Goal: Task Accomplishment & Management: Manage account settings

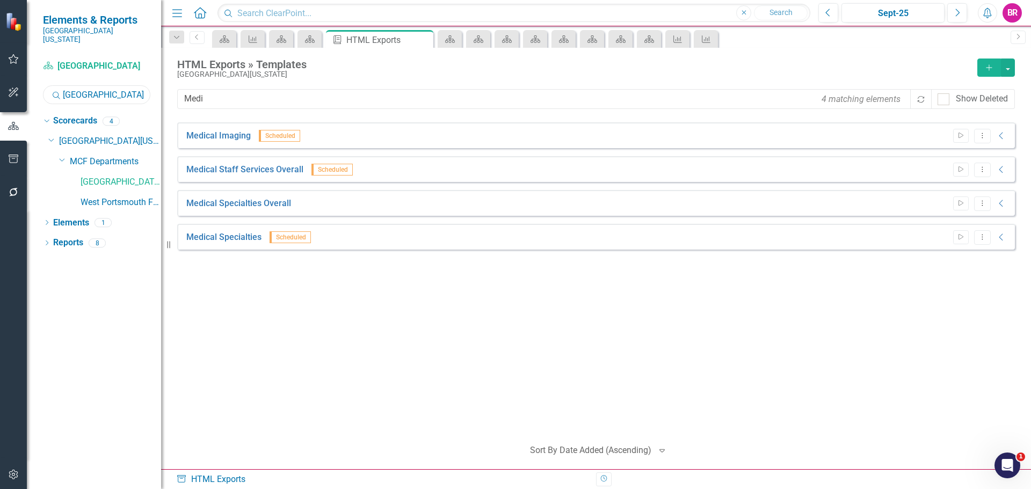
click at [120, 85] on input "[GEOGRAPHIC_DATA]" at bounding box center [96, 94] width 107 height 19
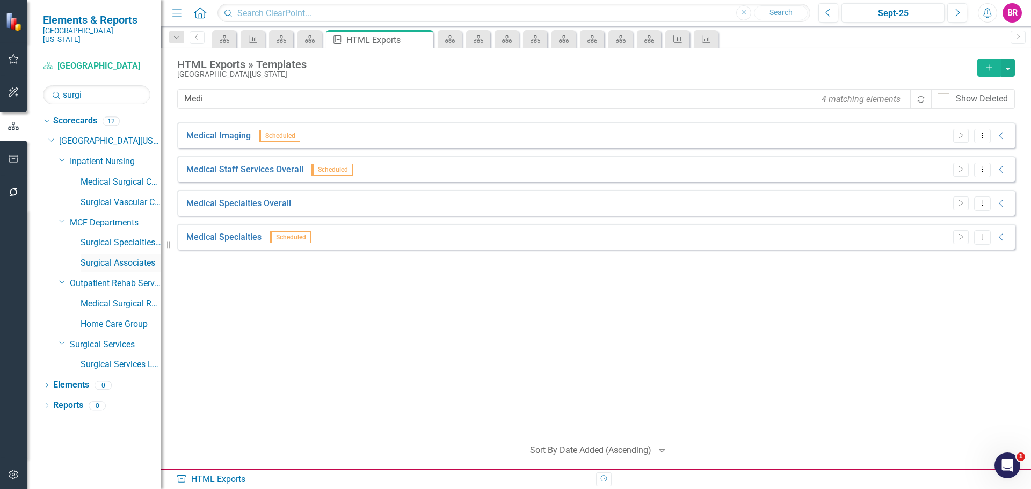
click at [133, 257] on link "Surgical Associates" at bounding box center [121, 263] width 81 height 12
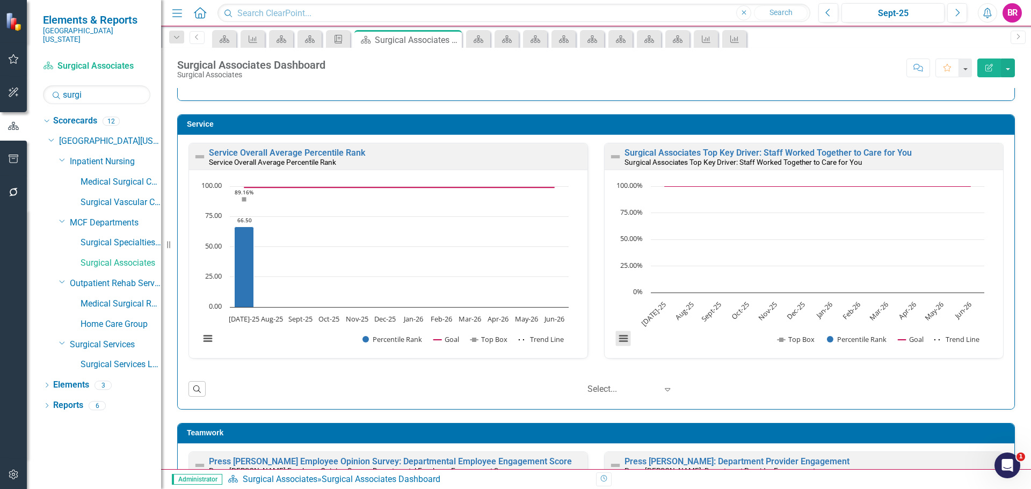
scroll to position [591, 0]
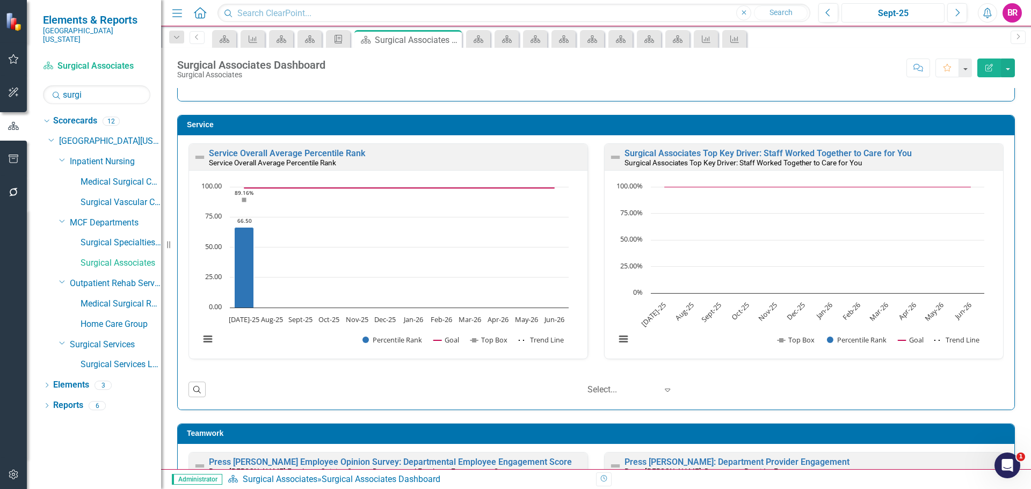
click at [886, 9] on div "Sept-25" at bounding box center [893, 13] width 96 height 13
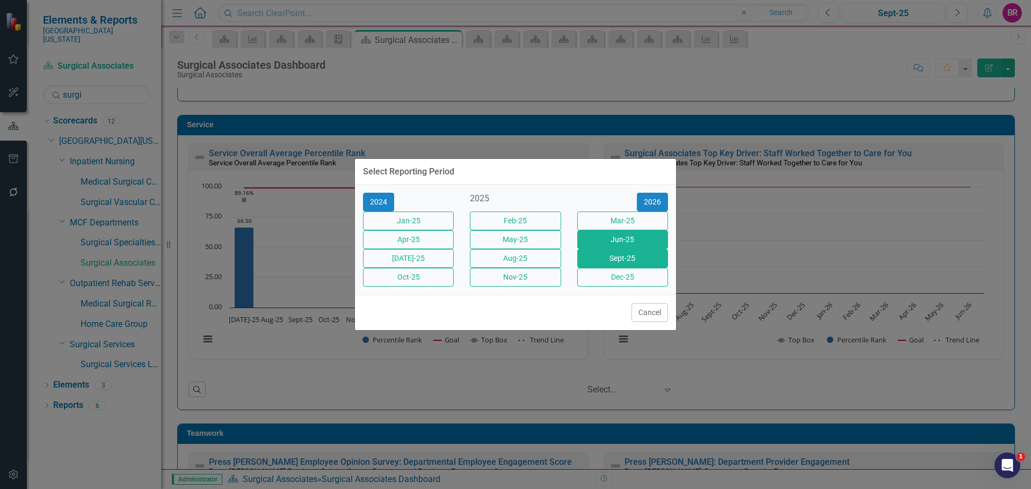
click at [620, 237] on button "Jun-25" at bounding box center [622, 239] width 91 height 19
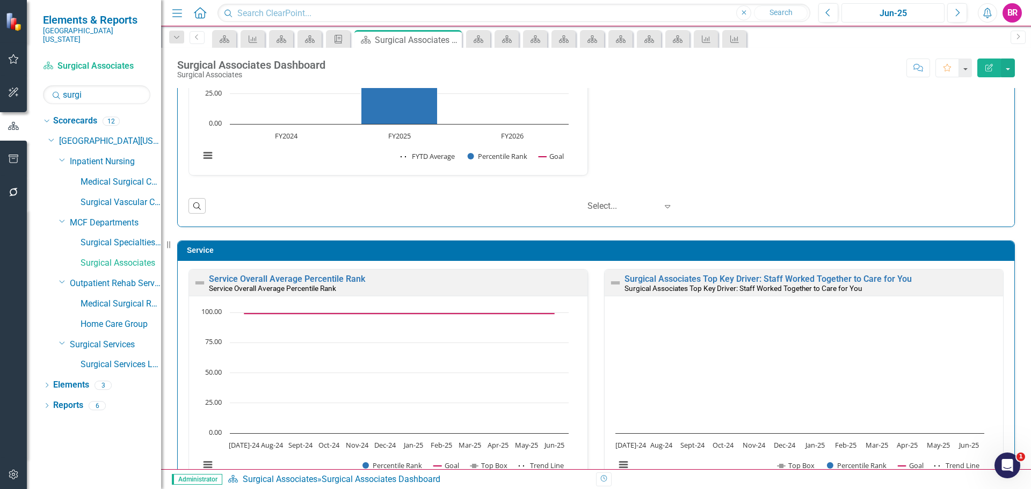
scroll to position [483, 0]
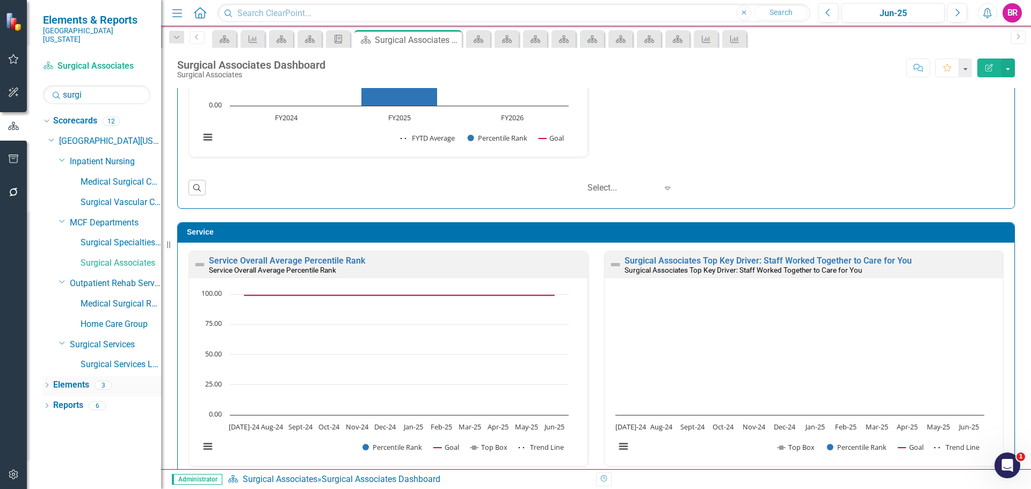
click at [76, 379] on link "Elements" at bounding box center [71, 385] width 36 height 12
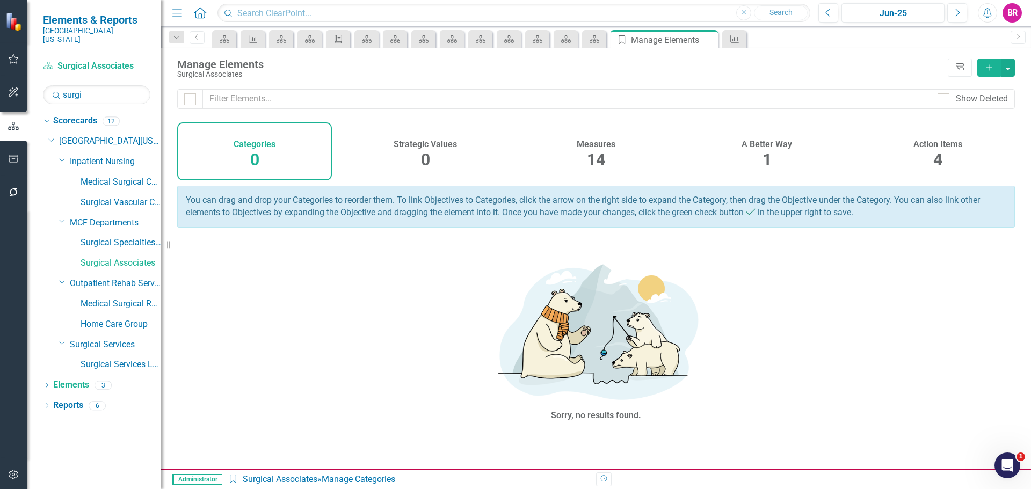
click at [570, 148] on div "Measures 14" at bounding box center [596, 151] width 155 height 58
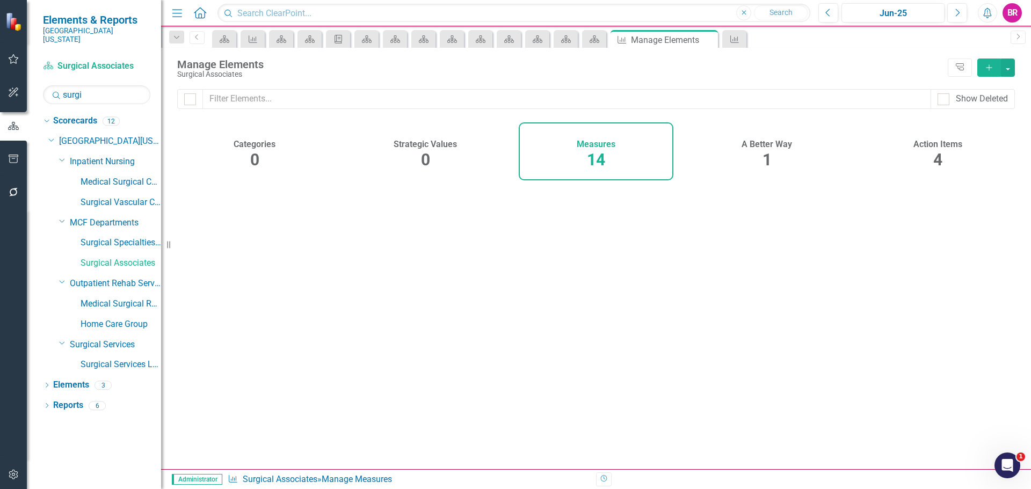
click at [586, 152] on div "Measures 14" at bounding box center [596, 151] width 155 height 58
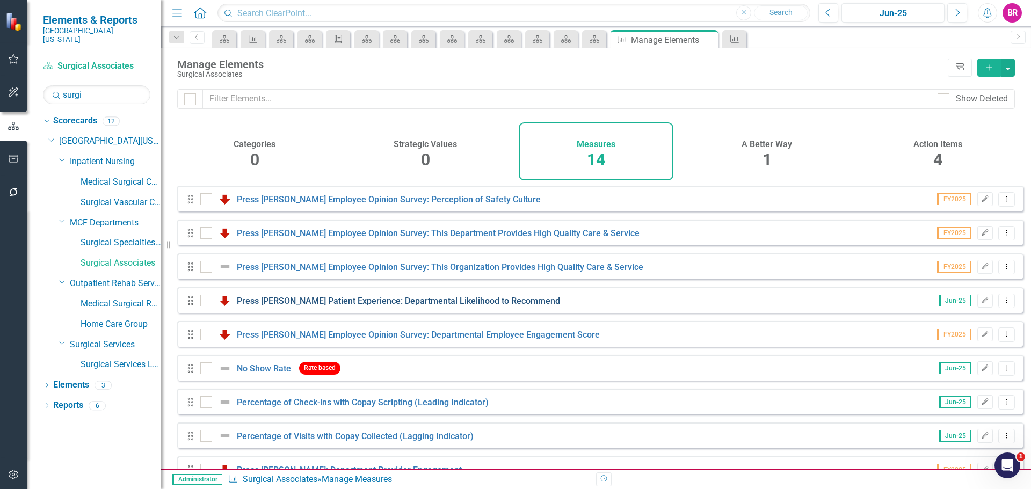
click at [442, 306] on link "Press [PERSON_NAME] Patient Experience: Departmental Likelihood to Recommend" at bounding box center [398, 301] width 323 height 10
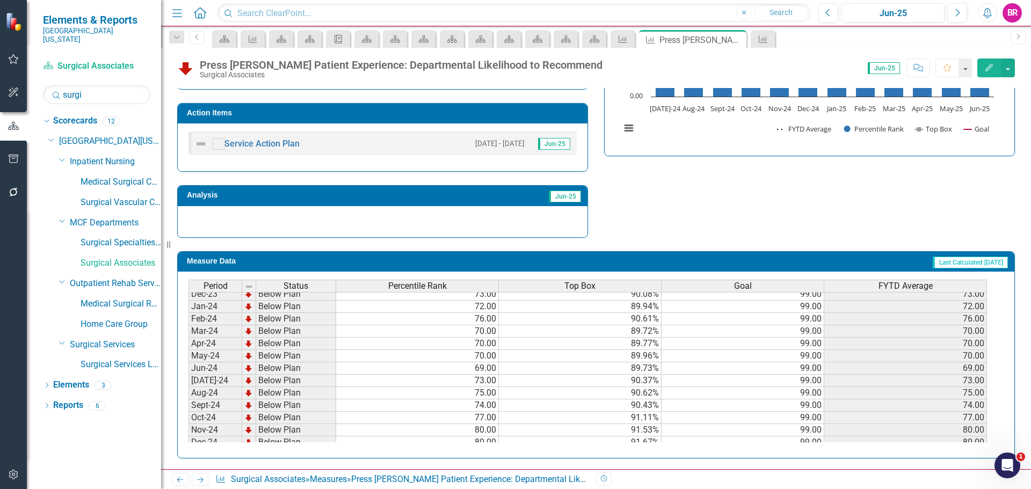
click at [481, 370] on td "69.00" at bounding box center [417, 369] width 163 height 12
click at [480, 378] on td "73.00" at bounding box center [417, 381] width 163 height 12
drag, startPoint x: 119, startPoint y: 86, endPoint x: 125, endPoint y: 86, distance: 5.9
click at [121, 86] on input "surgi" at bounding box center [96, 94] width 107 height 19
click at [125, 86] on input "surgi" at bounding box center [96, 94] width 107 height 19
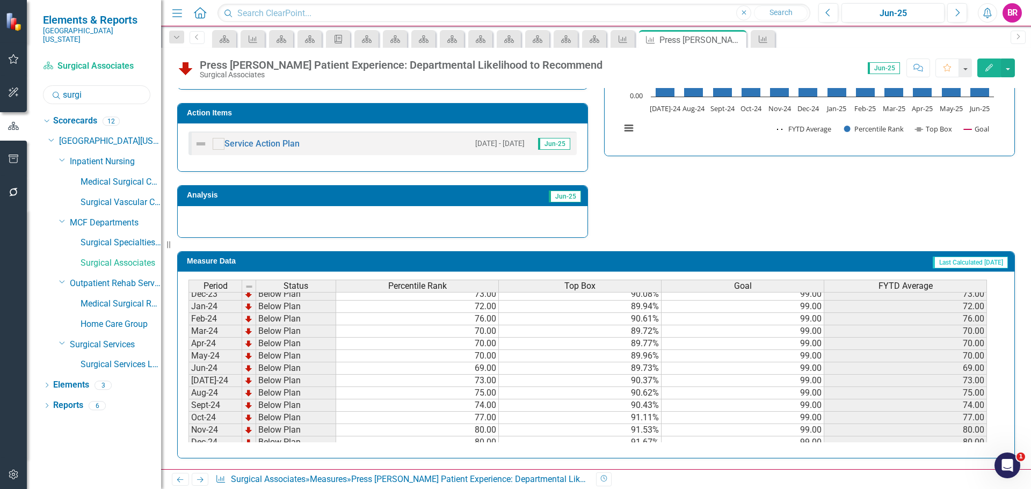
click at [126, 86] on input "surgi" at bounding box center [96, 94] width 107 height 19
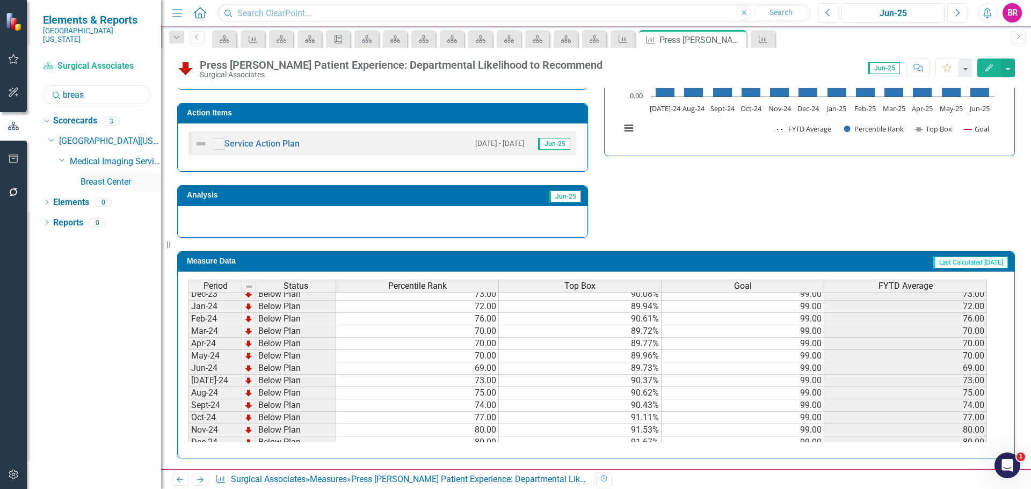
type input "breas"
click at [125, 176] on link "Breast Center" at bounding box center [121, 182] width 81 height 12
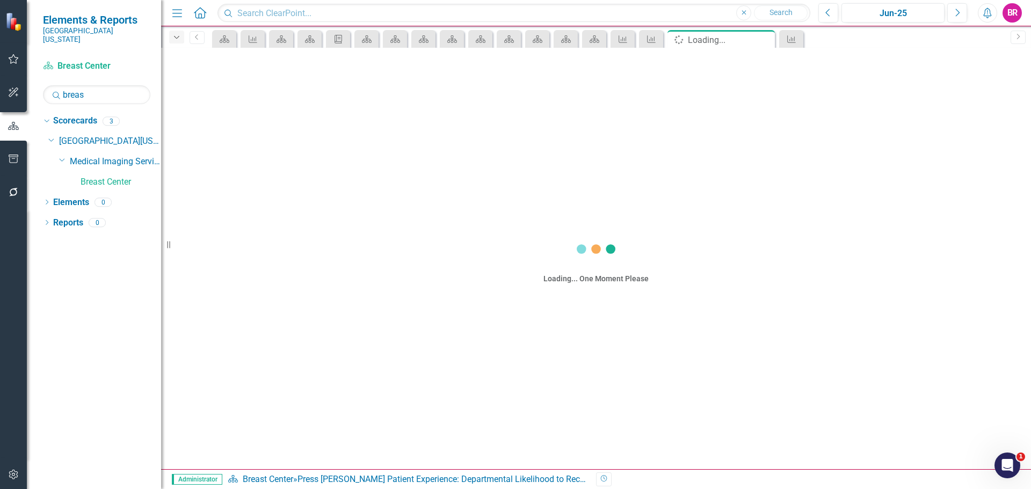
click at [171, 36] on div "Dropdown" at bounding box center [176, 37] width 15 height 13
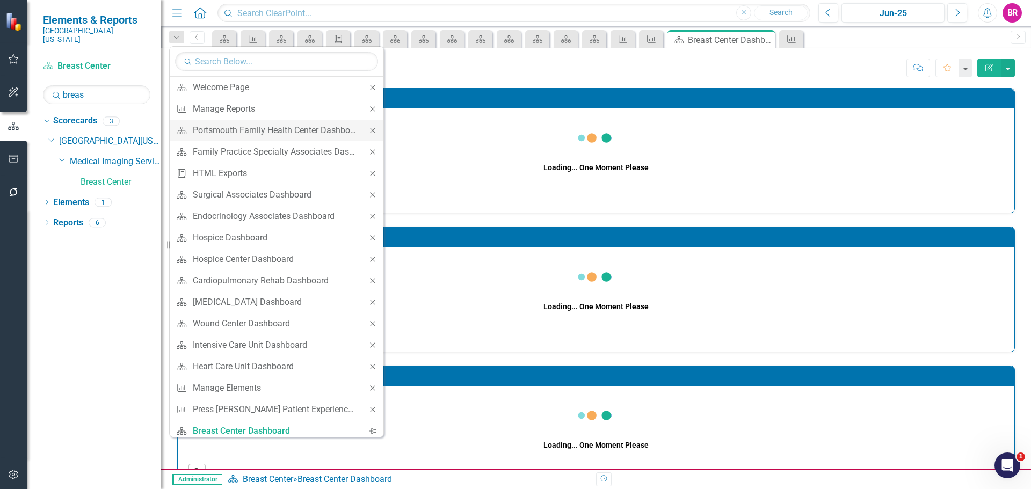
click at [368, 133] on icon "Close" at bounding box center [373, 131] width 10 height 8
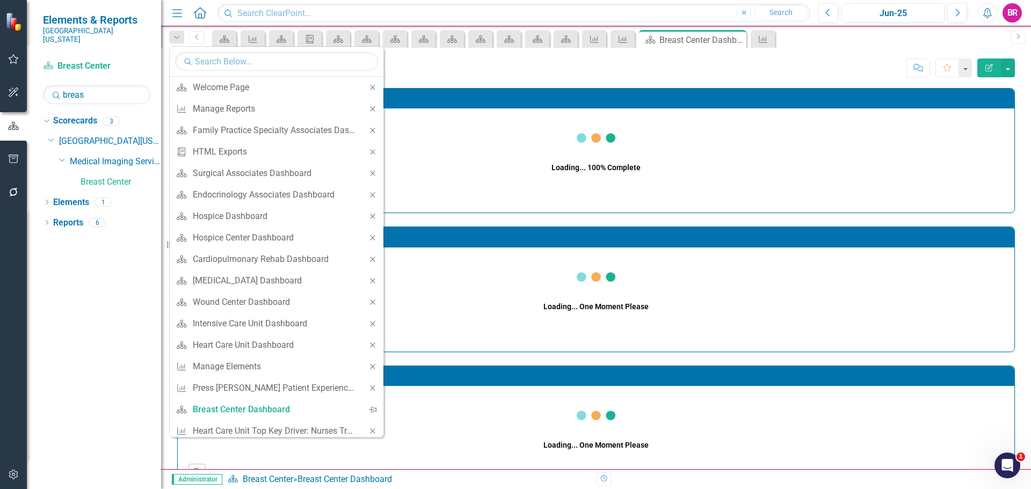
click at [368, 133] on icon "Close" at bounding box center [373, 131] width 10 height 8
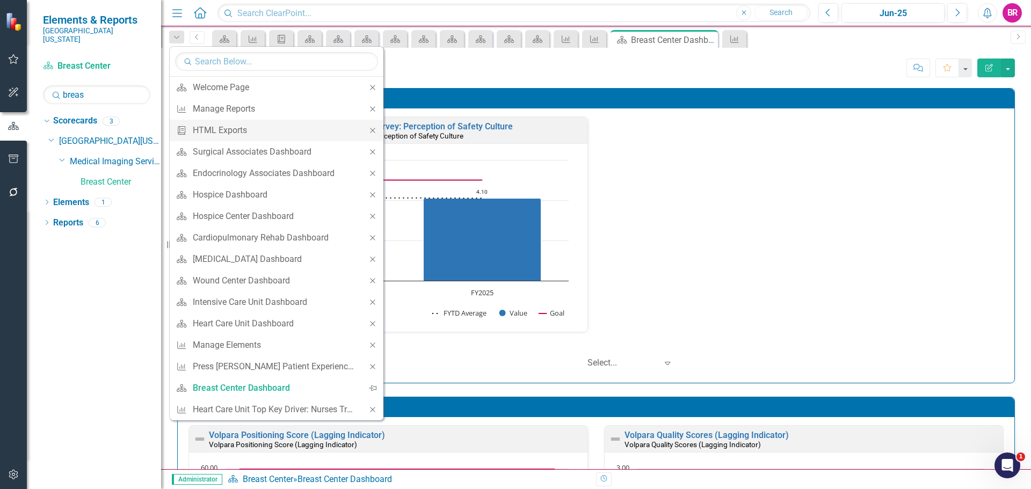
click at [374, 132] on icon "Close" at bounding box center [373, 131] width 10 height 8
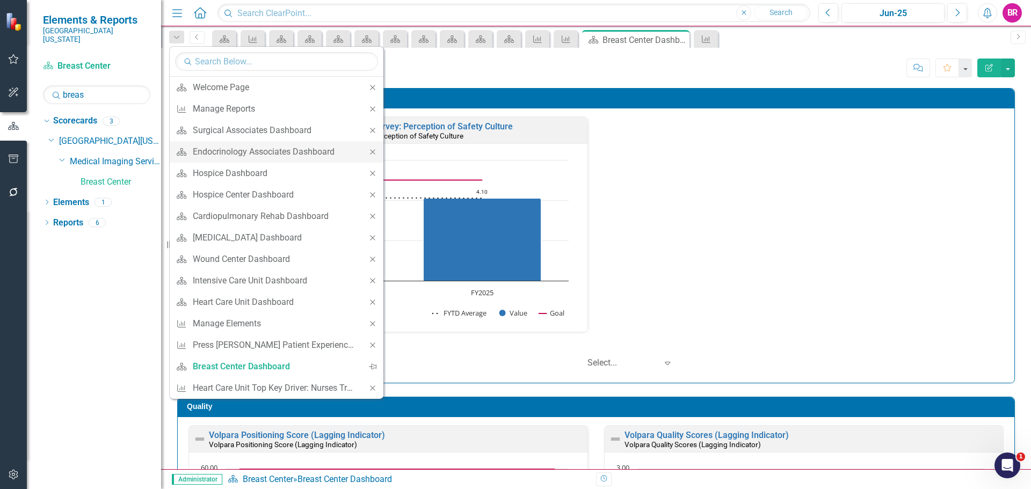
click at [378, 153] on div "Close" at bounding box center [372, 151] width 21 height 21
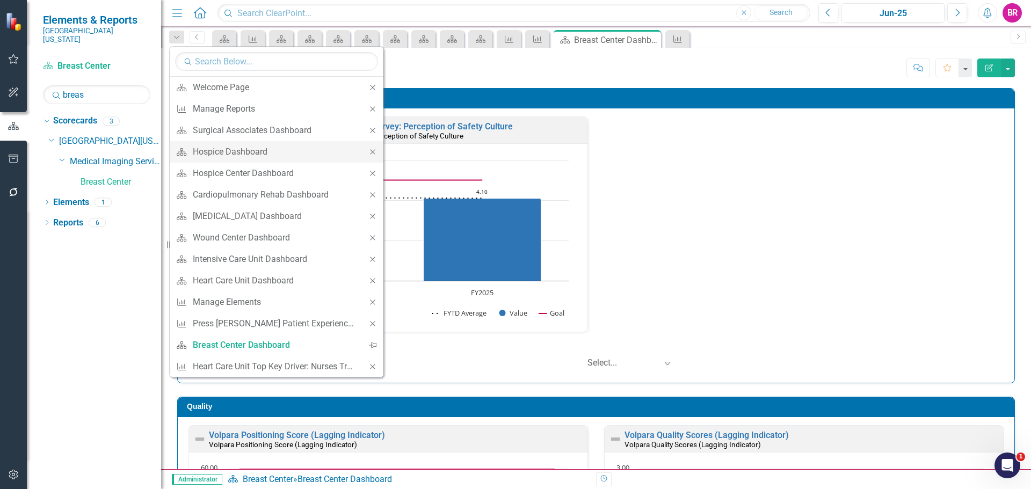
click at [376, 153] on icon "Close" at bounding box center [373, 152] width 10 height 8
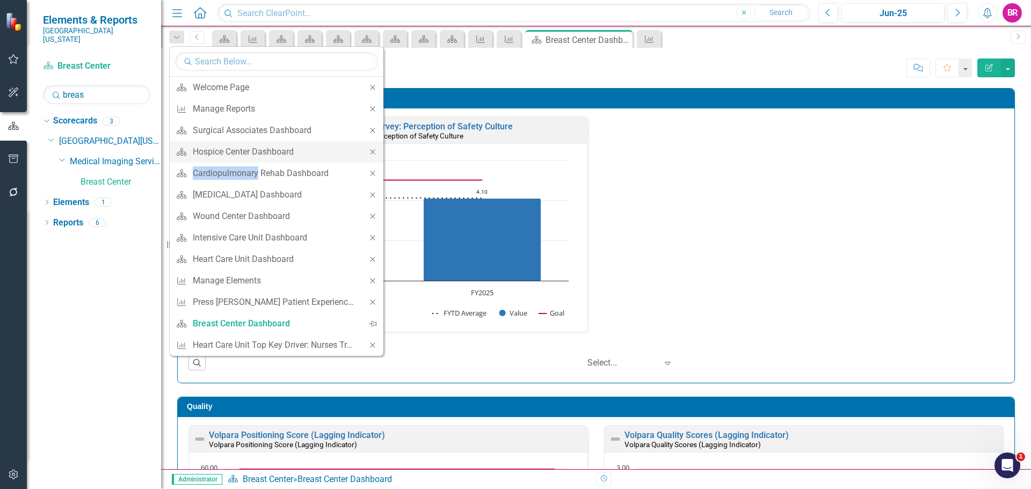
click at [376, 153] on icon "Close" at bounding box center [373, 152] width 10 height 8
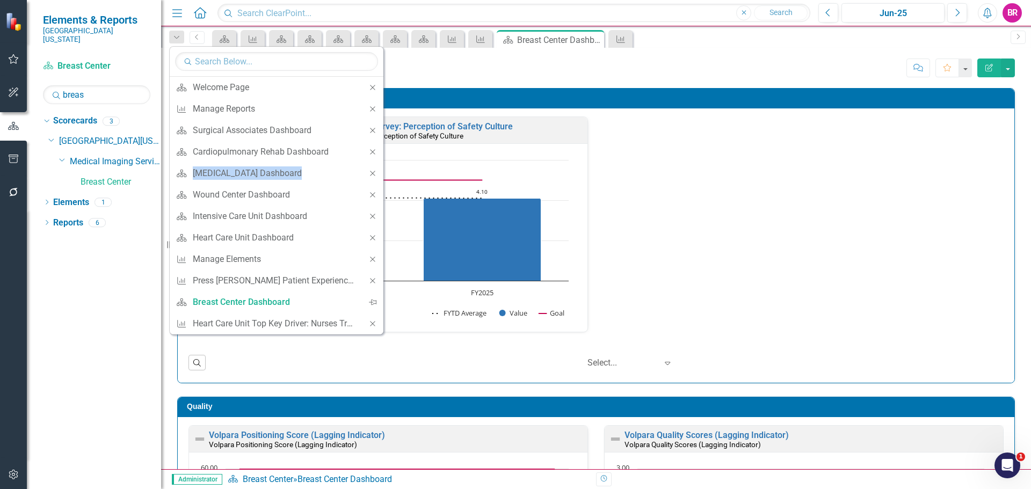
click at [376, 153] on icon "Close" at bounding box center [373, 152] width 10 height 8
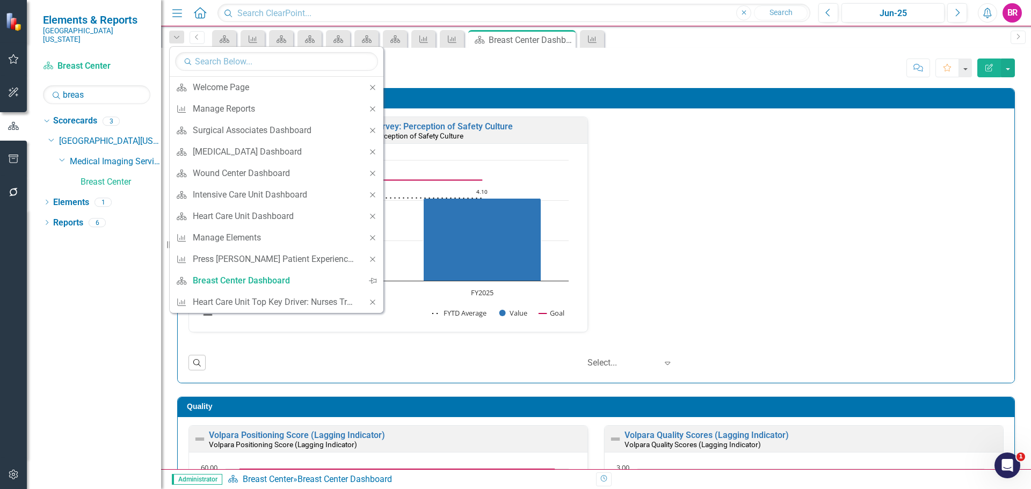
click at [376, 153] on icon "Close" at bounding box center [373, 152] width 10 height 8
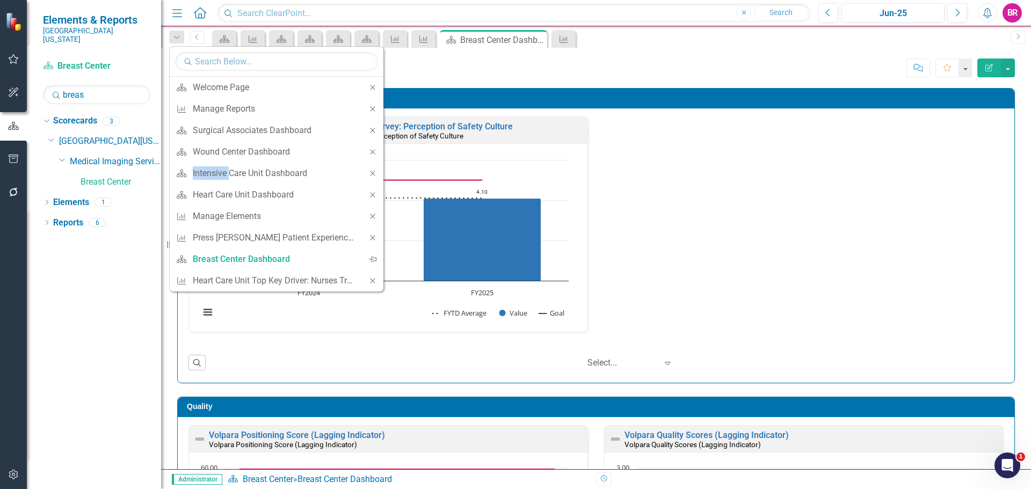
click at [376, 153] on icon "Close" at bounding box center [373, 152] width 10 height 8
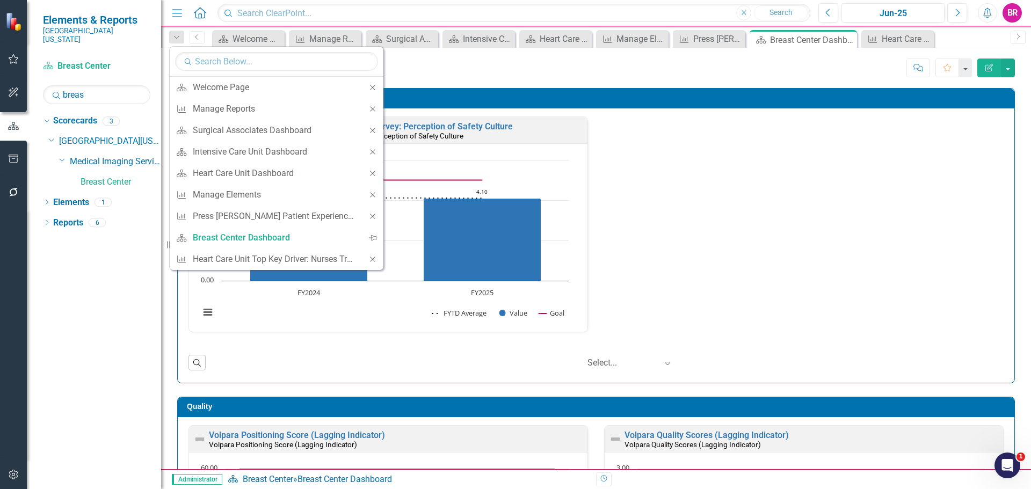
click at [376, 153] on icon "Close" at bounding box center [373, 152] width 10 height 8
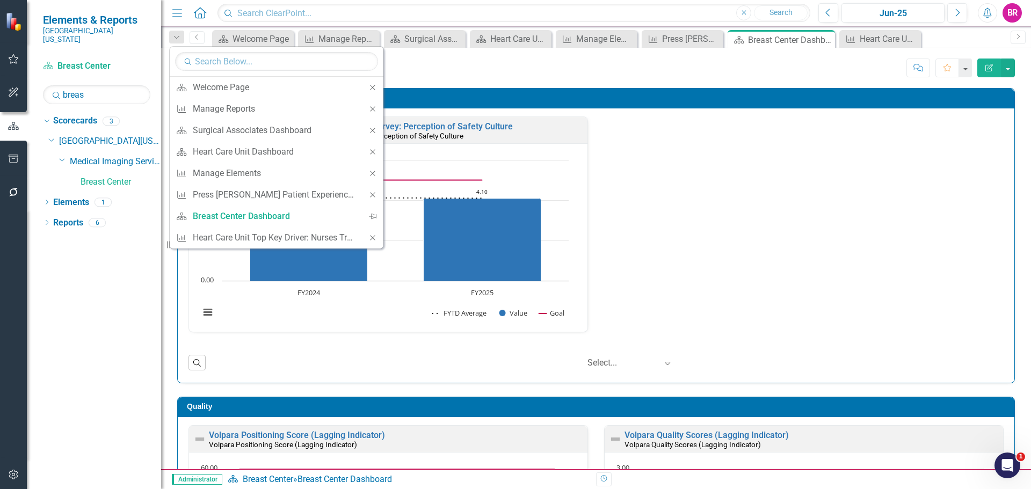
click at [376, 153] on icon "Close" at bounding box center [373, 152] width 10 height 8
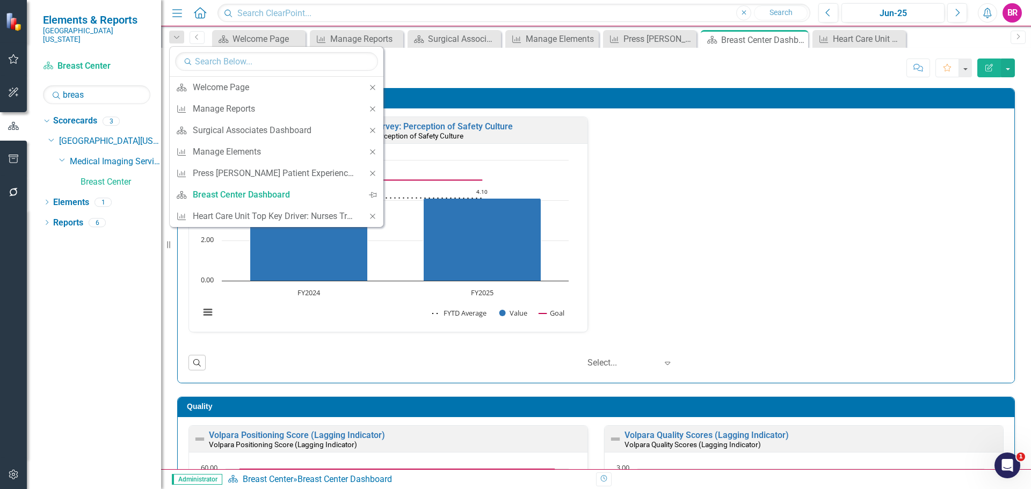
click at [376, 153] on icon "Close" at bounding box center [373, 152] width 10 height 8
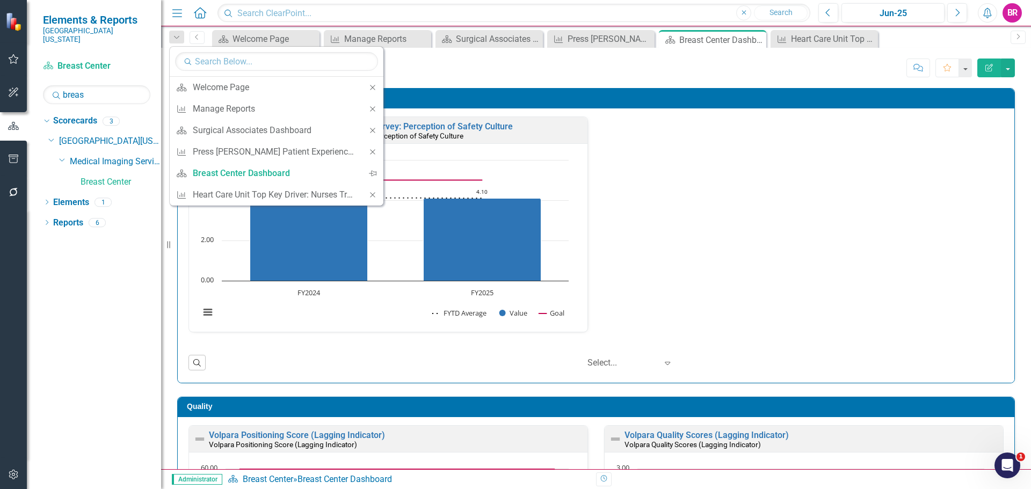
click at [376, 153] on icon "Close" at bounding box center [373, 152] width 10 height 8
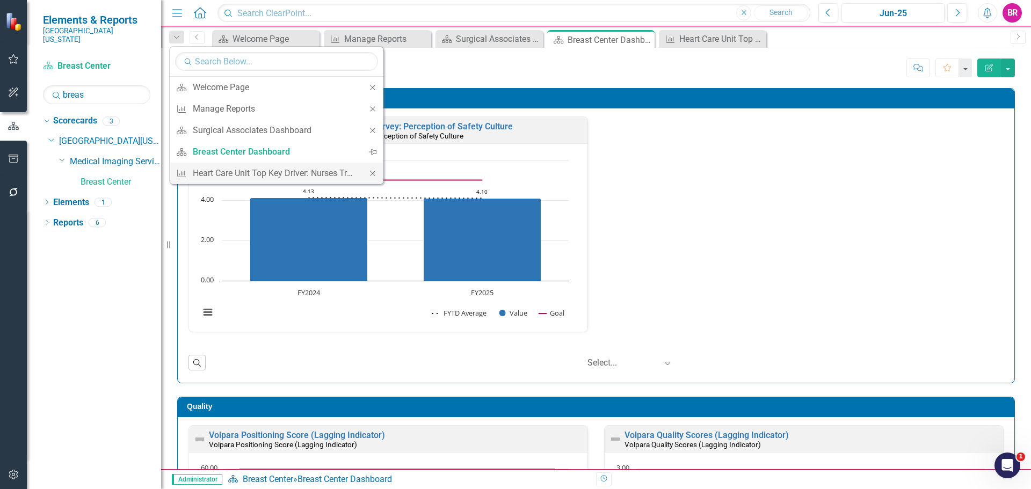
click at [373, 170] on icon "Close" at bounding box center [373, 174] width 10 height 8
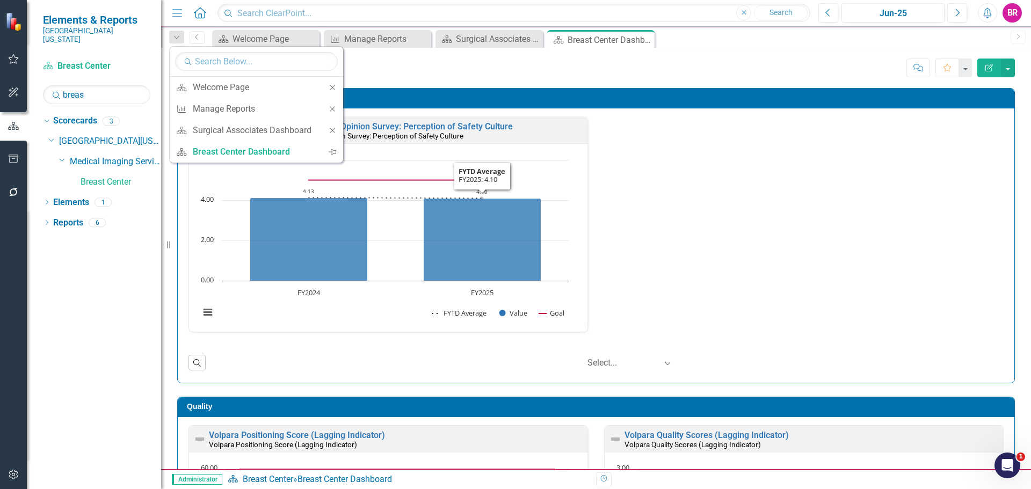
click at [812, 244] on div "Press Ganey Employee Opinion Survey: Perception of Safety Culture Press Ganey E…" at bounding box center [596, 231] width 832 height 229
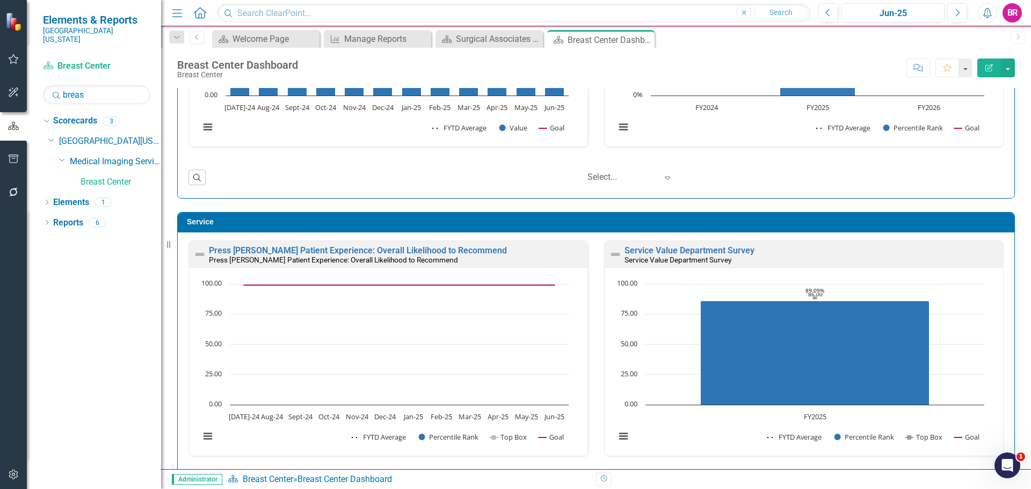
scroll to position [859, 0]
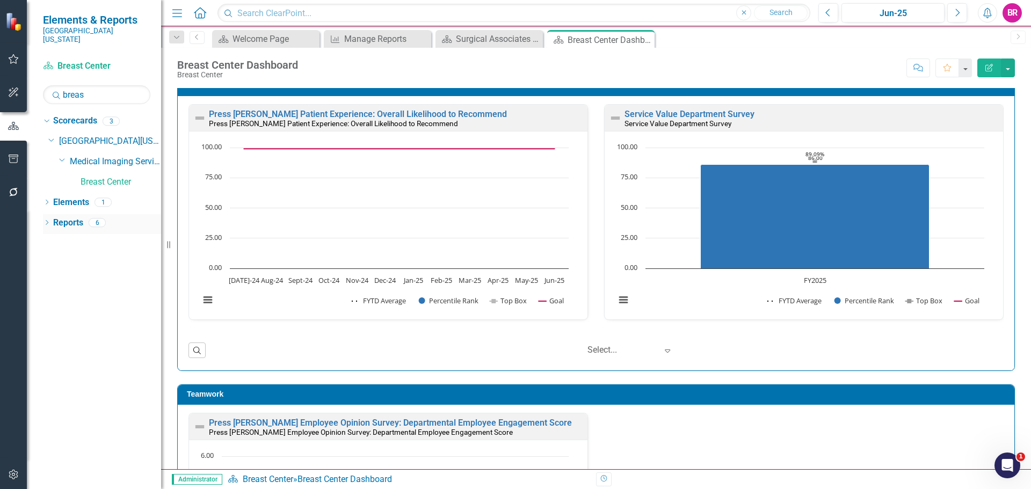
click at [64, 217] on link "Reports" at bounding box center [68, 223] width 30 height 12
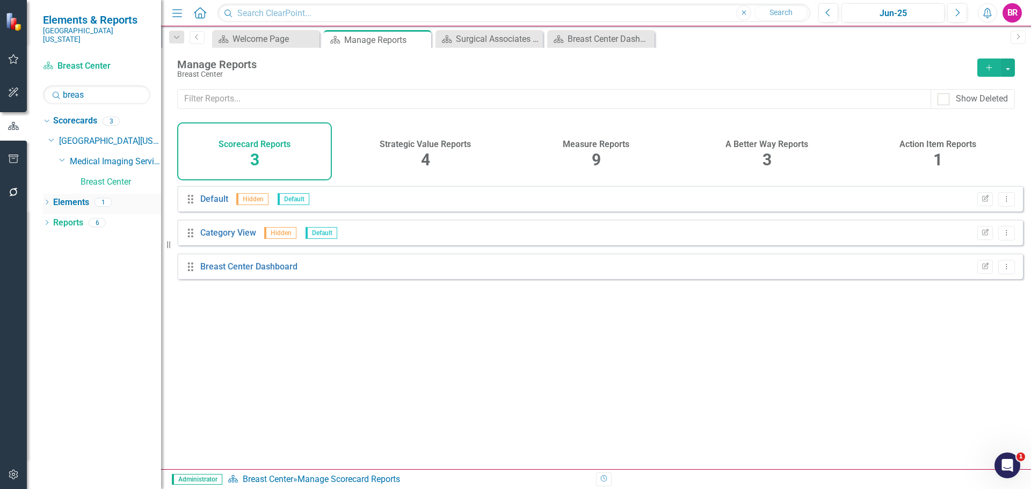
click at [92, 194] on div "Elements 1" at bounding box center [107, 204] width 108 height 20
click at [83, 197] on link "Elements" at bounding box center [71, 203] width 36 height 12
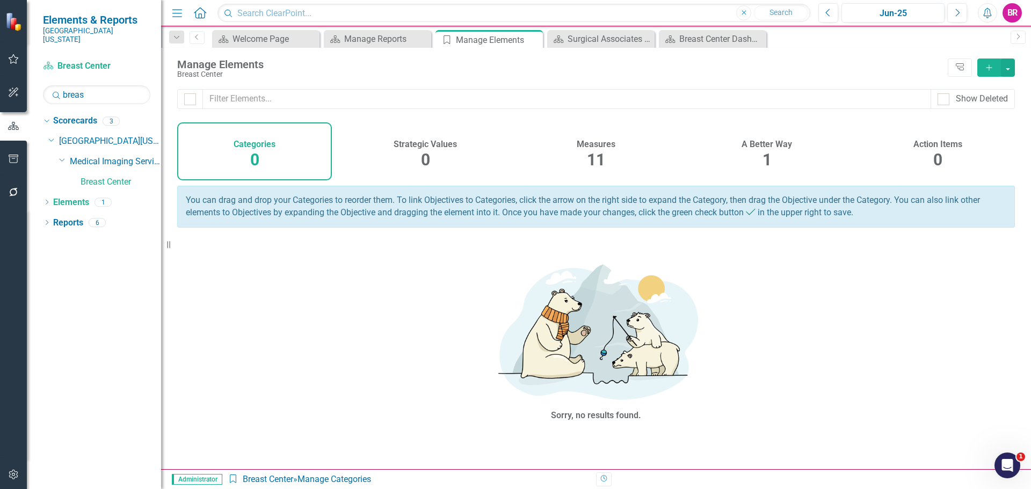
click at [593, 165] on span "11" at bounding box center [596, 159] width 18 height 19
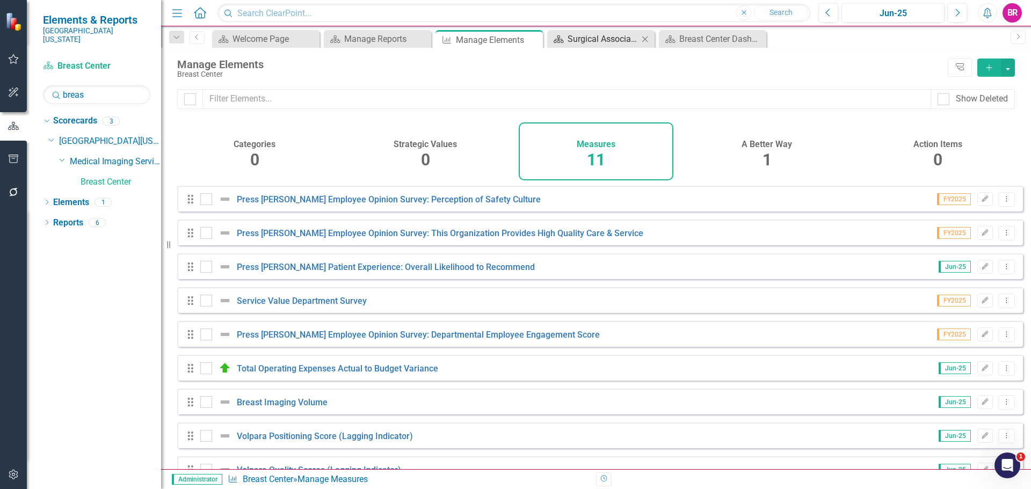
click at [611, 38] on div "Surgical Associates Dashboard" at bounding box center [603, 38] width 71 height 13
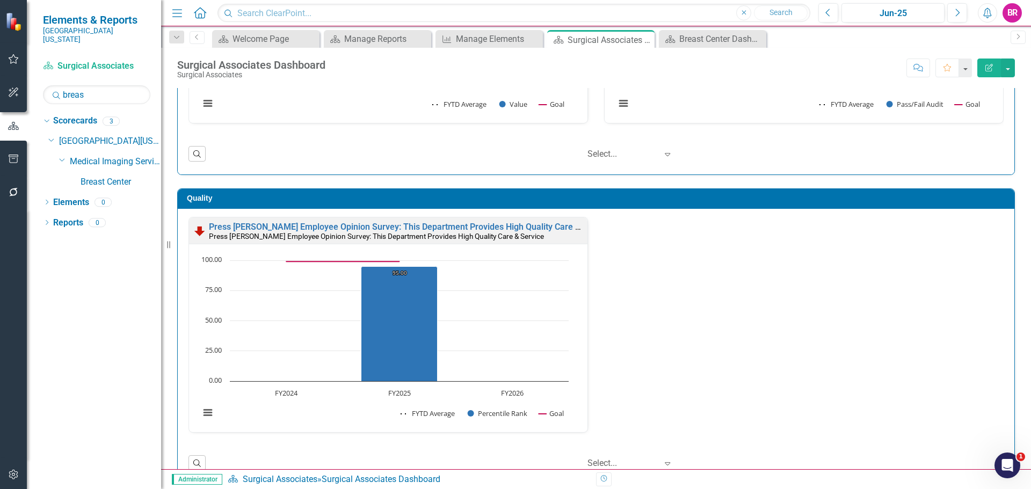
scroll to position [215, 0]
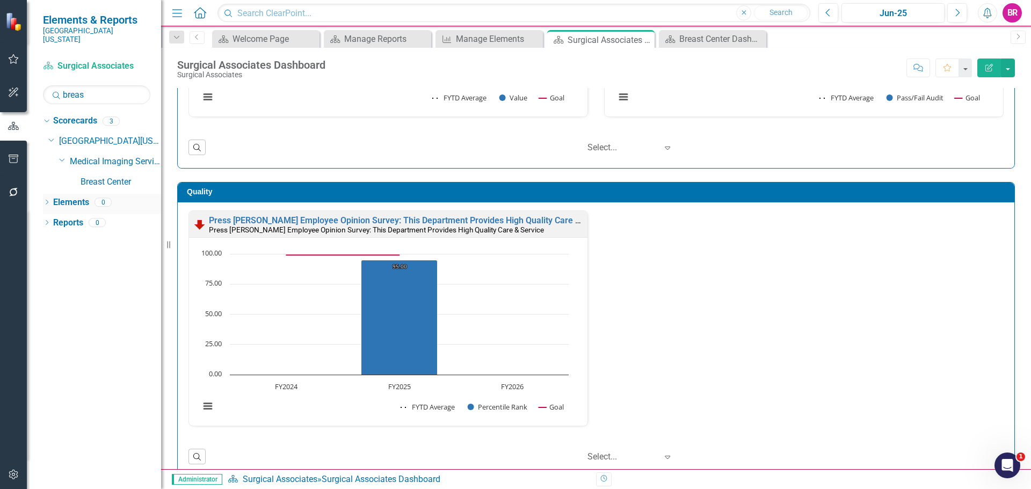
click at [78, 197] on link "Elements" at bounding box center [71, 203] width 36 height 12
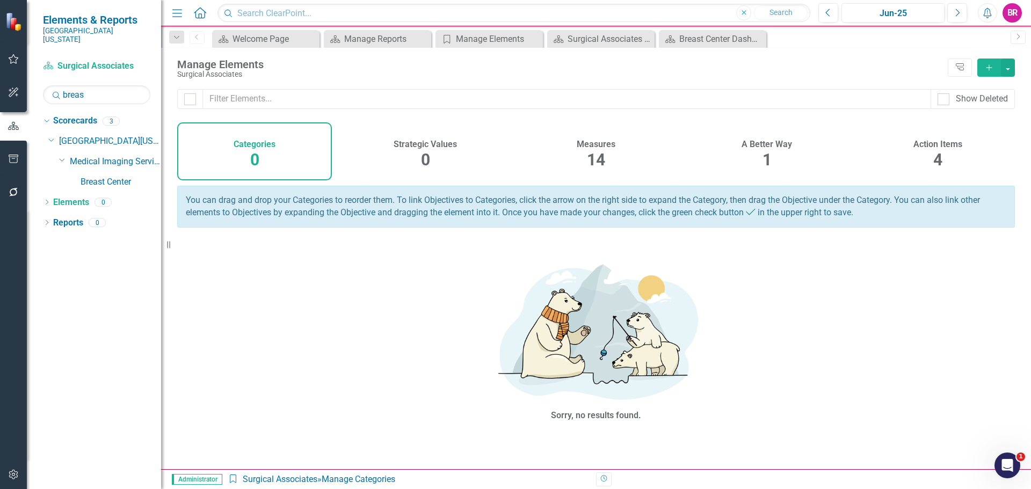
click at [612, 149] on div "Measures 14" at bounding box center [596, 151] width 155 height 58
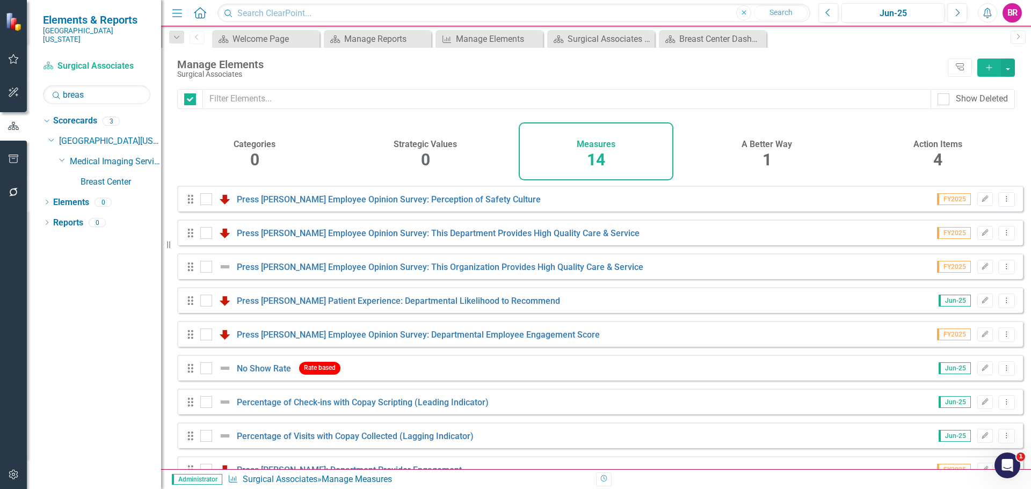
checkbox input "false"
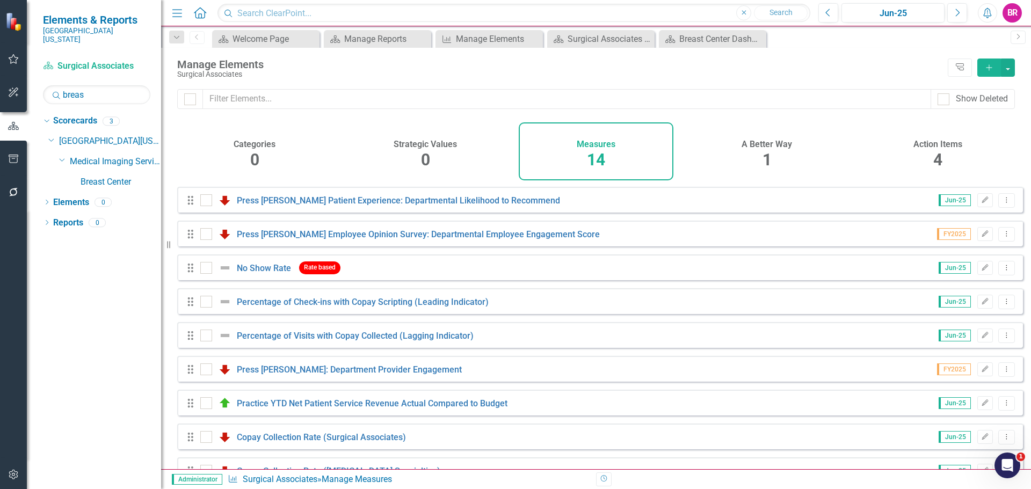
scroll to position [91, 0]
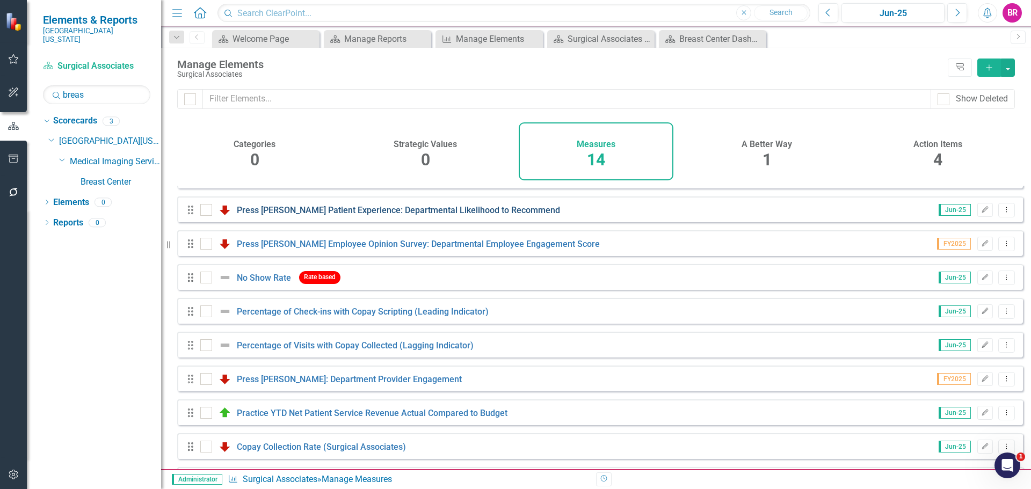
click at [429, 215] on link "Press [PERSON_NAME] Patient Experience: Departmental Likelihood to Recommend" at bounding box center [398, 210] width 323 height 10
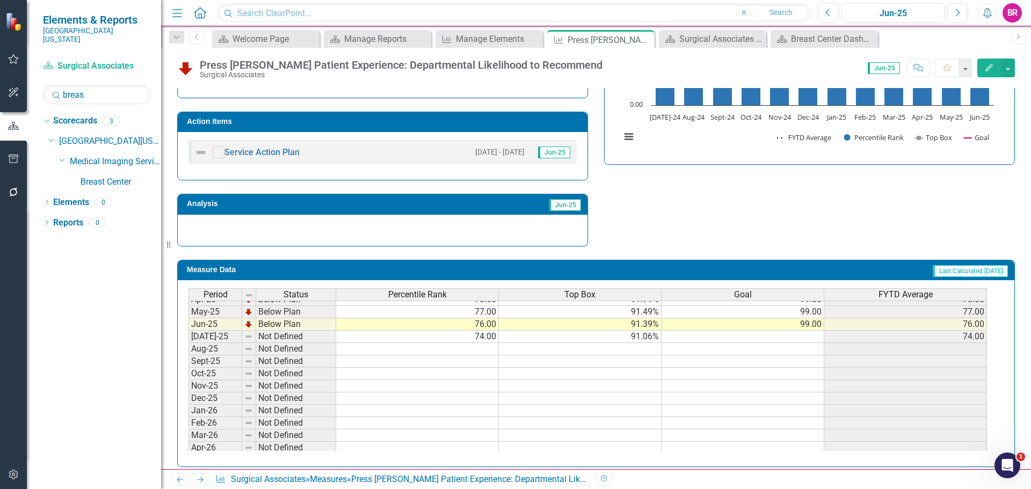
scroll to position [376, 0]
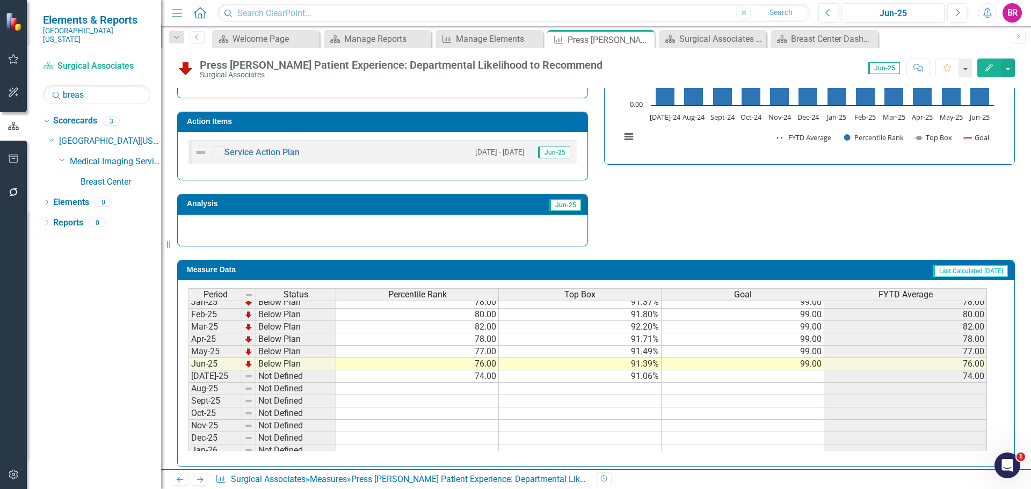
click at [491, 352] on tbody "Jan-24 Below Plan 72.00 89.94% 99.00 72.00 Feb-24 Below Plan 76.00 90.61% 99.00…" at bounding box center [588, 333] width 799 height 371
click at [481, 368] on td "76.00" at bounding box center [417, 364] width 163 height 12
click at [700, 44] on div "Surgical Associates Dashboard" at bounding box center [714, 38] width 71 height 13
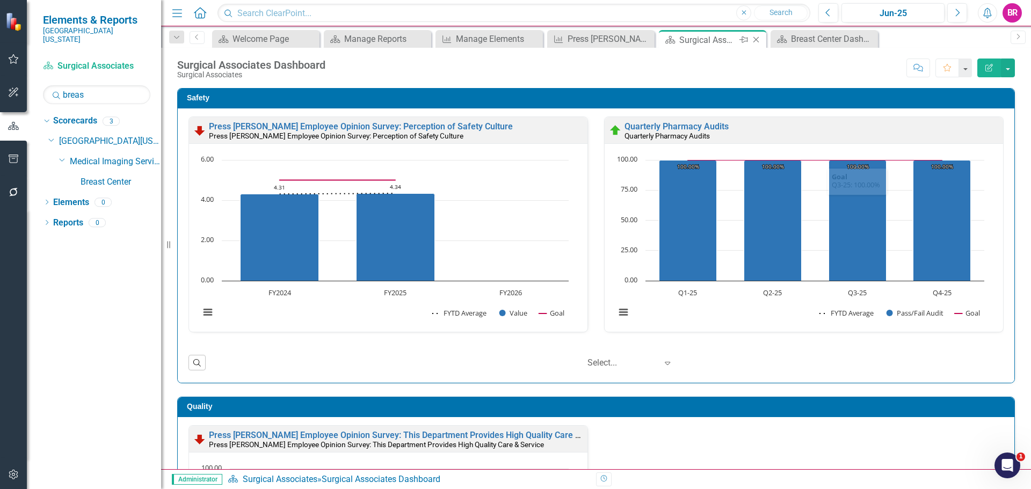
click at [700, 40] on div "Surgical Associates Dashboard" at bounding box center [707, 39] width 57 height 13
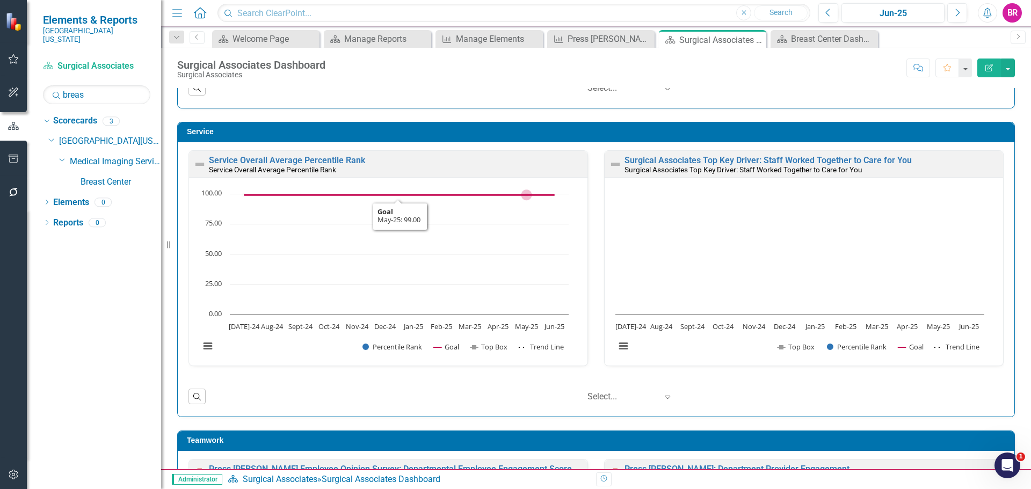
scroll to position [1, 0]
click at [1018, 255] on div "Safety Press Ganey Employee Opinion Survey: Perception of Safety Culture Press …" at bounding box center [596, 383] width 870 height 1784
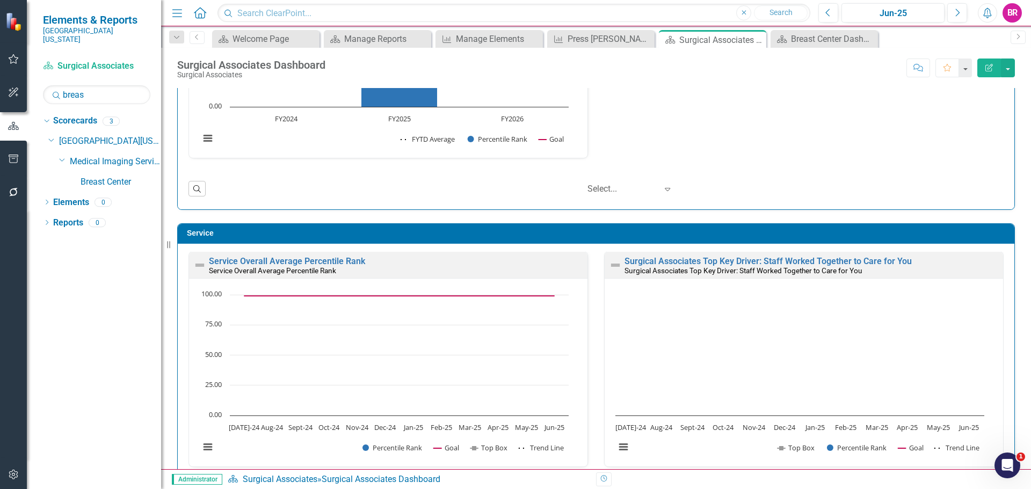
scroll to position [483, 0]
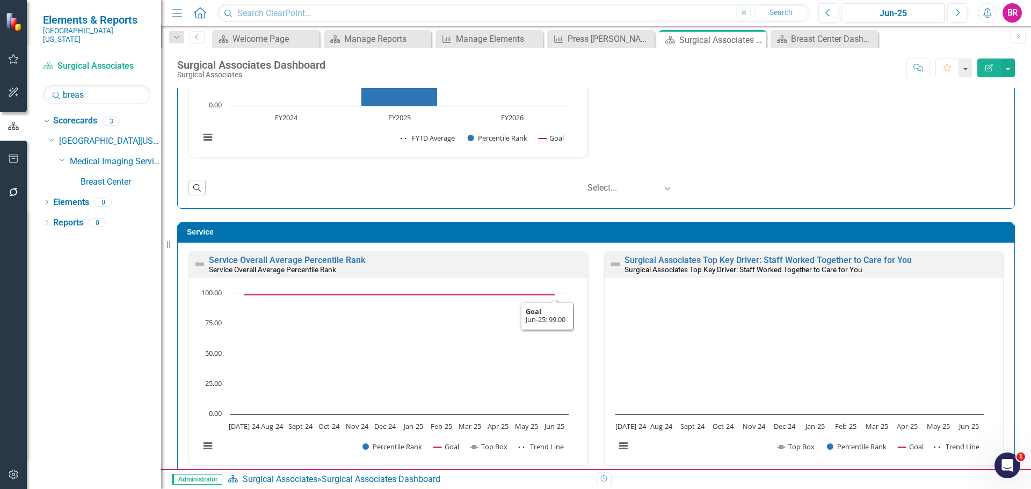
click at [667, 150] on div "Press Ganey Employee Opinion Survey: This Department Provides High Quality Care…" at bounding box center [596, 55] width 832 height 229
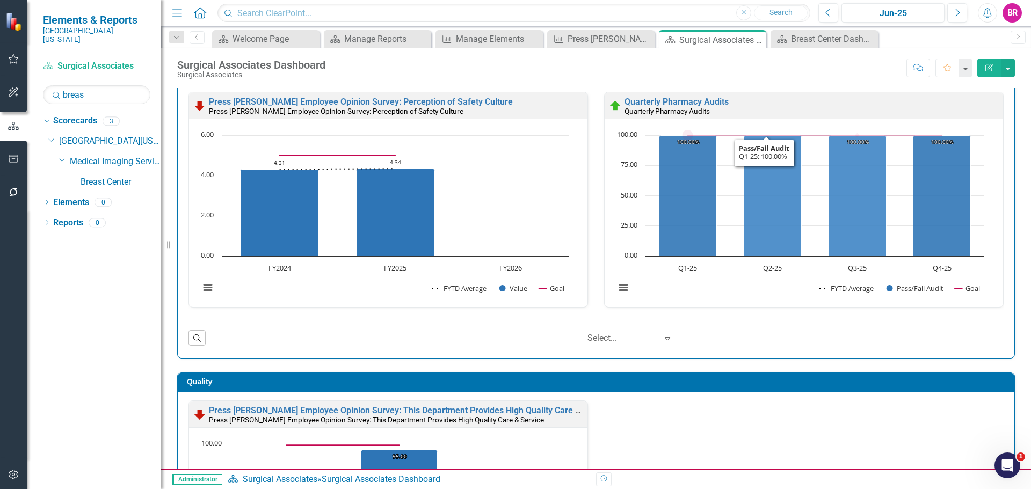
scroll to position [0, 0]
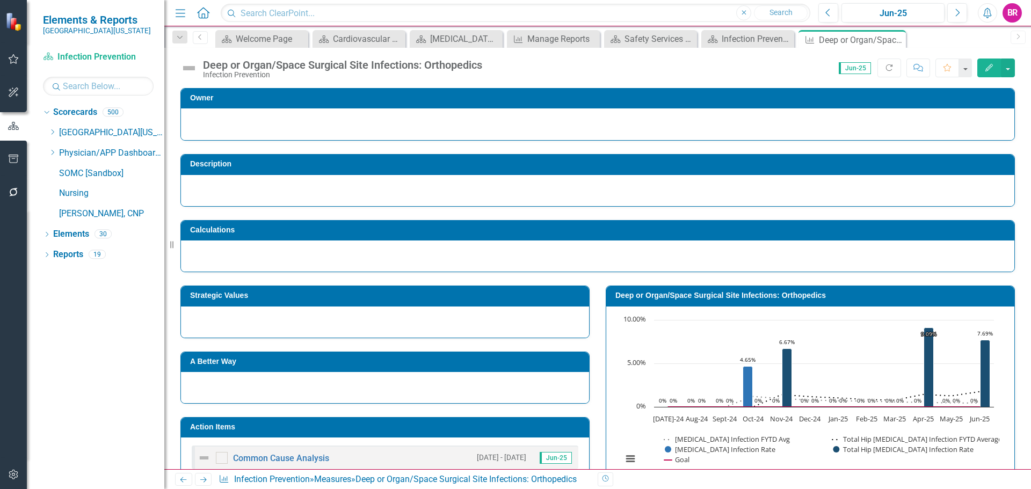
scroll to position [376, 0]
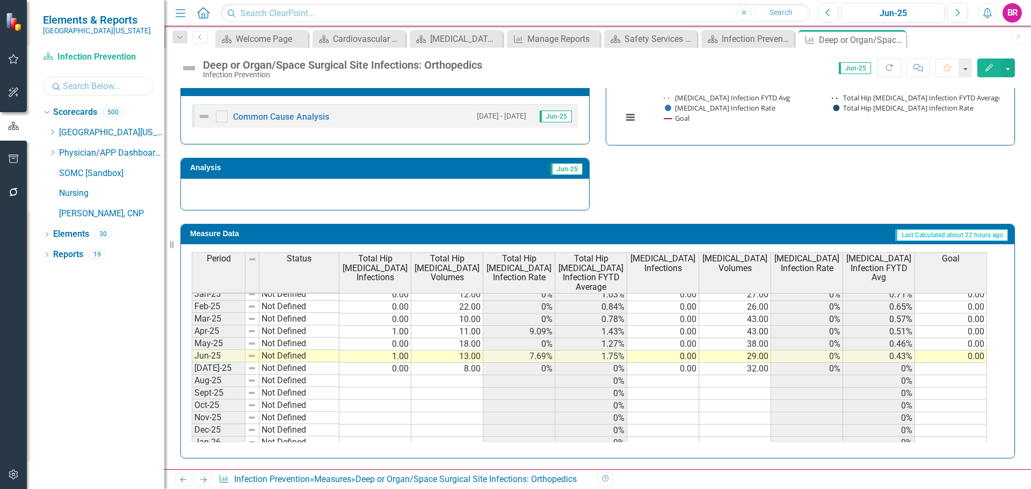
click at [111, 85] on input "text" at bounding box center [98, 86] width 111 height 19
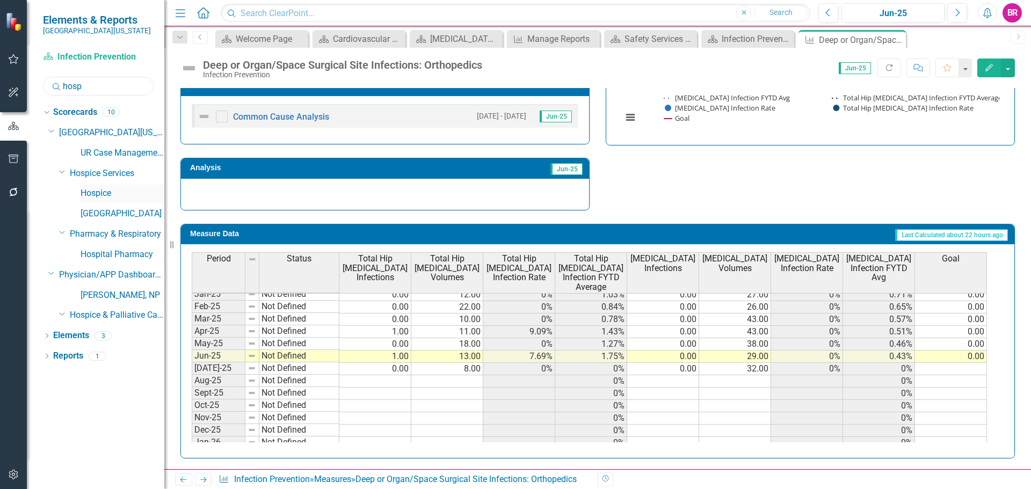
type input "hosp"
click at [98, 194] on link "Hospice" at bounding box center [123, 193] width 84 height 12
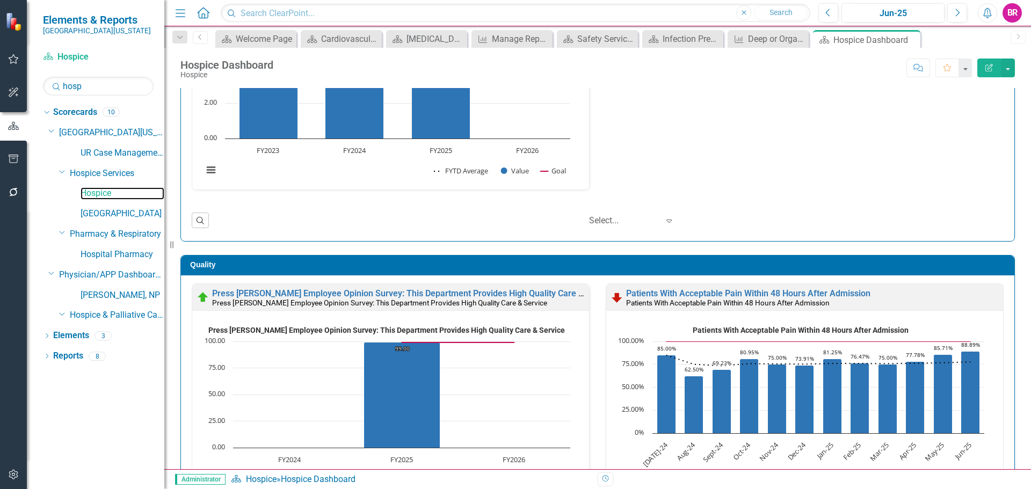
scroll to position [161, 0]
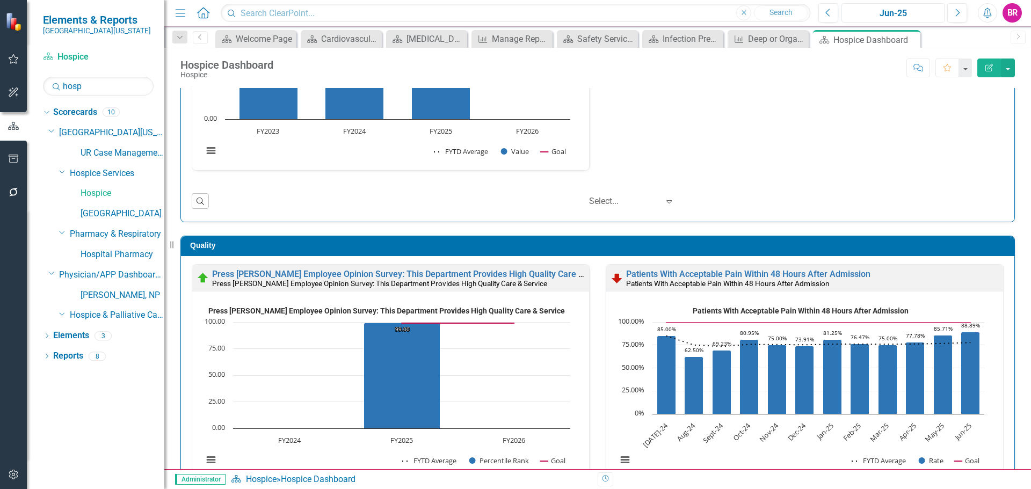
click at [909, 16] on div "Jun-25" at bounding box center [893, 13] width 96 height 13
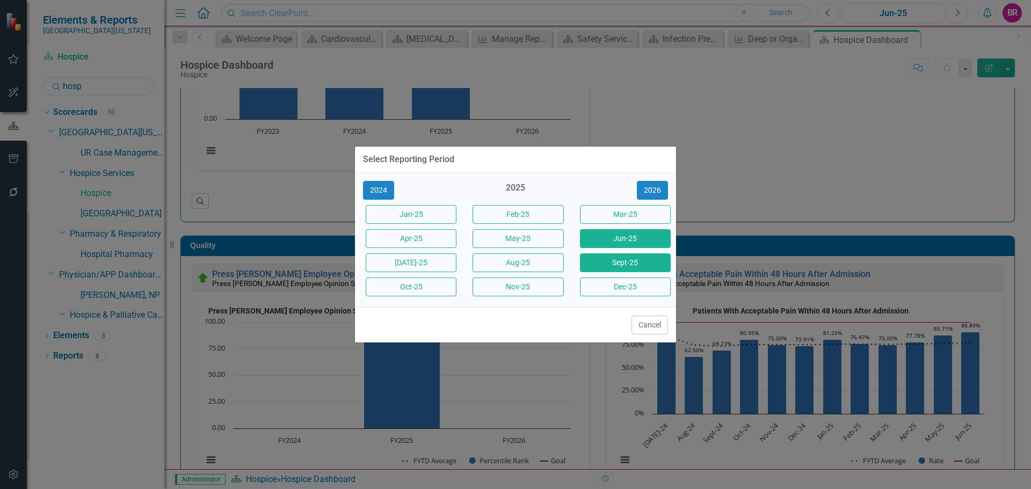
click at [603, 262] on button "Sept-25" at bounding box center [625, 263] width 91 height 19
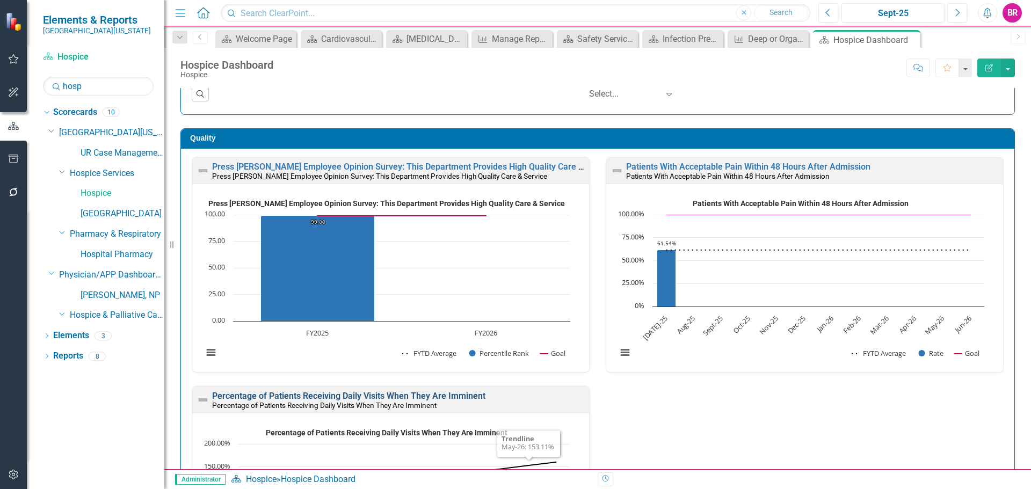
click at [469, 393] on link "Percentage of Patients Receiving Daily Visits When They Are Imminent" at bounding box center [348, 396] width 273 height 10
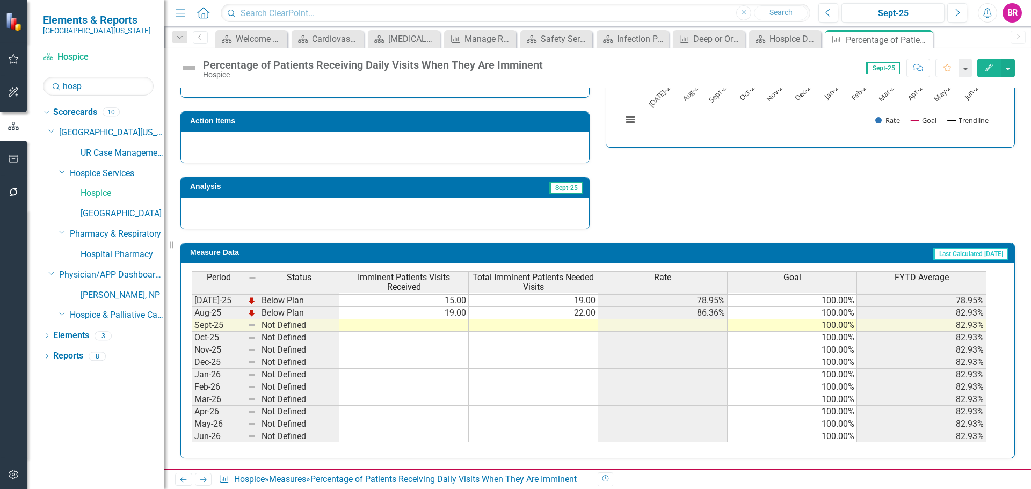
scroll to position [444, 0]
click at [448, 311] on tbody "Mar-24 Below Plan 10.00 14.00 71.43% 100.00% 77.30% Apr-24 Below Plan 17.00 21.…" at bounding box center [589, 269] width 795 height 346
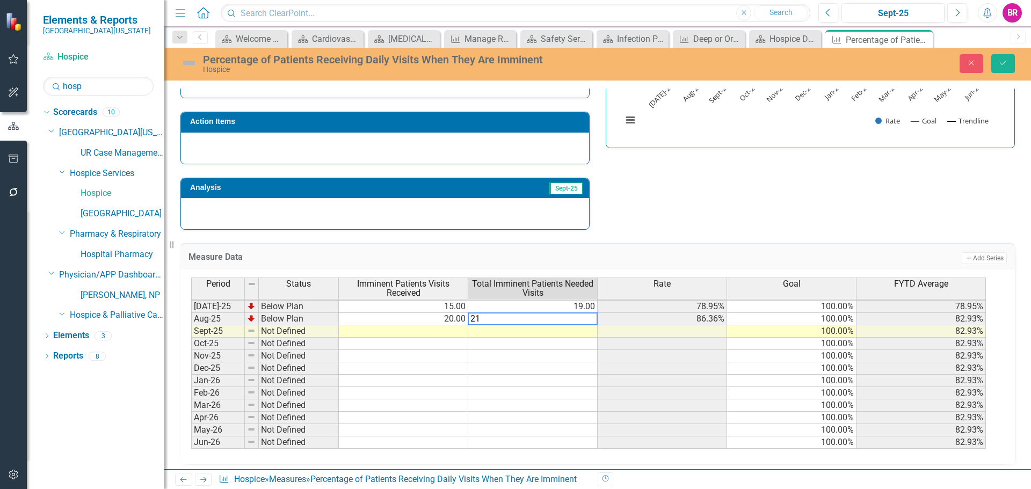
type textarea "21"
click at [705, 211] on div "Strategic Values Quality Hospice Services Q1.2026 A Better Way Improving the Pa…" at bounding box center [597, 82] width 851 height 297
click at [1002, 69] on button "Save" at bounding box center [1004, 63] width 24 height 19
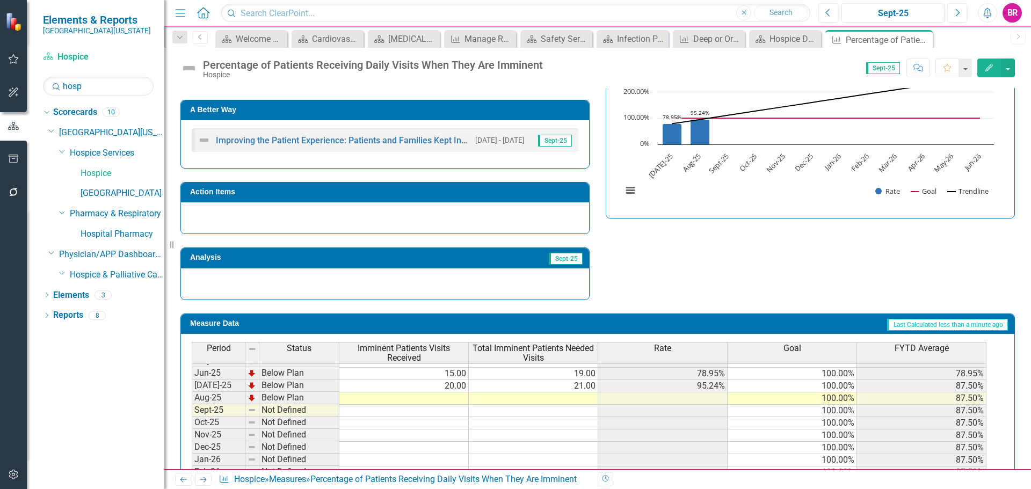
scroll to position [0, 0]
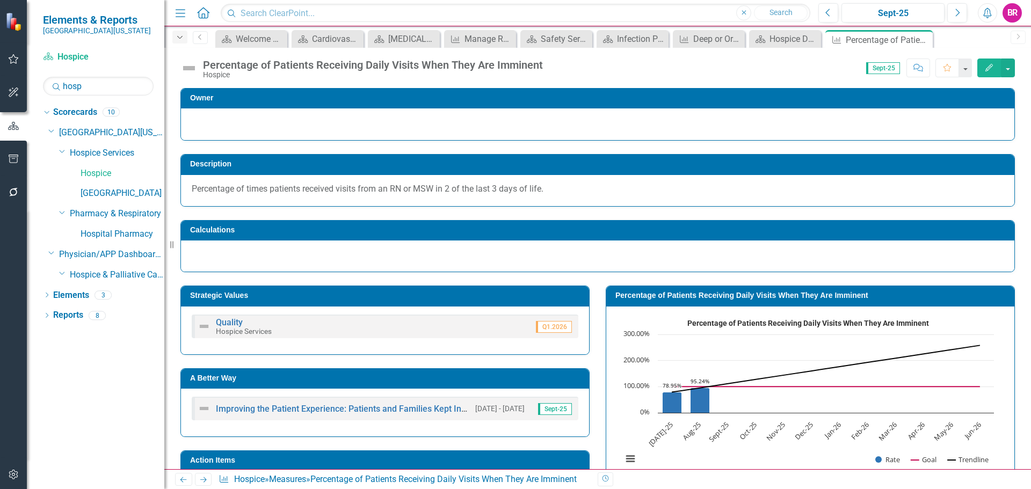
click at [181, 40] on icon "Dropdown" at bounding box center [180, 38] width 10 height 8
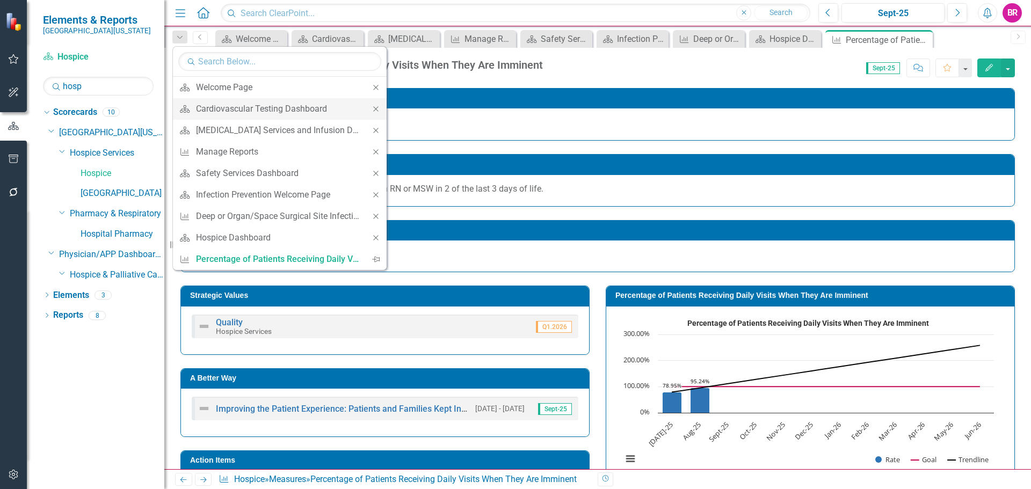
click at [373, 109] on icon "Close" at bounding box center [376, 109] width 10 height 8
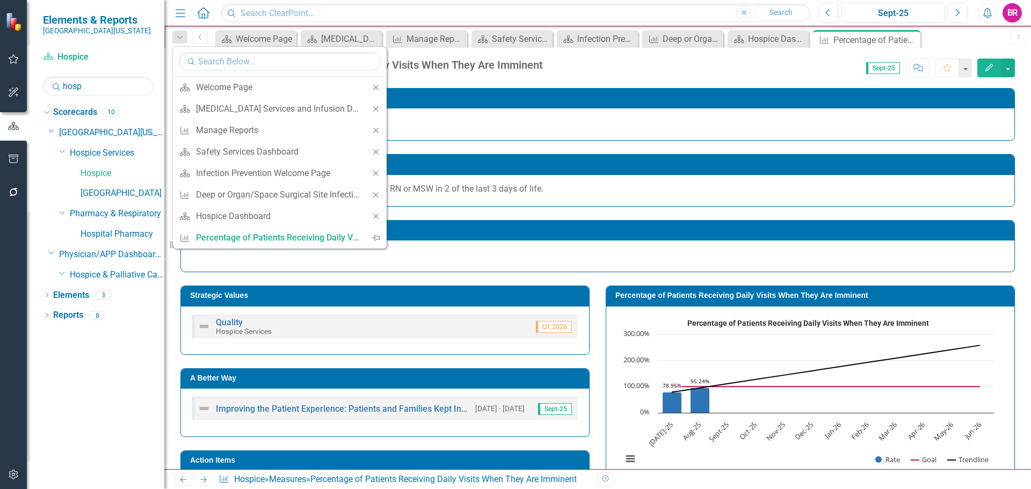
click at [373, 109] on icon "Close" at bounding box center [376, 109] width 10 height 8
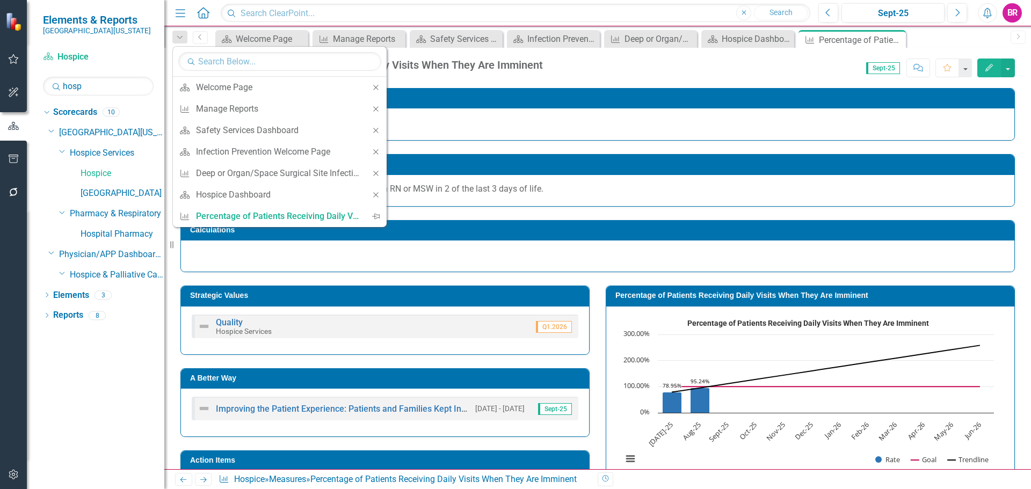
click at [373, 109] on icon "Close" at bounding box center [376, 109] width 10 height 8
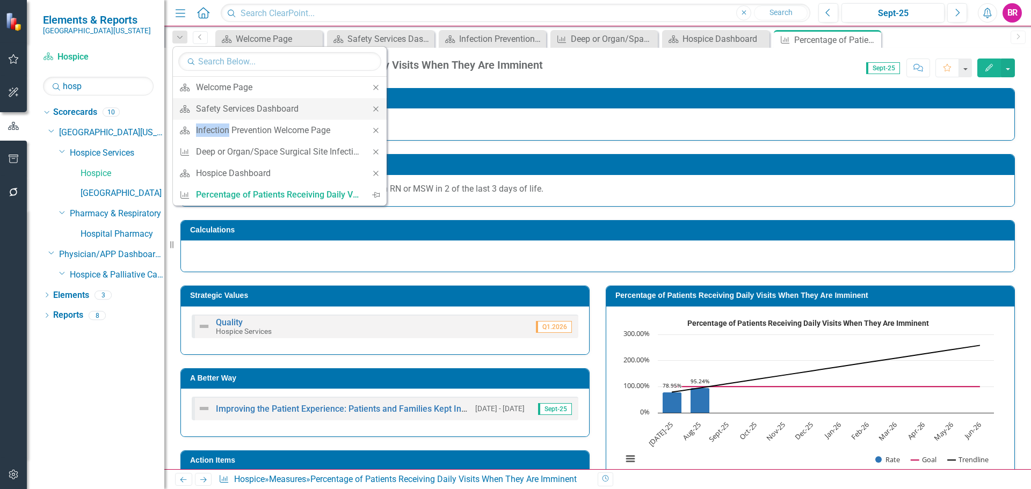
click at [373, 108] on icon "Close" at bounding box center [376, 109] width 10 height 8
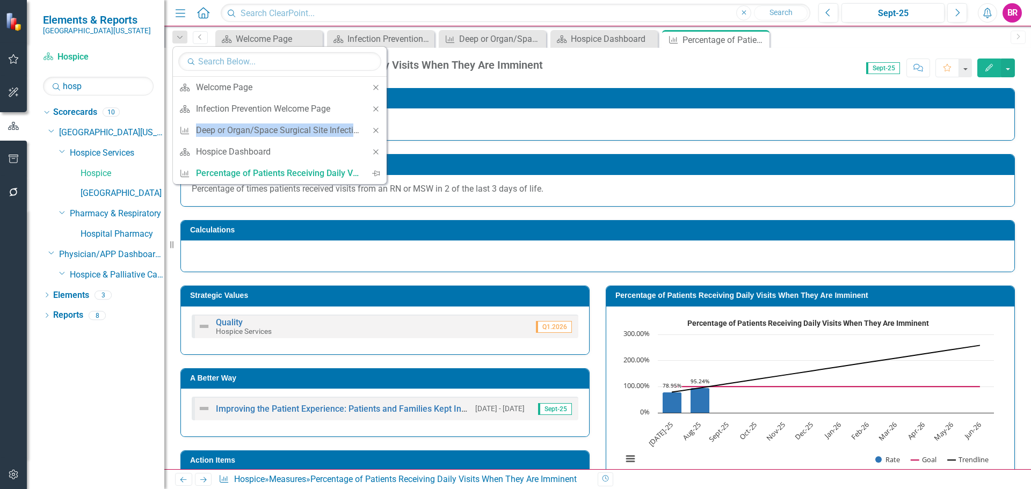
click at [373, 108] on icon "Close" at bounding box center [376, 109] width 10 height 8
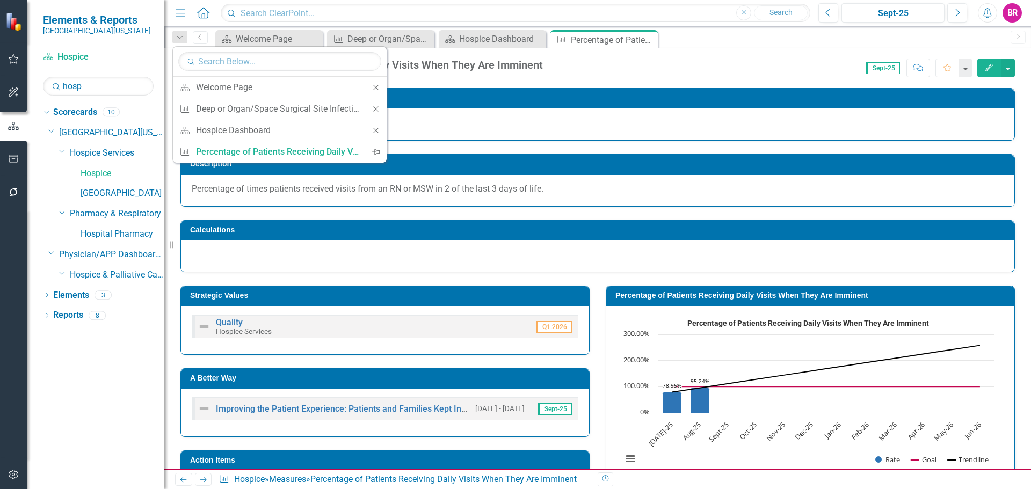
click at [373, 108] on icon "Close" at bounding box center [376, 109] width 10 height 8
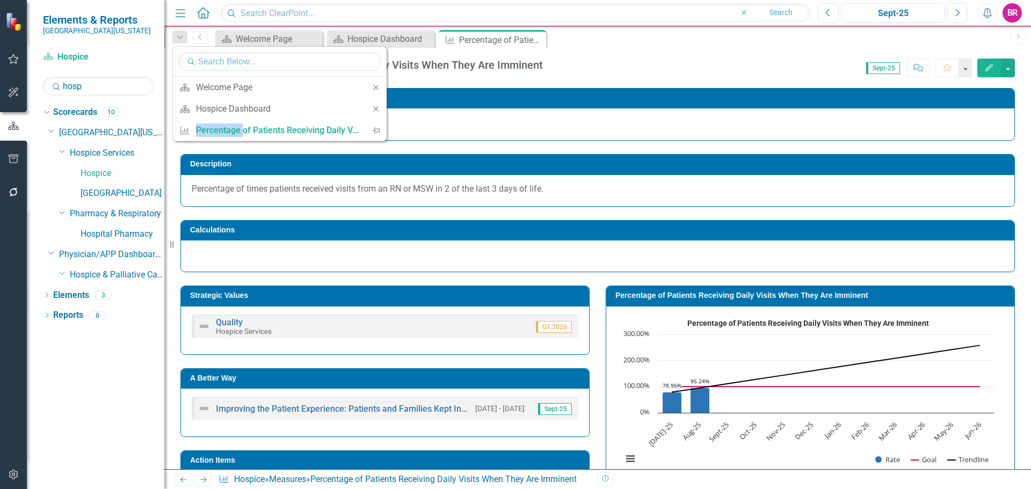
click at [373, 108] on icon "Close" at bounding box center [376, 109] width 10 height 8
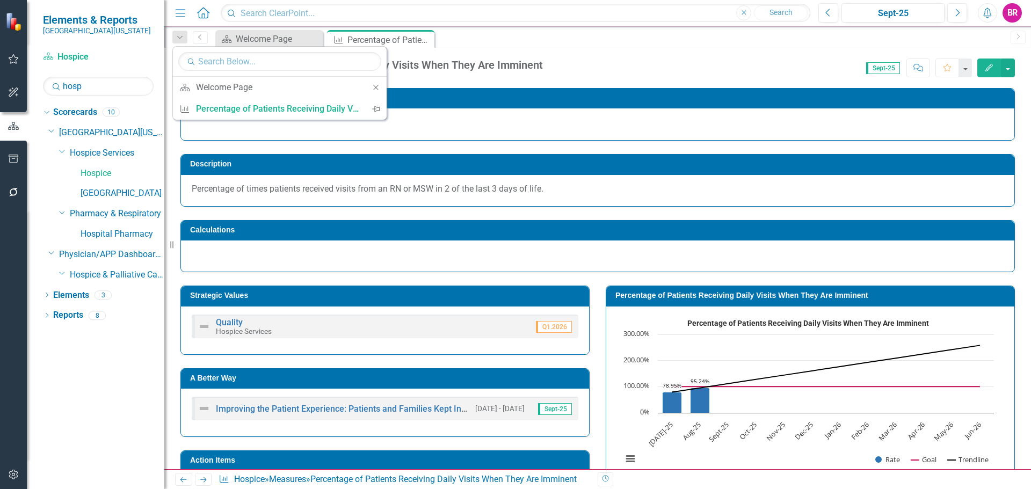
drag, startPoint x: 373, startPoint y: 108, endPoint x: 461, endPoint y: 84, distance: 91.3
click at [373, 108] on icon "Pin" at bounding box center [376, 109] width 8 height 10
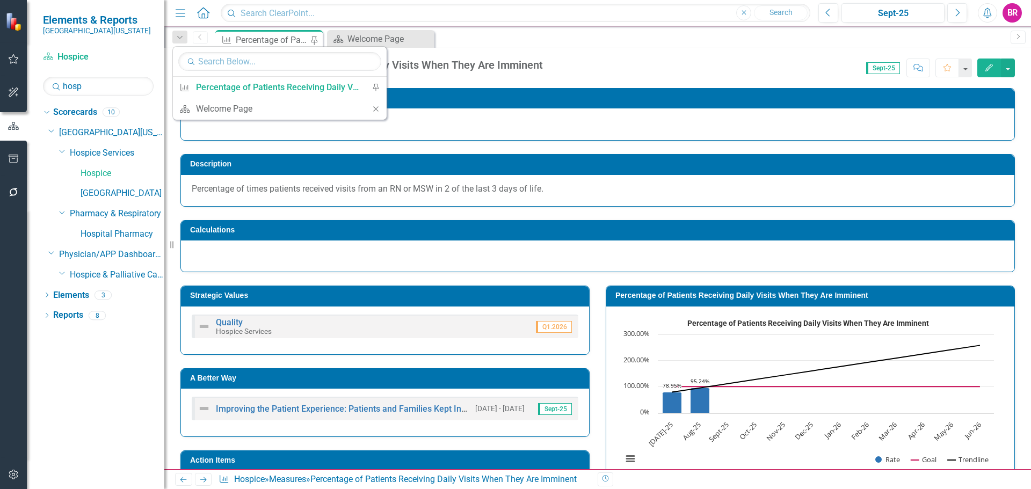
click at [591, 51] on div "Percentage of Patients Receiving Daily Visits When They Are Imminent Hospice Sc…" at bounding box center [597, 64] width 867 height 32
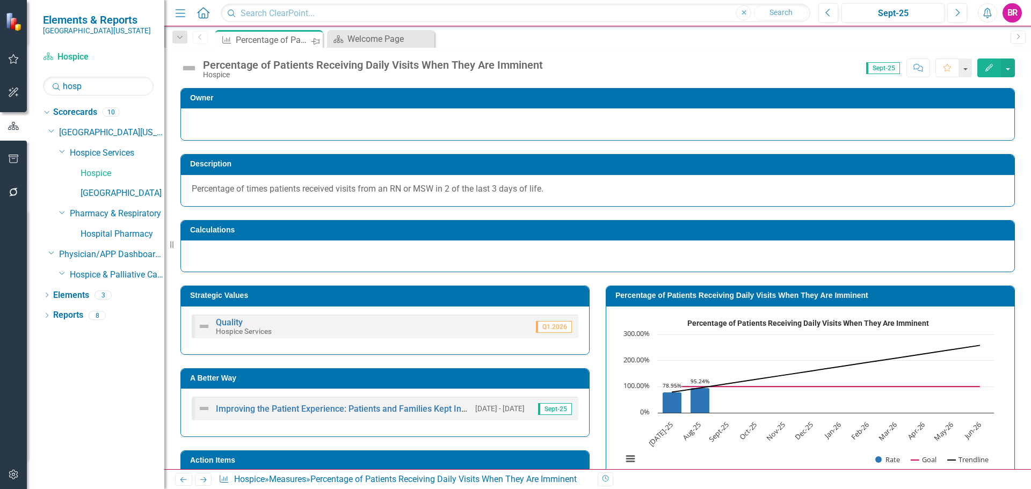
click at [317, 39] on div "Pin" at bounding box center [314, 41] width 12 height 11
click at [120, 81] on input "hosp" at bounding box center [98, 86] width 111 height 19
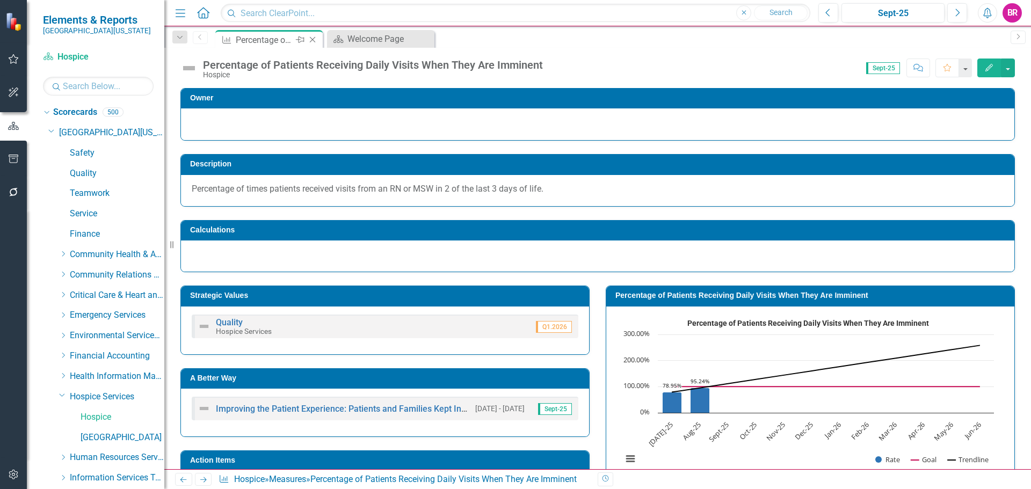
drag, startPoint x: 65, startPoint y: 294, endPoint x: 105, endPoint y: 306, distance: 41.6
click at [65, 294] on icon "Dropdown" at bounding box center [63, 295] width 8 height 6
click at [114, 336] on link "Heart Care Unit" at bounding box center [123, 336] width 84 height 12
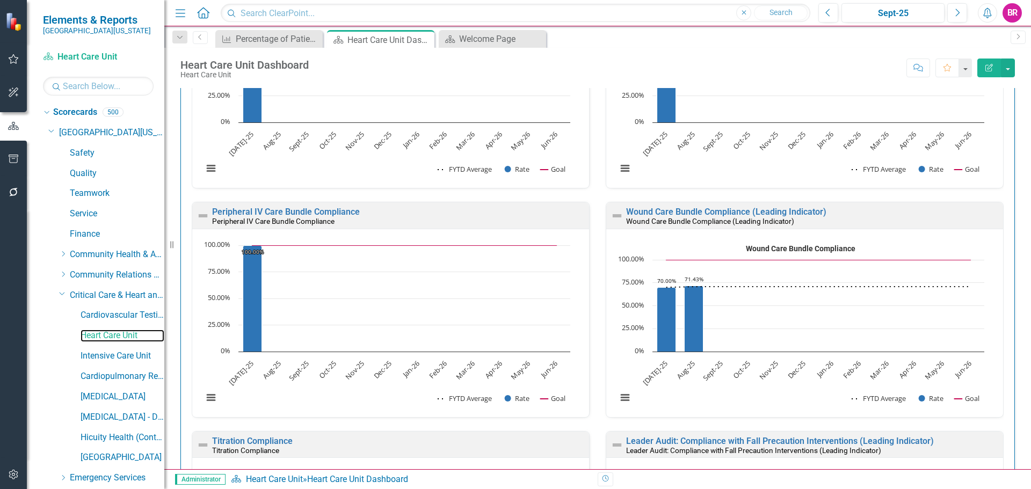
scroll to position [2095, 0]
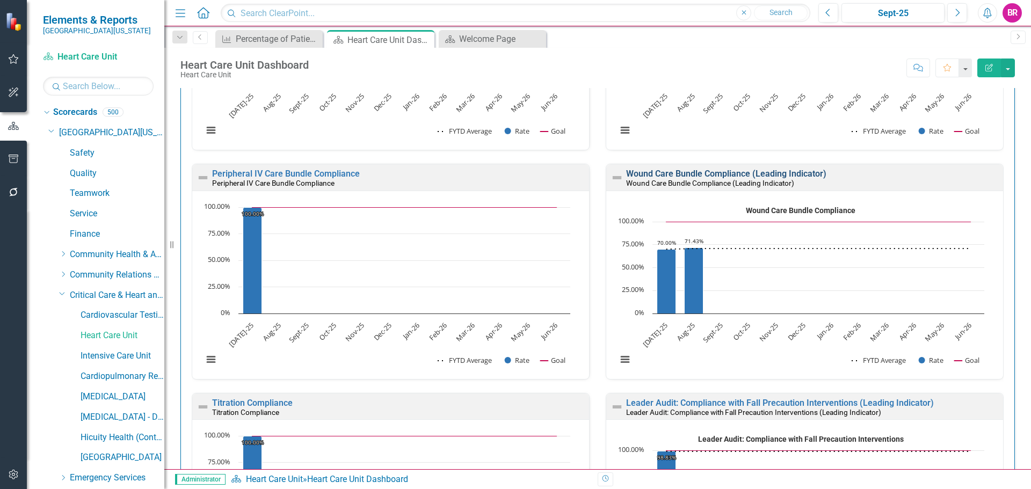
click at [700, 176] on link "Wound Care Bundle Compliance (Leading Indicator)" at bounding box center [726, 174] width 200 height 10
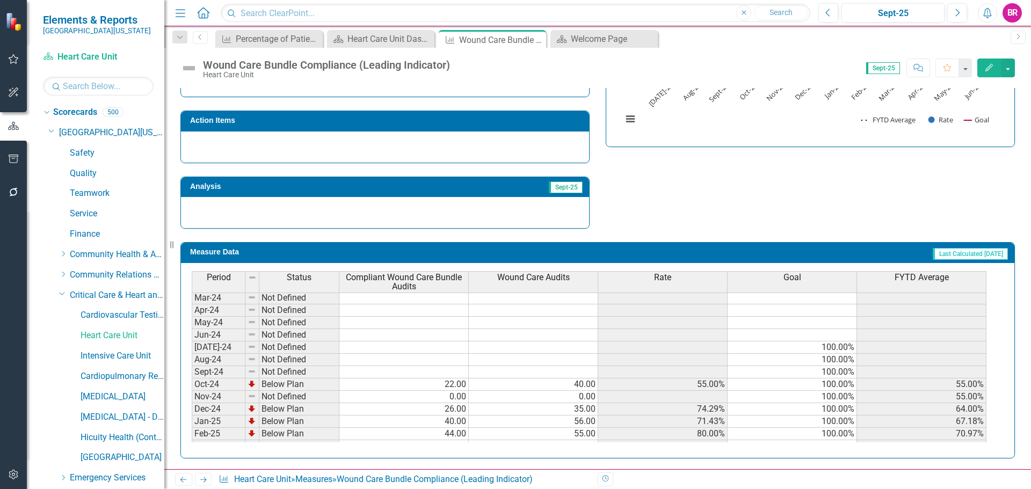
scroll to position [322, 0]
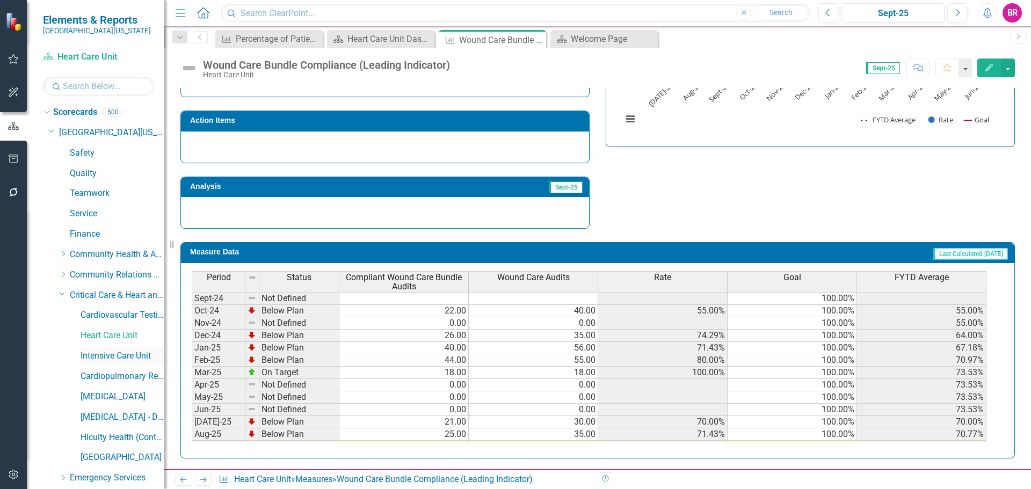
click at [103, 355] on link "Intensive Care Unit" at bounding box center [123, 356] width 84 height 12
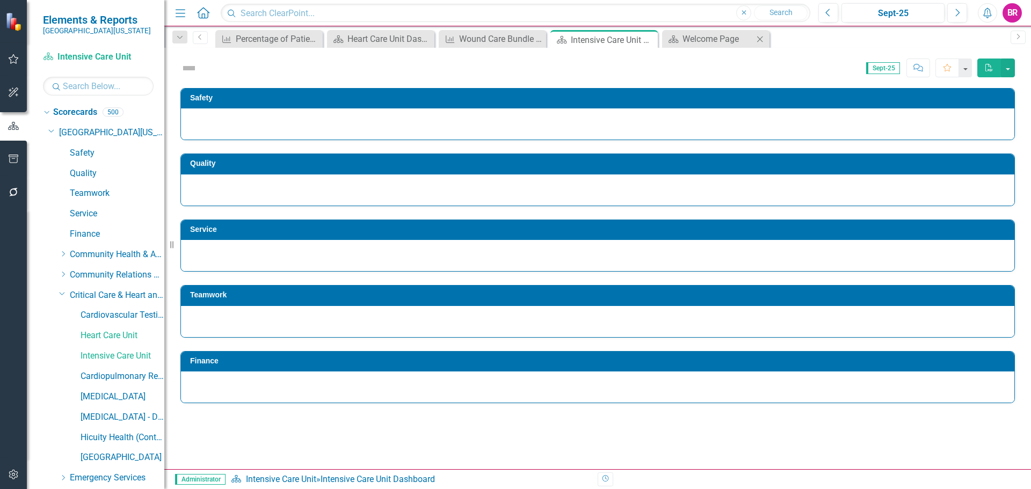
click at [760, 41] on icon "Close" at bounding box center [760, 39] width 11 height 9
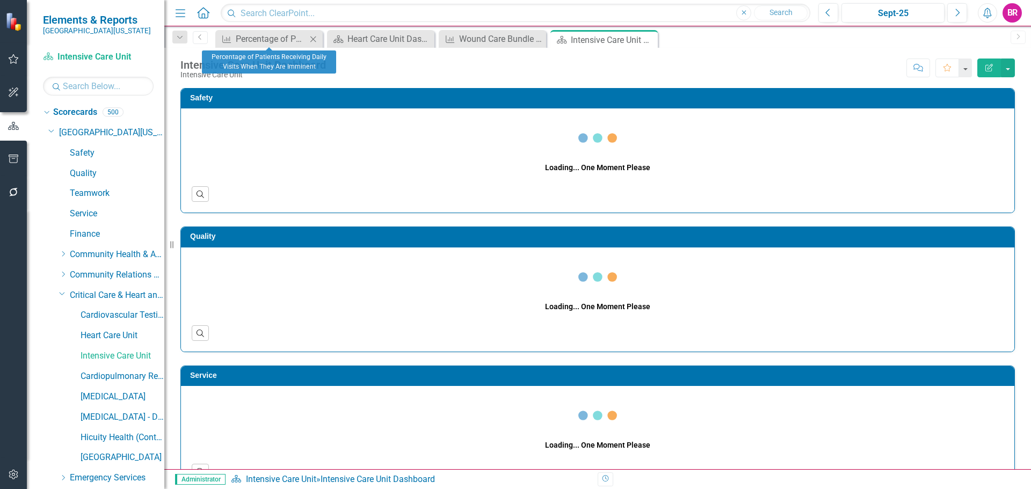
click at [316, 40] on icon "Close" at bounding box center [313, 39] width 11 height 9
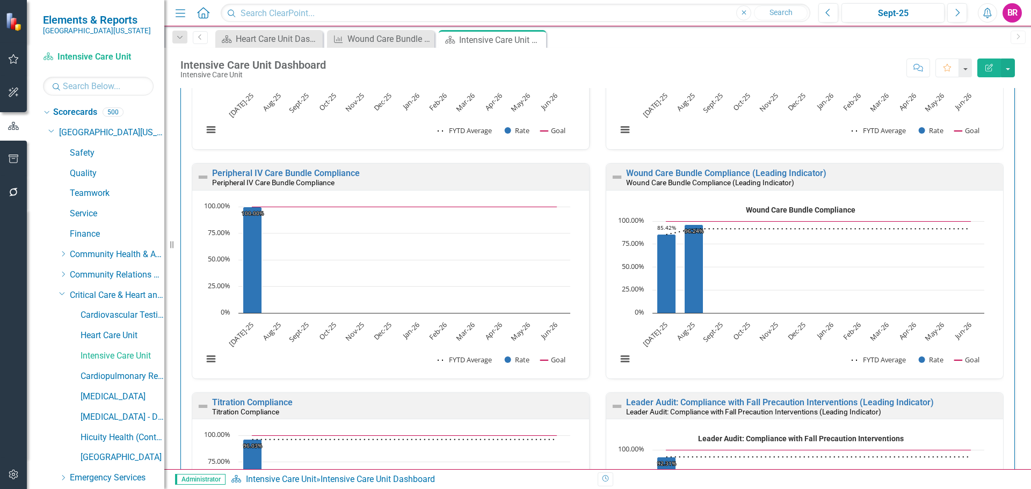
scroll to position [2149, 0]
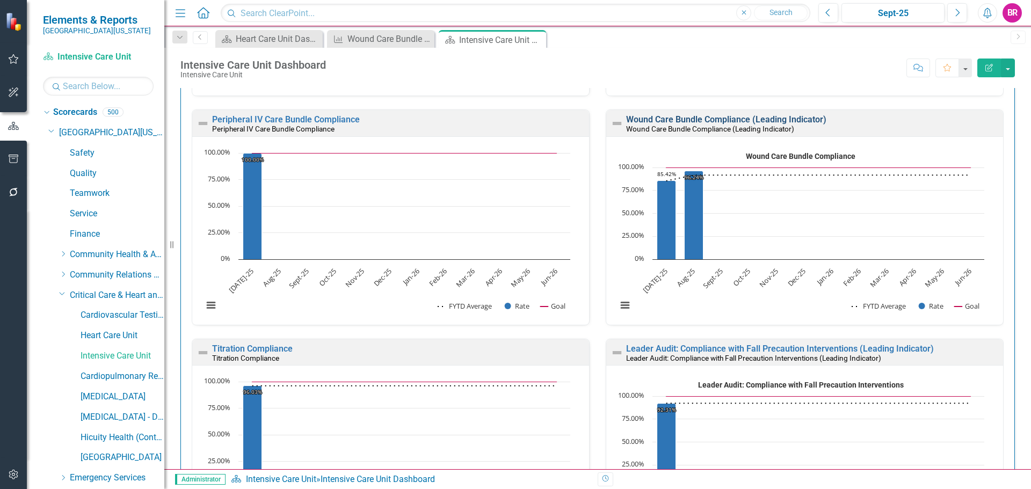
click at [677, 121] on link "Wound Care Bundle Compliance (Leading Indicator)" at bounding box center [726, 119] width 200 height 10
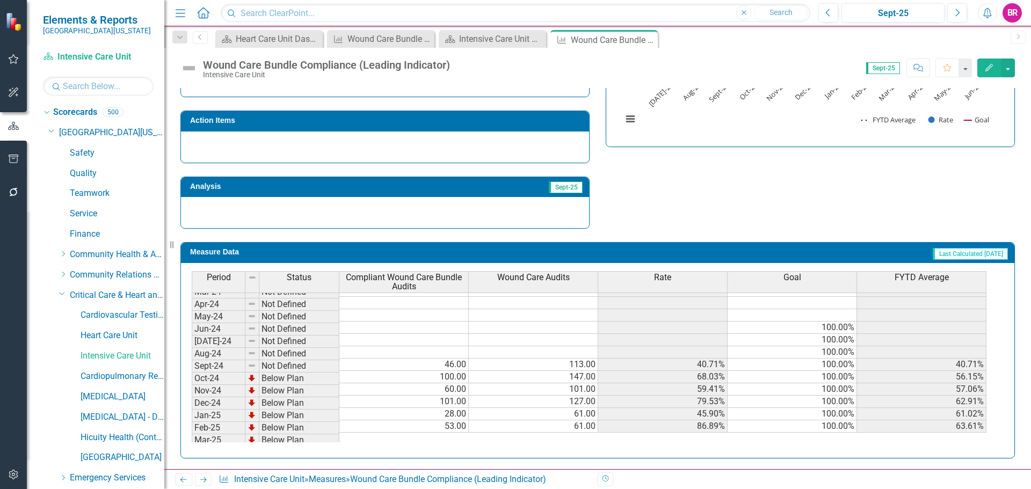
scroll to position [269, 0]
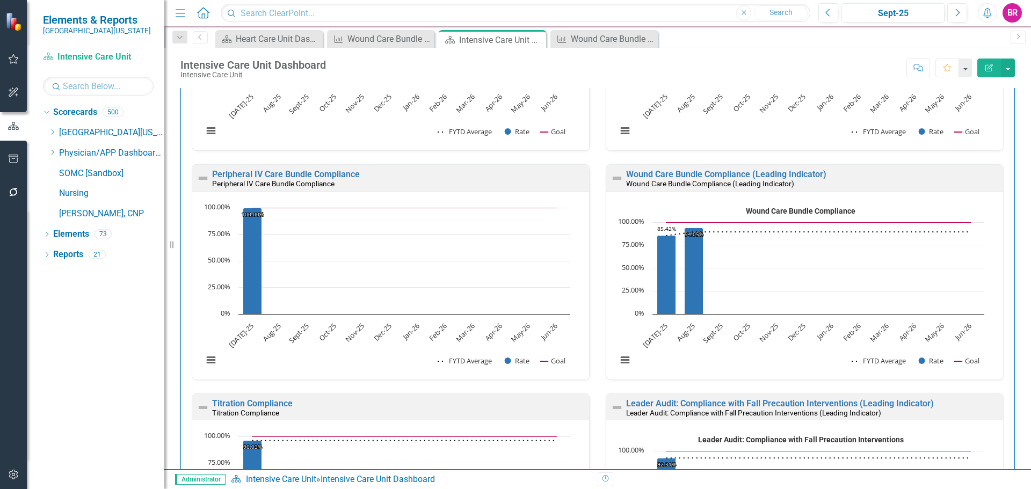
scroll to position [2095, 0]
click at [680, 171] on link "Wound Care Bundle Compliance (Leading Indicator)" at bounding box center [726, 174] width 200 height 10
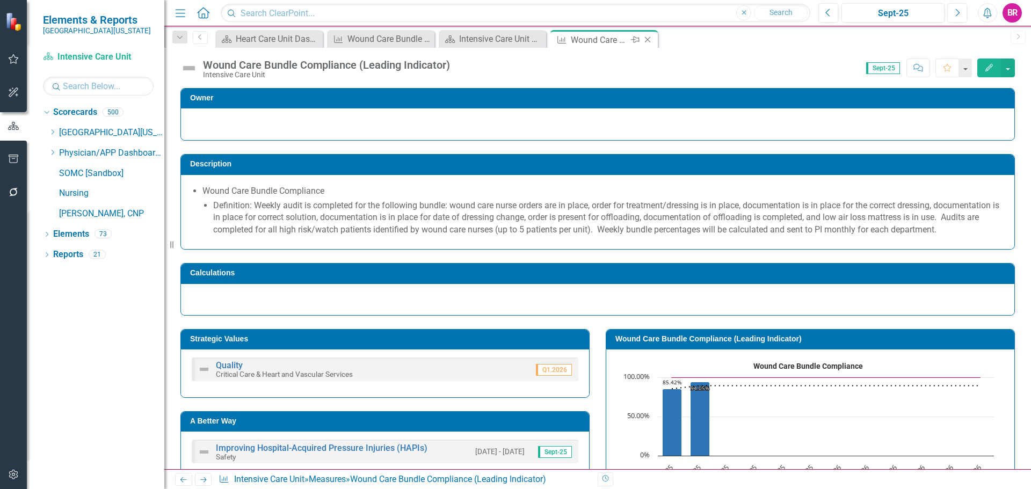
click at [653, 39] on icon "Close" at bounding box center [647, 39] width 11 height 9
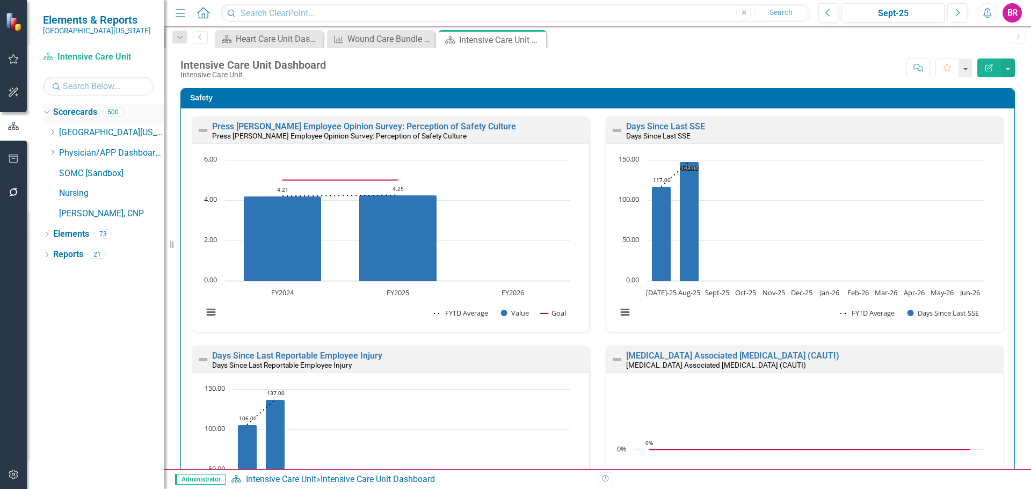
drag, startPoint x: 55, startPoint y: 136, endPoint x: 48, endPoint y: 108, distance: 28.8
click at [55, 136] on div "Dropdown" at bounding box center [52, 132] width 8 height 9
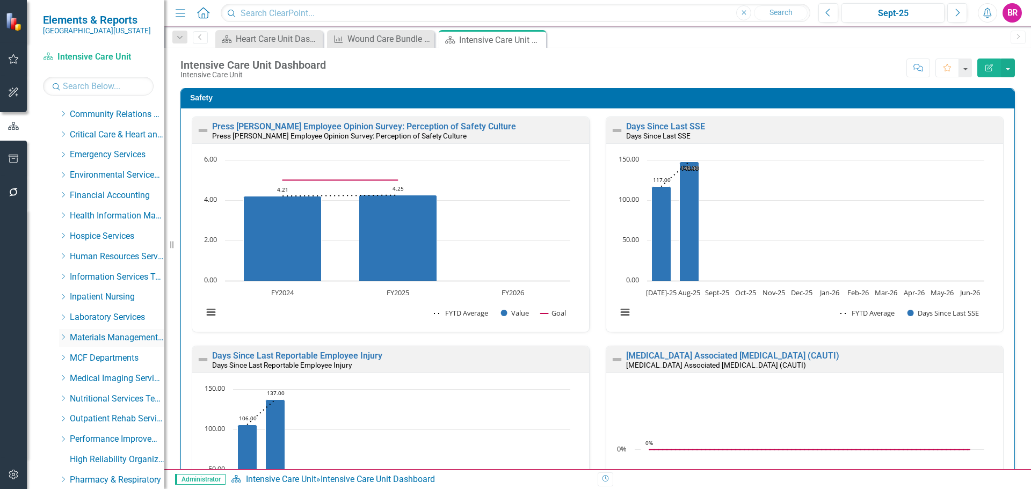
scroll to position [161, 0]
click at [64, 354] on icon "Dropdown" at bounding box center [63, 357] width 8 height 6
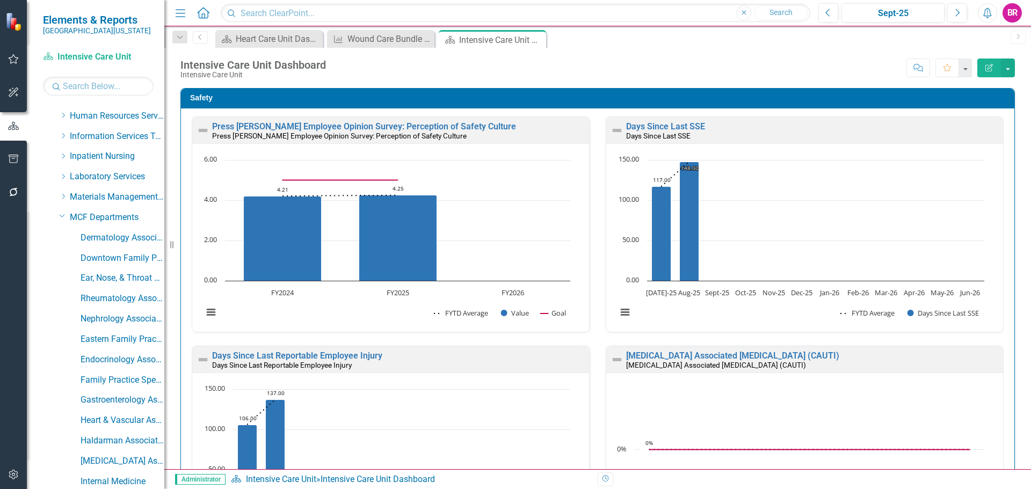
scroll to position [322, 0]
click at [99, 360] on link "Family Practice Specialty Associates" at bounding box center [123, 359] width 84 height 12
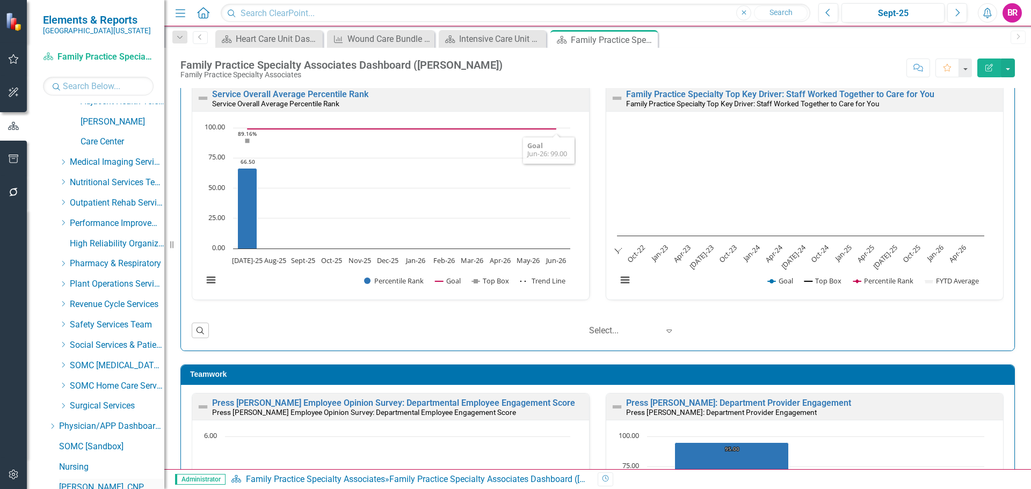
scroll to position [1403, 0]
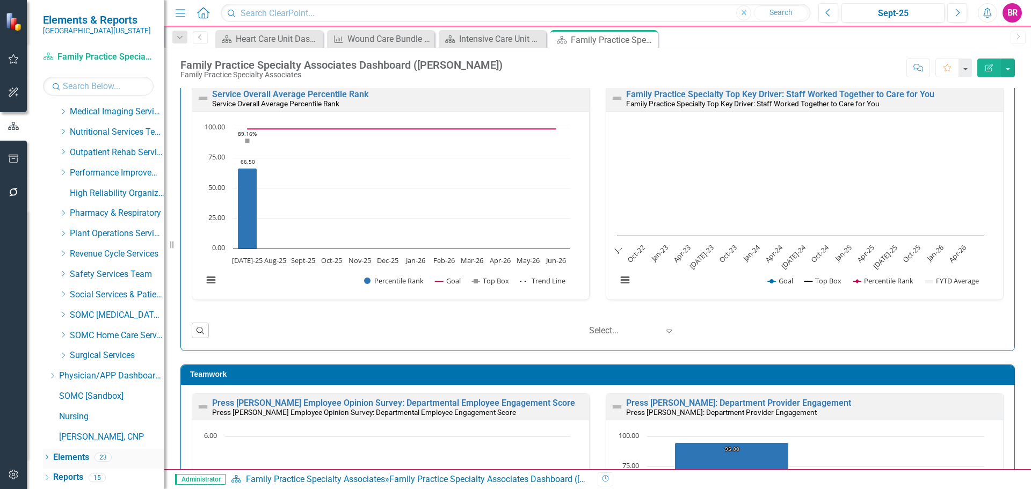
click at [62, 459] on link "Elements" at bounding box center [71, 458] width 36 height 12
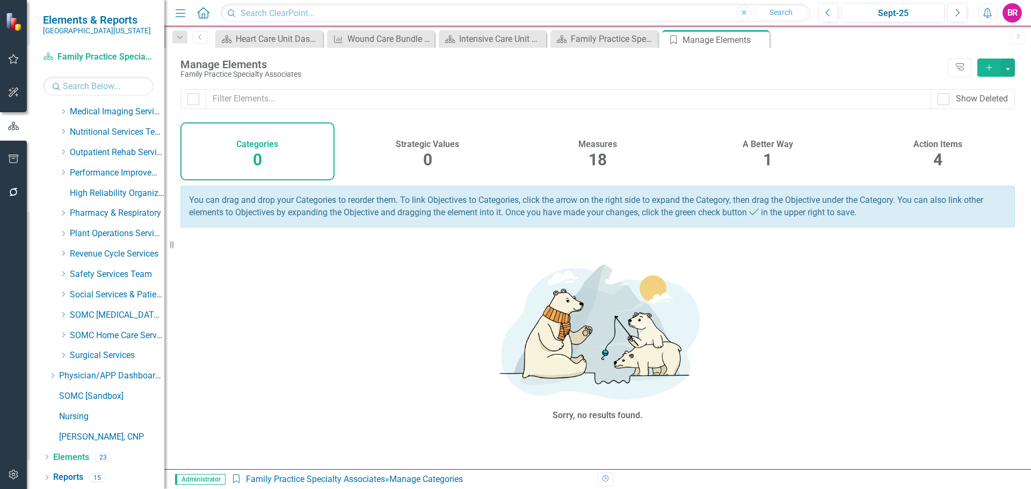
click at [940, 147] on h4 "Action Items" at bounding box center [938, 145] width 49 height 10
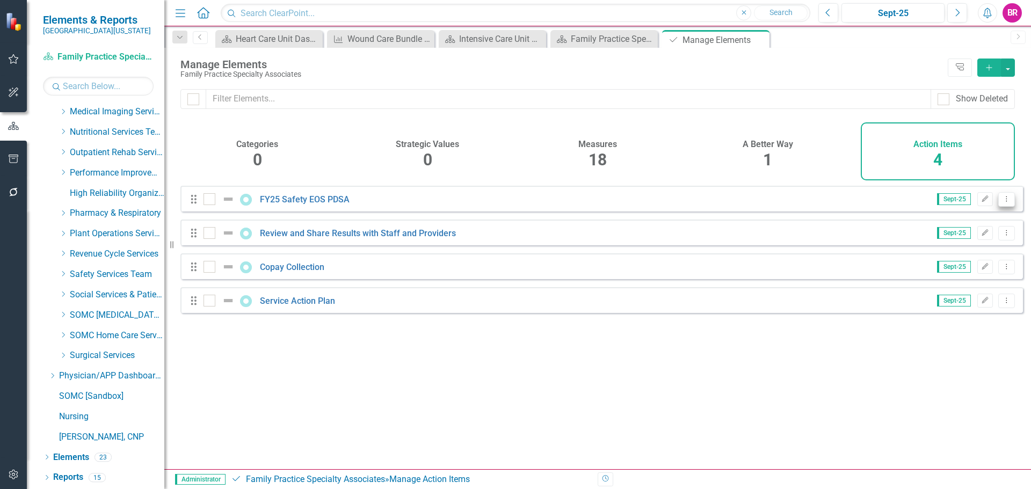
click at [1004, 207] on button "Dropdown Menu" at bounding box center [1007, 199] width 17 height 15
click at [932, 269] on link "Copy Duplicate Action Item" at bounding box center [953, 265] width 107 height 20
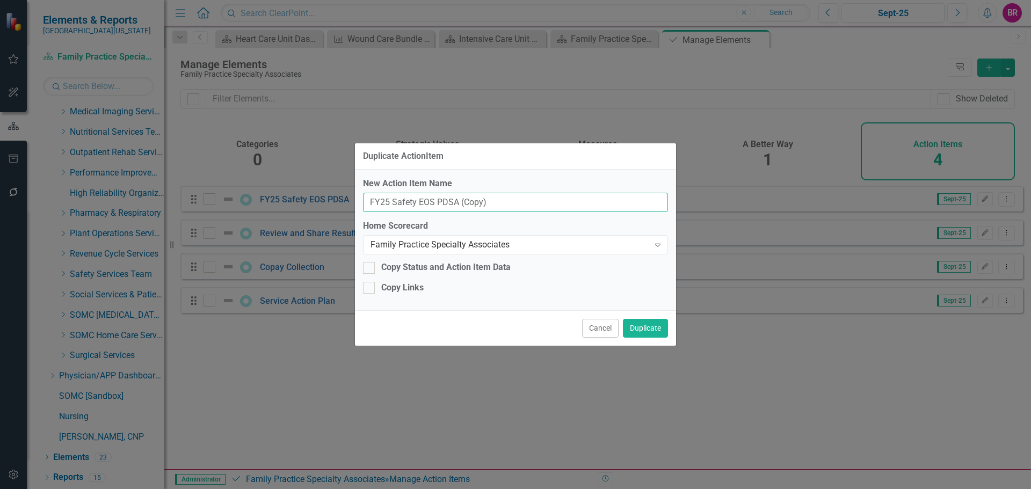
click at [602, 203] on input "FY25 Safety EOS PDSA (Copy)" at bounding box center [515, 203] width 305 height 20
type input "Blank PDSA"
click at [644, 327] on button "Duplicate" at bounding box center [645, 328] width 45 height 19
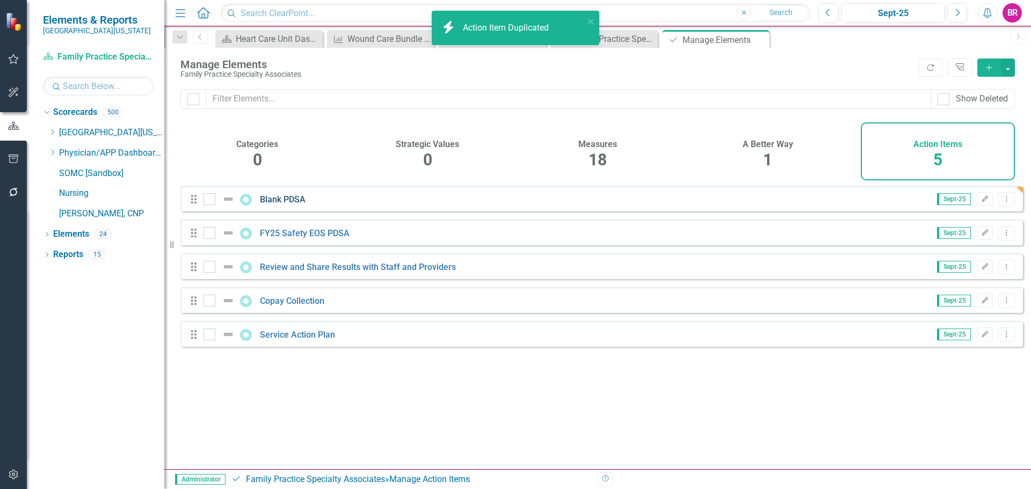
click at [283, 205] on link "Blank PDSA" at bounding box center [283, 199] width 46 height 10
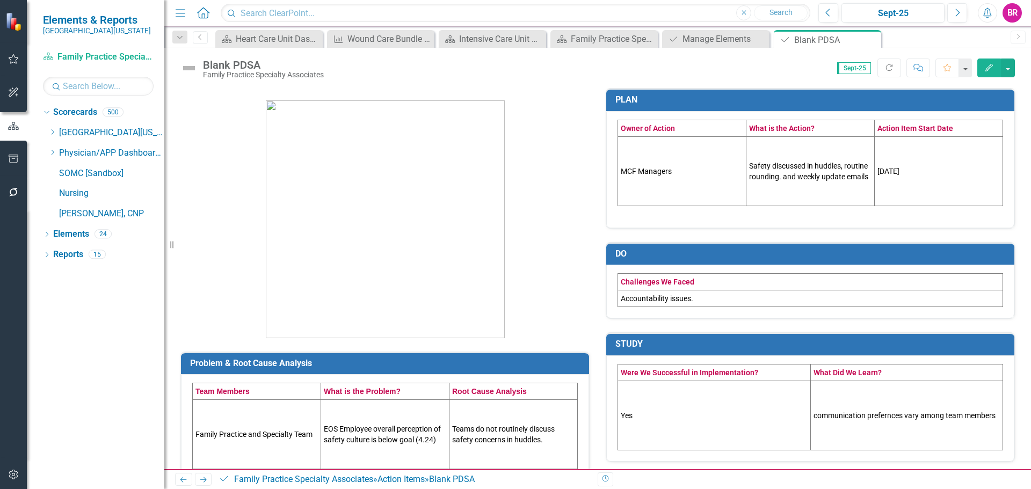
click at [659, 178] on td "MCF Managers" at bounding box center [682, 170] width 128 height 69
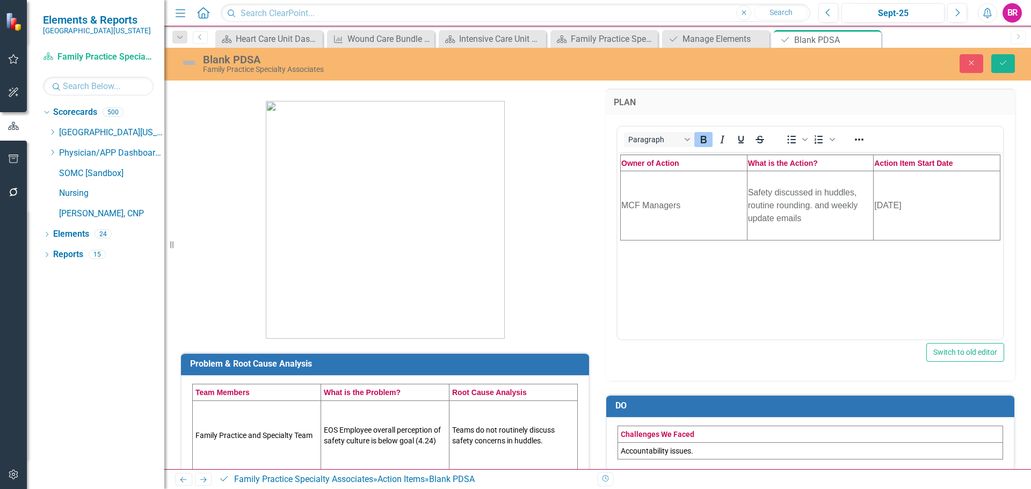
click at [664, 212] on td "MCF Managers" at bounding box center [684, 205] width 127 height 69
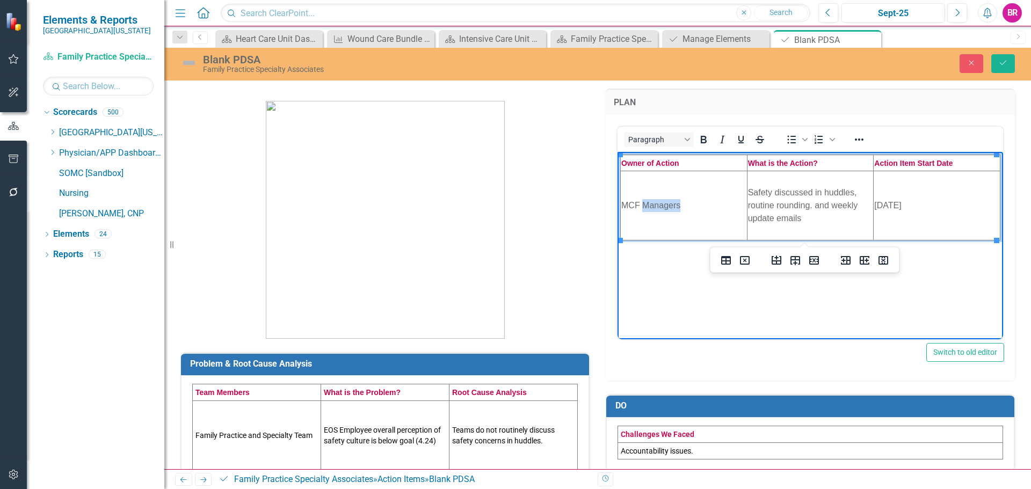
click at [664, 212] on td "MCF Managers" at bounding box center [684, 205] width 127 height 69
click at [665, 206] on td "MCF Managers" at bounding box center [684, 205] width 127 height 69
click at [808, 207] on td "Safety discussed in huddles, routine rounding. and weekly update emails" at bounding box center [810, 205] width 127 height 69
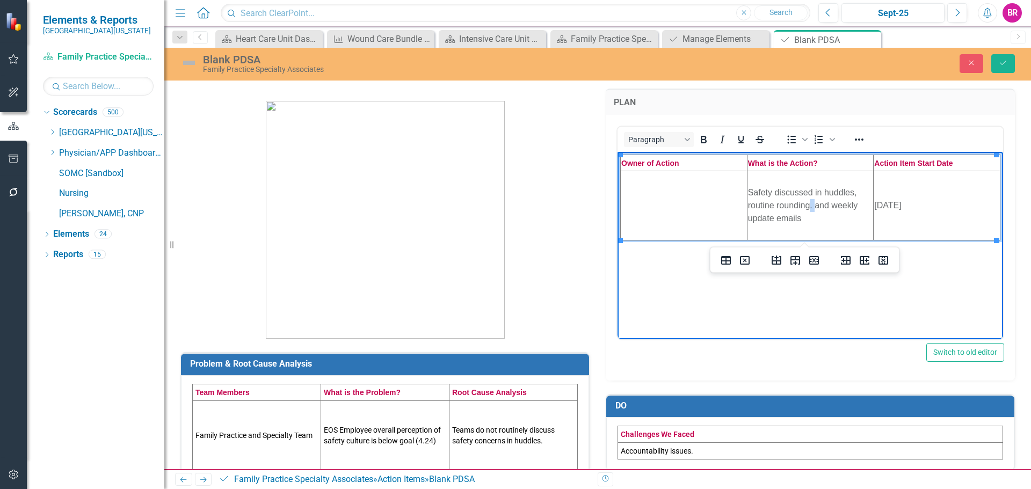
click at [808, 207] on td "Safety discussed in huddles, routine rounding. and weekly update emails" at bounding box center [810, 205] width 127 height 69
click at [903, 208] on td "01/01/2025" at bounding box center [937, 205] width 127 height 69
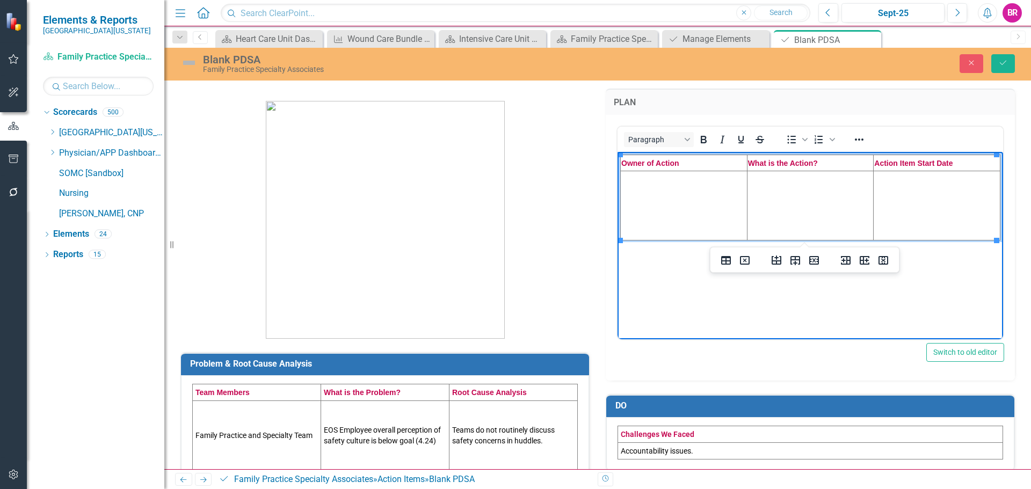
click at [230, 435] on td "Family Practice and Specialty Team" at bounding box center [257, 435] width 128 height 69
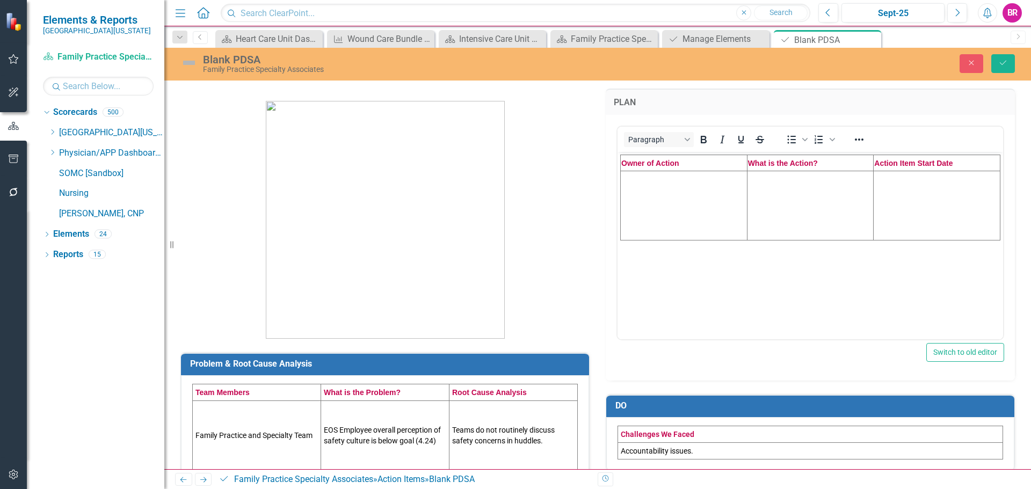
click at [231, 435] on td "Family Practice and Specialty Team" at bounding box center [257, 435] width 128 height 69
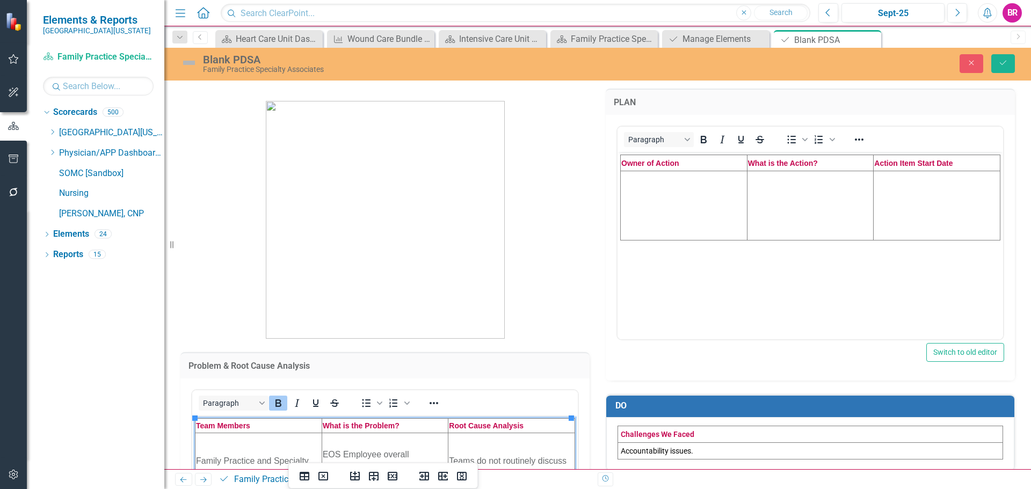
click at [237, 458] on td "Family Practice and Specialty Team" at bounding box center [259, 467] width 127 height 69
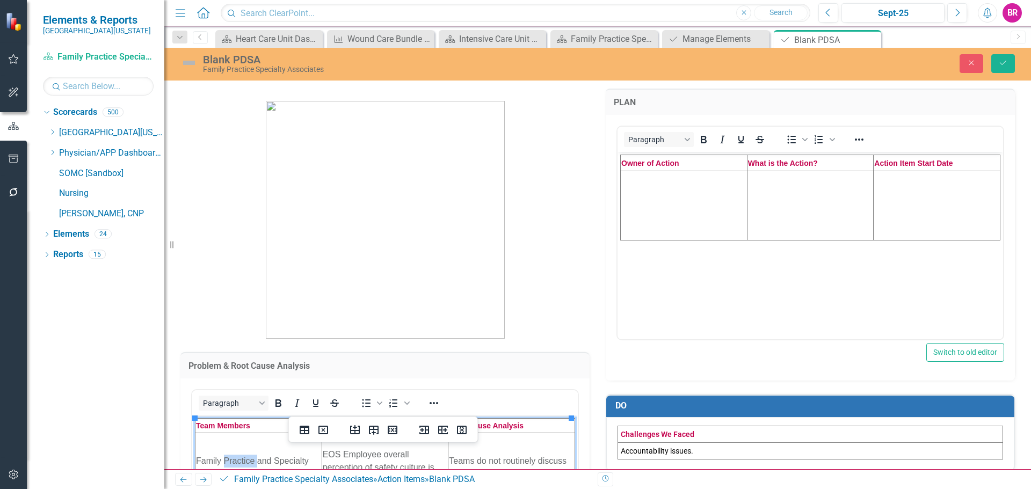
click at [237, 458] on td "Family Practice and Specialty Team" at bounding box center [259, 467] width 127 height 69
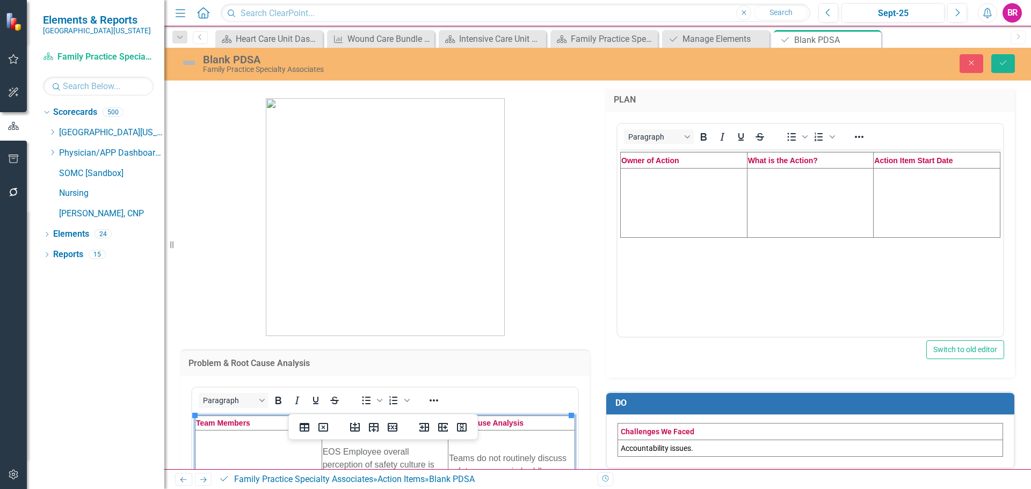
click at [366, 464] on td "EOS Employee overall perception of safety culture is below goal (4.24)" at bounding box center [385, 464] width 127 height 69
click at [367, 464] on td "EOS Employee overall perception of safety culture is below goal (4.24)" at bounding box center [385, 464] width 127 height 69
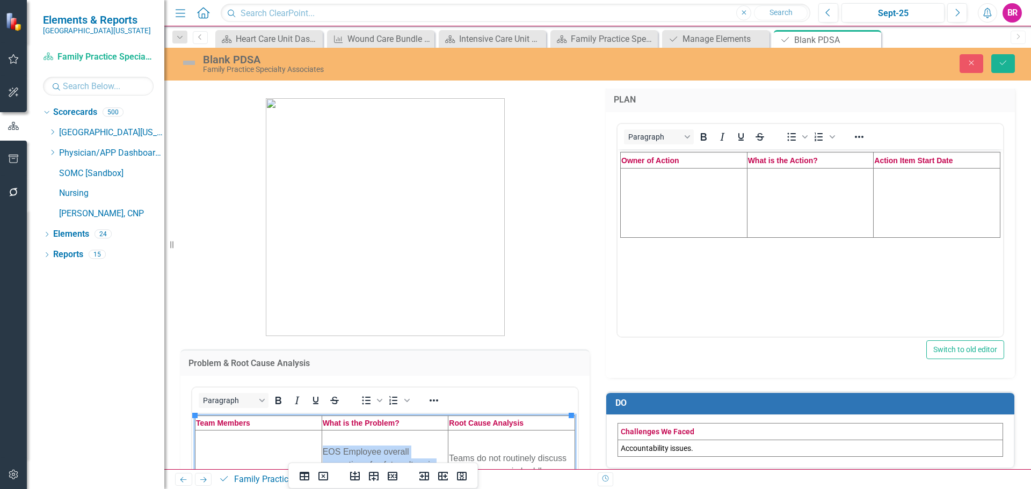
click at [367, 464] on td "EOS Employee overall perception of safety culture is below goal (4.24)" at bounding box center [385, 464] width 127 height 69
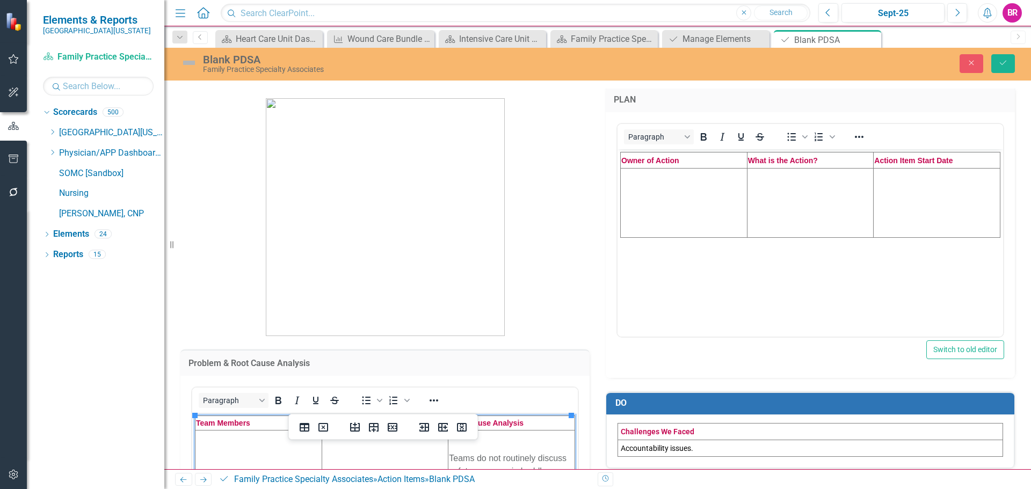
click at [511, 453] on td "Teams do not routinely discuss safety concerns in huddles." at bounding box center [512, 464] width 127 height 69
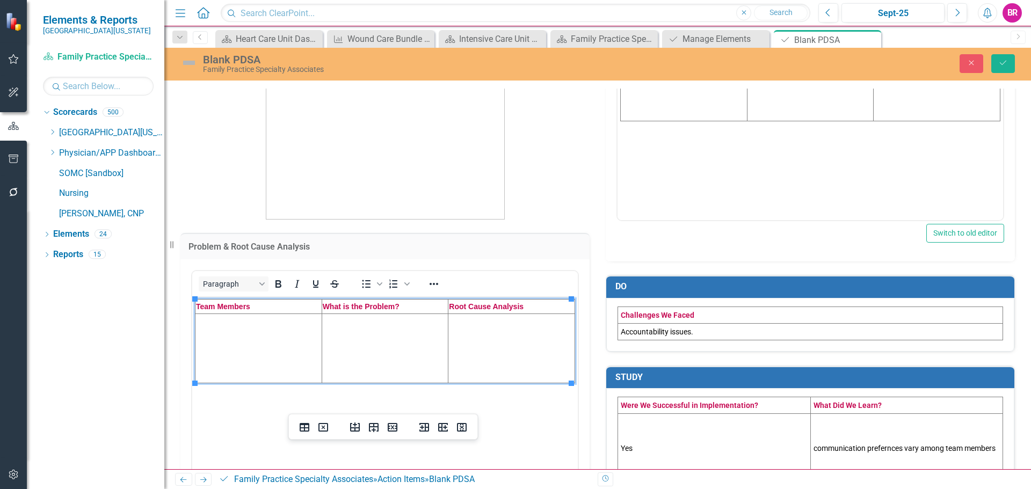
scroll to position [218, 0]
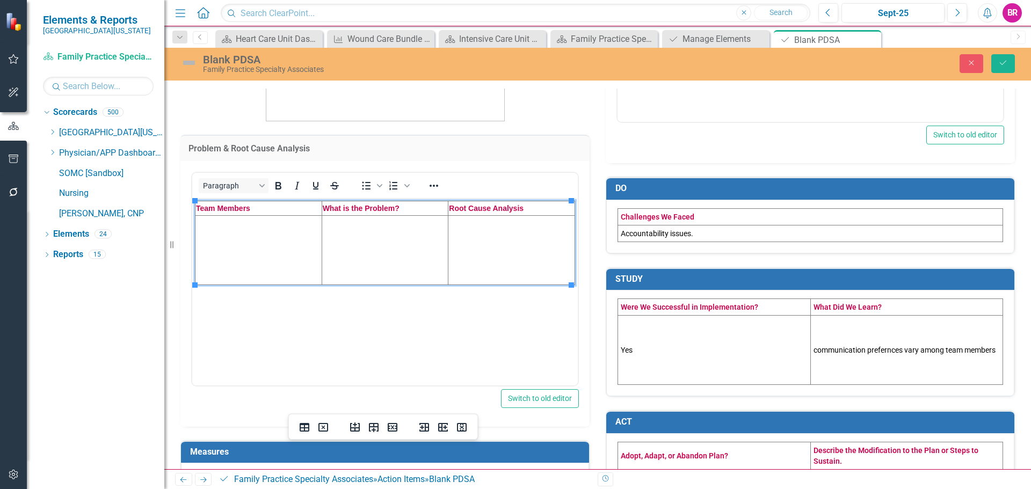
click at [724, 237] on td "Accountability issues." at bounding box center [810, 233] width 385 height 17
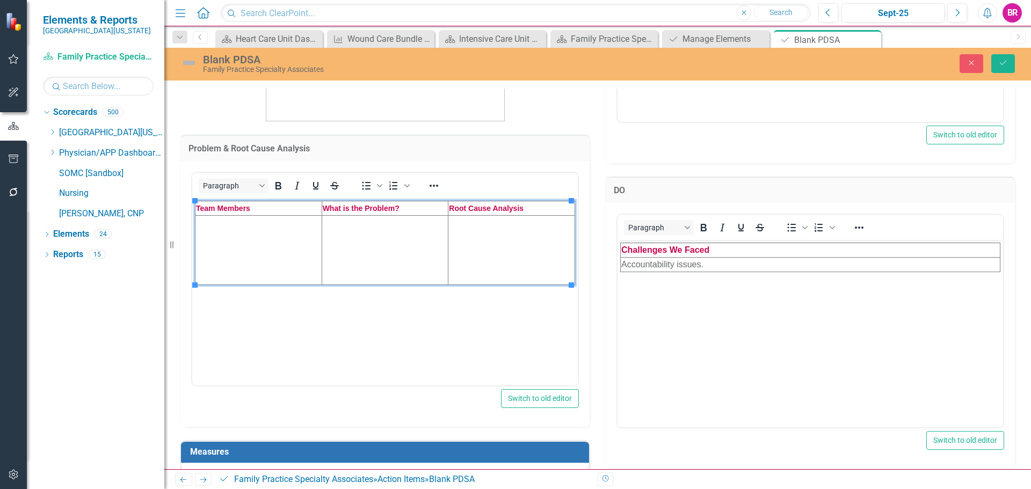
scroll to position [0, 0]
click at [673, 262] on td "Accountability issues." at bounding box center [811, 264] width 380 height 15
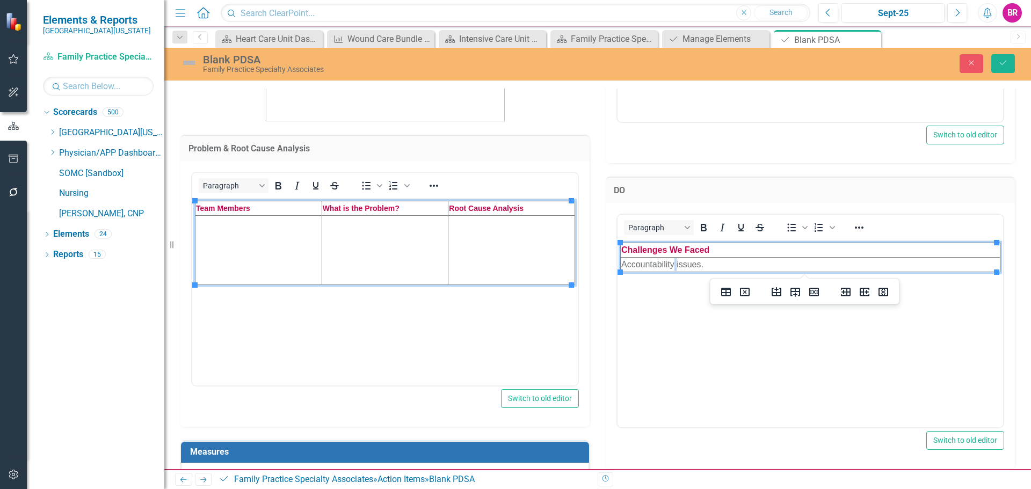
click at [673, 262] on td "Accountability issues." at bounding box center [811, 264] width 380 height 15
click at [606, 323] on div "<table style="border-collapse: collapse; width: 100%;" border="1"><colgroup><co…" at bounding box center [810, 336] width 409 height 266
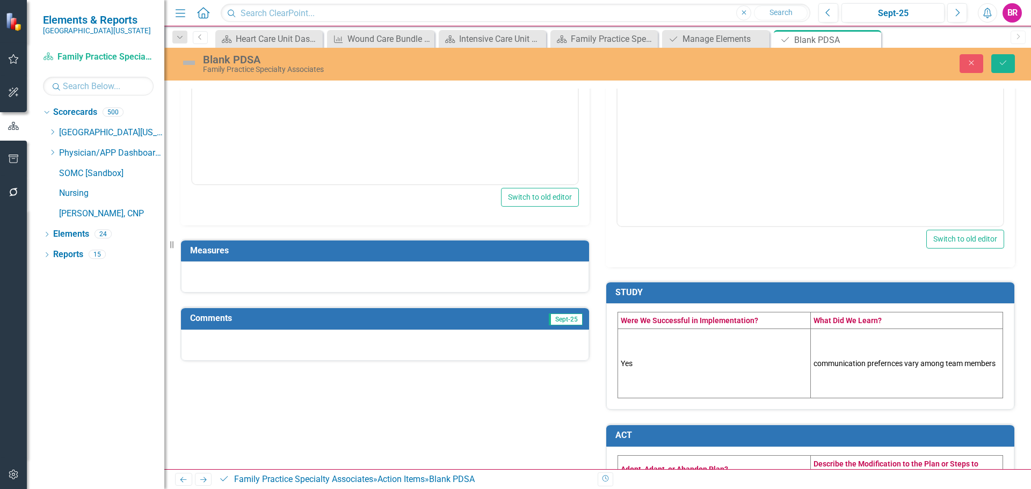
scroll to position [472, 0]
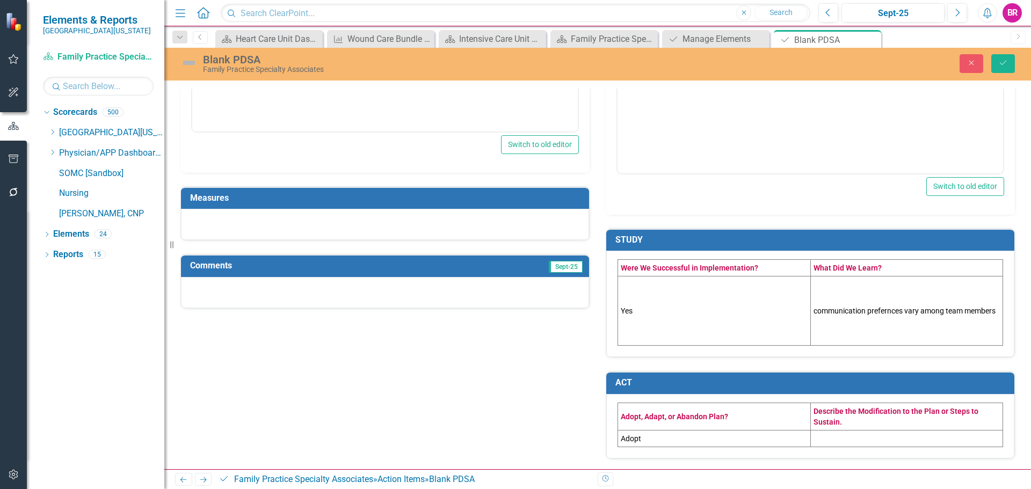
click at [644, 313] on td "Yes" at bounding box center [714, 311] width 193 height 69
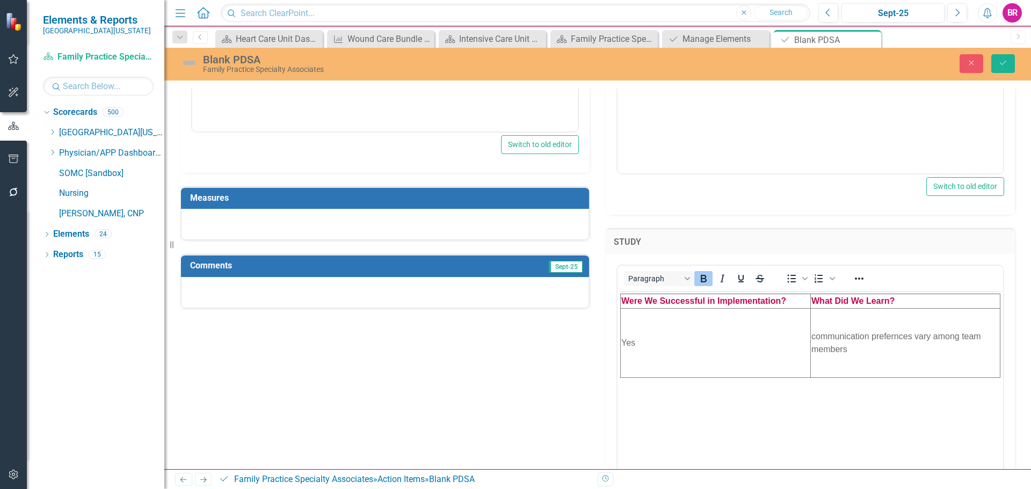
scroll to position [0, 0]
click at [649, 351] on td "Yes" at bounding box center [716, 343] width 190 height 69
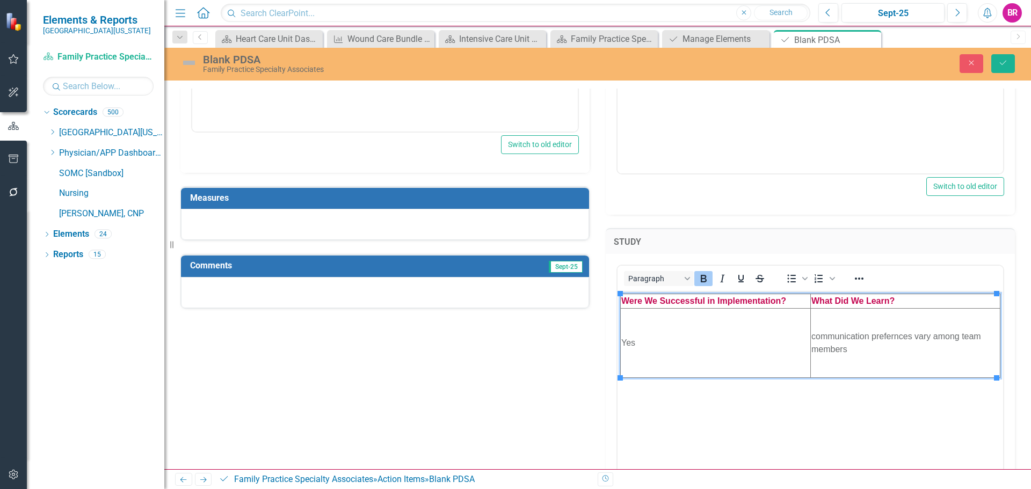
click at [649, 351] on td "Yes" at bounding box center [716, 343] width 190 height 69
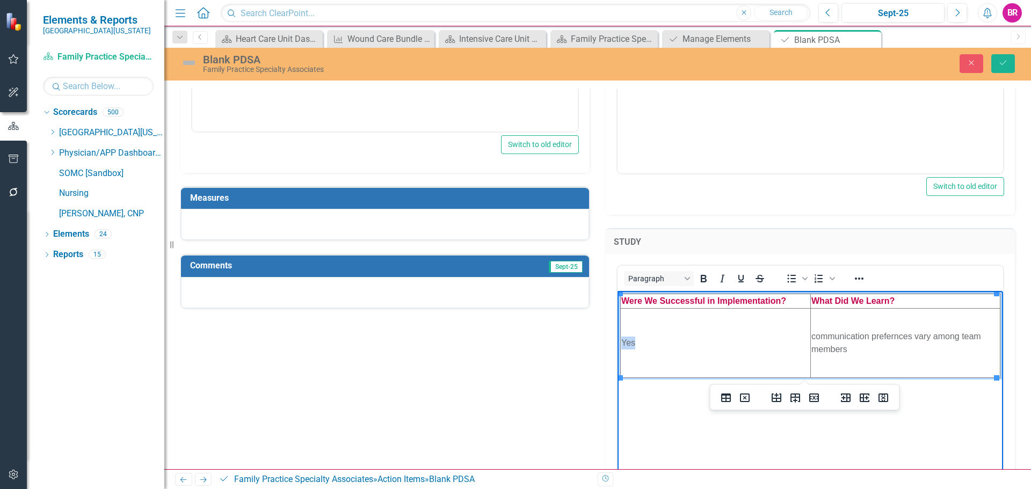
click at [649, 351] on td "Yes" at bounding box center [716, 343] width 190 height 69
click at [833, 345] on td "communication prefernces vary among team members" at bounding box center [906, 343] width 190 height 69
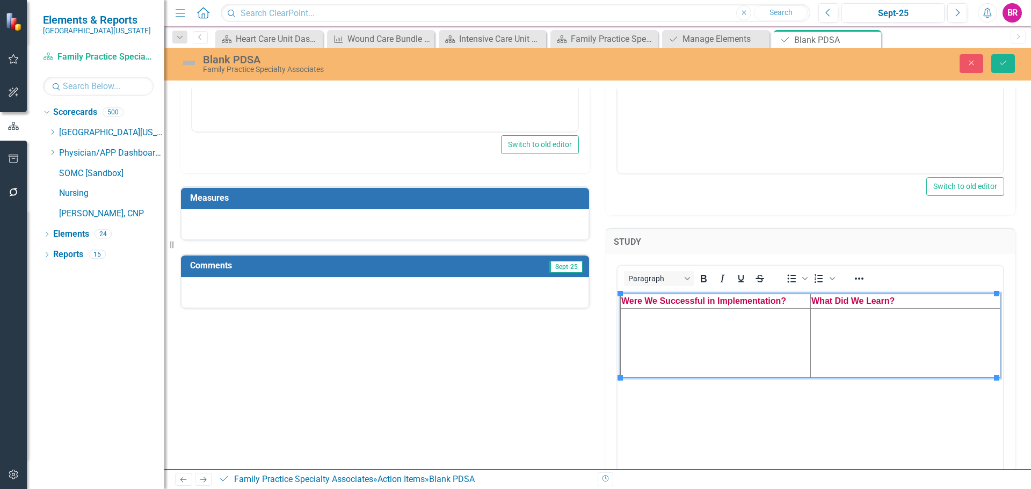
click at [558, 344] on div "Problem & Root Cause Analysis <table style="border-collapse: collapse; width: 1…" at bounding box center [597, 112] width 851 height 1017
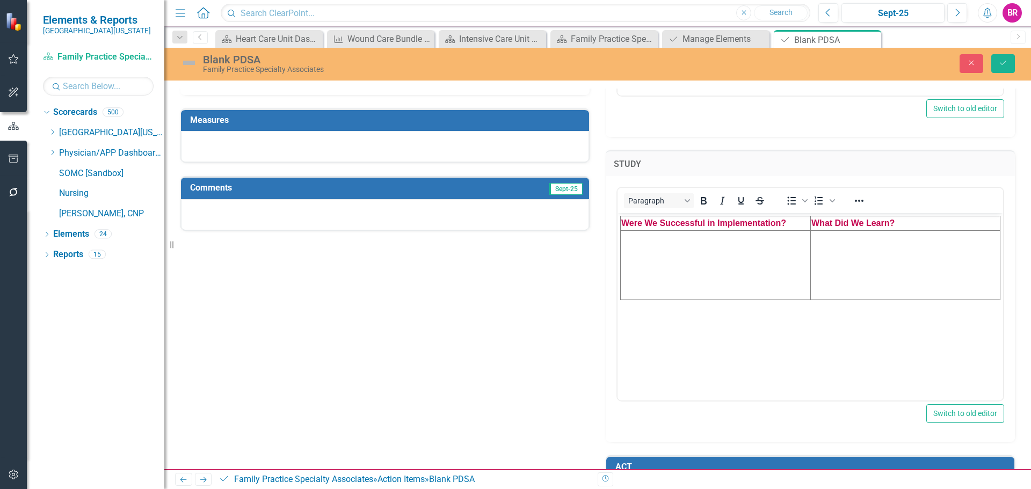
scroll to position [634, 0]
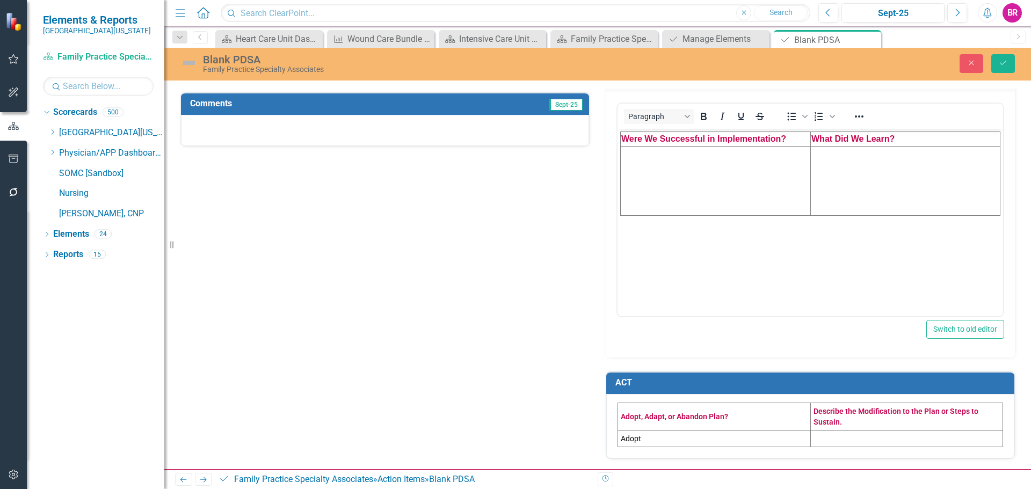
click at [647, 439] on td "Adopt" at bounding box center [714, 438] width 193 height 17
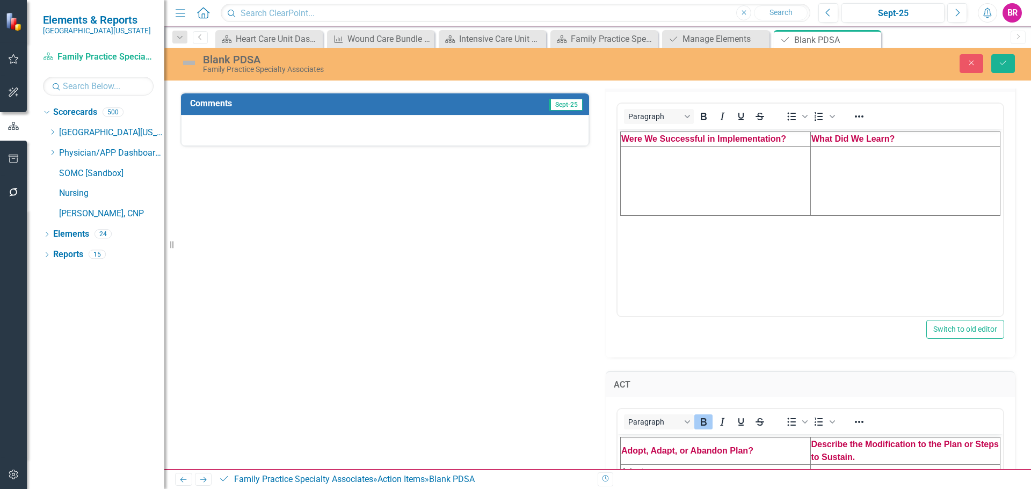
scroll to position [838, 0]
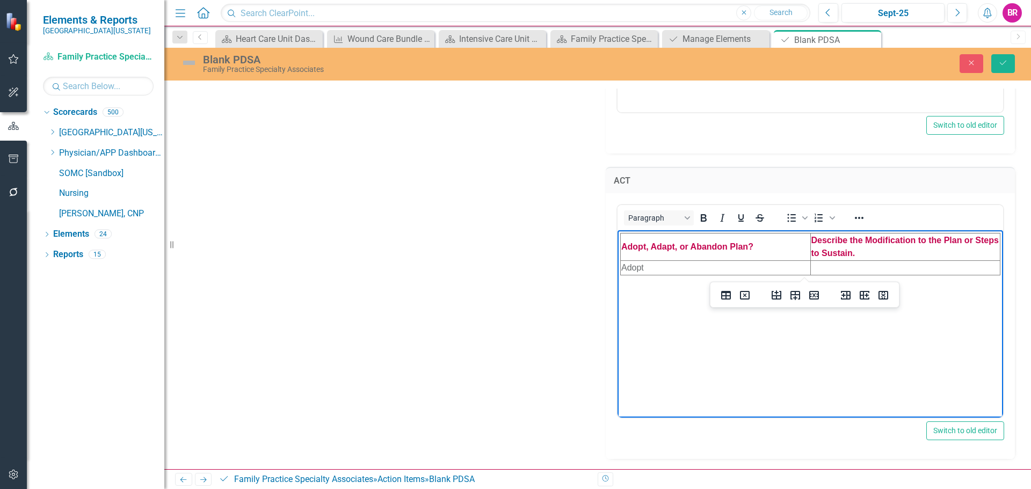
click at [646, 267] on td "Adopt" at bounding box center [716, 268] width 190 height 15
click at [638, 267] on td "Adopt" at bounding box center [716, 268] width 190 height 15
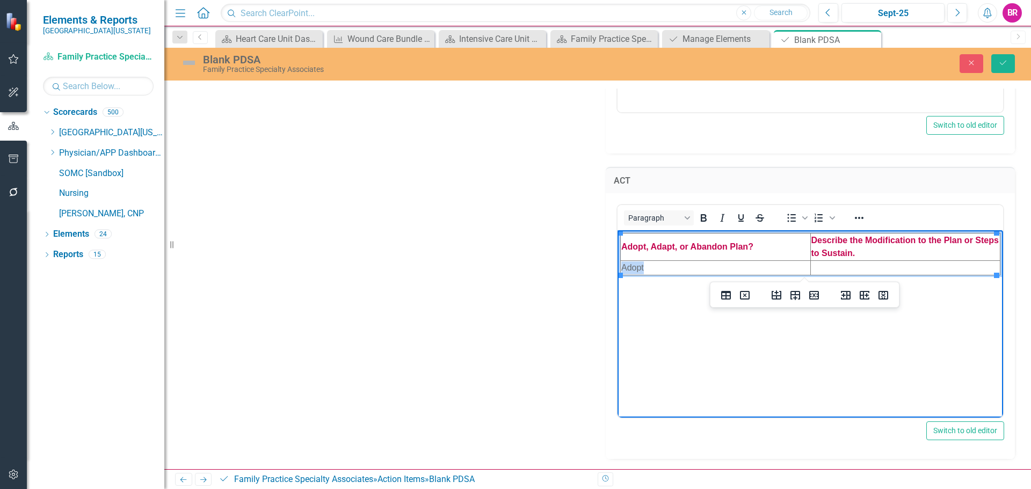
click at [638, 267] on td "Adopt" at bounding box center [716, 268] width 190 height 15
click at [1006, 68] on button "Save" at bounding box center [1004, 63] width 24 height 19
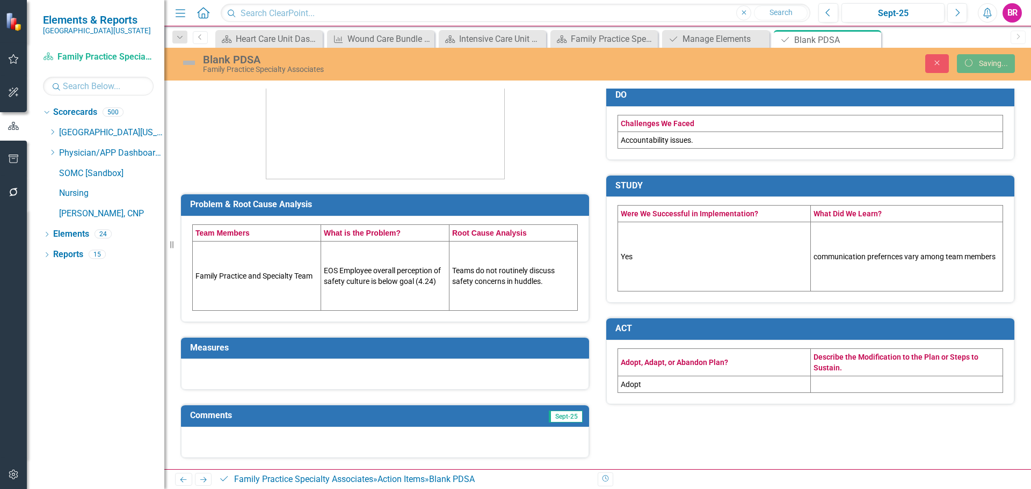
scroll to position [160, 0]
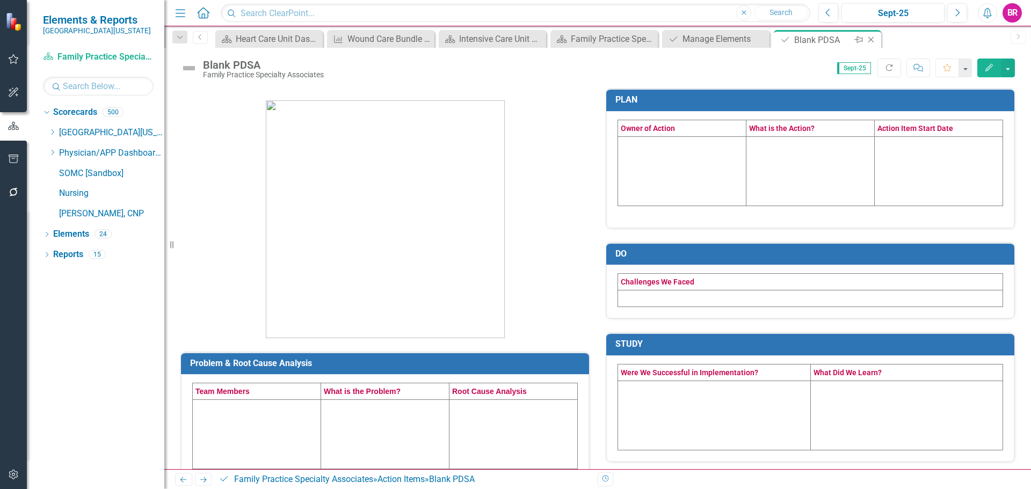
click at [876, 39] on icon "Close" at bounding box center [871, 39] width 11 height 9
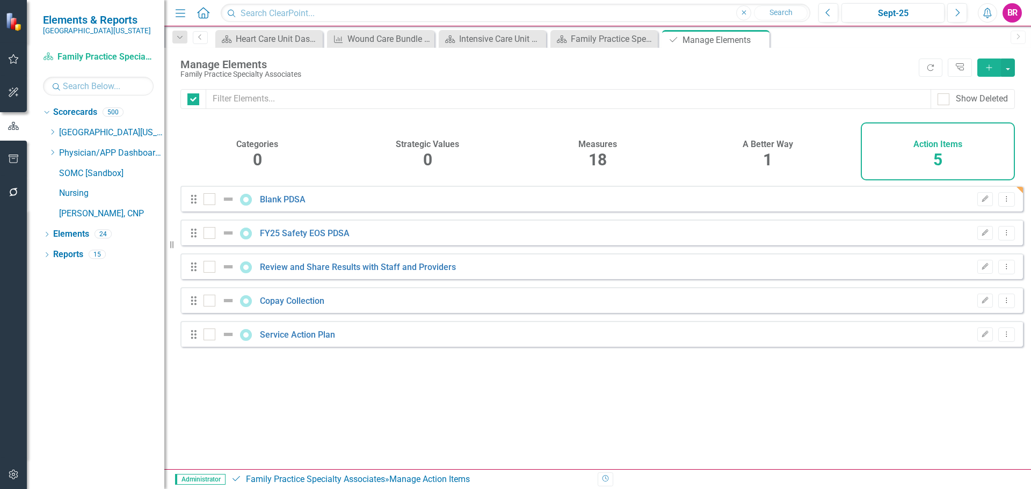
checkbox input "false"
click at [1004, 207] on button "Dropdown Menu" at bounding box center [1007, 199] width 17 height 15
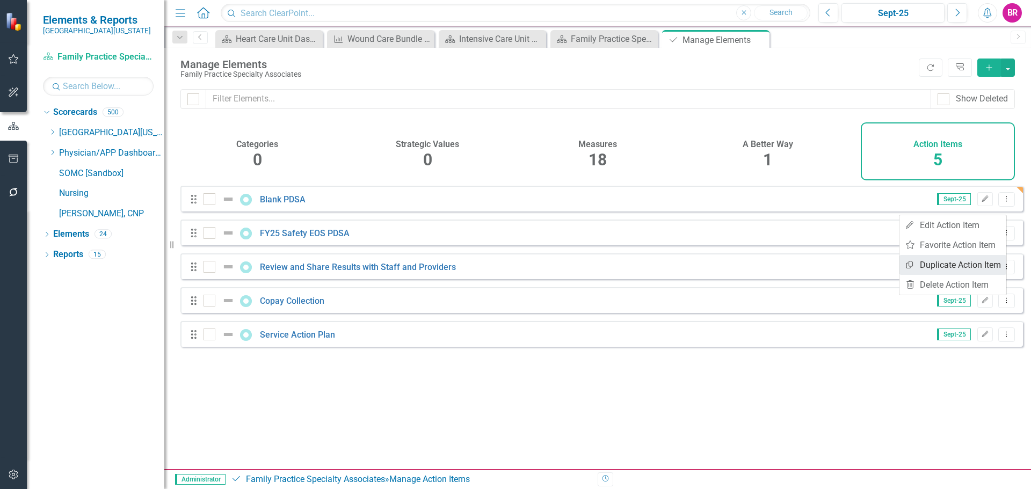
click at [943, 265] on link "Copy Duplicate Action Item" at bounding box center [953, 265] width 107 height 20
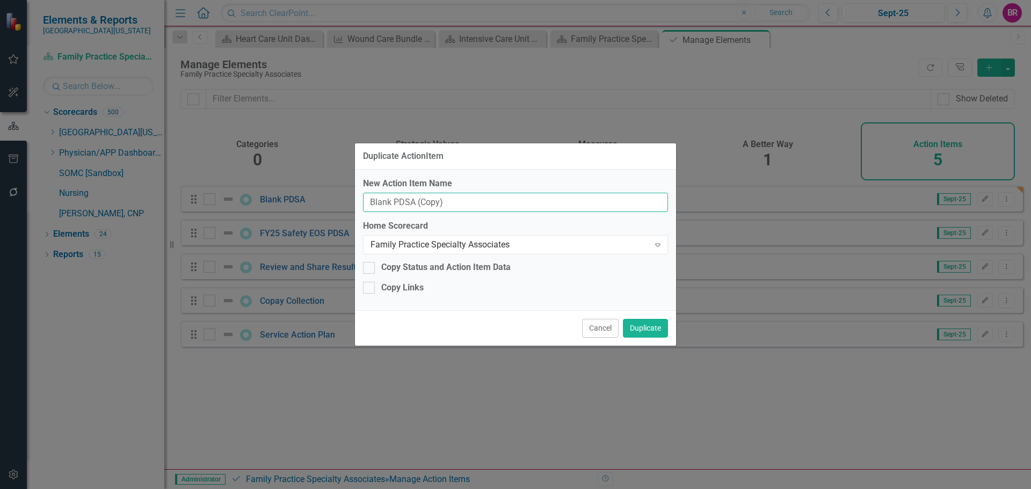
click at [511, 197] on input "Blank PDSA (Copy)" at bounding box center [515, 203] width 305 height 20
type input "FY26 Service Measure"
click at [623, 319] on button "Duplicate" at bounding box center [645, 328] width 45 height 19
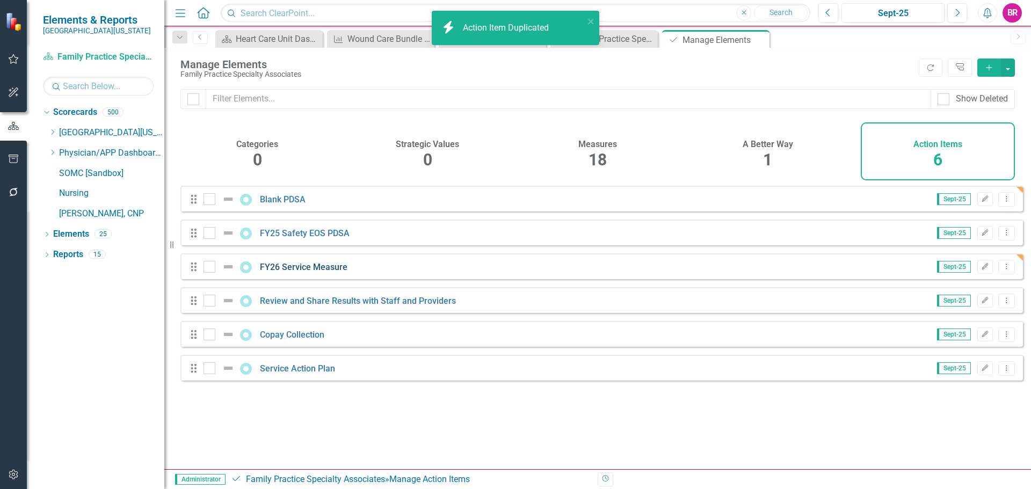
click at [309, 272] on link "FY26 Service Measure" at bounding box center [304, 267] width 88 height 10
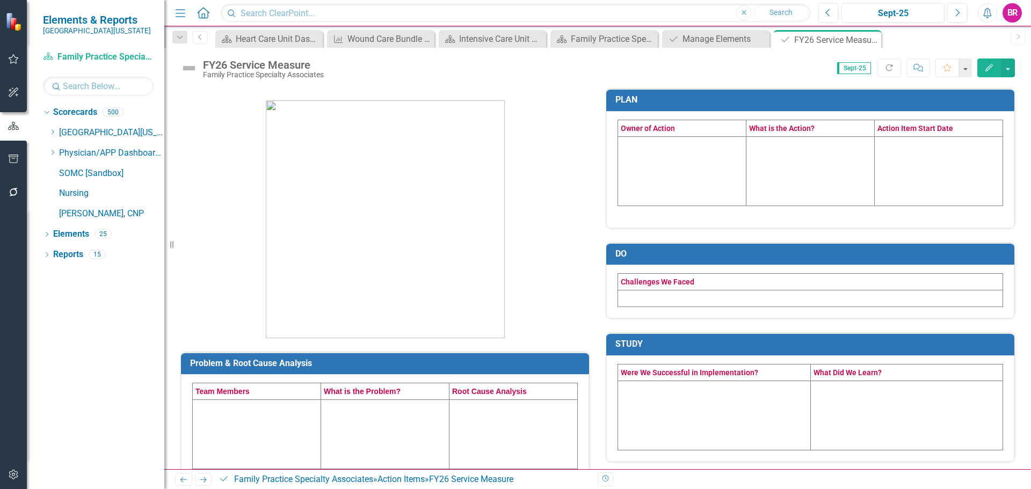
click at [990, 71] on button "Edit" at bounding box center [990, 68] width 24 height 19
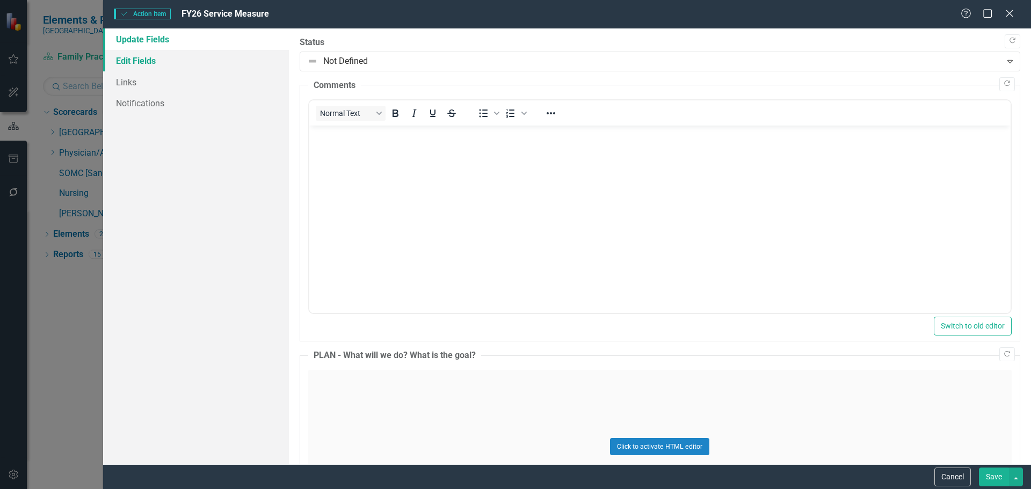
click at [140, 59] on link "Edit Fields" at bounding box center [196, 60] width 186 height 21
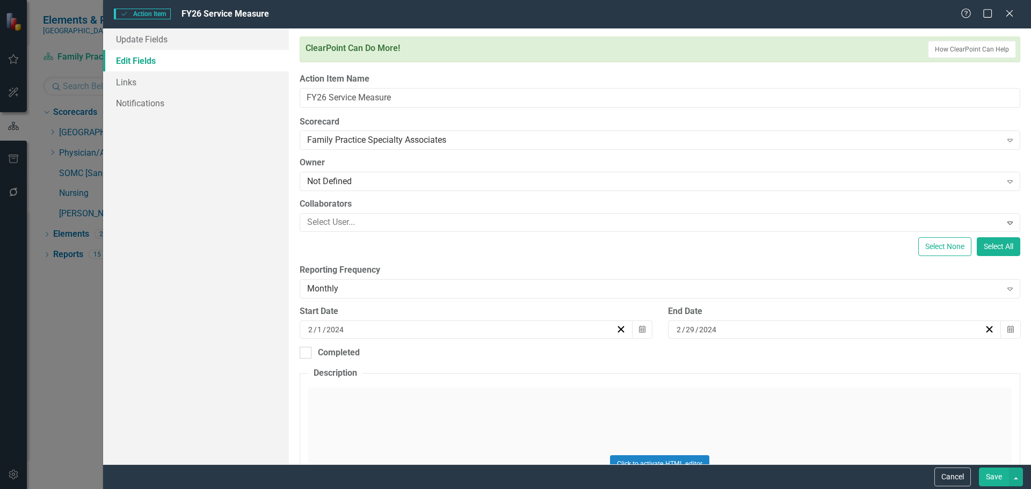
click at [320, 327] on input "1" at bounding box center [320, 329] width 6 height 11
click at [312, 329] on input "2" at bounding box center [311, 329] width 6 height 11
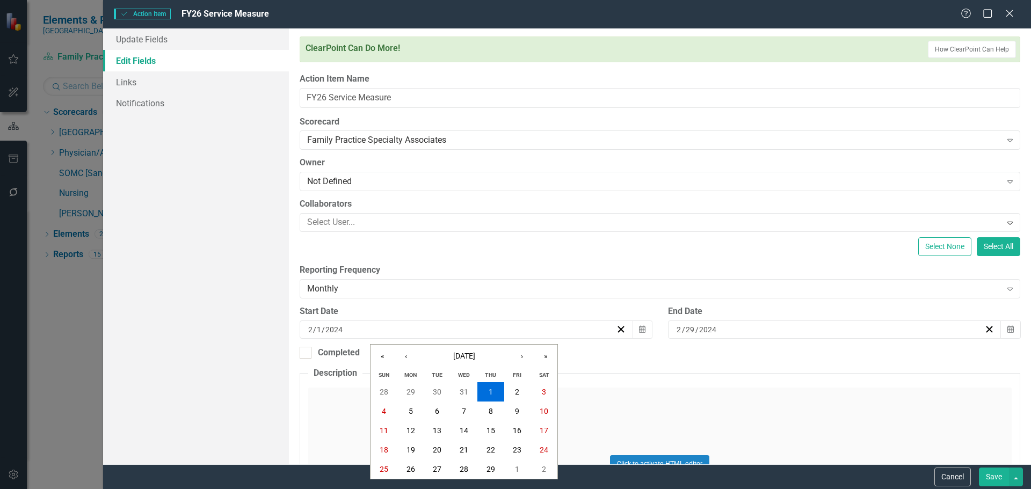
click at [309, 329] on input "2" at bounding box center [310, 329] width 5 height 11
type input "07"
type input "2025"
click at [676, 331] on input "2" at bounding box center [679, 329] width 6 height 11
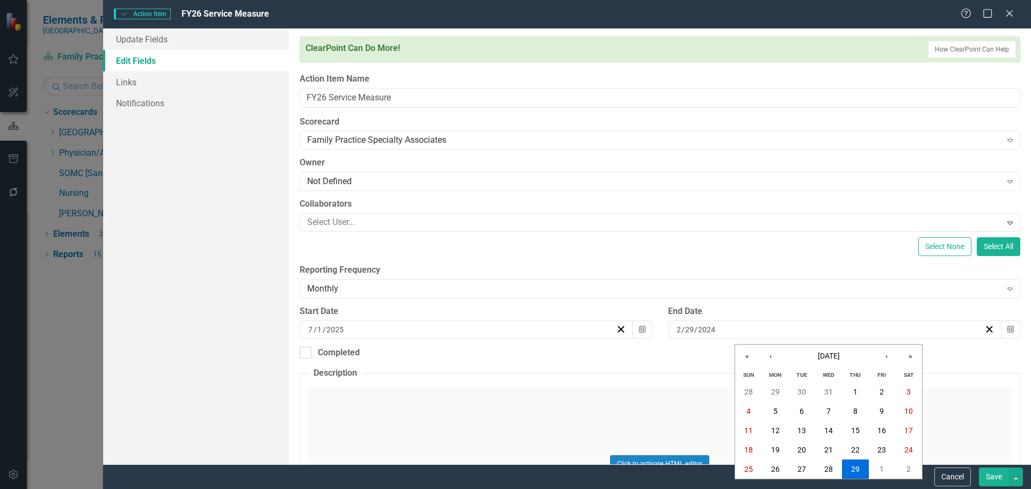
click at [676, 330] on input "2" at bounding box center [678, 329] width 5 height 11
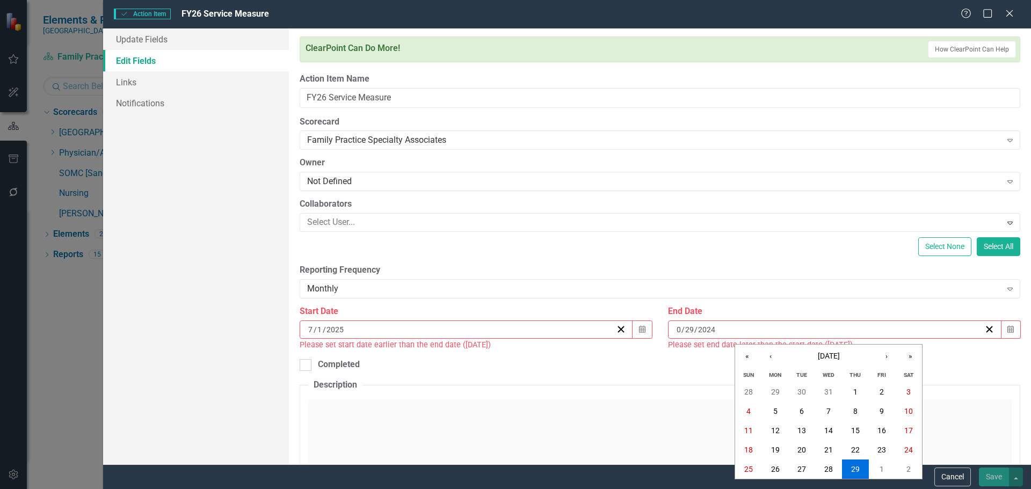
type input "06"
type input "2"
type input "30"
type input "2026"
click at [651, 242] on div "Select None Select All" at bounding box center [660, 246] width 721 height 19
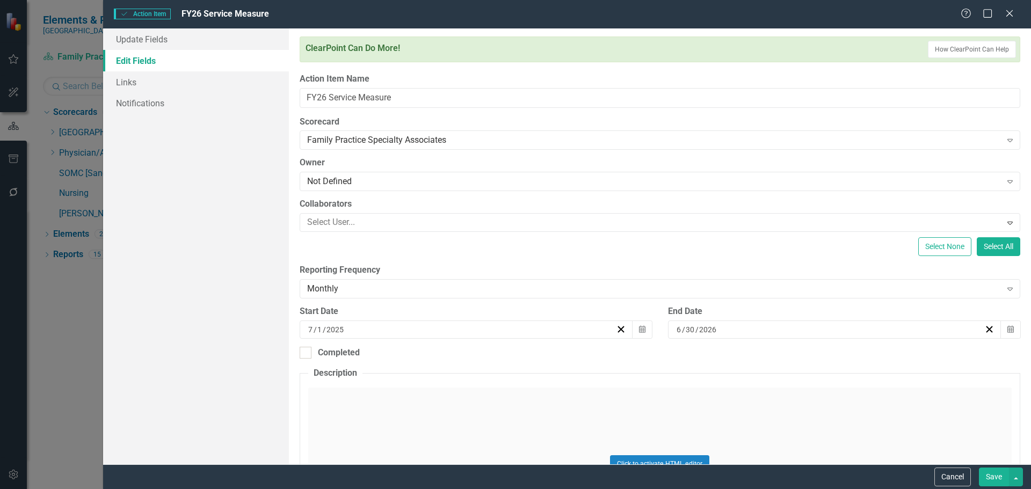
click at [1001, 480] on button "Save" at bounding box center [994, 477] width 30 height 19
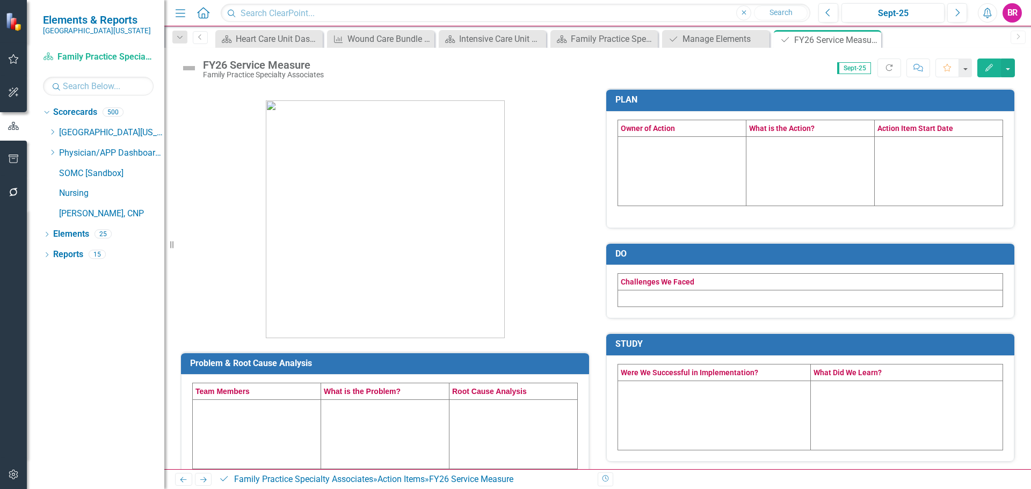
click at [642, 179] on td at bounding box center [682, 170] width 128 height 69
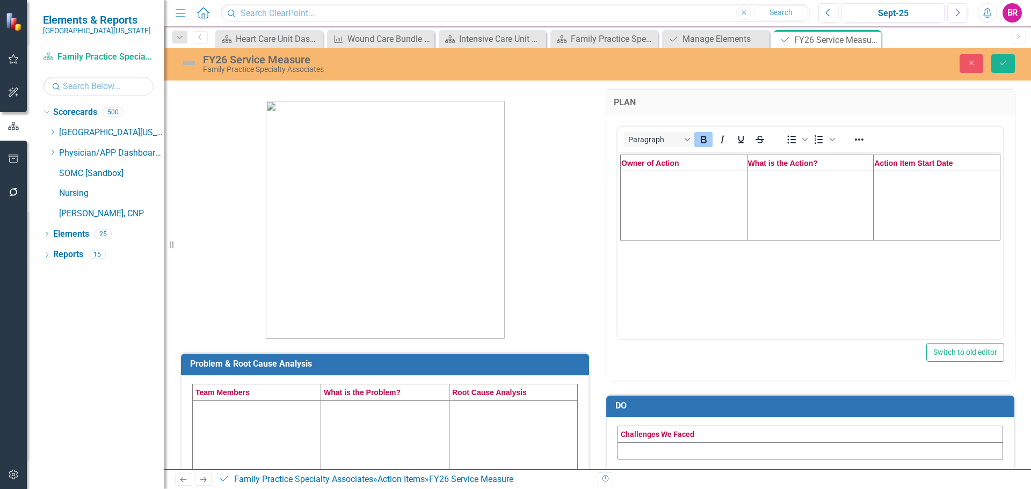
click at [646, 178] on td "Rich Text Area. Press ALT-0 for help." at bounding box center [684, 205] width 127 height 69
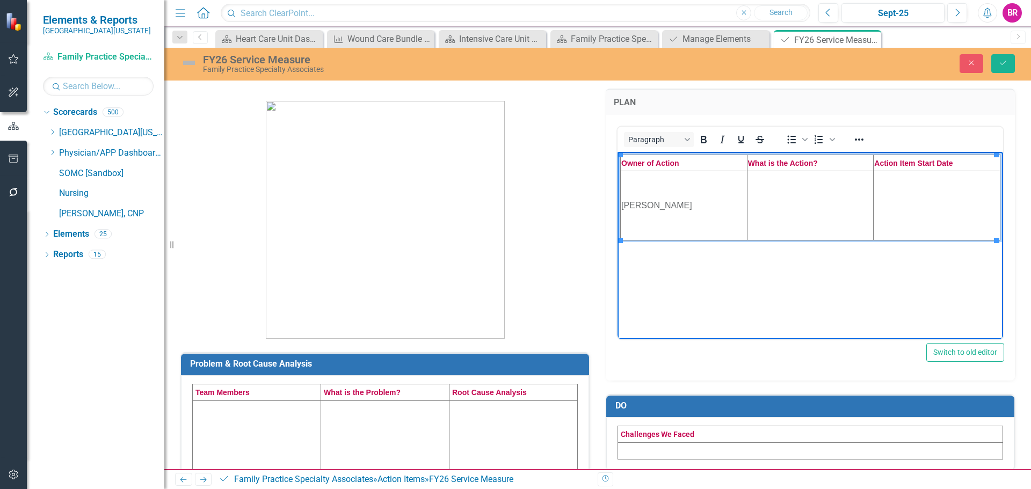
click at [806, 199] on td "Rich Text Area. Press ALT-0 for help." at bounding box center [810, 205] width 127 height 69
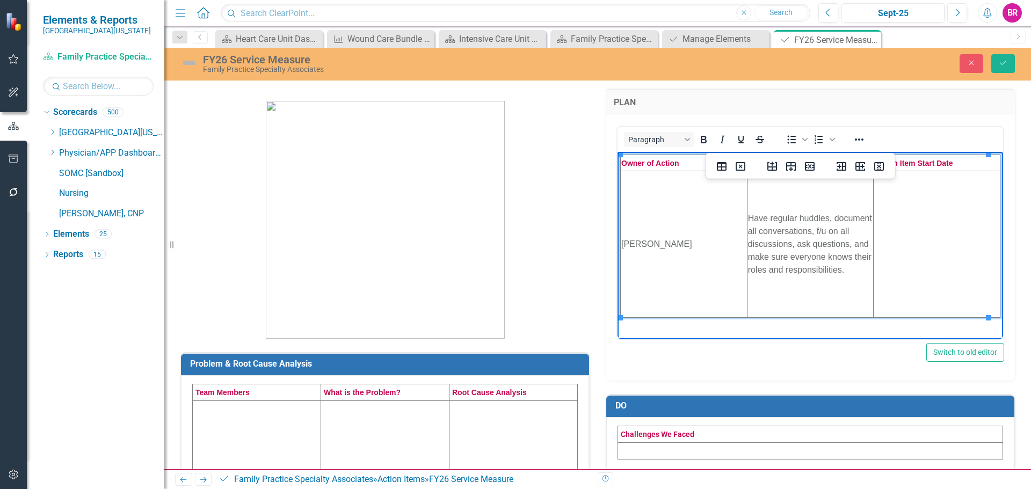
click at [834, 212] on td "Have regular huddles, document all conversations, f/u on all discussions, ask q…" at bounding box center [810, 244] width 127 height 147
click at [852, 226] on td "Have regular huddles document all conversations, f/u on all discussions, ask qu…" at bounding box center [810, 244] width 127 height 147
click at [829, 203] on p "Have regular huddles document all conversations" at bounding box center [810, 210] width 125 height 26
click at [825, 246] on p "f/u on all discussions, ask questions, and make sure everyone knows their roles…" at bounding box center [810, 261] width 125 height 52
click at [970, 260] on td "Rich Text Area. Press ALT-0 for help." at bounding box center [937, 244] width 127 height 147
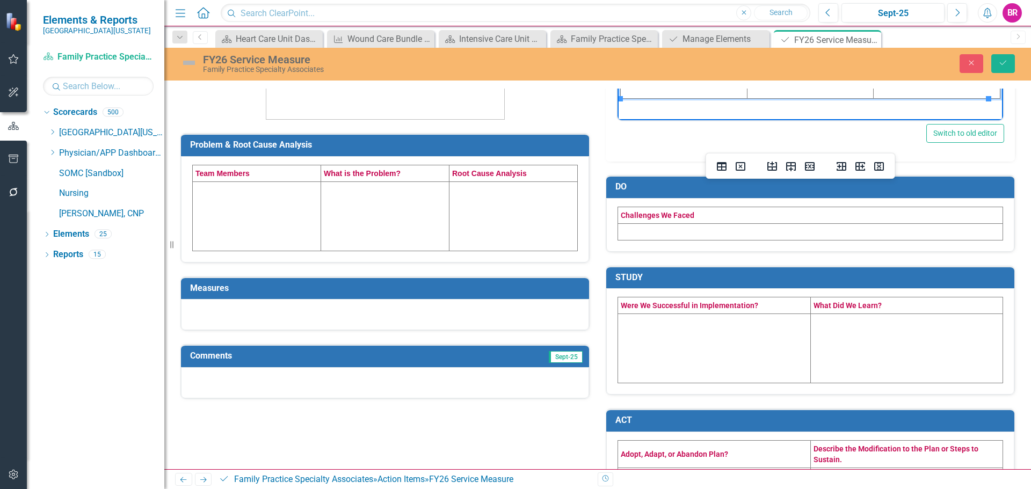
scroll to position [257, 0]
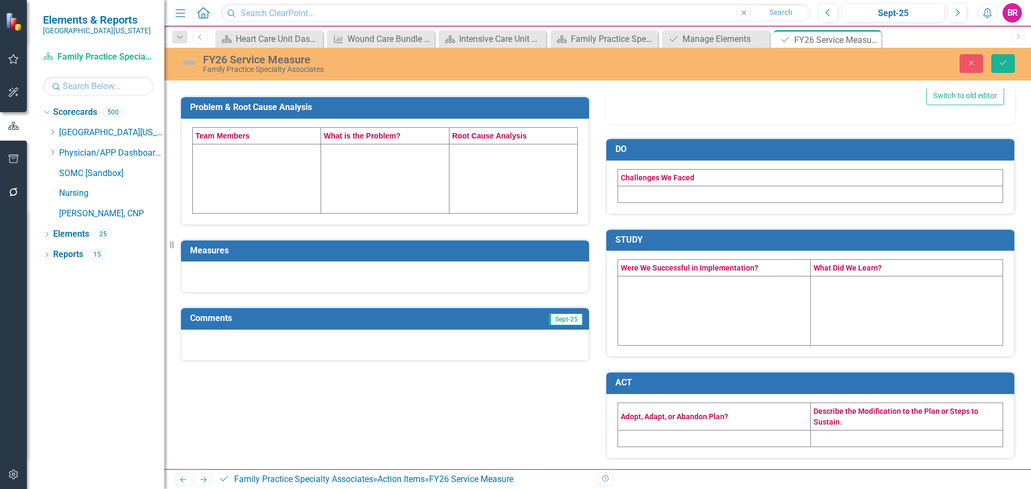
click at [251, 176] on td at bounding box center [257, 178] width 128 height 69
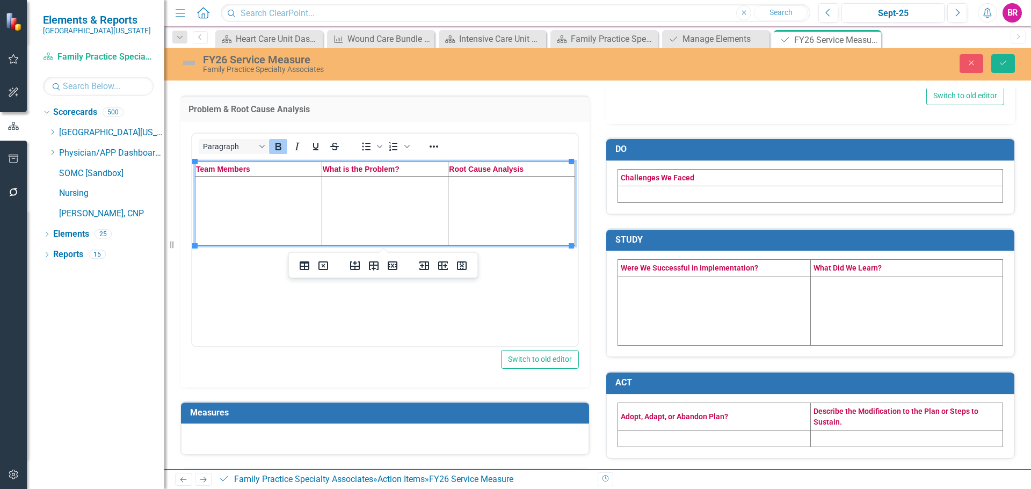
scroll to position [0, 0]
click at [256, 216] on td "Rich Text Area. Press ALT-0 for help." at bounding box center [259, 210] width 127 height 69
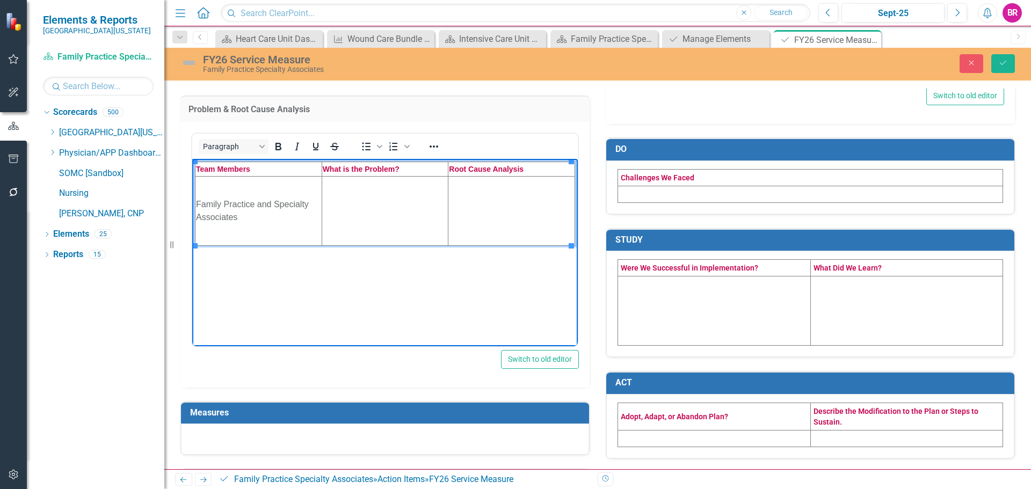
click at [364, 218] on td "Rich Text Area. Press ALT-0 for help." at bounding box center [385, 210] width 127 height 69
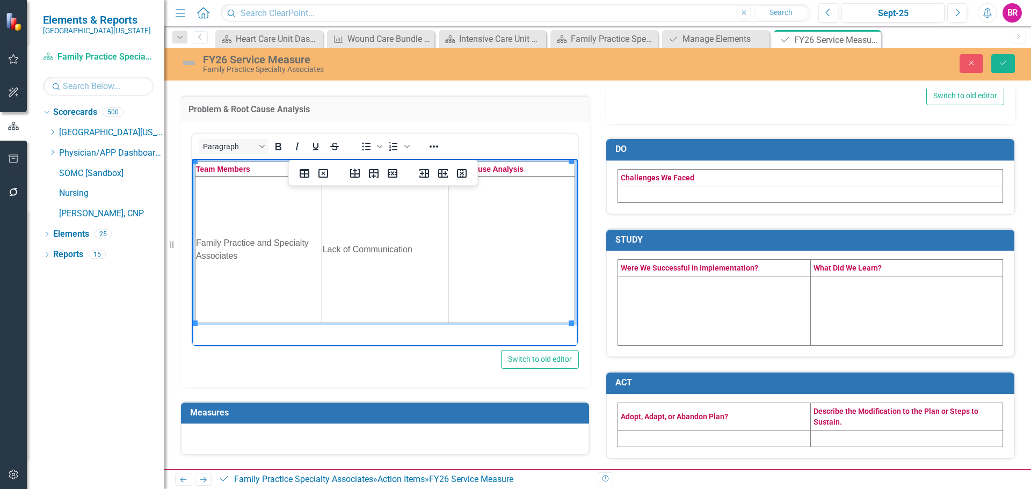
click at [473, 223] on td "Rich Text Area. Press ALT-0 for help." at bounding box center [512, 249] width 127 height 147
click at [516, 233] on td "Rich Text Area. Press ALT-0 for help." at bounding box center [512, 249] width 127 height 147
click at [1008, 65] on button "Save" at bounding box center [1004, 63] width 24 height 19
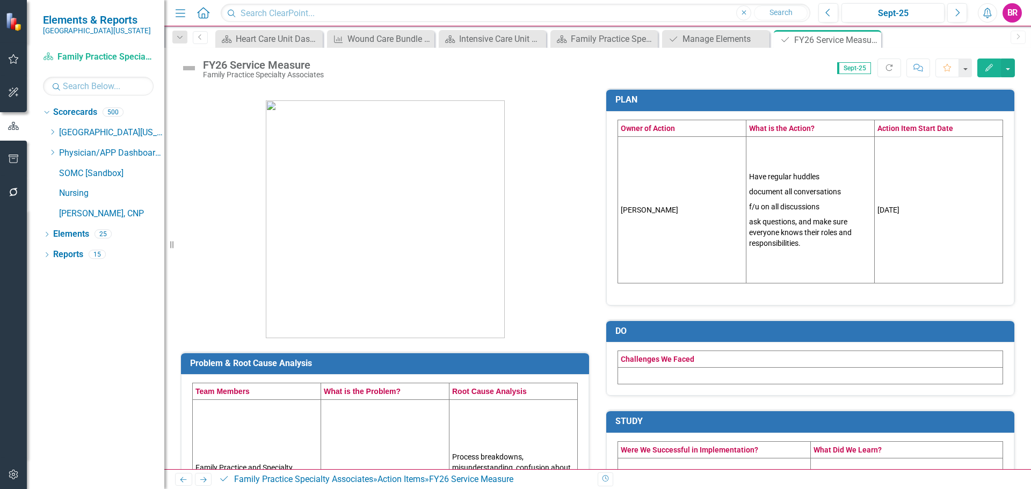
scroll to position [160, 0]
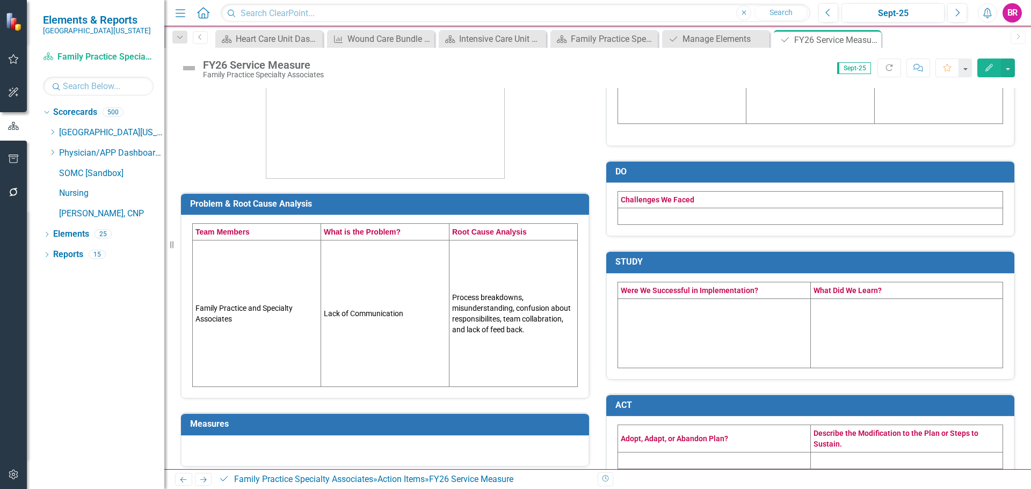
click at [552, 426] on h3 "Measures" at bounding box center [387, 425] width 394 height 10
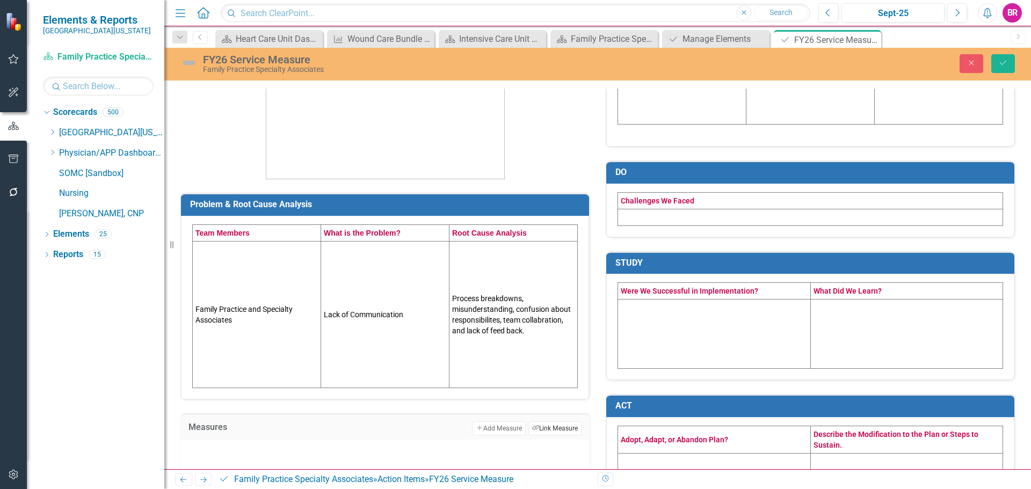
click at [552, 431] on button "Link Tag Link Measure" at bounding box center [555, 429] width 53 height 14
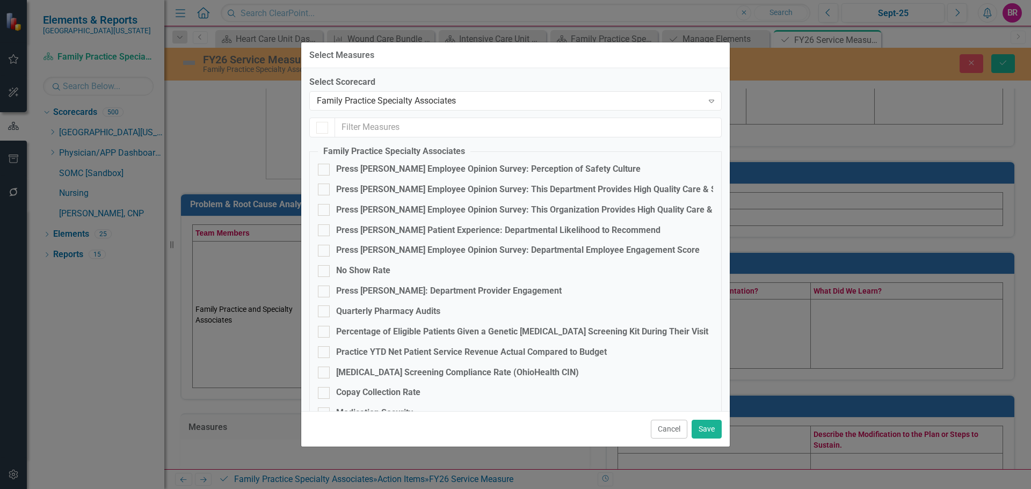
checkbox input "false"
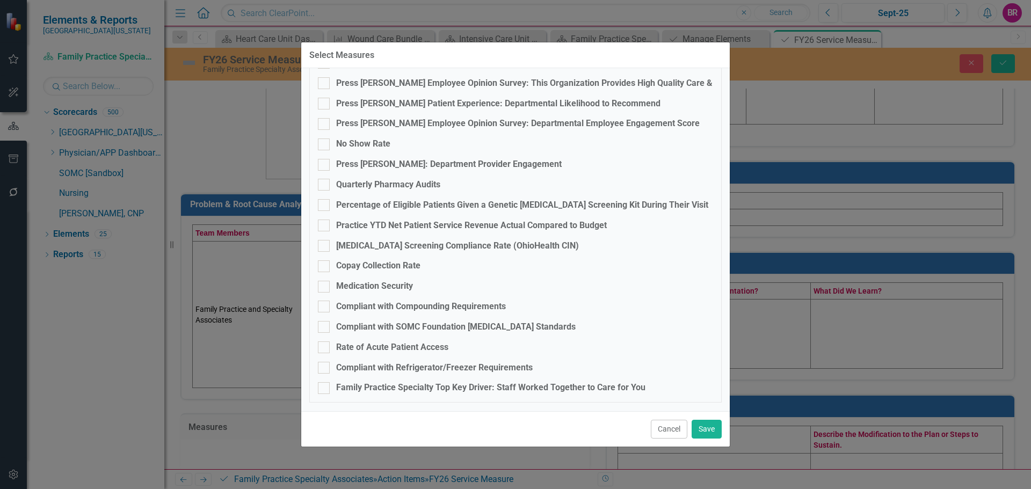
scroll to position [129, 0]
click at [568, 387] on div "Family Practice Specialty Top Key Driver: Staff Worked Together to Care for You" at bounding box center [490, 386] width 309 height 12
click at [325, 387] on input "Family Practice Specialty Top Key Driver: Staff Worked Together to Care for You" at bounding box center [321, 383] width 7 height 7
checkbox input "true"
click at [708, 429] on button "Save" at bounding box center [707, 429] width 30 height 19
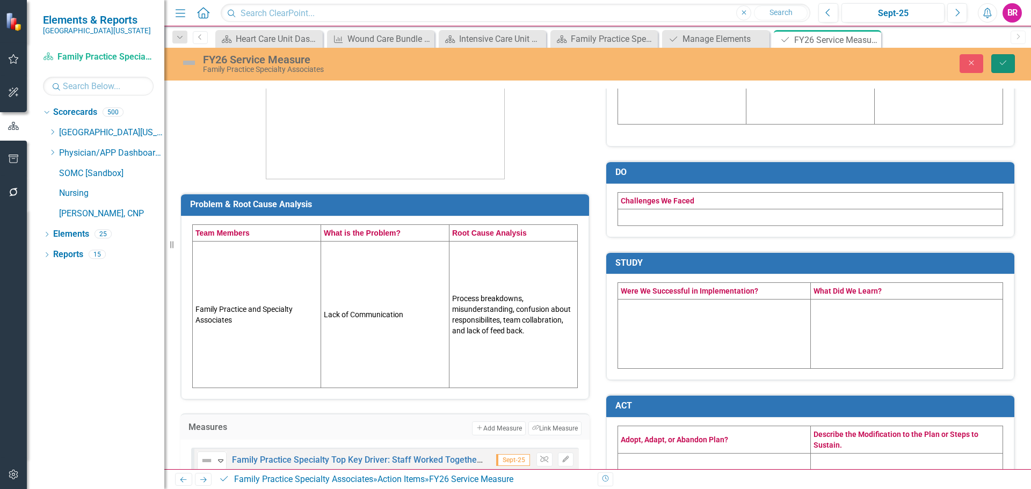
click at [997, 63] on button "Save" at bounding box center [1004, 63] width 24 height 19
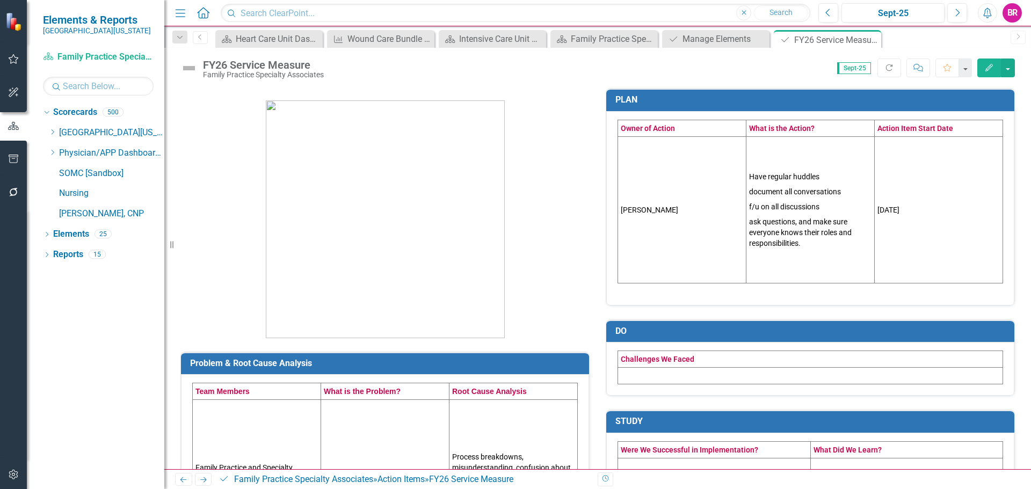
scroll to position [255, 0]
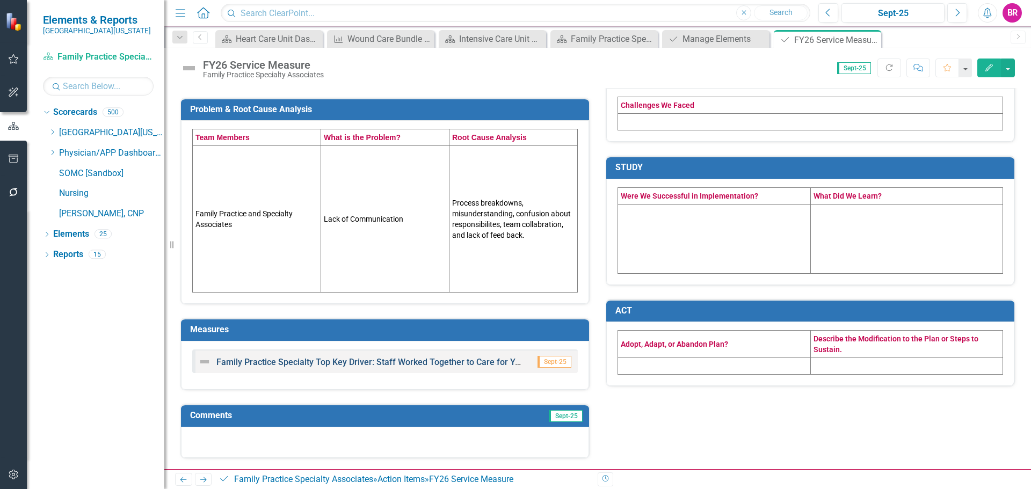
click at [385, 364] on link "Family Practice Specialty Top Key Driver: Staff Worked Together to Care for You" at bounding box center [370, 362] width 308 height 10
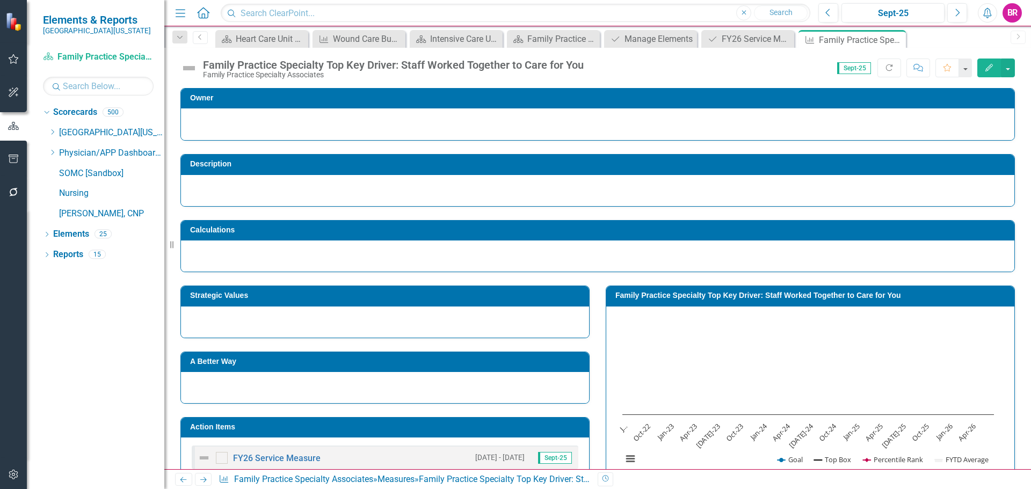
click at [673, 294] on h3 "Family Practice Specialty Top Key Driver: Staff Worked Together to Care for You" at bounding box center [813, 296] width 394 height 8
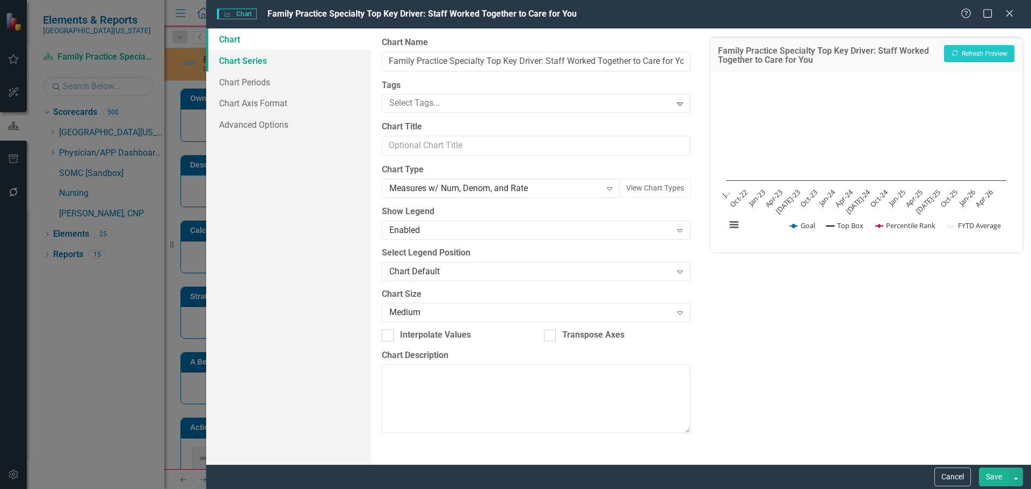
click at [256, 62] on link "Chart Series" at bounding box center [288, 60] width 165 height 21
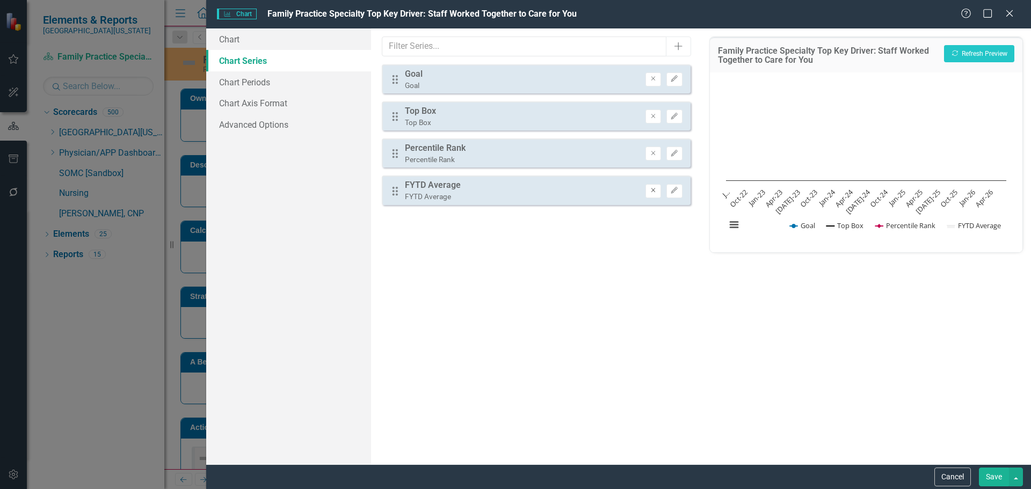
click at [653, 196] on button "Remove" at bounding box center [654, 191] width 16 height 14
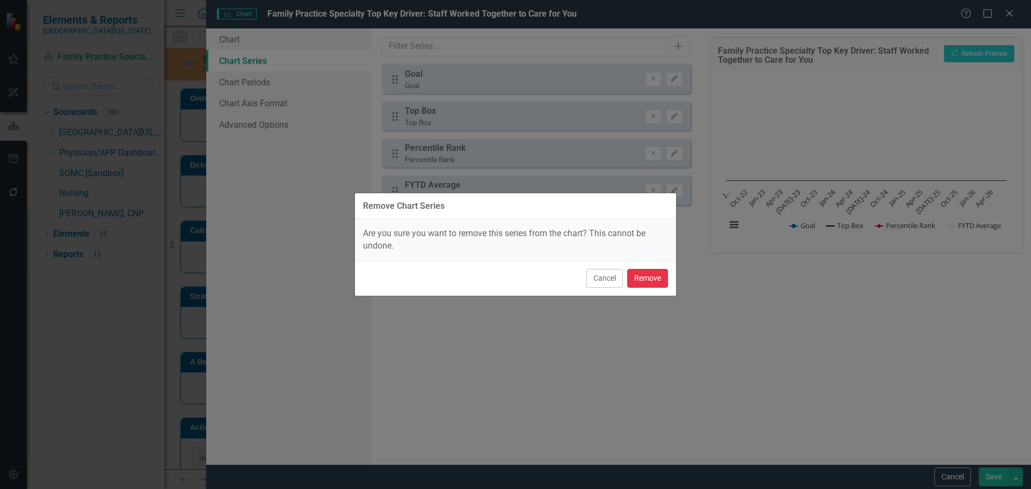
click at [642, 282] on button "Remove" at bounding box center [647, 278] width 41 height 19
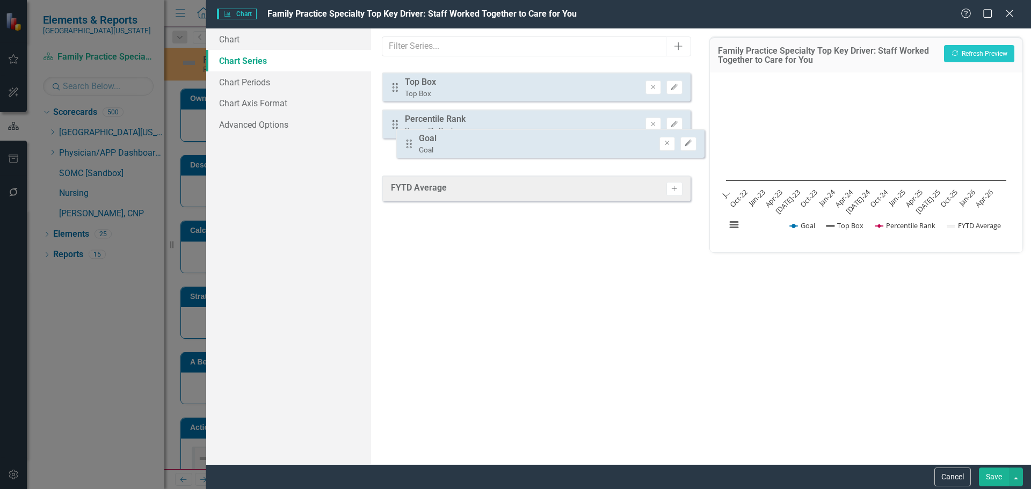
drag, startPoint x: 394, startPoint y: 76, endPoint x: 408, endPoint y: 146, distance: 71.2
click at [408, 146] on div "Drag Goal Goal Remove Edit Drag Top Box Top Box Remove Edit Drag Percentile Ran…" at bounding box center [536, 116] width 308 height 104
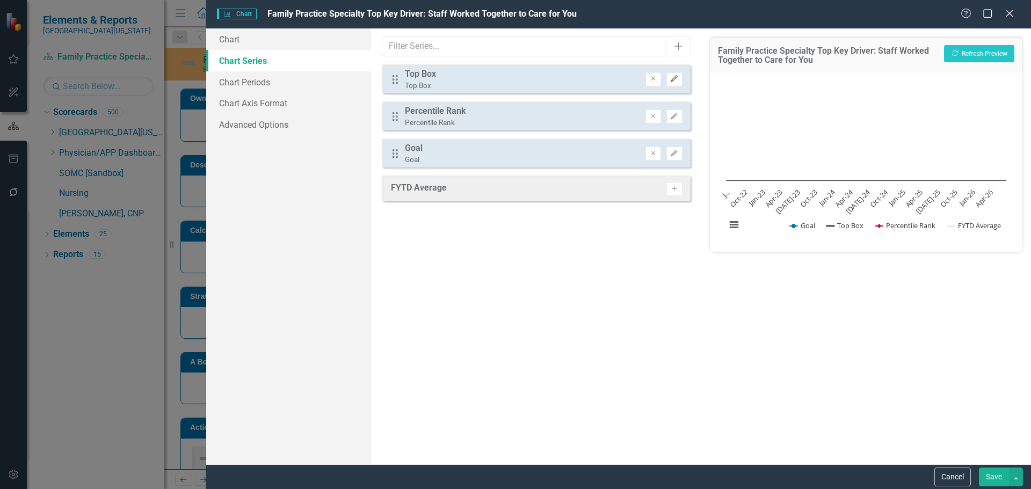
click at [681, 80] on button "Edit" at bounding box center [675, 80] width 16 height 14
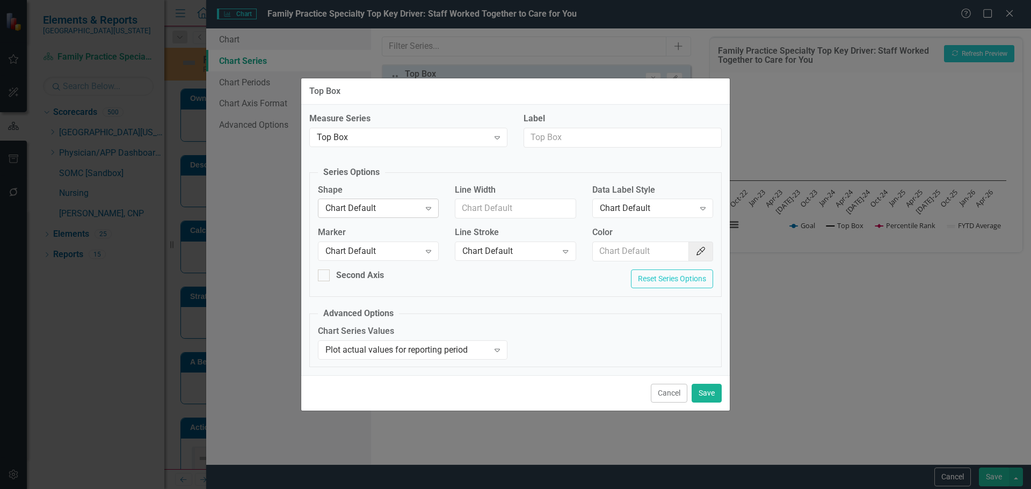
click at [397, 213] on div "Chart Default" at bounding box center [373, 209] width 95 height 12
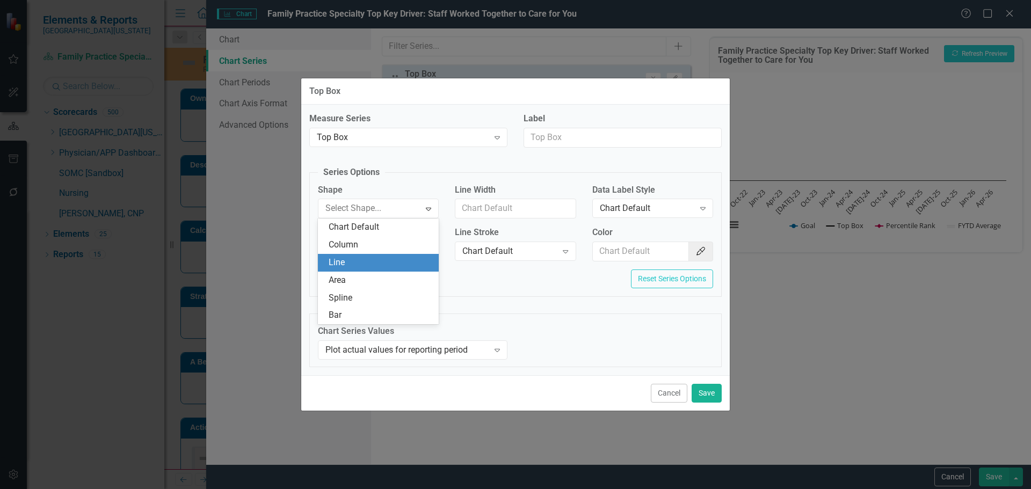
click at [374, 256] on div "Line" at bounding box center [378, 263] width 121 height 18
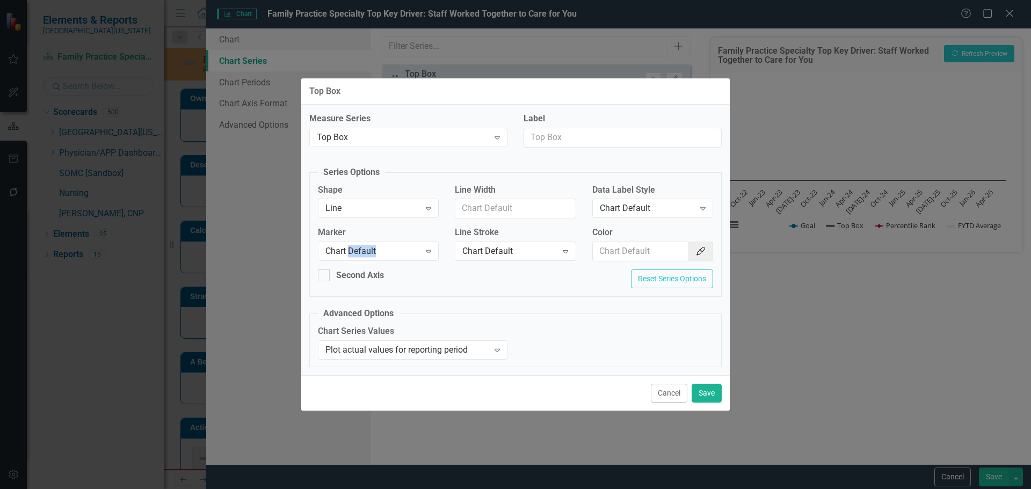
click at [374, 256] on div "Chart Default" at bounding box center [373, 251] width 95 height 12
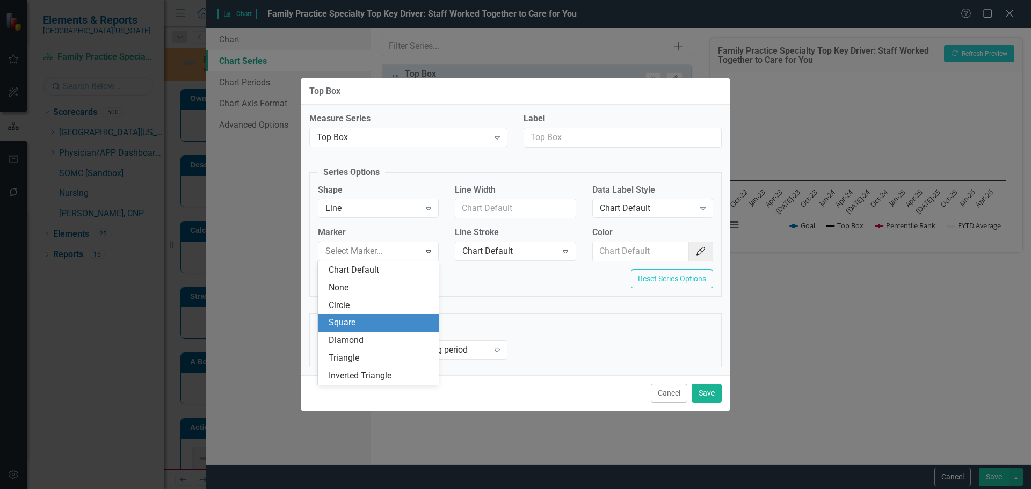
click at [368, 327] on div "Square" at bounding box center [381, 323] width 104 height 12
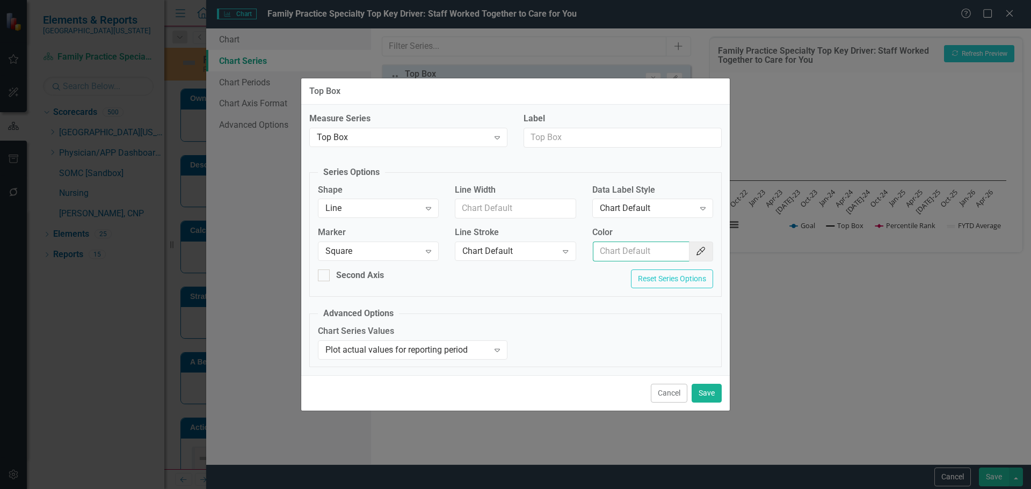
click at [637, 248] on input "Color" at bounding box center [641, 252] width 97 height 20
click at [693, 250] on button "Color Picker" at bounding box center [701, 252] width 25 height 20
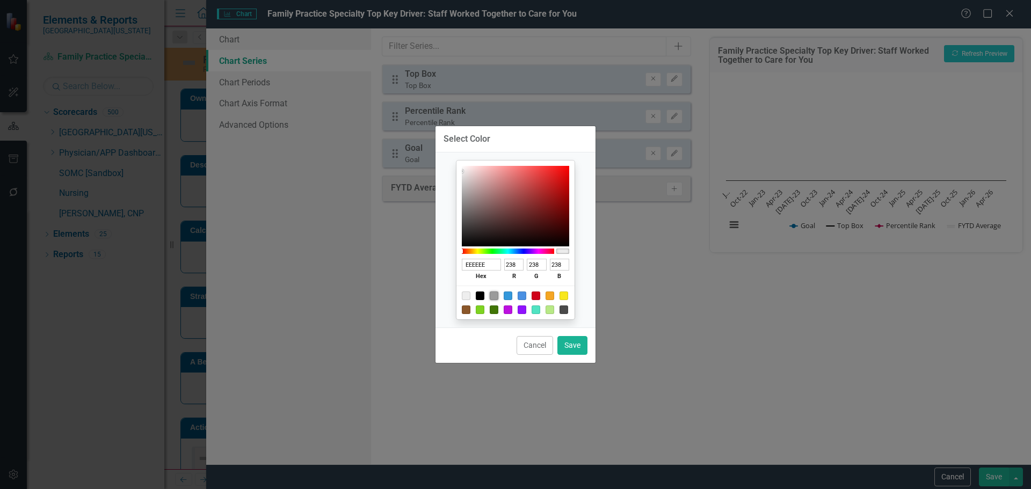
click at [494, 294] on div at bounding box center [494, 296] width 9 height 9
type input "9B9B9B"
type input "155"
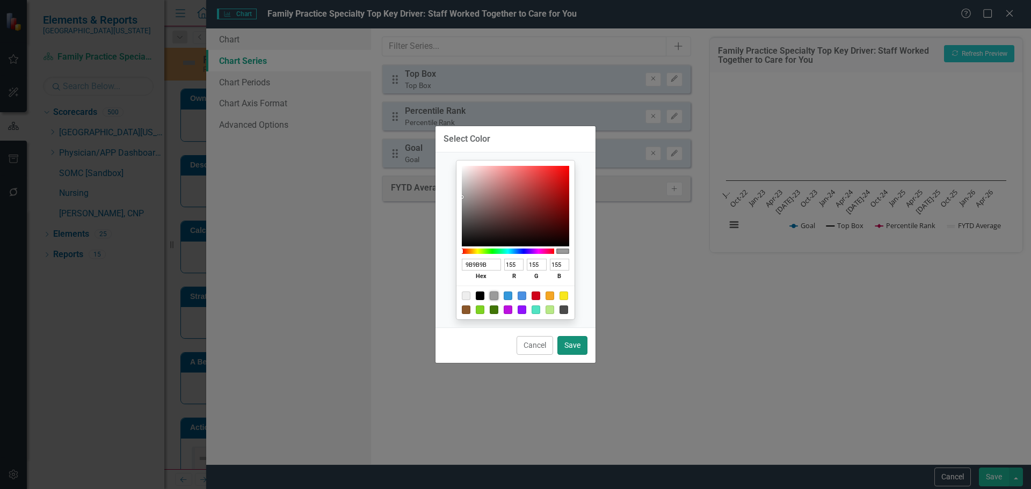
click at [569, 349] on button "Save" at bounding box center [573, 345] width 30 height 19
type input "#9b9b9b"
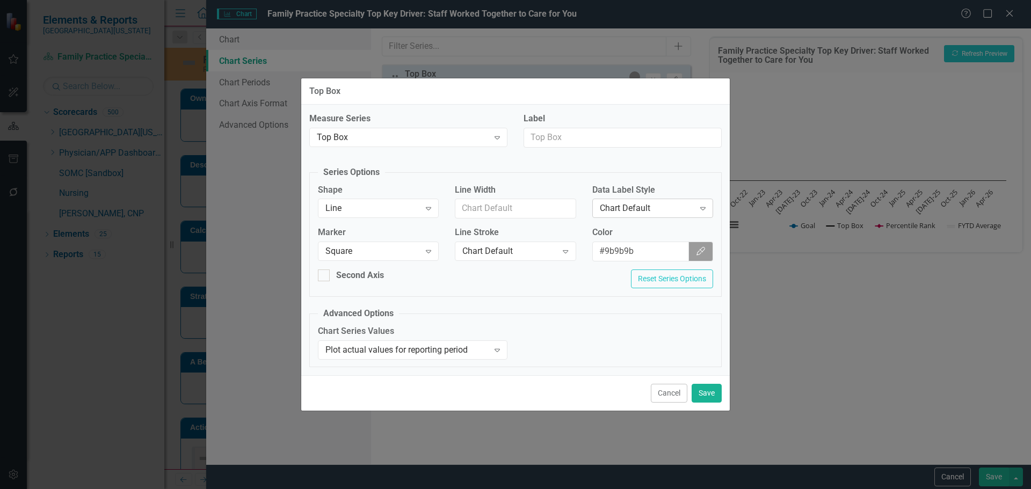
click at [642, 206] on div "Chart Default" at bounding box center [647, 209] width 95 height 12
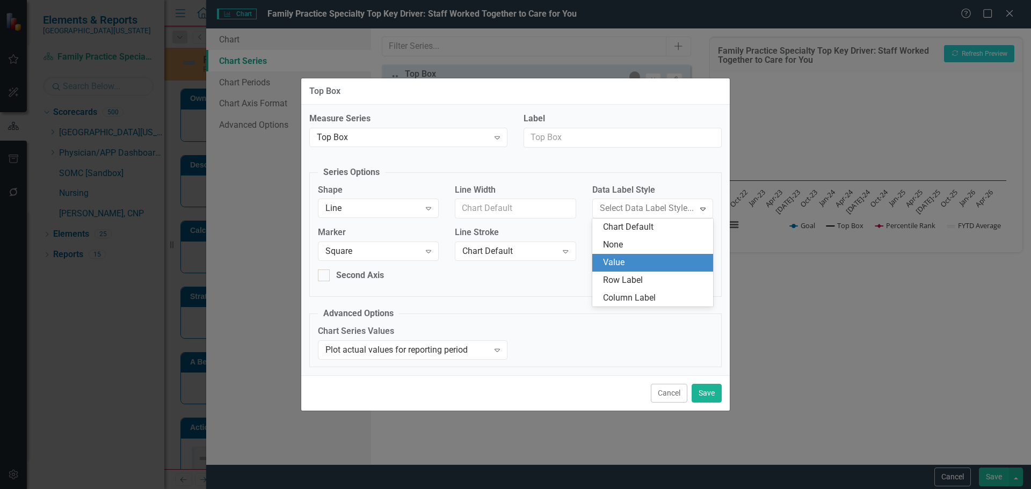
click at [609, 266] on div "Value" at bounding box center [655, 263] width 104 height 12
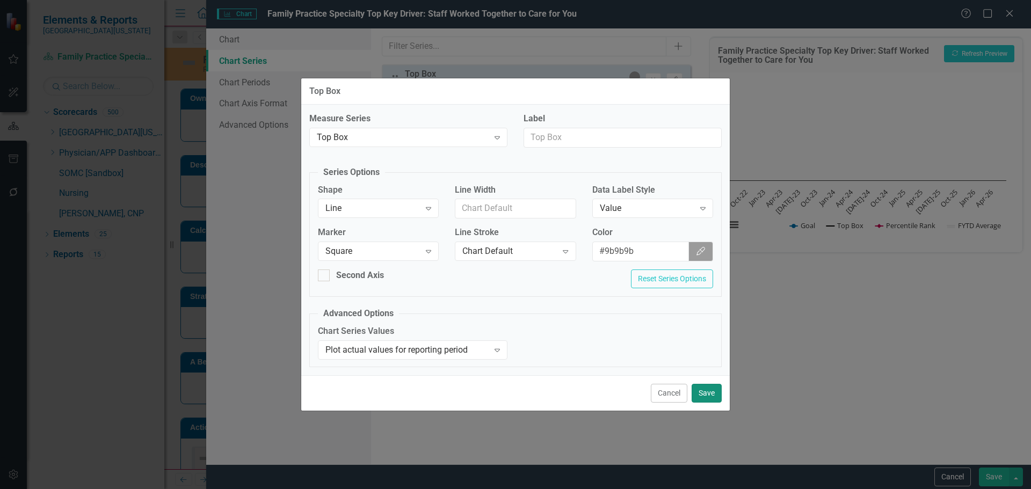
click at [717, 399] on button "Save" at bounding box center [707, 393] width 30 height 19
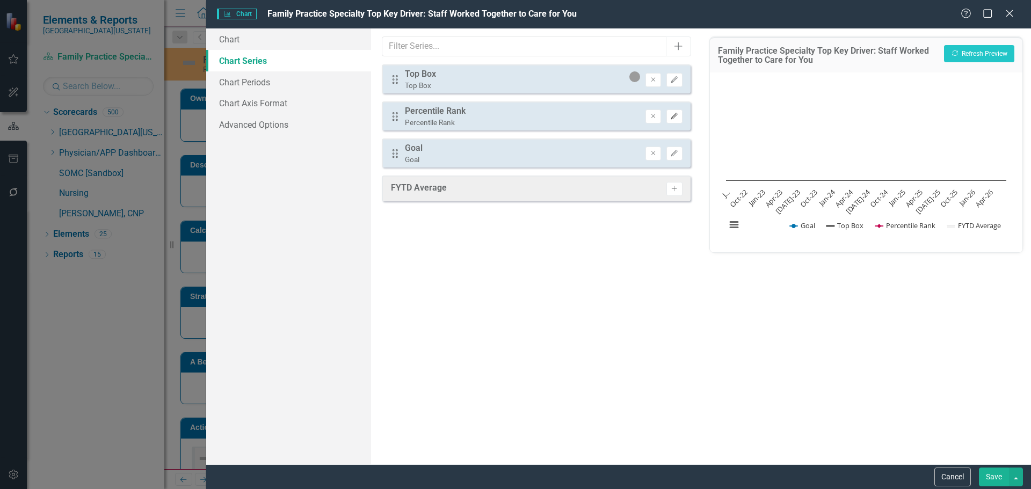
click at [676, 116] on icon "Edit" at bounding box center [674, 116] width 8 height 6
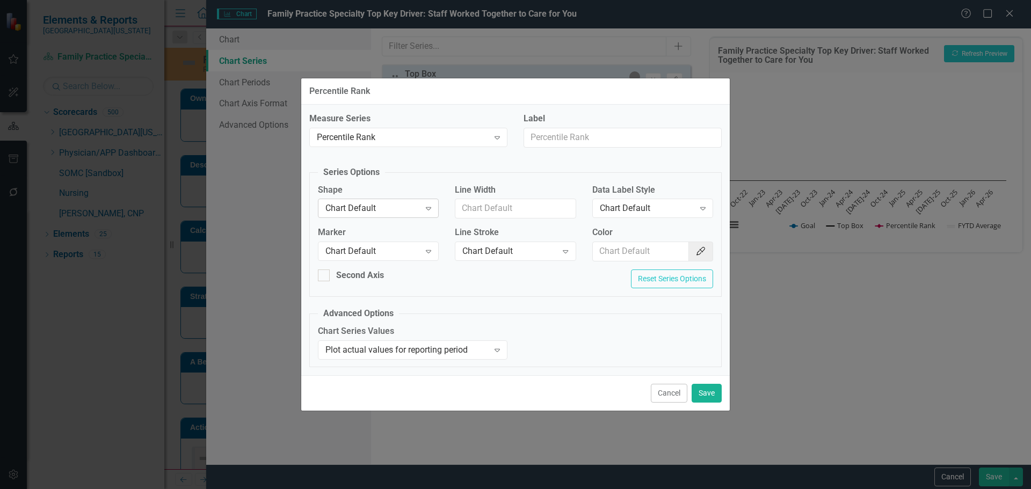
click at [380, 204] on div "Chart Default" at bounding box center [373, 209] width 95 height 12
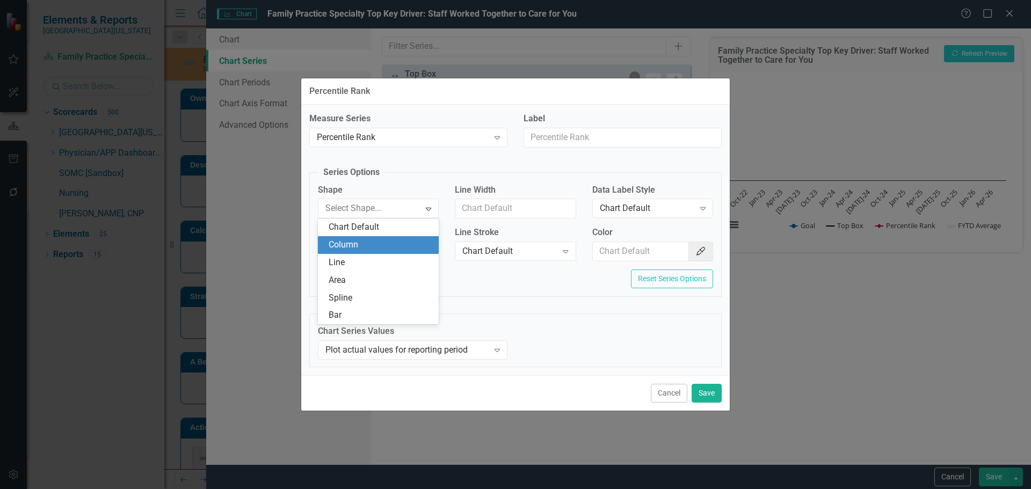
click at [378, 247] on div "Column" at bounding box center [381, 245] width 104 height 12
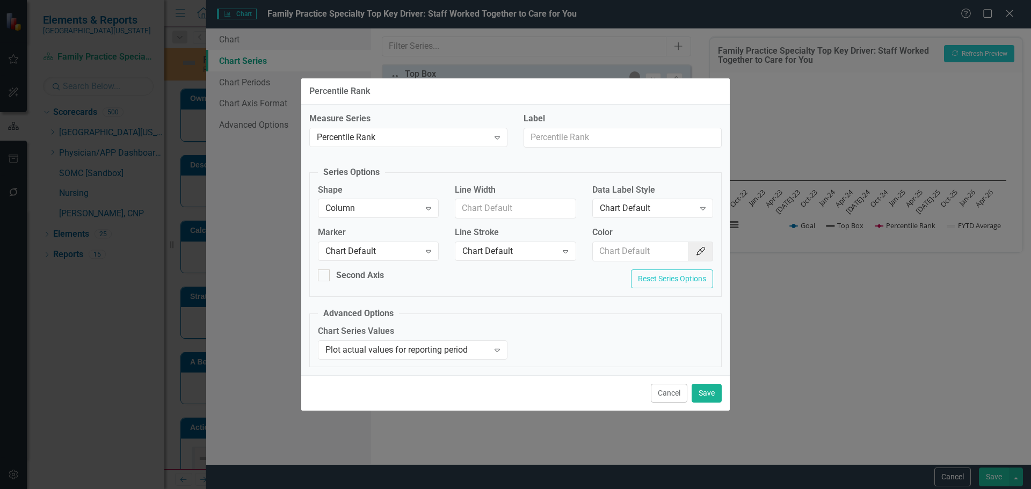
click at [378, 247] on div "Chart Default" at bounding box center [373, 251] width 95 height 12
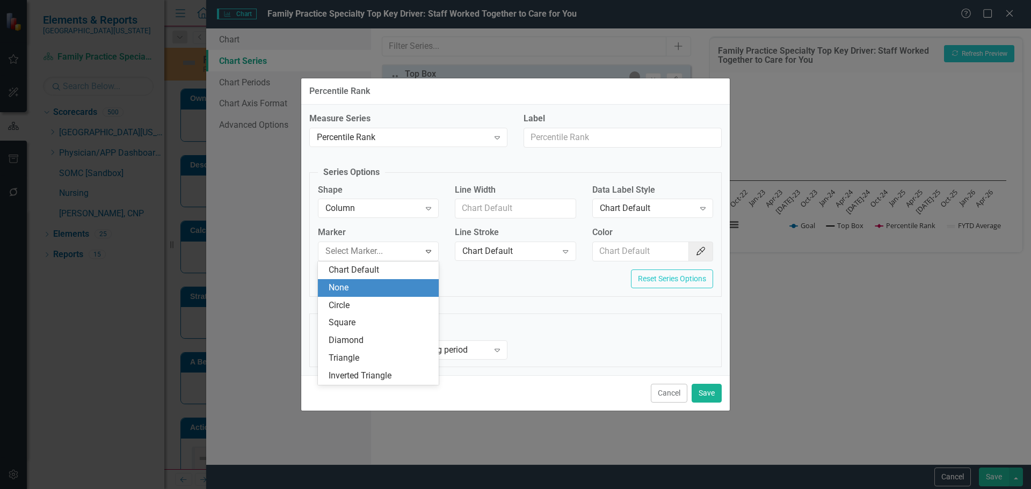
click at [381, 287] on div "None" at bounding box center [381, 288] width 104 height 12
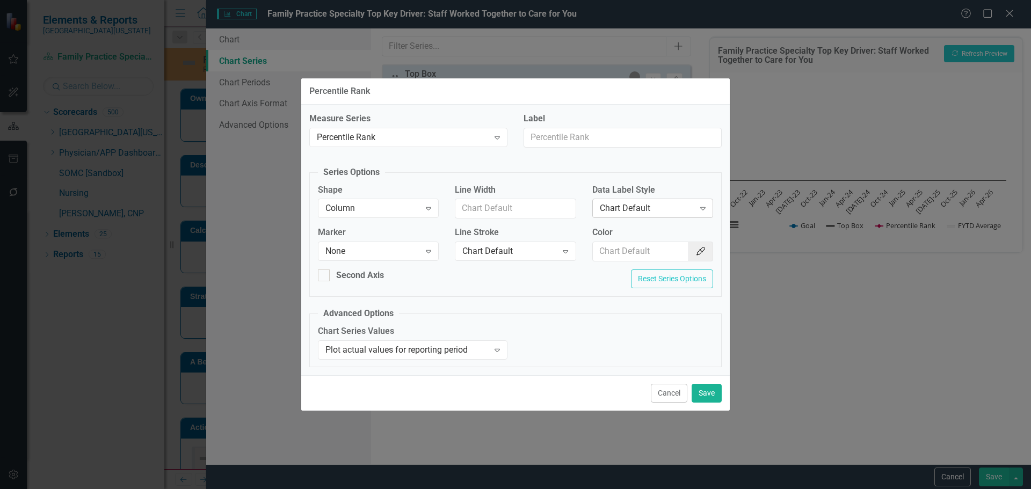
click at [600, 211] on div "Chart Default" at bounding box center [647, 209] width 95 height 12
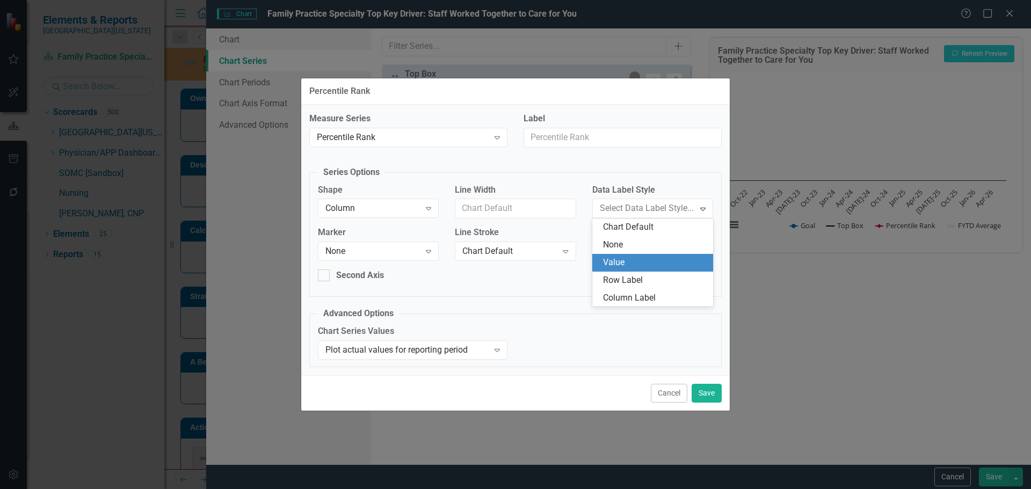
click at [613, 260] on div "Value" at bounding box center [655, 263] width 104 height 12
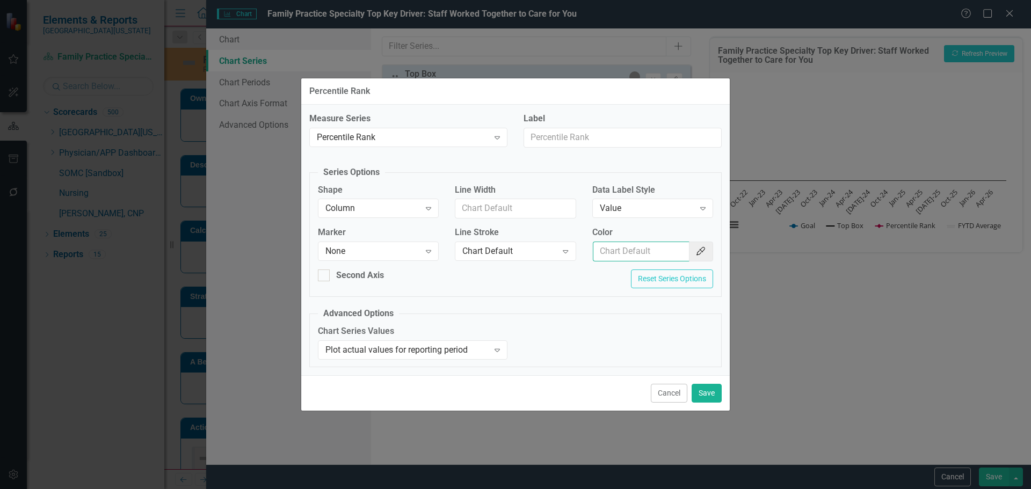
click at [620, 249] on input "Color" at bounding box center [641, 252] width 97 height 20
type input "#2e75b6"
click at [703, 401] on button "Save" at bounding box center [707, 393] width 30 height 19
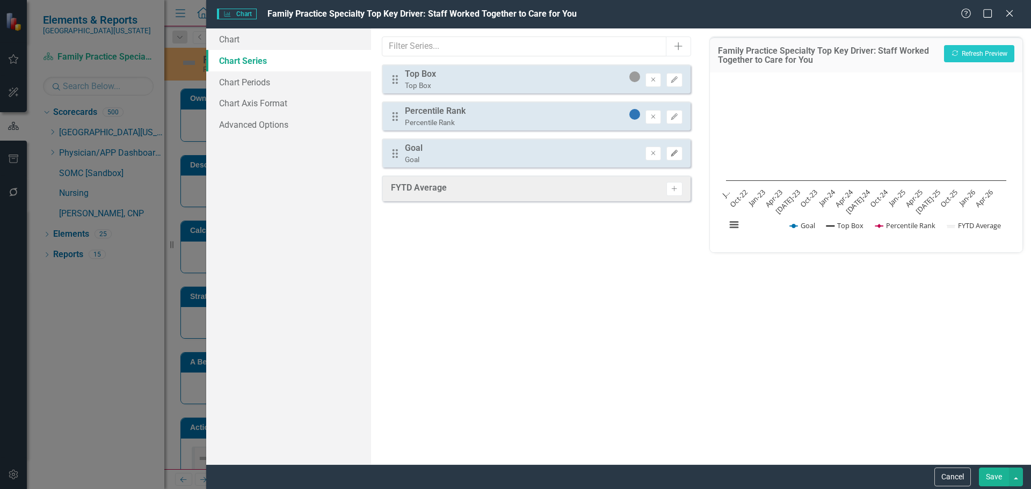
click at [676, 148] on button "Edit" at bounding box center [675, 154] width 16 height 14
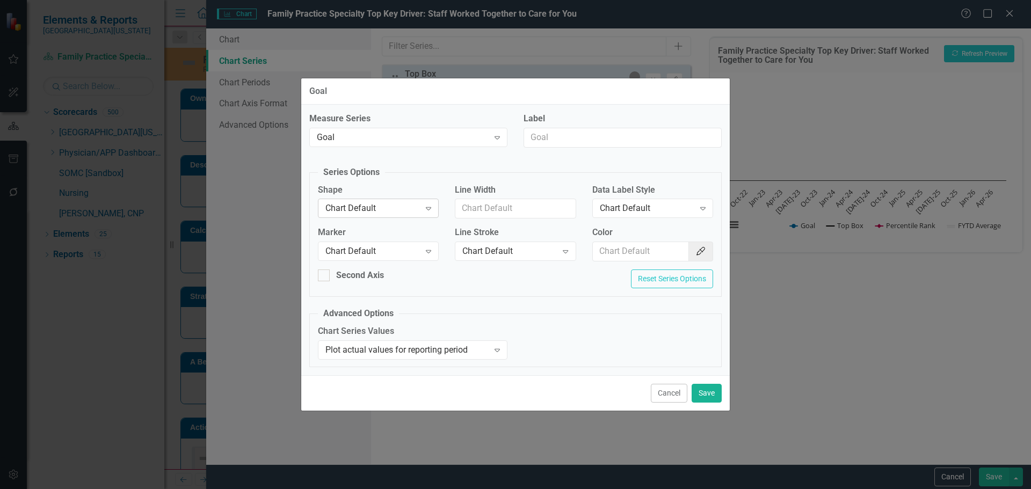
click at [359, 212] on div "Chart Default" at bounding box center [373, 209] width 95 height 12
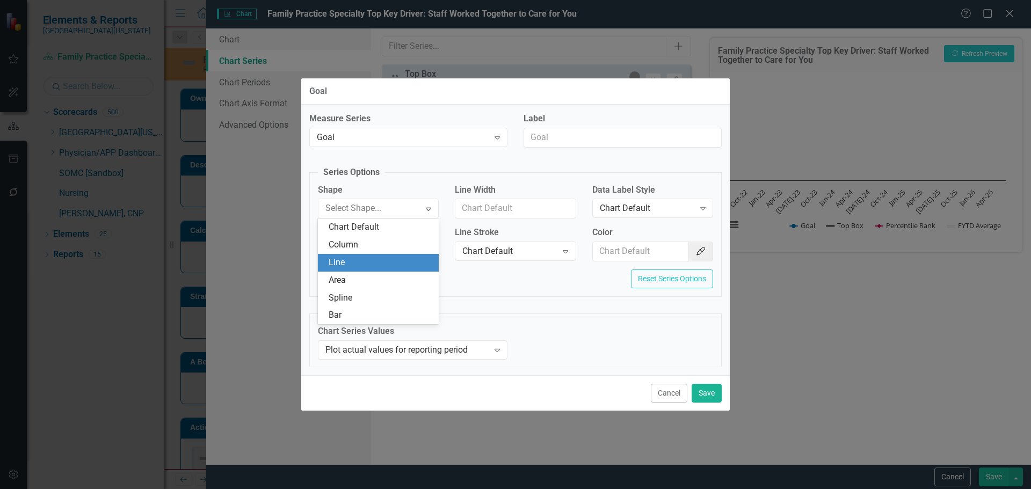
click at [368, 262] on div "Line" at bounding box center [381, 263] width 104 height 12
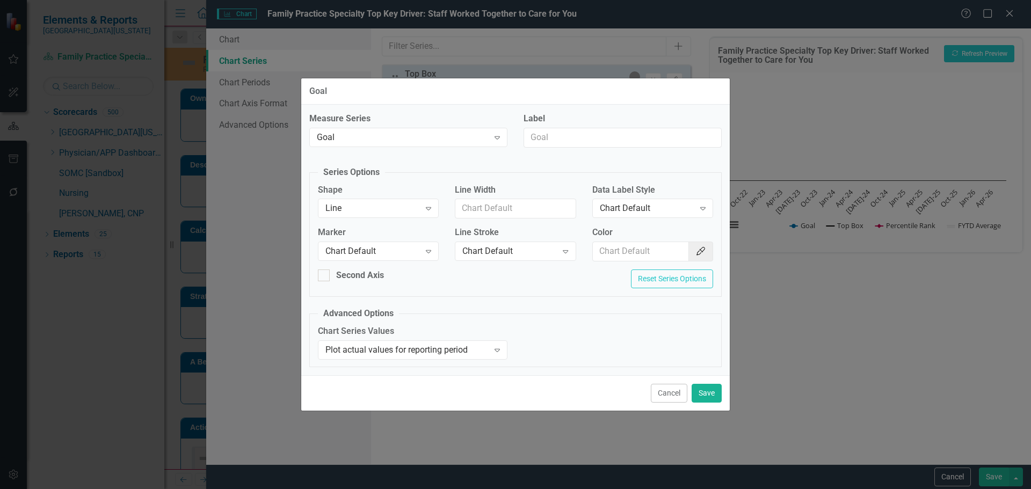
click at [378, 236] on label "Marker" at bounding box center [378, 233] width 121 height 12
click at [389, 260] on div "Chart Default Expand" at bounding box center [378, 251] width 121 height 19
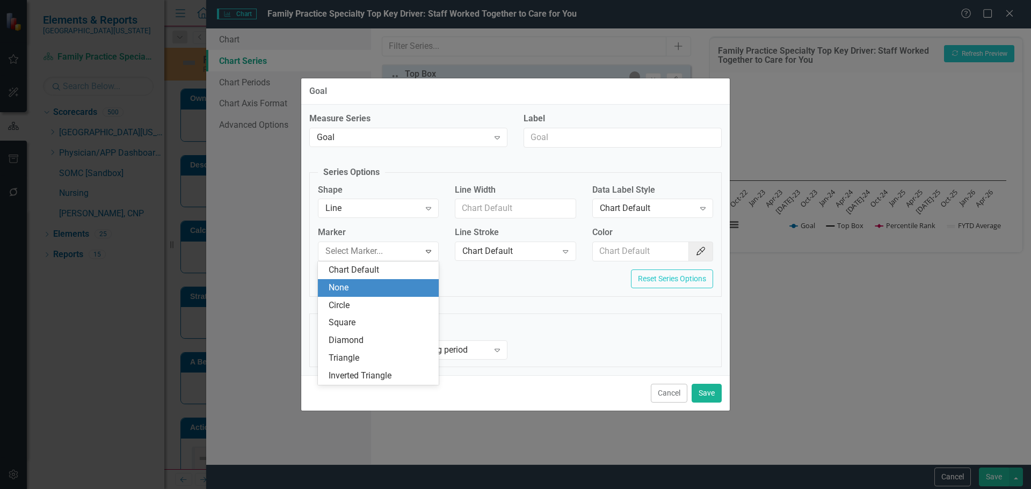
click at [387, 285] on div "None" at bounding box center [381, 288] width 104 height 12
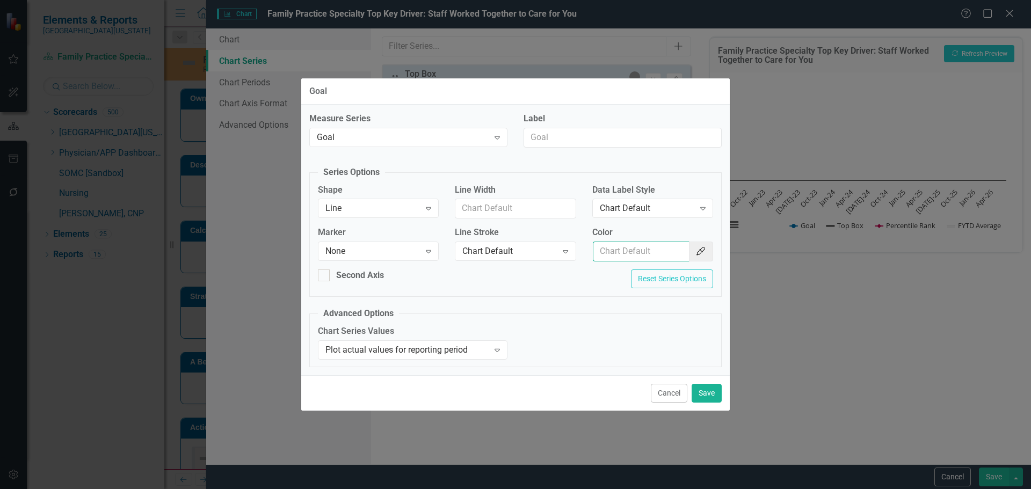
click at [664, 251] on input "Color" at bounding box center [641, 252] width 97 height 20
type input "#c40650"
drag, startPoint x: 708, startPoint y: 383, endPoint x: 711, endPoint y: 389, distance: 6.7
click at [709, 386] on div "Cancel Save" at bounding box center [515, 392] width 429 height 35
click at [711, 389] on button "Save" at bounding box center [707, 393] width 30 height 19
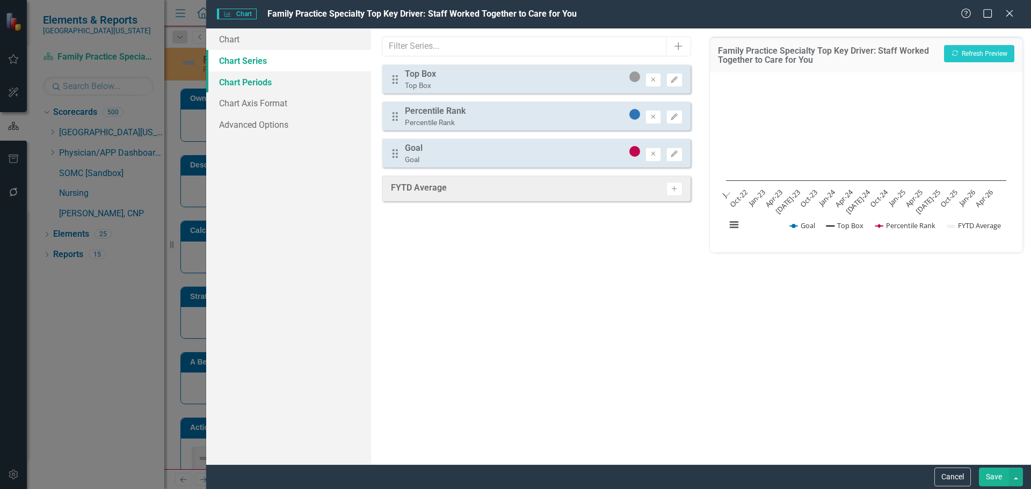
click at [261, 84] on link "Chart Periods" at bounding box center [288, 81] width 165 height 21
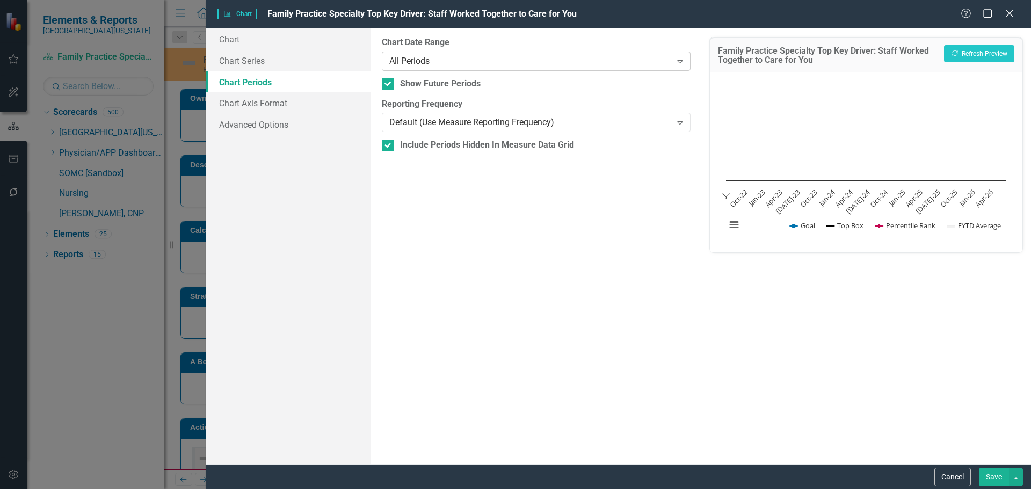
click at [473, 57] on div "All Periods" at bounding box center [530, 61] width 282 height 12
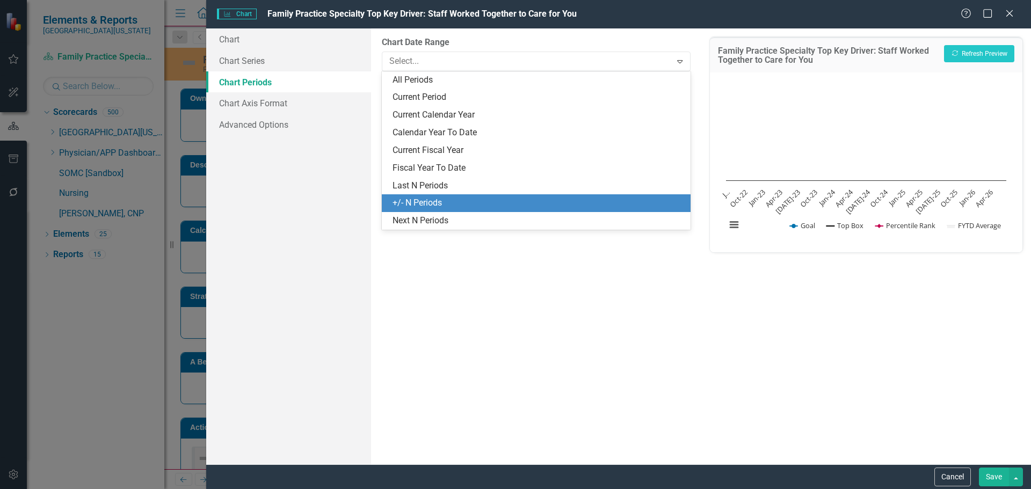
click at [465, 197] on div "+/- N Periods" at bounding box center [536, 203] width 308 height 18
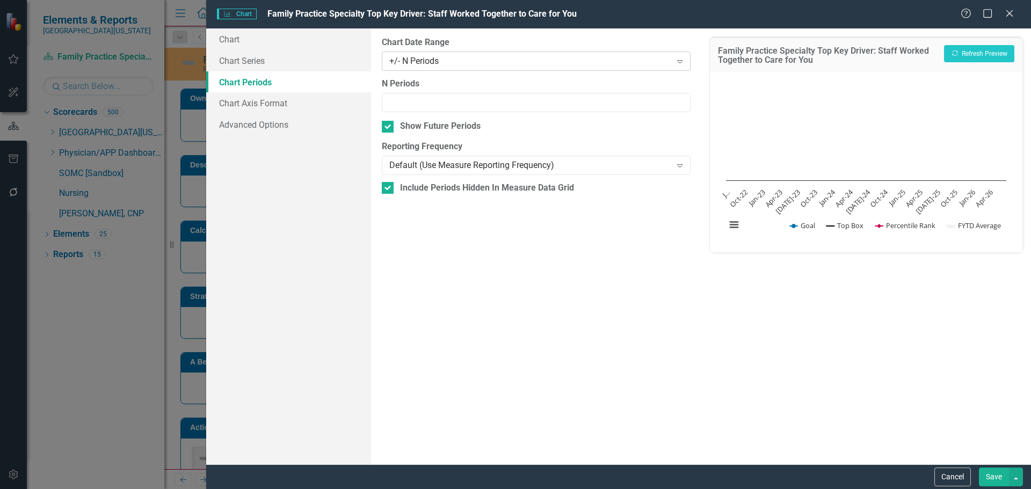
click at [474, 53] on div "+/- N Periods Expand" at bounding box center [536, 61] width 308 height 19
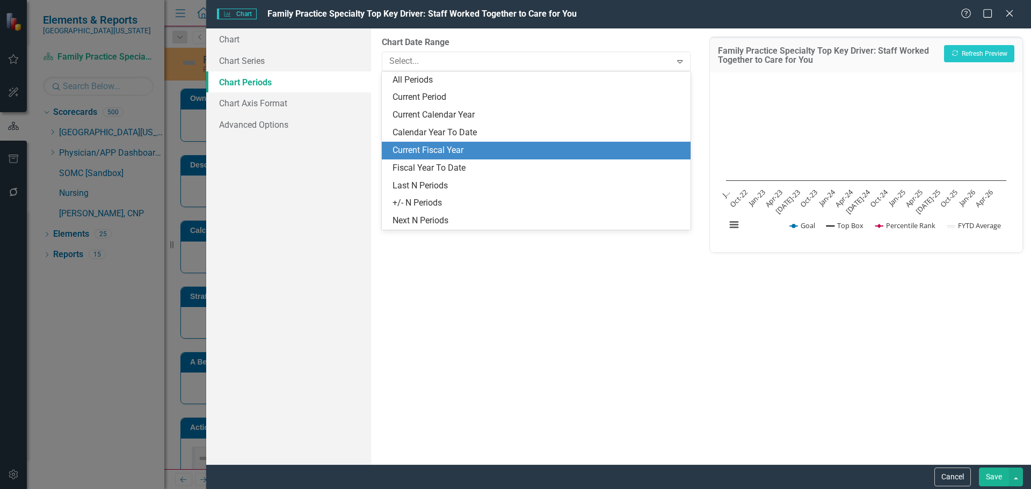
click at [491, 153] on div "Current Fiscal Year" at bounding box center [538, 150] width 291 height 12
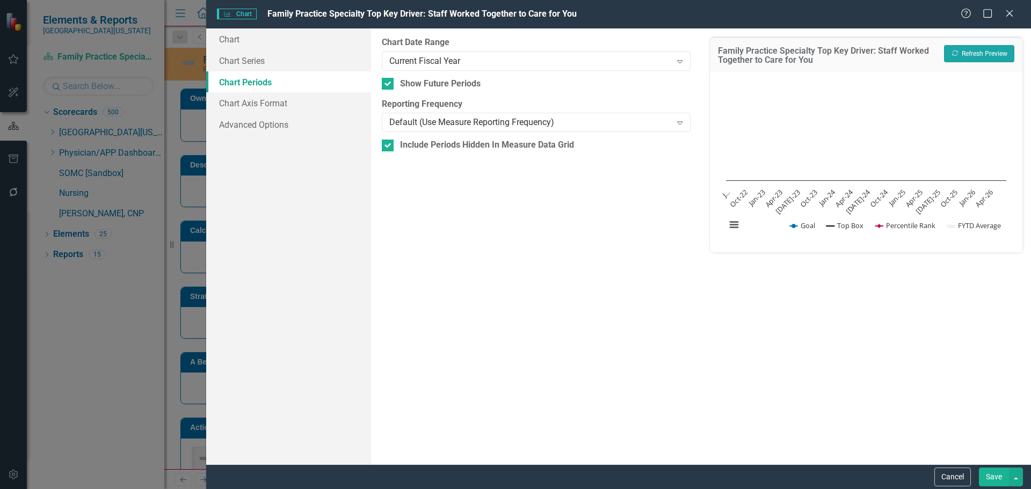
click at [1005, 54] on button "Recalculate Refresh Preview" at bounding box center [979, 53] width 70 height 17
click at [258, 65] on link "Chart Series" at bounding box center [288, 60] width 165 height 21
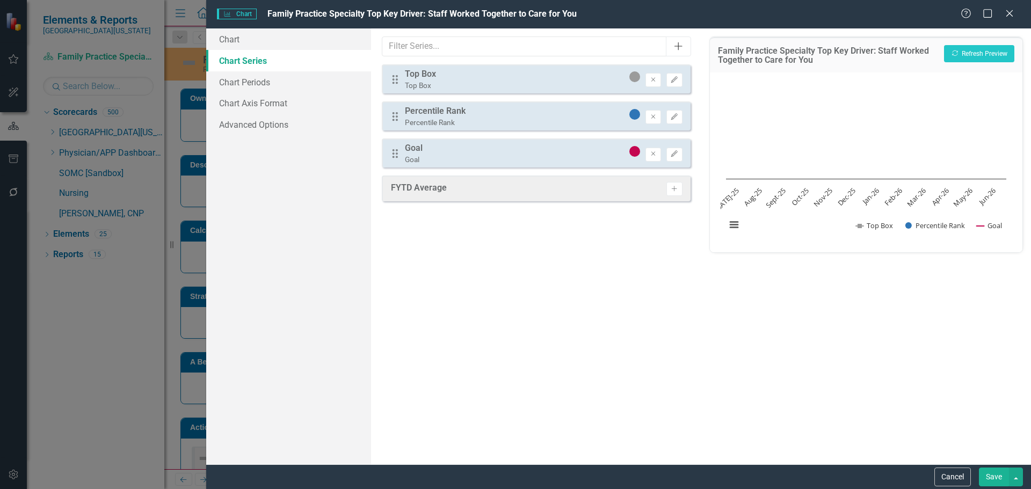
click at [683, 50] on icon "Add" at bounding box center [678, 46] width 11 height 9
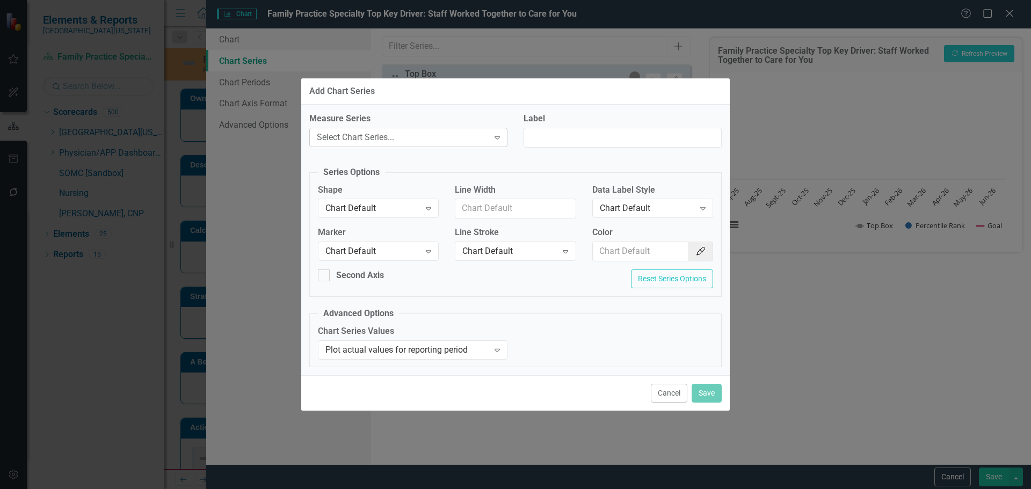
click at [479, 135] on div "Select Chart Series..." at bounding box center [403, 137] width 172 height 12
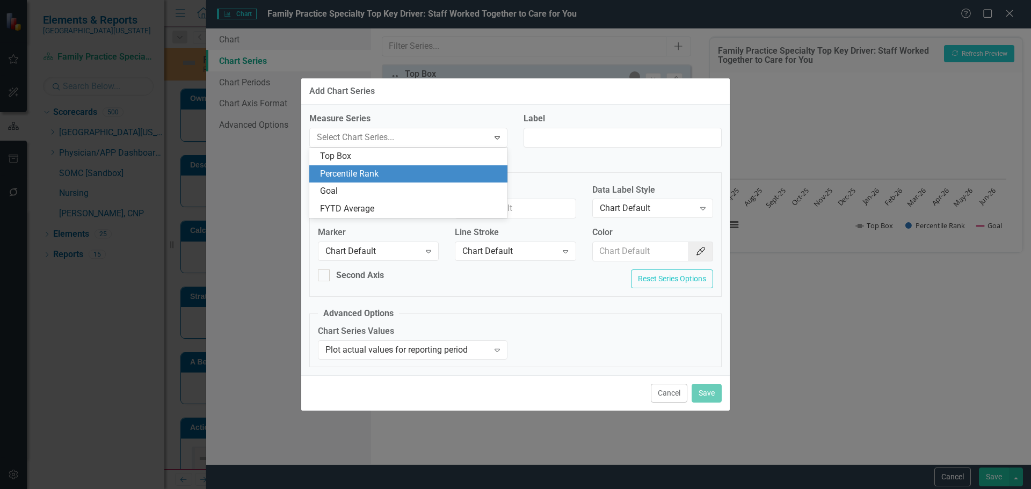
click at [456, 175] on div "Percentile Rank" at bounding box center [410, 174] width 181 height 12
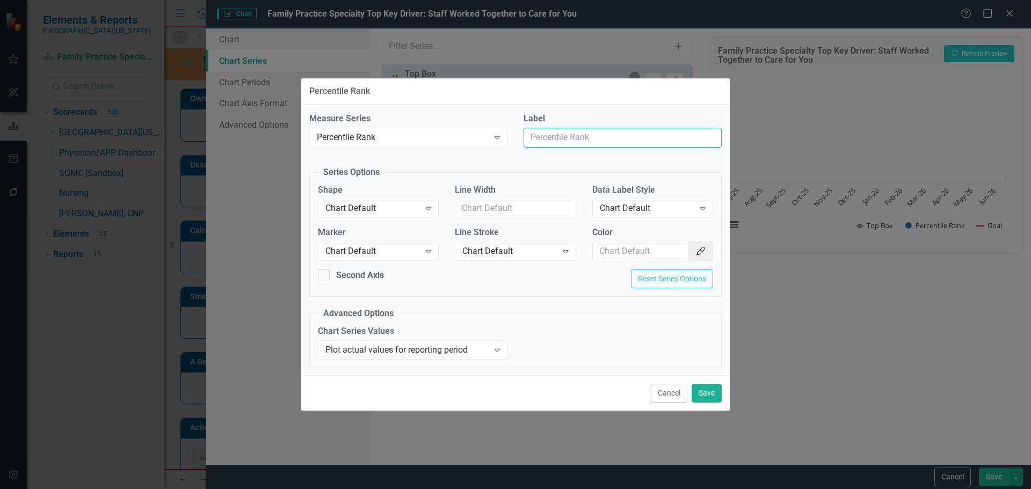
click at [568, 136] on input "Label" at bounding box center [623, 138] width 198 height 20
type input "Trend Line"
click at [425, 203] on div "Expand" at bounding box center [428, 208] width 19 height 17
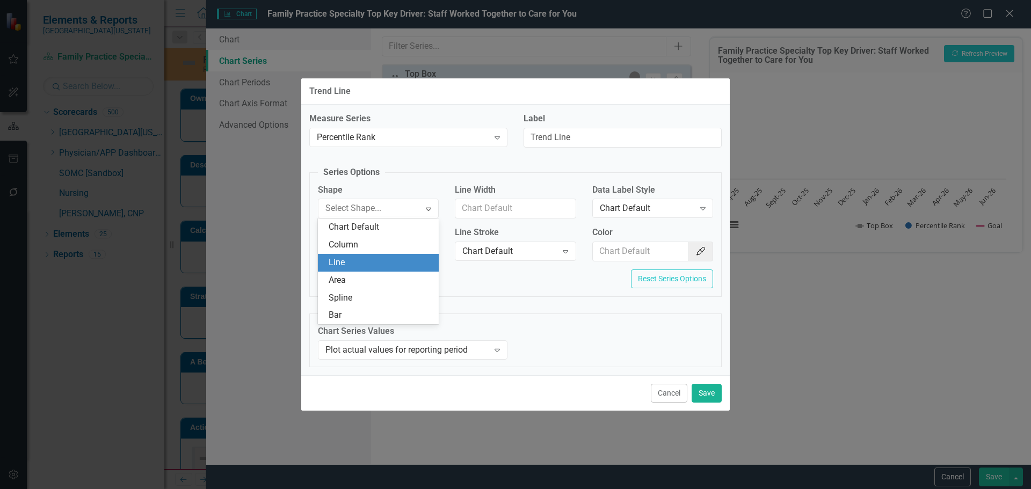
click at [397, 263] on div "Line" at bounding box center [381, 263] width 104 height 12
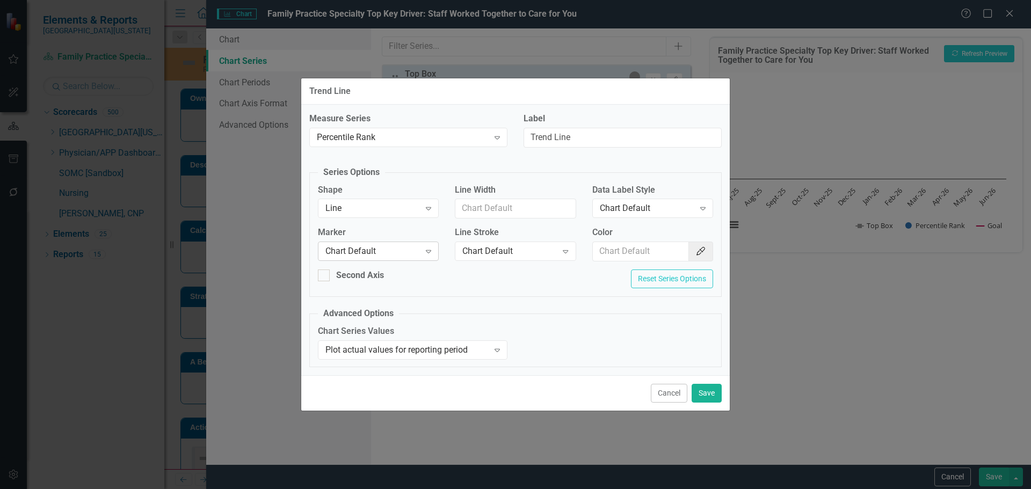
click at [406, 254] on div "Chart Default" at bounding box center [373, 251] width 95 height 12
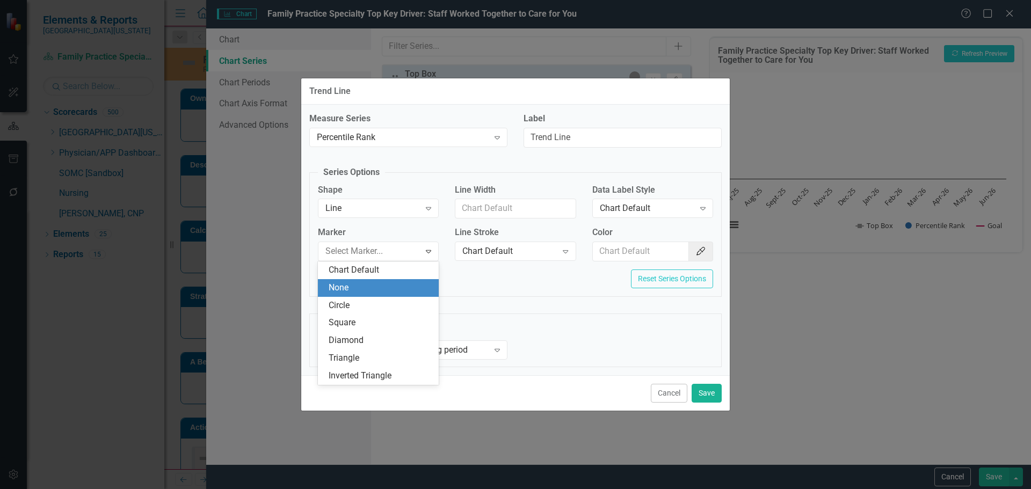
click at [404, 283] on div "None" at bounding box center [381, 288] width 104 height 12
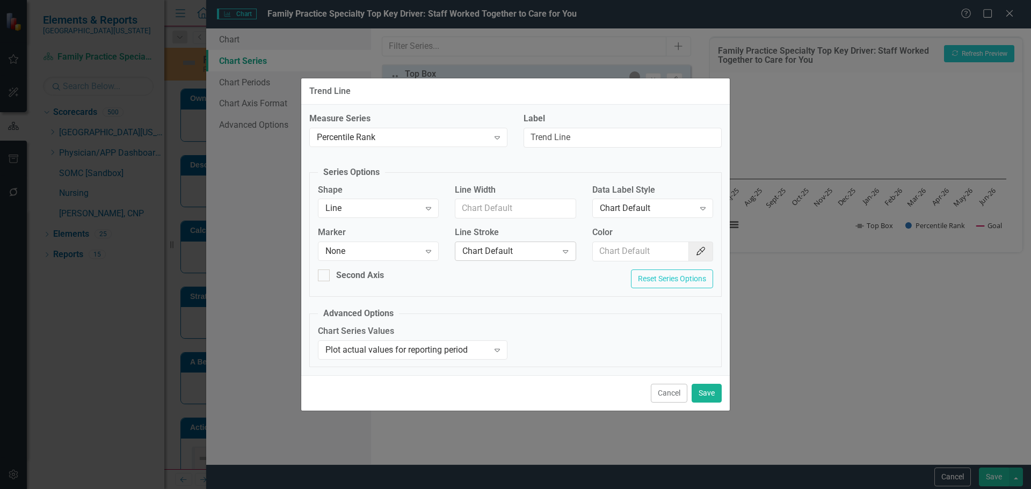
click at [489, 255] on div "Chart Default" at bounding box center [509, 251] width 95 height 12
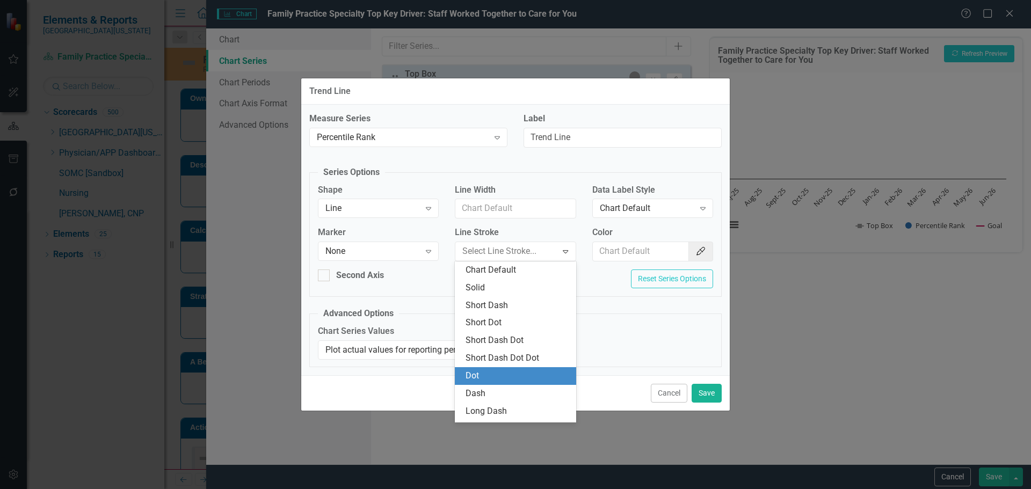
click at [488, 371] on div "Dot" at bounding box center [518, 376] width 104 height 12
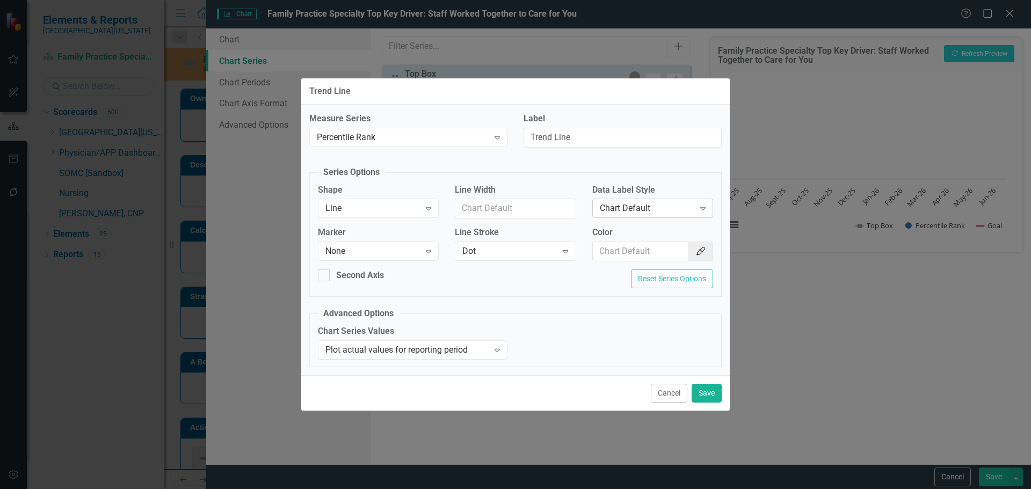
click at [645, 201] on div "Chart Default Expand" at bounding box center [652, 208] width 121 height 19
click at [654, 251] on input "Color" at bounding box center [641, 252] width 97 height 20
click at [698, 250] on icon "Color Picker" at bounding box center [701, 251] width 11 height 9
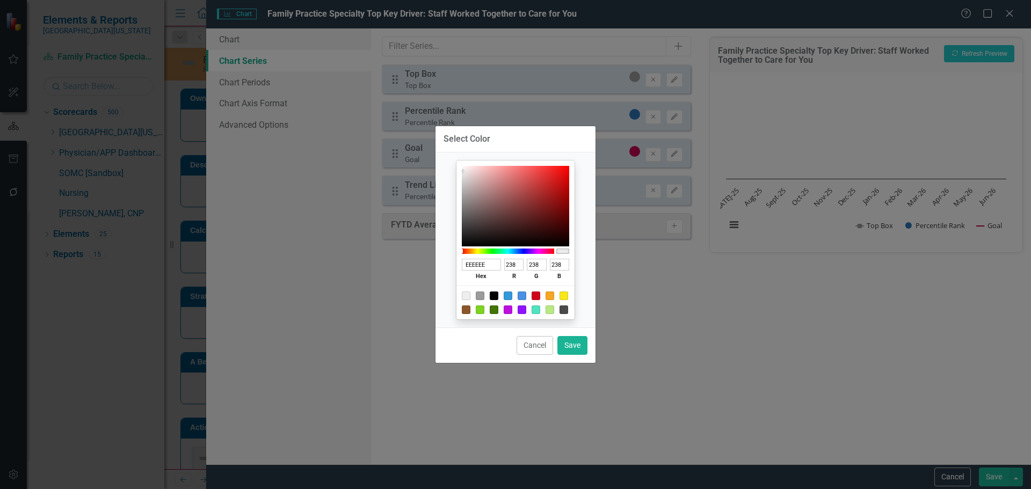
click at [494, 293] on div at bounding box center [494, 296] width 9 height 9
type input "000000"
type input "0"
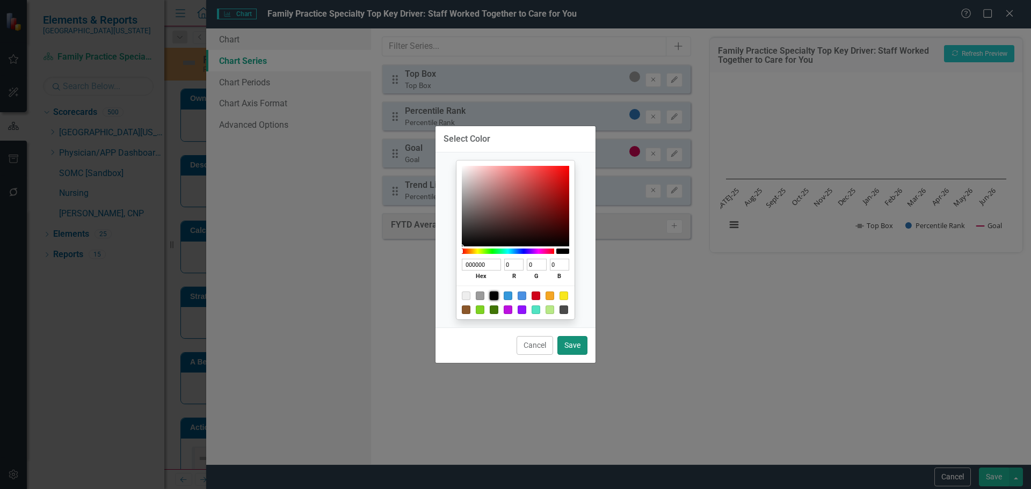
click at [573, 346] on button "Save" at bounding box center [573, 345] width 30 height 19
type input "#000000"
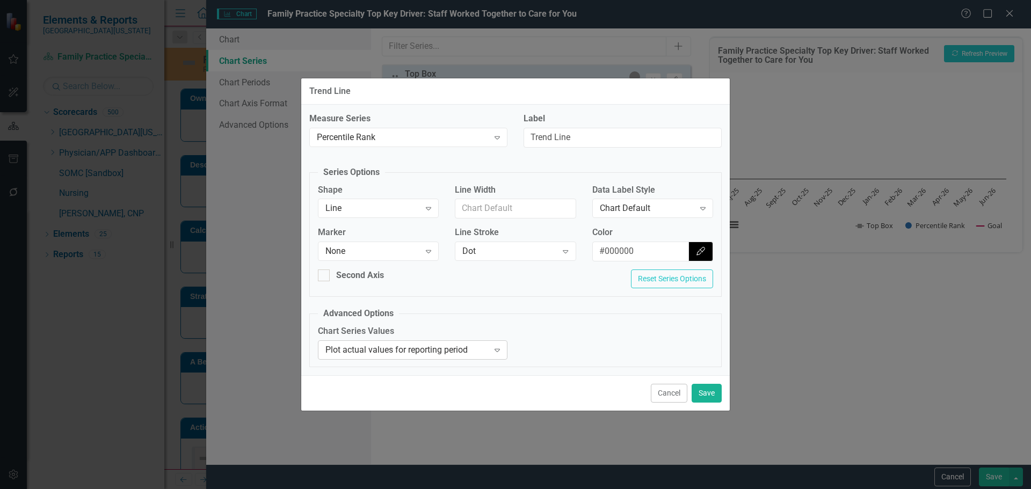
click at [395, 347] on div "Plot actual values for reporting period" at bounding box center [407, 350] width 163 height 12
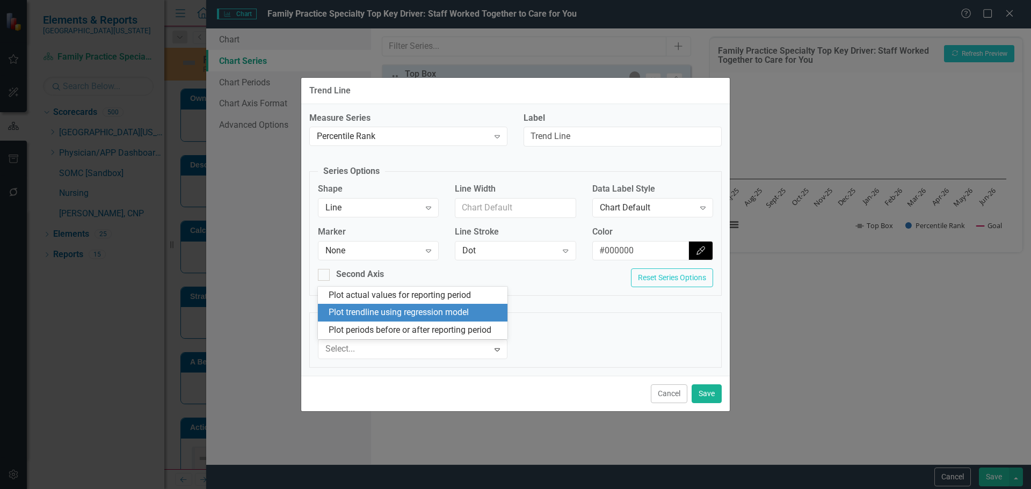
click at [404, 316] on div "Plot trendline using regression model" at bounding box center [415, 313] width 172 height 12
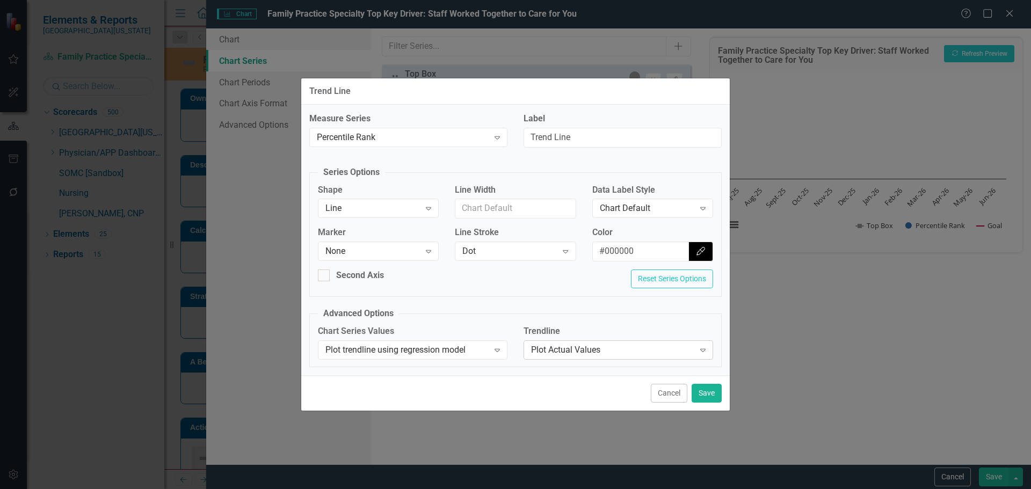
click at [594, 349] on div "Plot Actual Values" at bounding box center [612, 350] width 163 height 12
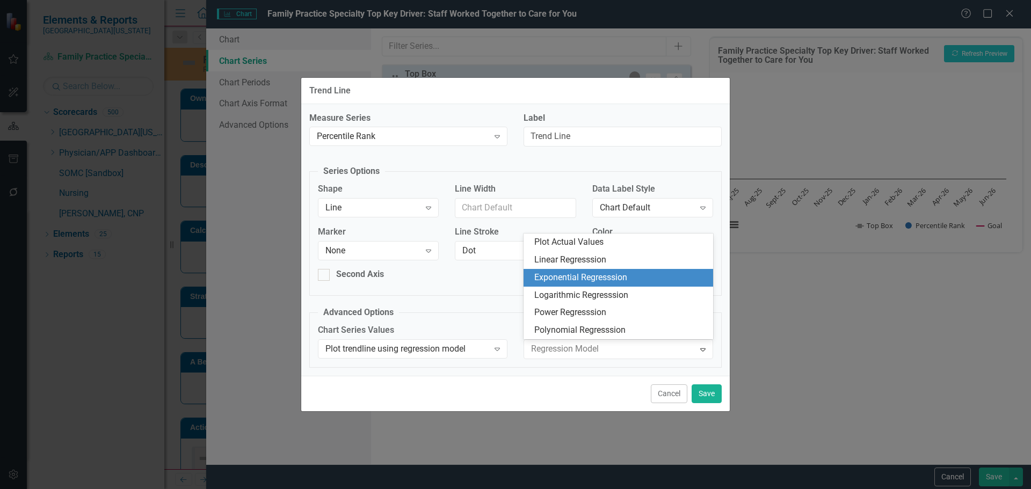
click at [614, 268] on div "Linear Regresssion" at bounding box center [619, 260] width 190 height 18
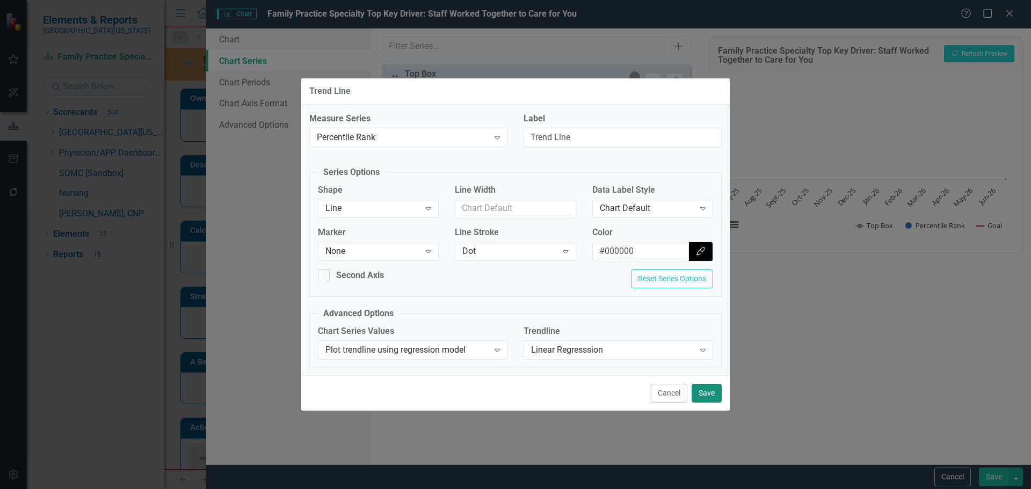
click at [714, 393] on button "Save" at bounding box center [707, 393] width 30 height 19
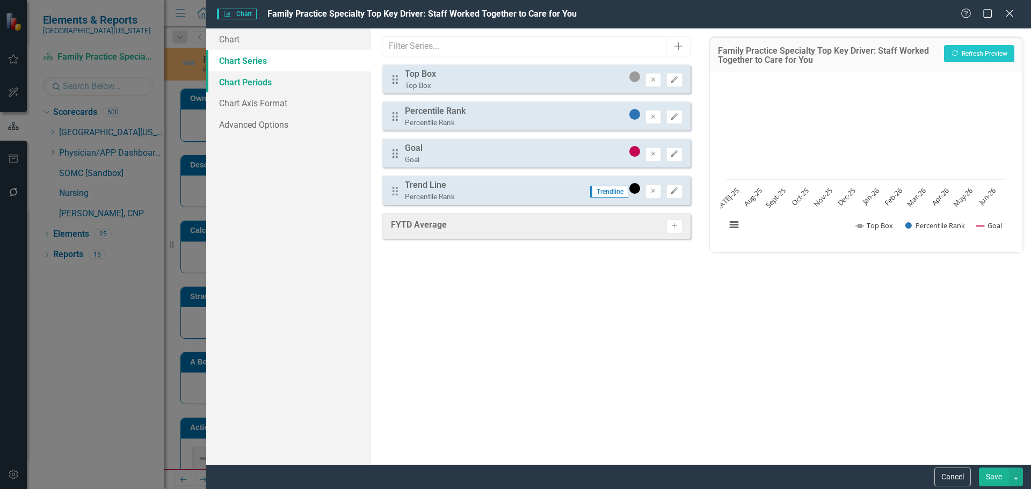
drag, startPoint x: 281, startPoint y: 81, endPoint x: 296, endPoint y: 76, distance: 15.8
click at [281, 81] on link "Chart Periods" at bounding box center [288, 81] width 165 height 21
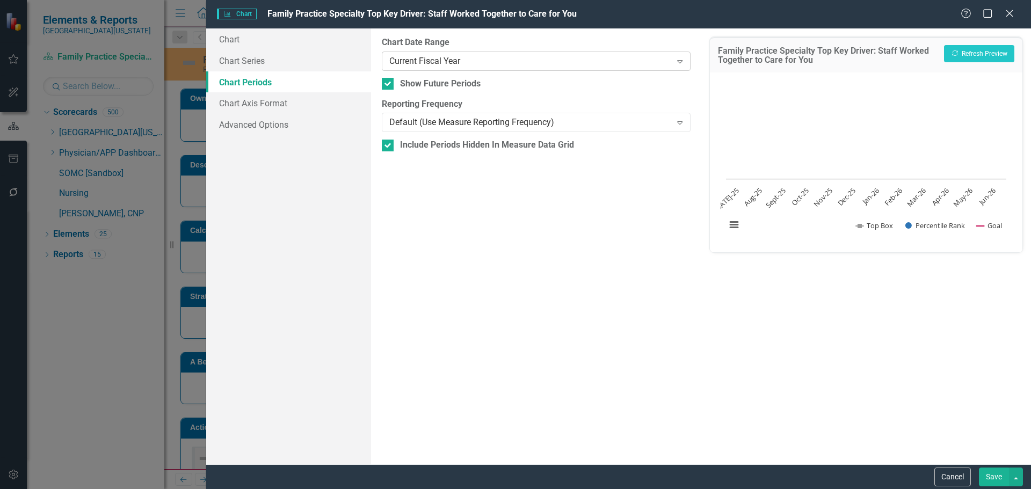
click at [418, 63] on div "Current Fiscal Year" at bounding box center [530, 61] width 282 height 12
click at [1010, 477] on button "button" at bounding box center [1016, 477] width 14 height 19
click at [984, 433] on link "Save and Close" at bounding box center [980, 438] width 85 height 20
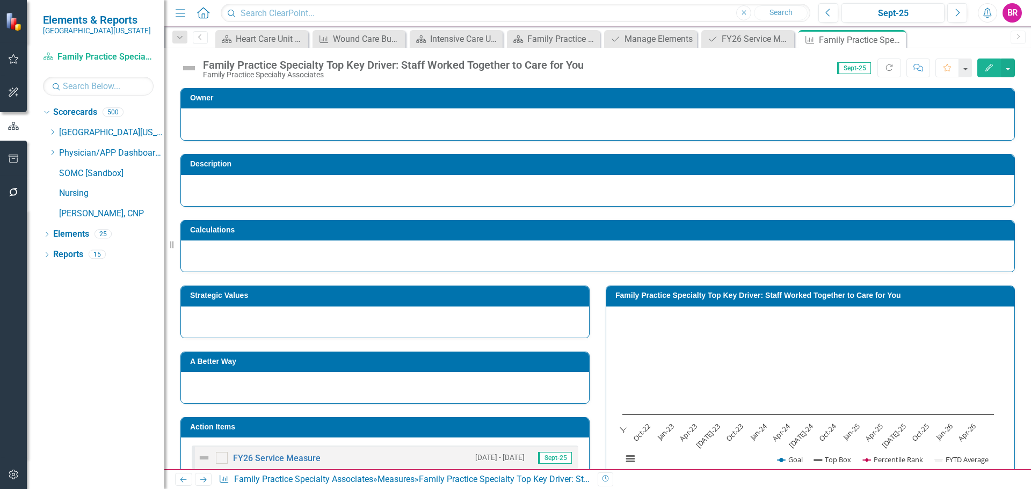
click at [1018, 290] on div "Owner Description Calculations Strategic Values A Better Way Action Items FY26 …" at bounding box center [597, 429] width 867 height 708
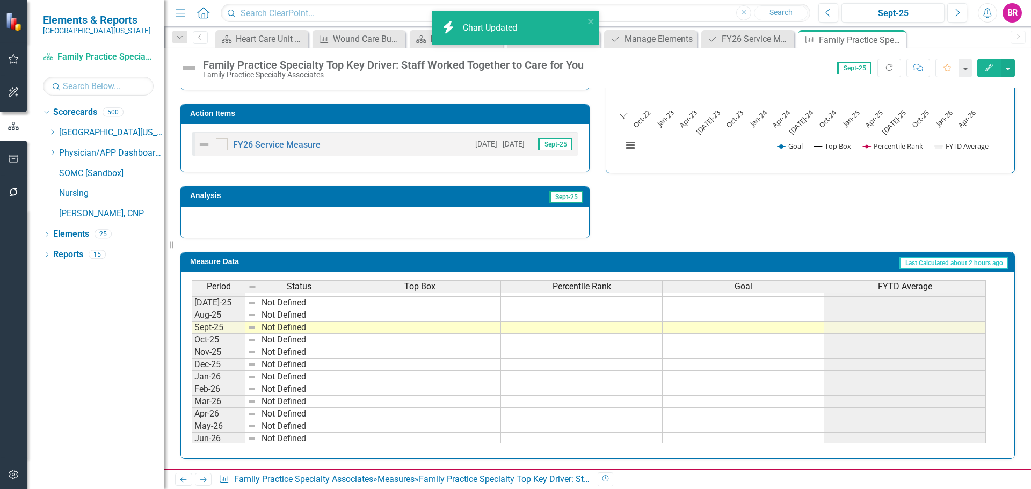
scroll to position [444, 0]
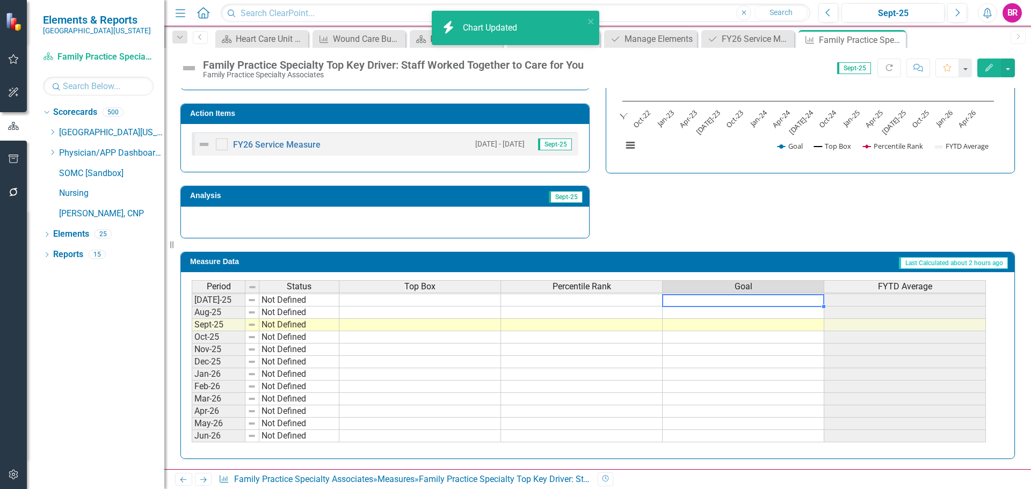
click at [762, 300] on tbody "Dec-23 Not Defined Jan-24 Not Defined Feb-24 Not Defined Mar-24 Not Defined Apr…" at bounding box center [589, 251] width 794 height 384
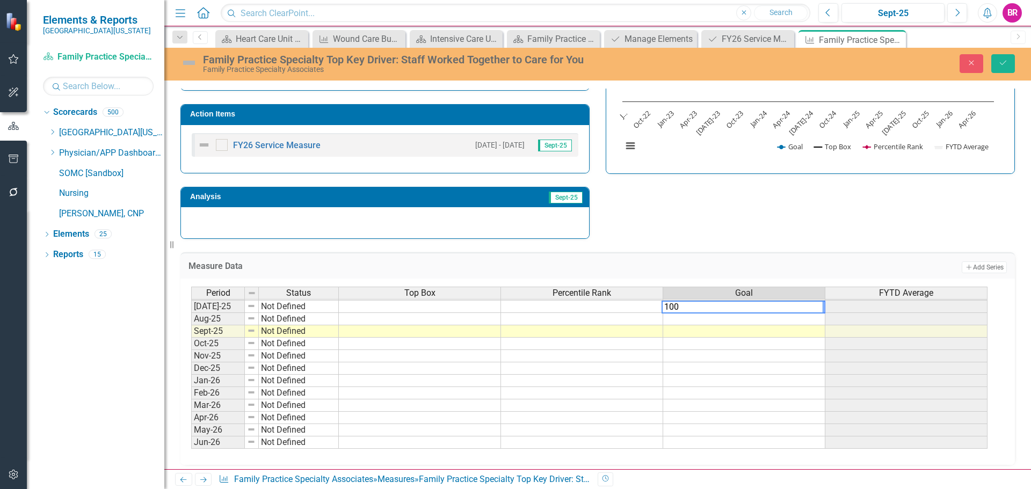
type textarea "100"
drag, startPoint x: 722, startPoint y: 206, endPoint x: 721, endPoint y: 215, distance: 8.7
click at [722, 206] on div "Strategic Values A Better Way Action Items FY26 Service Measure 7/1/25 - 6/30/2…" at bounding box center [597, 100] width 851 height 280
click at [191, 312] on div "Period Status Top Box Percentile Rank Goal FYTD Average Jun-24 Not Defined Jul-…" at bounding box center [191, 288] width 0 height 322
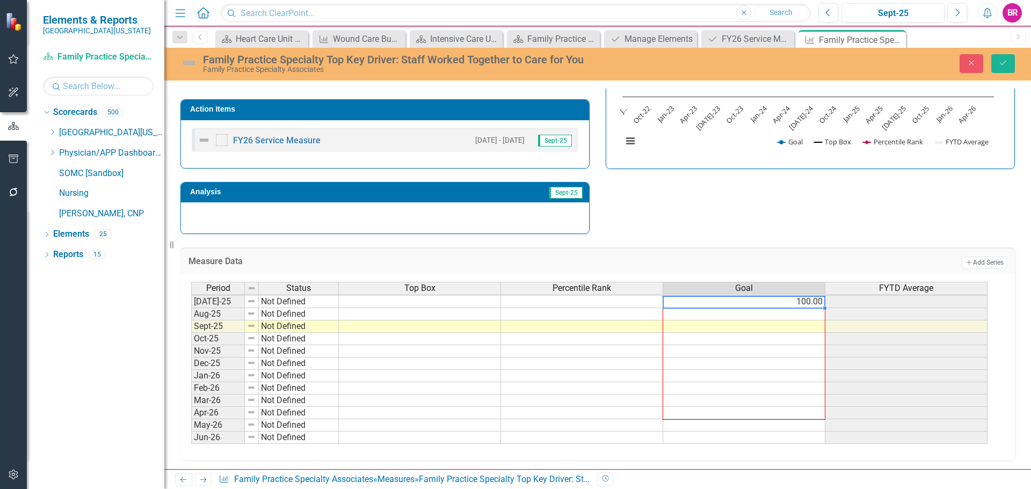
scroll to position [320, 0]
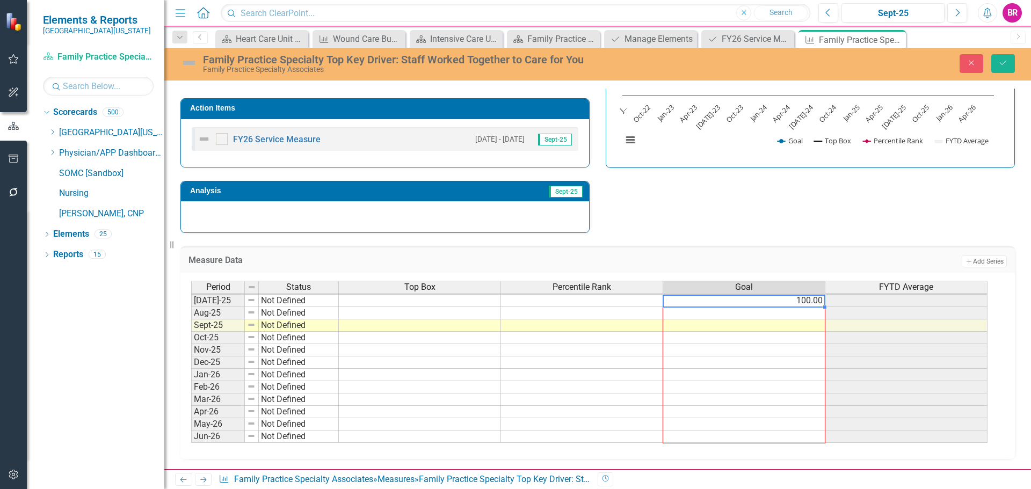
drag, startPoint x: 827, startPoint y: 313, endPoint x: 792, endPoint y: 432, distance: 124.1
click at [191, 432] on div "Period Status Top Box Percentile Rank Goal FYTD Average Jun-24 Not Defined Jul-…" at bounding box center [191, 282] width 0 height 322
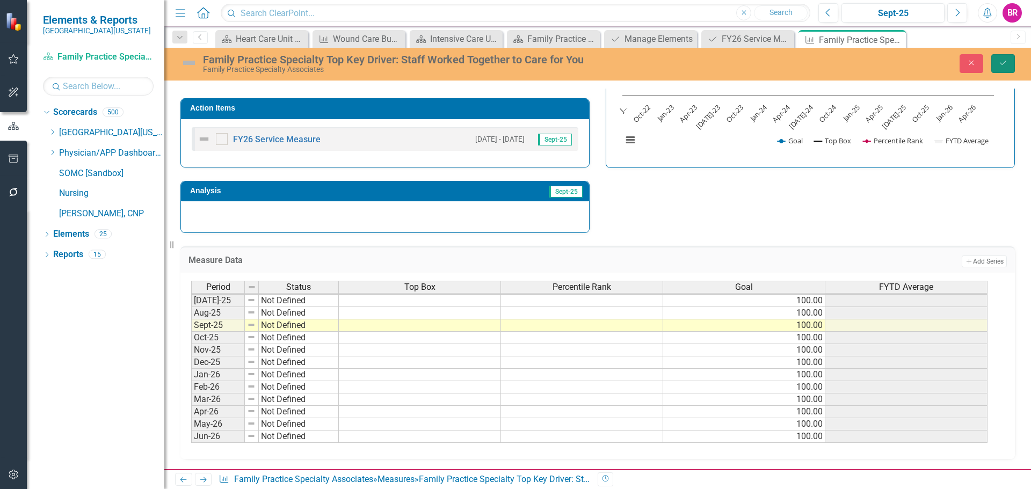
click at [1009, 58] on button "Save" at bounding box center [1004, 63] width 24 height 19
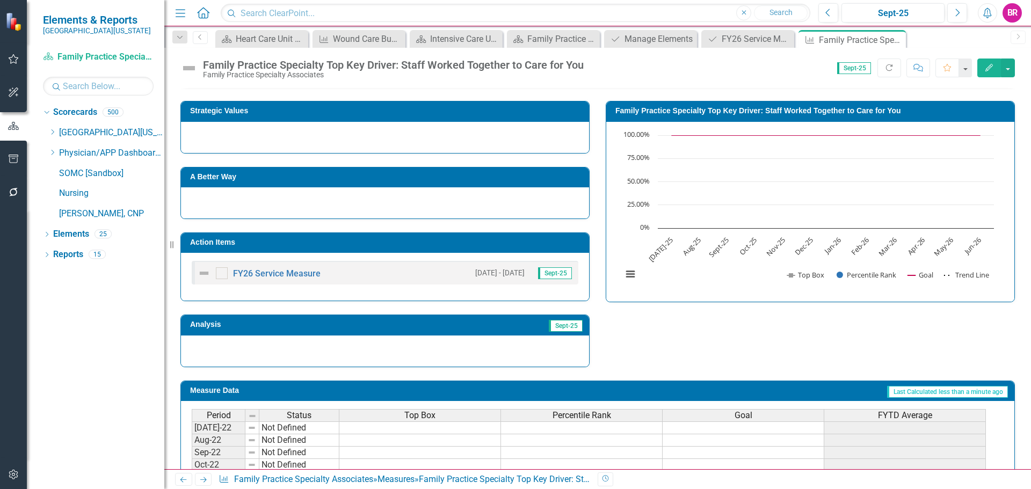
scroll to position [0, 0]
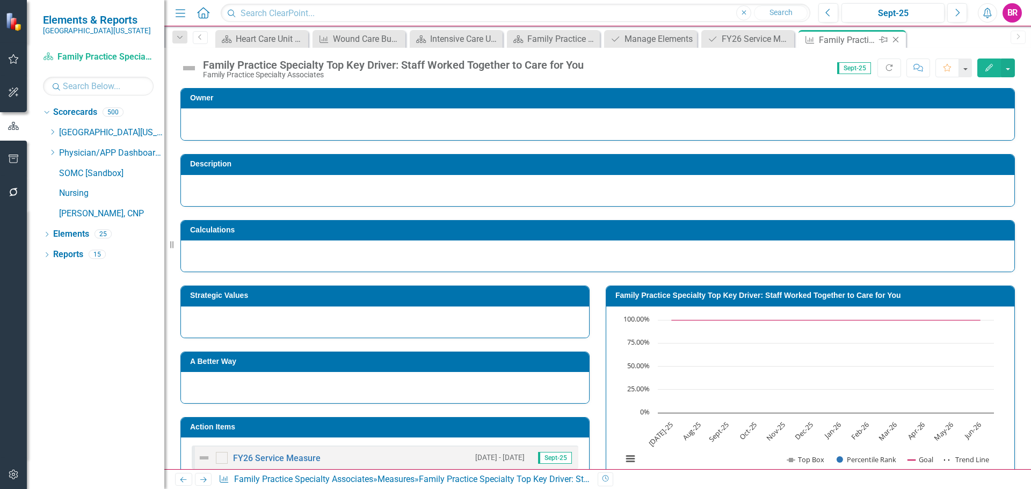
click at [898, 39] on icon "Close" at bounding box center [896, 39] width 11 height 9
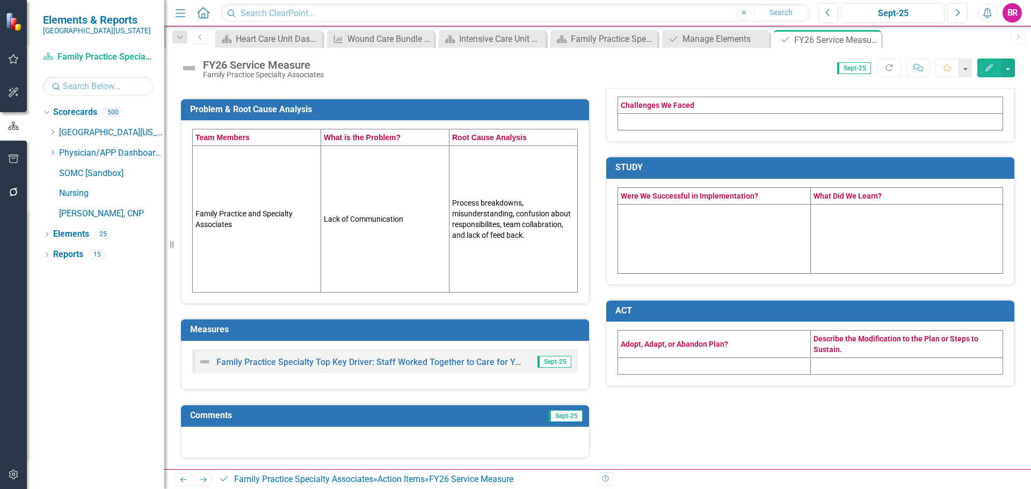
scroll to position [255, 0]
drag, startPoint x: 876, startPoint y: 41, endPoint x: 873, endPoint y: 47, distance: 6.3
click at [0, 0] on icon "Close" at bounding box center [0, 0] width 0 height 0
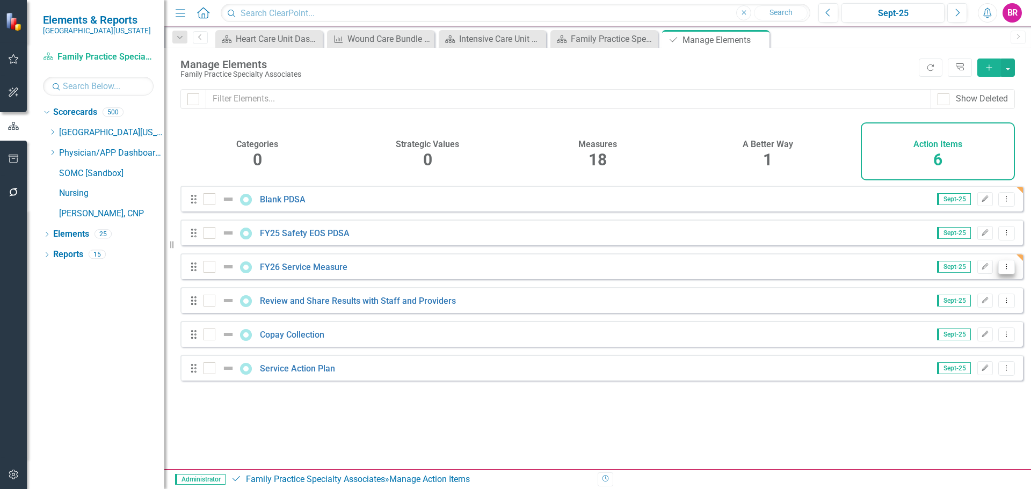
click at [1005, 274] on button "Dropdown Menu" at bounding box center [1007, 267] width 17 height 15
click at [935, 329] on link "Copy Duplicate Action Item" at bounding box center [953, 333] width 107 height 20
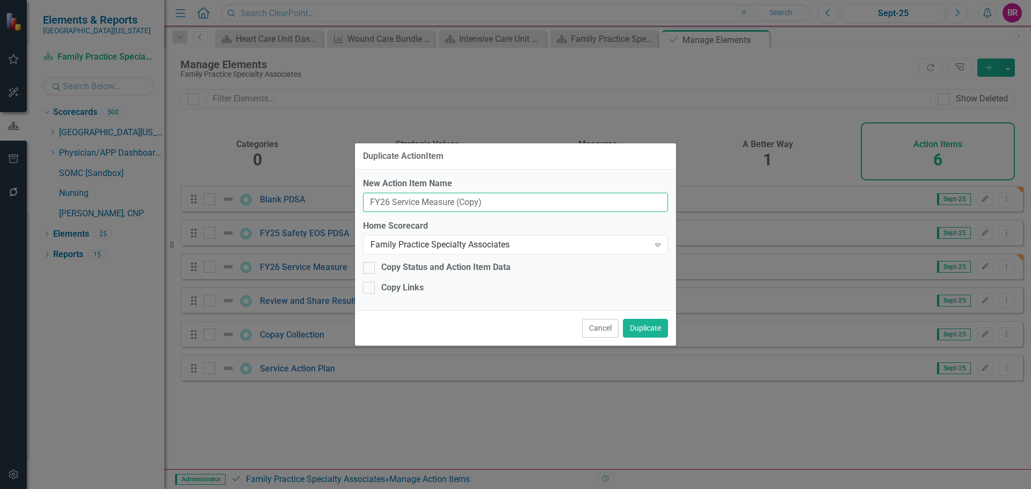
drag, startPoint x: 519, startPoint y: 205, endPoint x: 455, endPoint y: 198, distance: 64.8
click at [455, 198] on input "FY26 Service Measure (Copy)" at bounding box center [515, 203] width 305 height 20
type input "FY26 Service Measure"
click at [479, 248] on div "Family Practice Specialty Associates" at bounding box center [510, 245] width 279 height 12
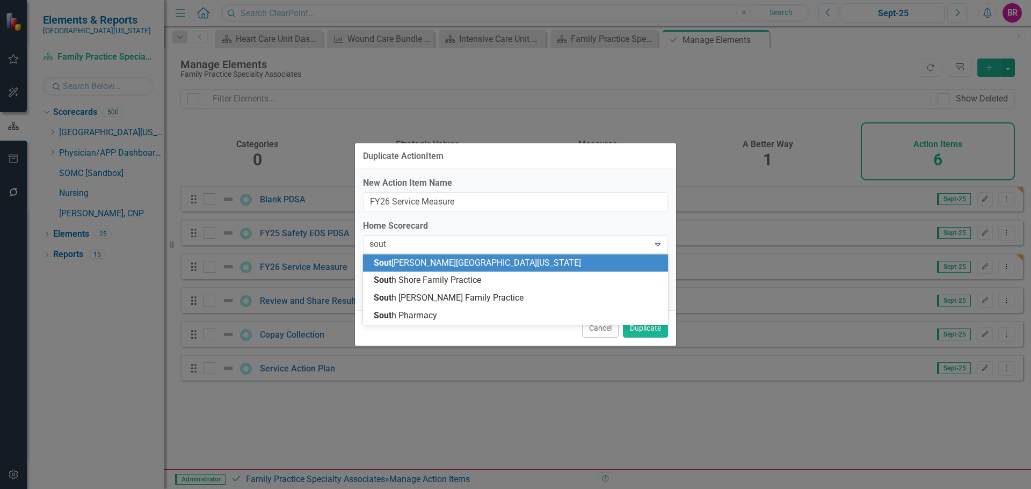
type input "south"
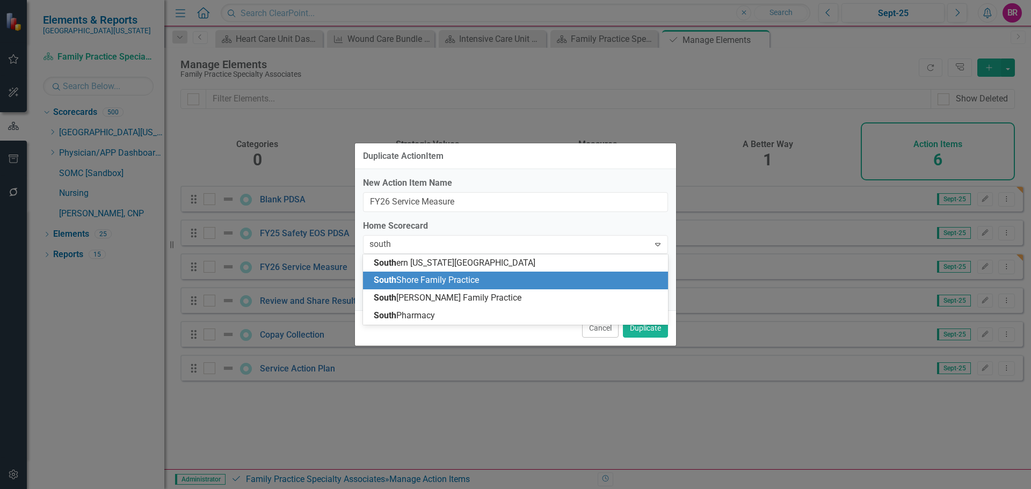
click at [470, 276] on span "South Shore Family Practice" at bounding box center [426, 280] width 105 height 10
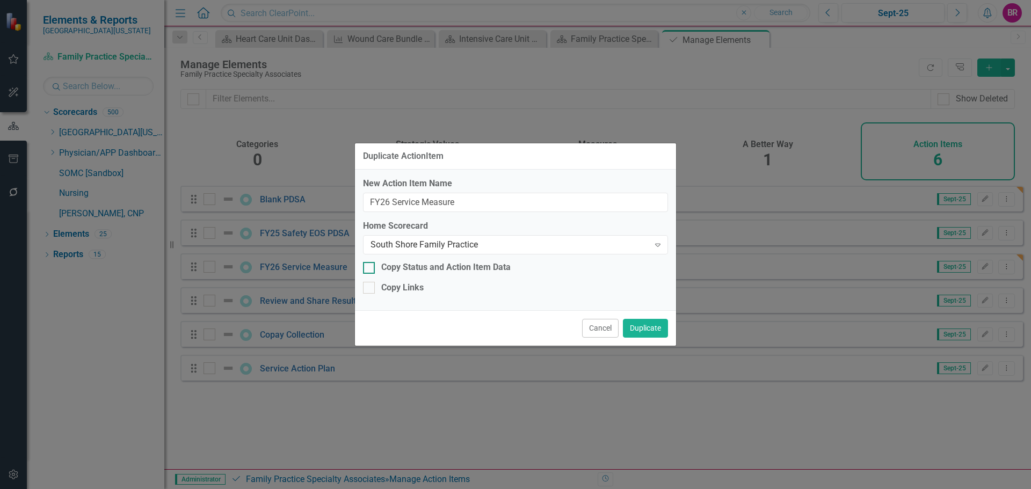
click at [485, 272] on div "Copy Status and Action Item Data" at bounding box center [445, 268] width 129 height 12
click at [370, 269] on input "Copy Status and Action Item Data" at bounding box center [366, 265] width 7 height 7
checkbox input "true"
click at [421, 283] on div "Copy Links" at bounding box center [402, 288] width 42 height 12
click at [344, 282] on div "Duplicate ActionItem New Action Item Name FY26 Service Measure Home Scorecard S…" at bounding box center [515, 244] width 1031 height 489
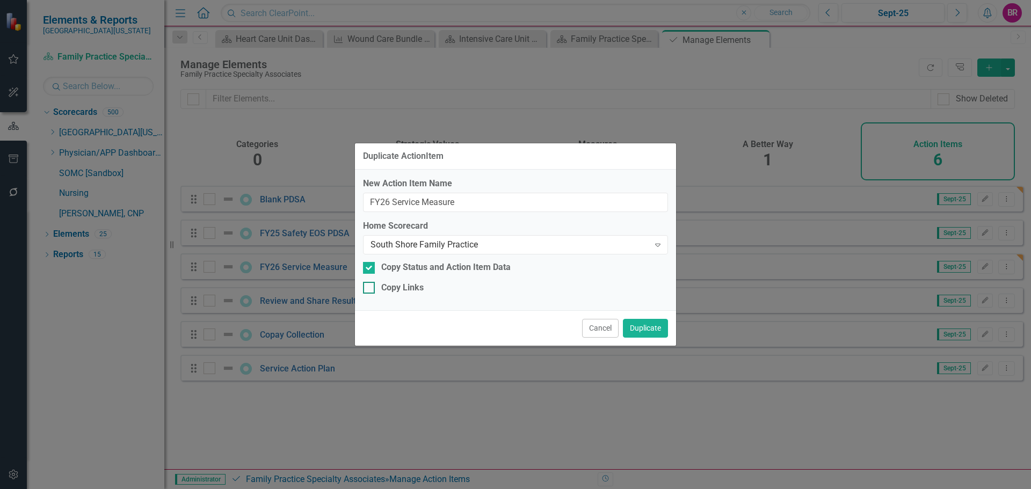
click at [374, 286] on div at bounding box center [369, 288] width 12 height 12
click at [370, 286] on input "Copy Links" at bounding box center [366, 285] width 7 height 7
checkbox input "true"
click at [656, 327] on button "Duplicate" at bounding box center [645, 328] width 45 height 19
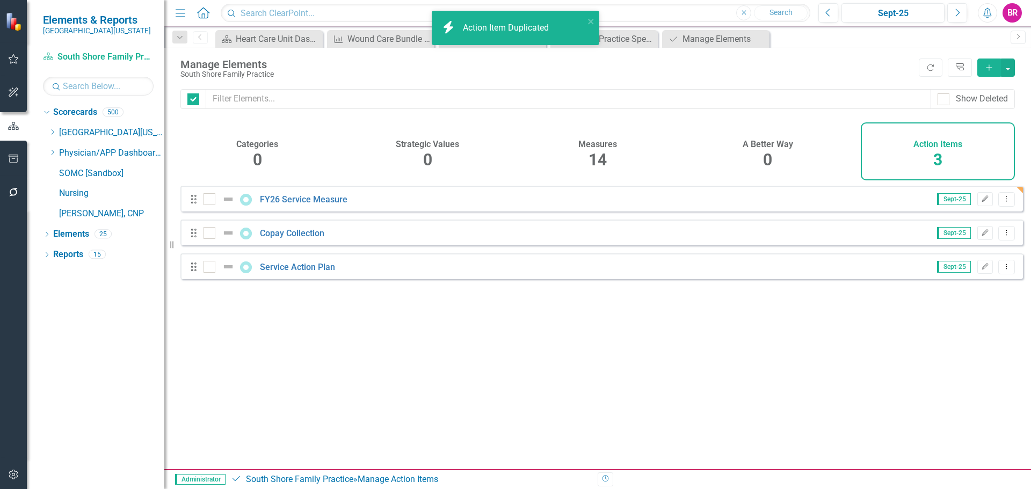
checkbox input "false"
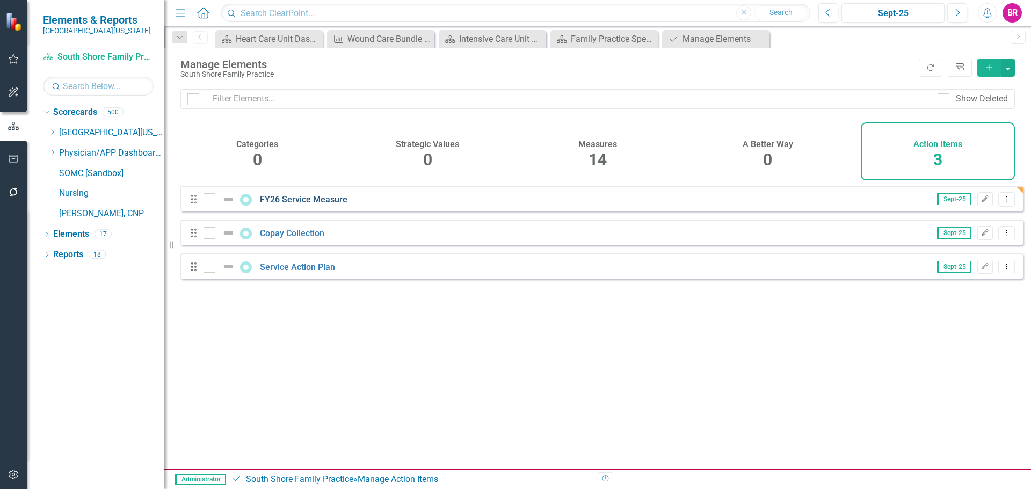
click at [320, 205] on link "FY26 Service Measure" at bounding box center [304, 199] width 88 height 10
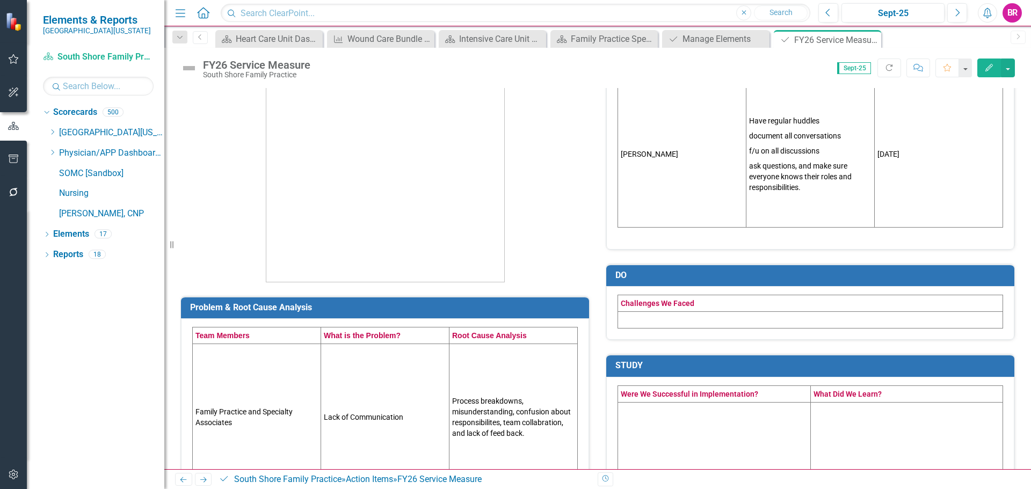
scroll to position [255, 0]
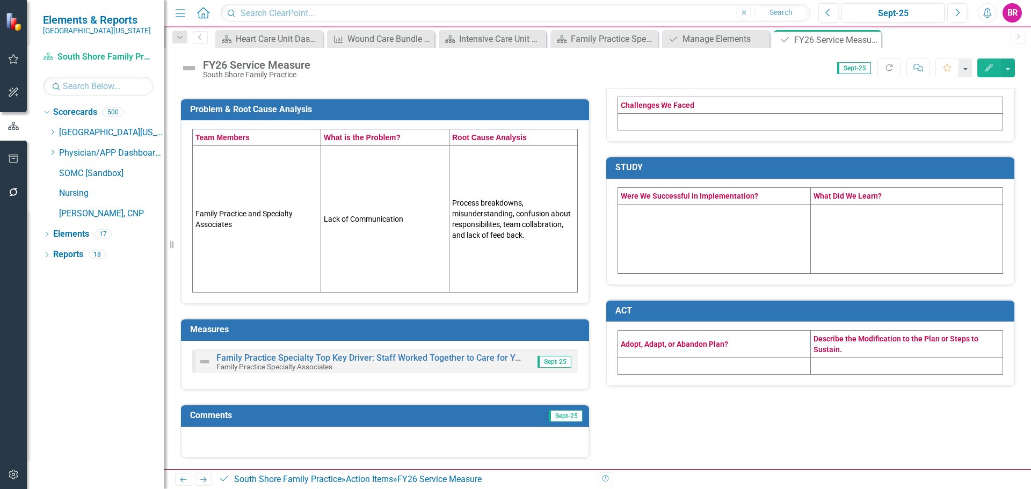
click at [494, 335] on h3 "Measures" at bounding box center [387, 330] width 394 height 10
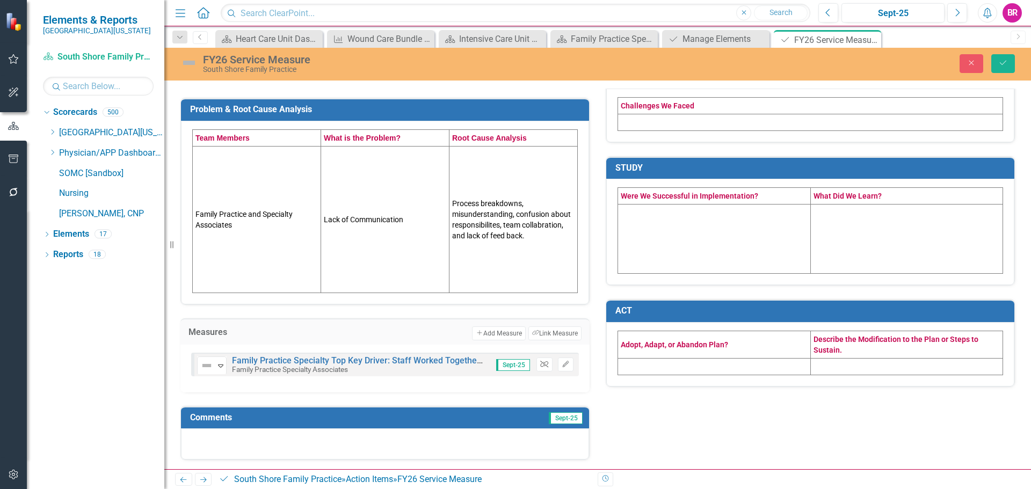
click at [547, 366] on button "Unlink" at bounding box center [545, 365] width 16 height 14
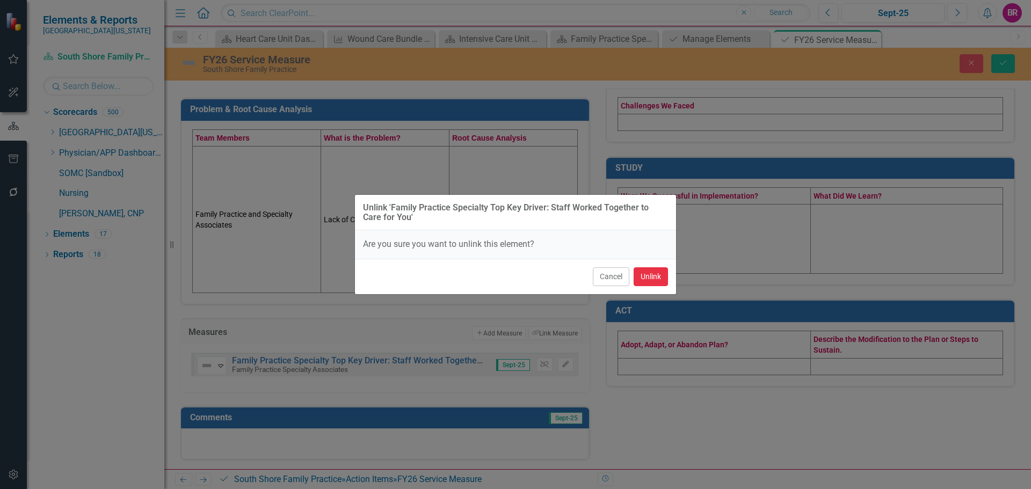
click at [654, 267] on button "Unlink" at bounding box center [651, 276] width 34 height 19
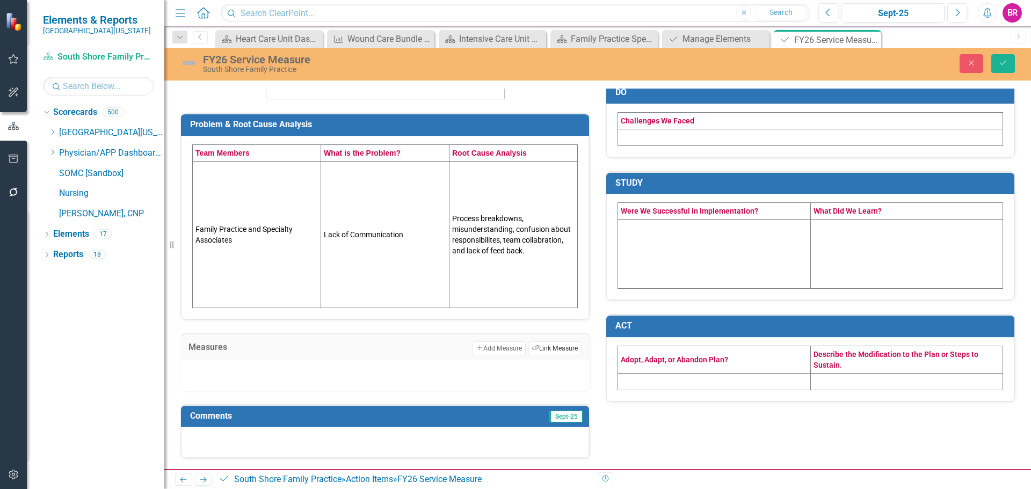
click at [540, 347] on button "Link Tag Link Measure" at bounding box center [555, 349] width 53 height 14
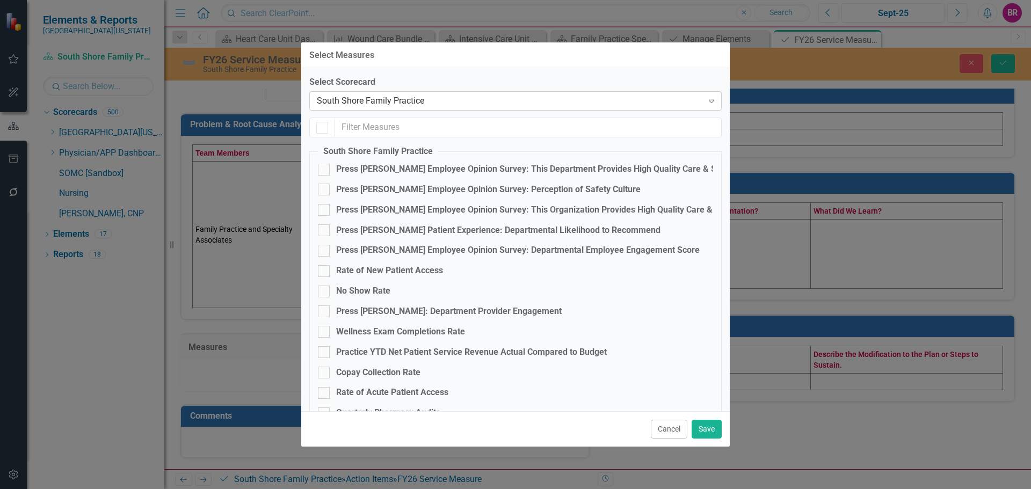
checkbox input "false"
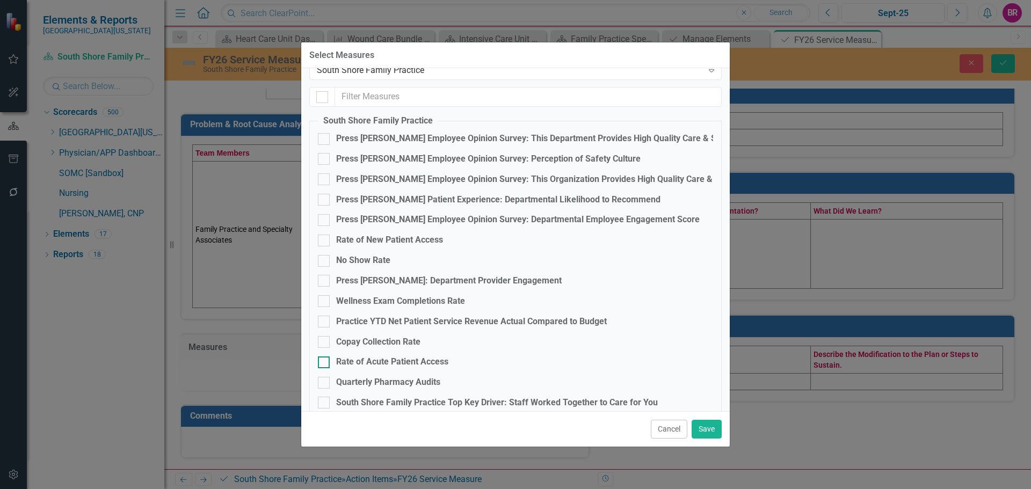
scroll to position [48, 0]
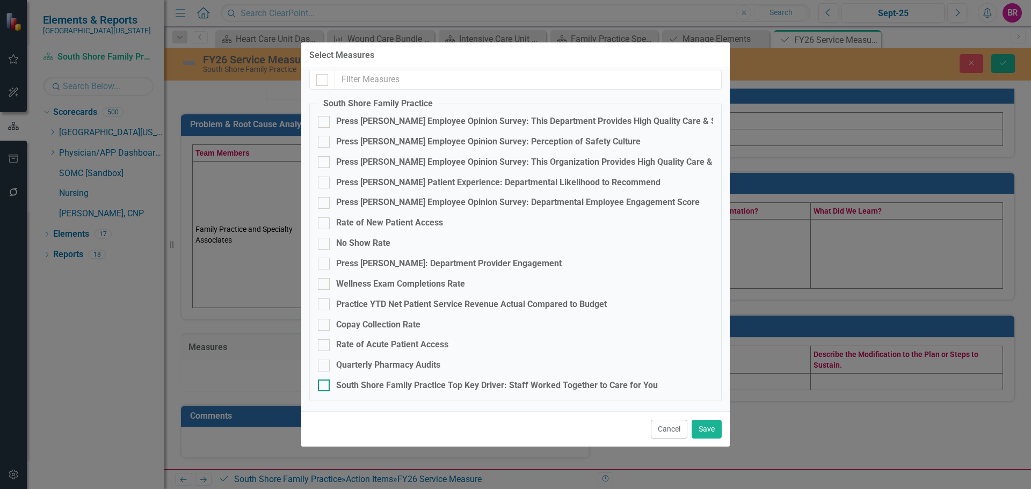
click at [519, 388] on div "South Shore Family Practice Top Key Driver: Staff Worked Together to Care for Y…" at bounding box center [497, 386] width 322 height 12
click at [325, 387] on input "South Shore Family Practice Top Key Driver: Staff Worked Together to Care for Y…" at bounding box center [321, 383] width 7 height 7
checkbox input "true"
click at [722, 434] on div "Cancel Save" at bounding box center [515, 428] width 429 height 35
click at [715, 431] on button "Save" at bounding box center [707, 429] width 30 height 19
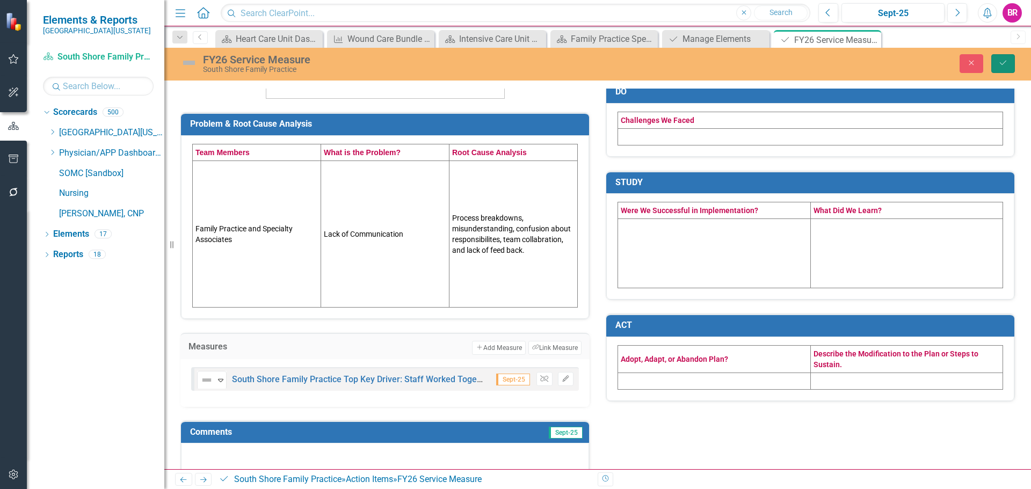
click at [1002, 64] on icon "Save" at bounding box center [1004, 63] width 10 height 8
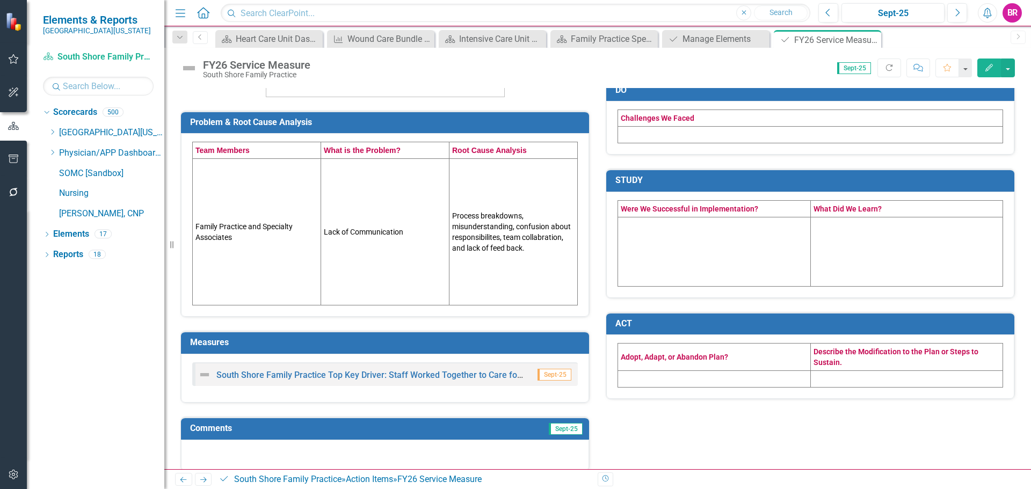
scroll to position [255, 0]
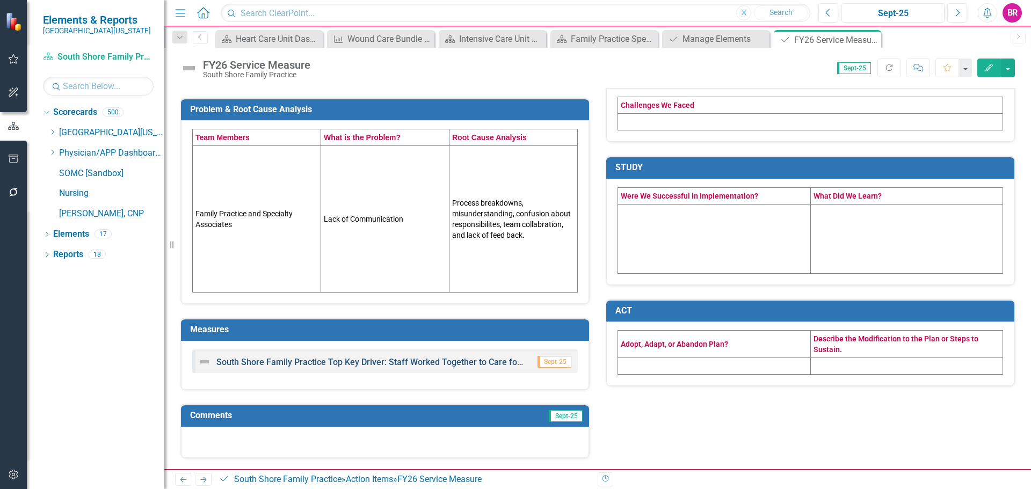
click at [433, 359] on link "South Shore Family Practice Top Key Driver: Staff Worked Together to Care for Y…" at bounding box center [376, 362] width 321 height 10
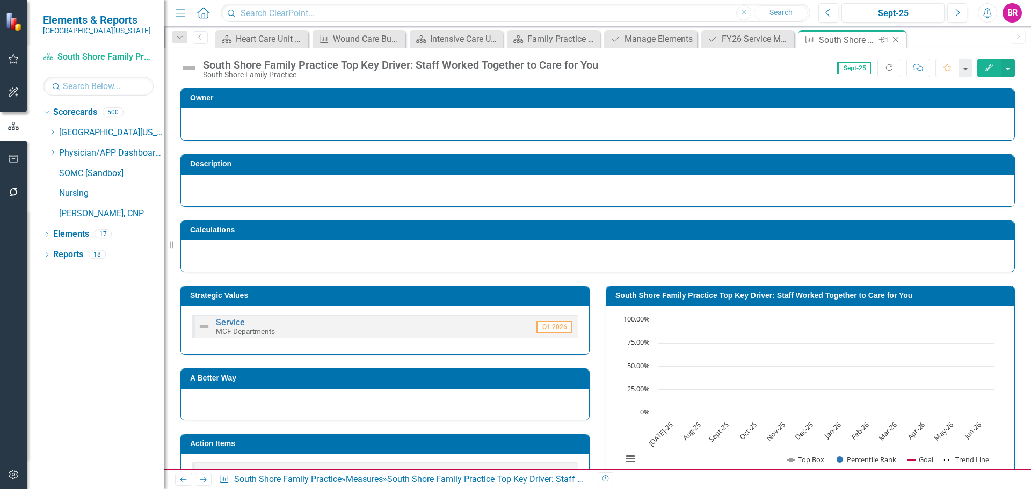
click at [898, 42] on icon at bounding box center [896, 40] width 6 height 6
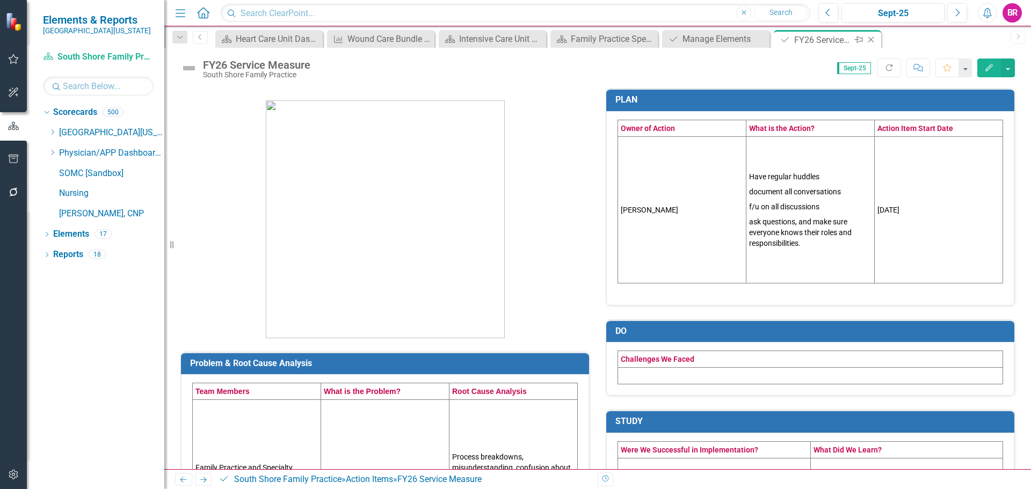
click at [873, 41] on icon "Close" at bounding box center [871, 39] width 11 height 9
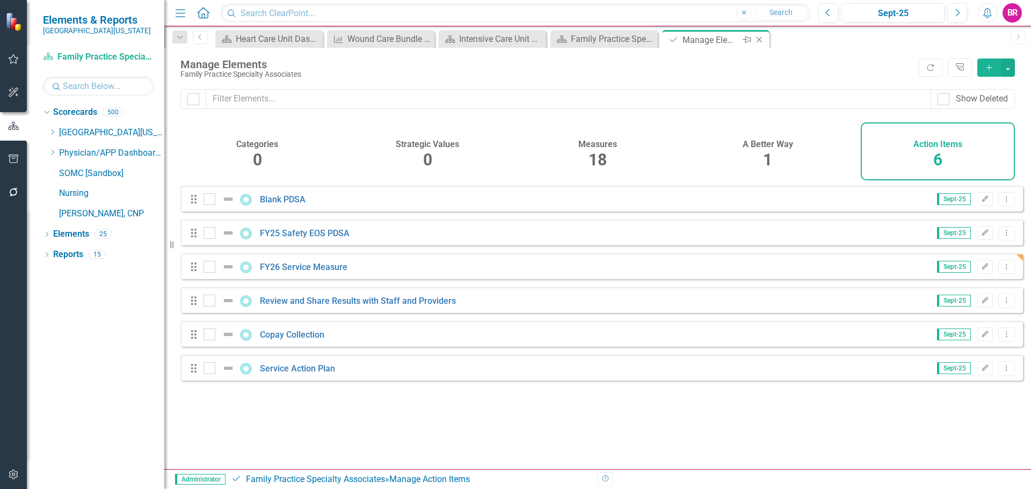
click at [758, 37] on icon "Close" at bounding box center [759, 39] width 11 height 9
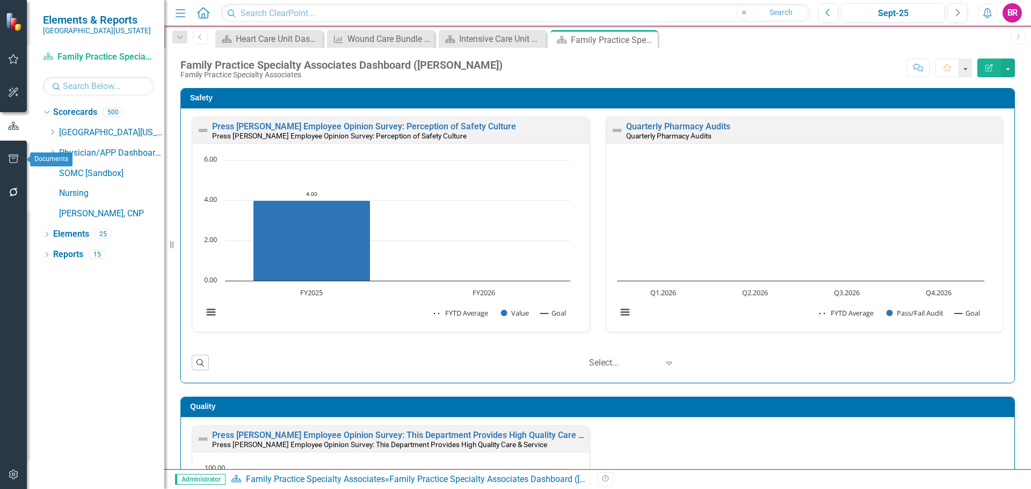
click at [15, 161] on icon "button" at bounding box center [13, 159] width 11 height 9
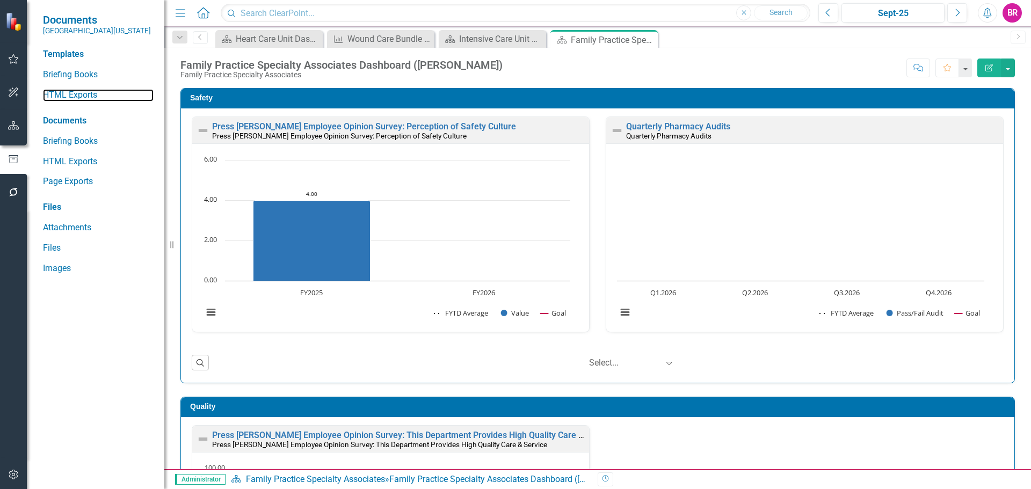
drag, startPoint x: 84, startPoint y: 99, endPoint x: 96, endPoint y: 107, distance: 14.7
click at [84, 99] on link "HTML Exports" at bounding box center [98, 95] width 111 height 12
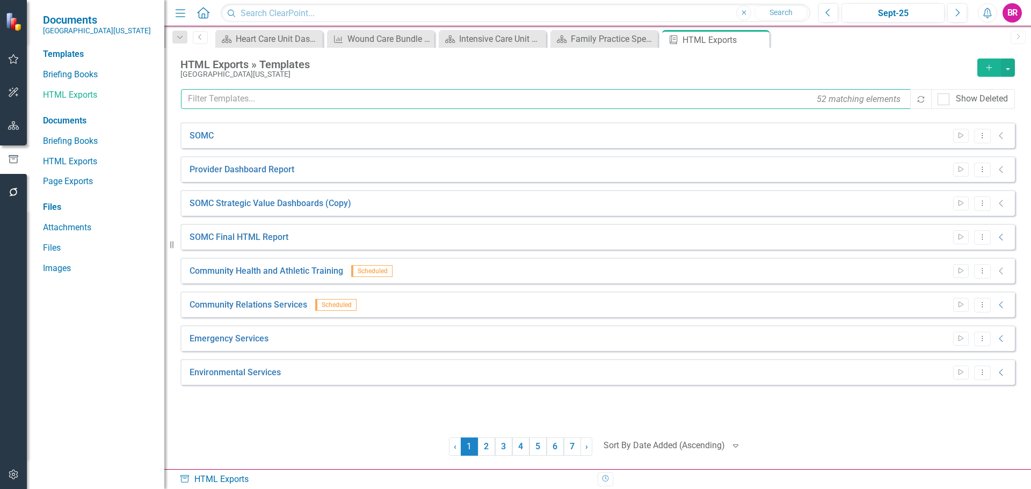
click at [352, 97] on input "text" at bounding box center [546, 99] width 731 height 20
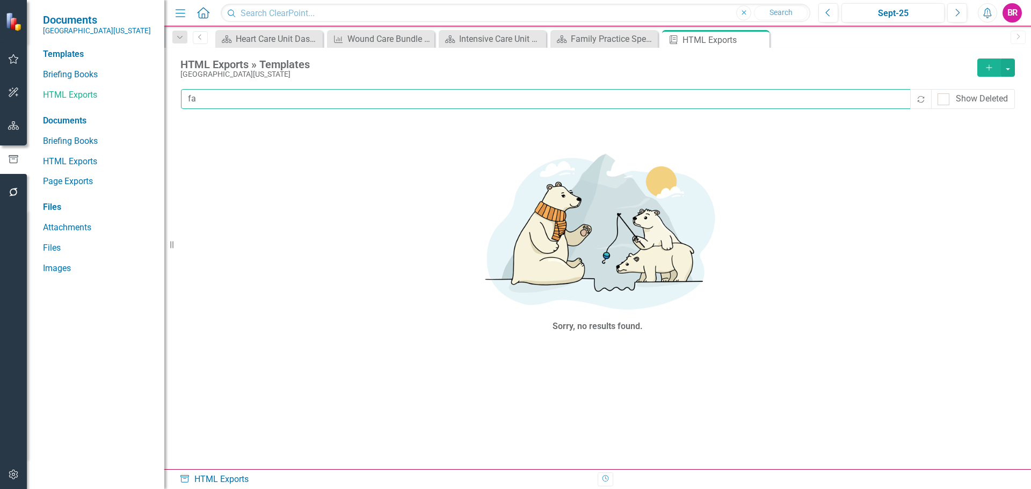
type input "f"
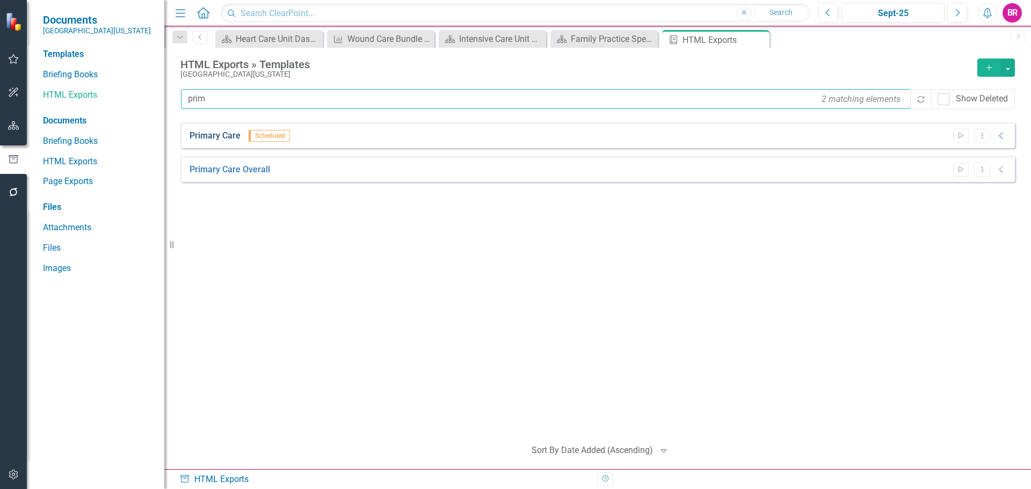
type input "prim"
click at [235, 138] on link "Primary Care" at bounding box center [215, 136] width 51 height 12
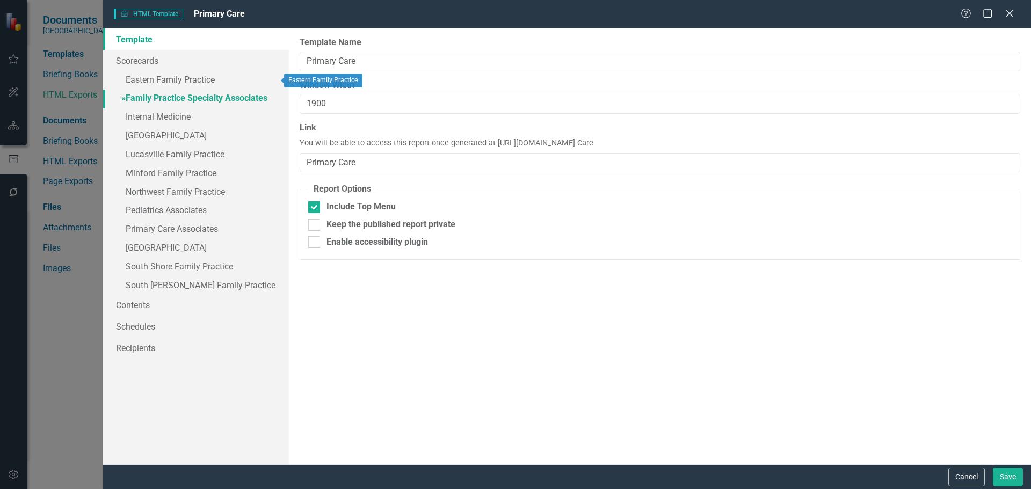
click at [211, 102] on link "» Family Practice Specialty Associates" at bounding box center [196, 99] width 186 height 19
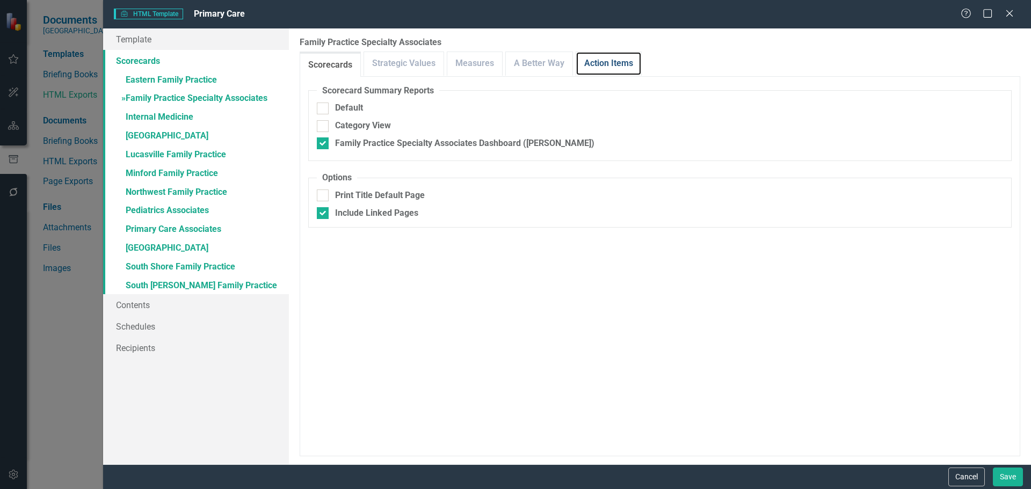
click at [605, 64] on link "Action Items" at bounding box center [608, 63] width 65 height 23
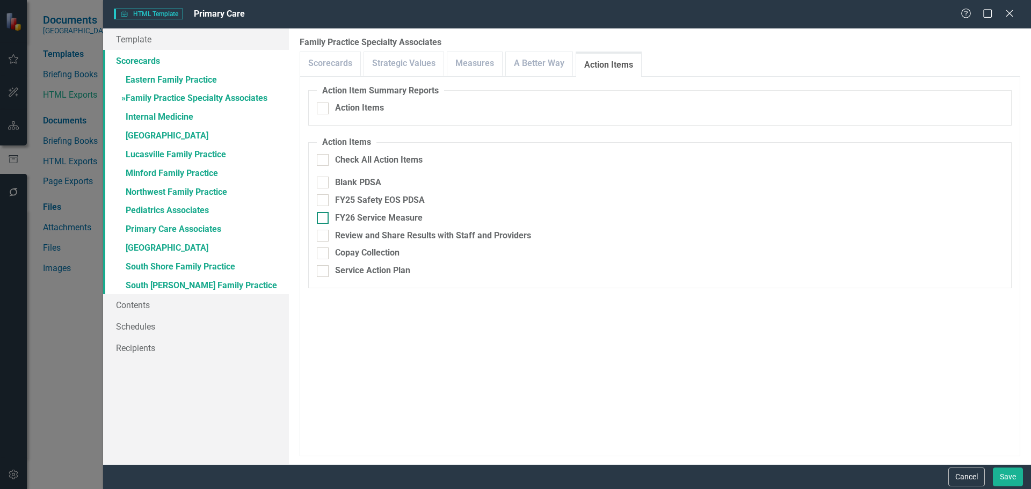
click at [389, 214] on div "FY26 Service Measure" at bounding box center [379, 218] width 88 height 12
click at [324, 214] on input "FY26 Service Measure" at bounding box center [320, 215] width 7 height 7
checkbox input "true"
click at [182, 263] on link "» South Shore Family Practice" at bounding box center [196, 267] width 186 height 19
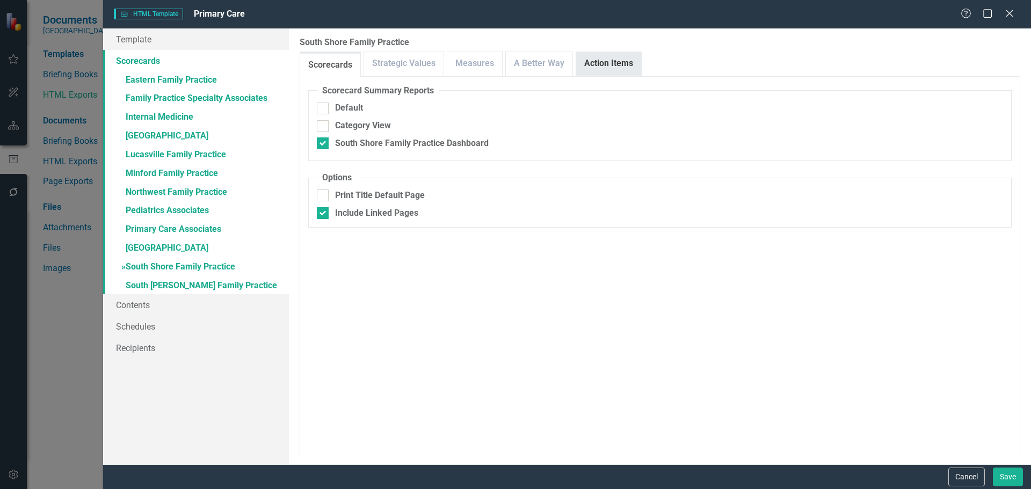
click at [609, 58] on link "Action Items" at bounding box center [608, 63] width 65 height 23
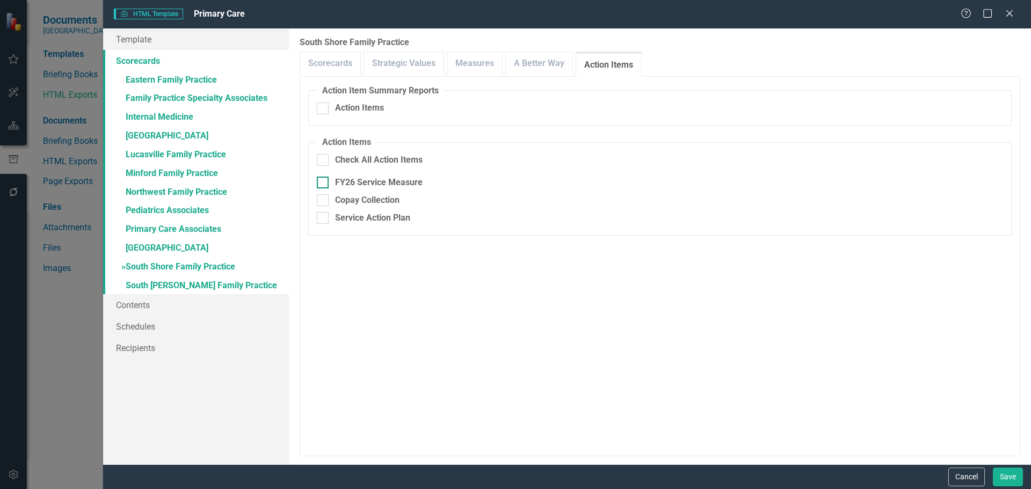
click at [388, 182] on div "FY26 Service Measure" at bounding box center [379, 183] width 88 height 12
click at [324, 182] on input "FY26 Service Measure" at bounding box center [320, 180] width 7 height 7
checkbox input "true"
click at [1004, 482] on button "Save" at bounding box center [1008, 477] width 30 height 19
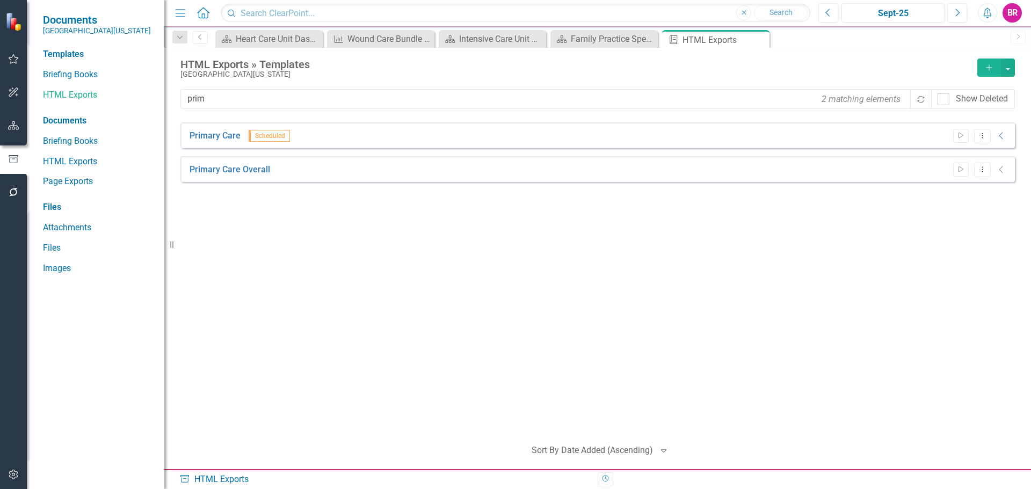
click at [17, 127] on icon "button" at bounding box center [13, 125] width 11 height 9
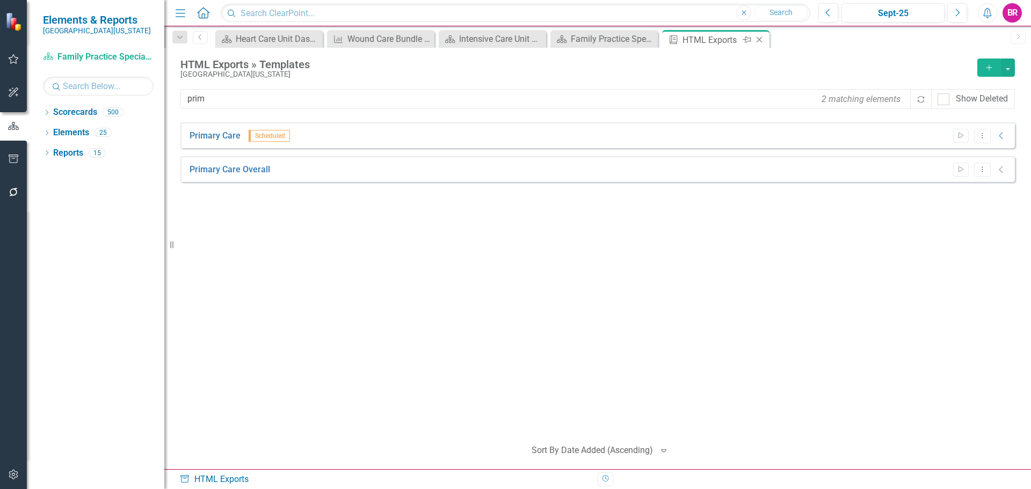
click at [769, 41] on div "Briefing Book Template HTML Exports Pin Close" at bounding box center [715, 39] width 107 height 18
click at [764, 39] on icon "Close" at bounding box center [759, 39] width 11 height 9
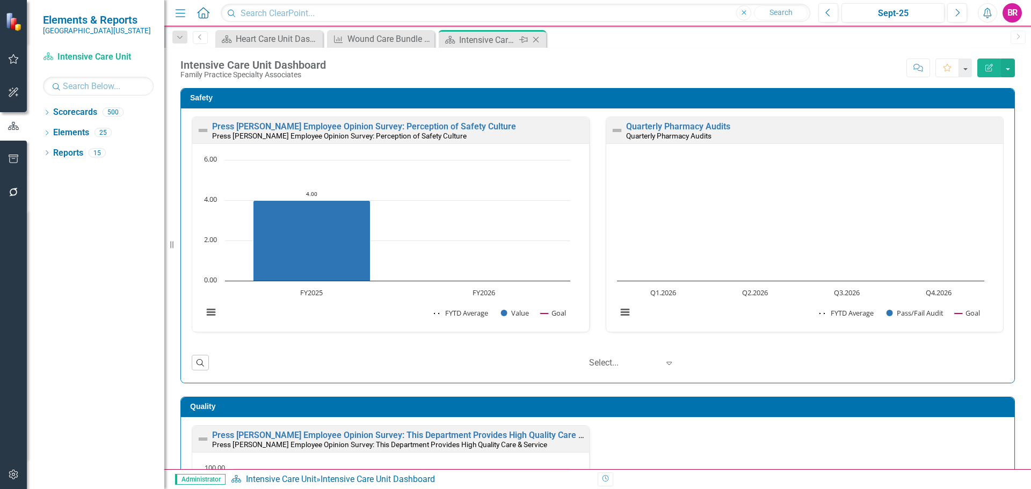
click at [538, 40] on icon "Close" at bounding box center [536, 39] width 11 height 9
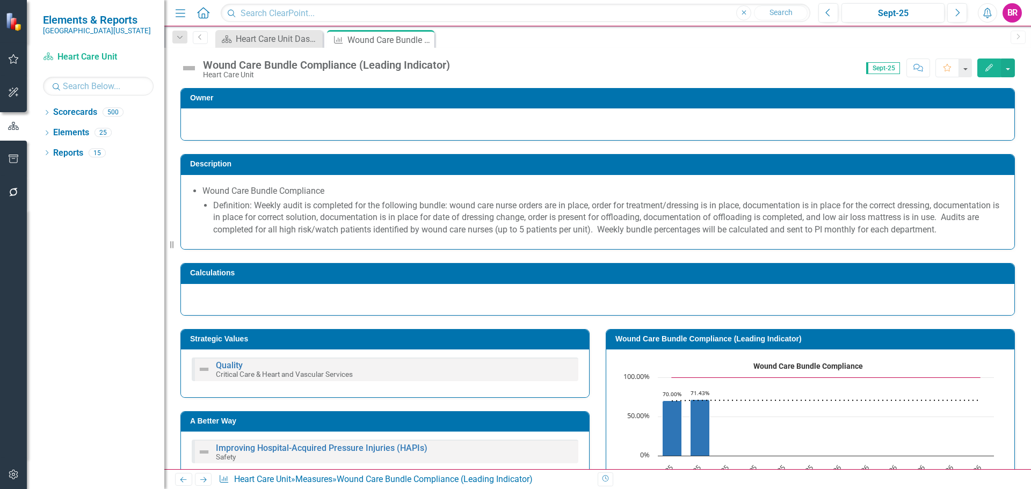
click at [0, 0] on icon "Close" at bounding box center [0, 0] width 0 height 0
click at [44, 111] on icon "Dropdown" at bounding box center [47, 114] width 8 height 6
click at [46, 111] on icon "Dropdown" at bounding box center [47, 114] width 8 height 6
click at [46, 113] on icon "Dropdown" at bounding box center [47, 114] width 8 height 6
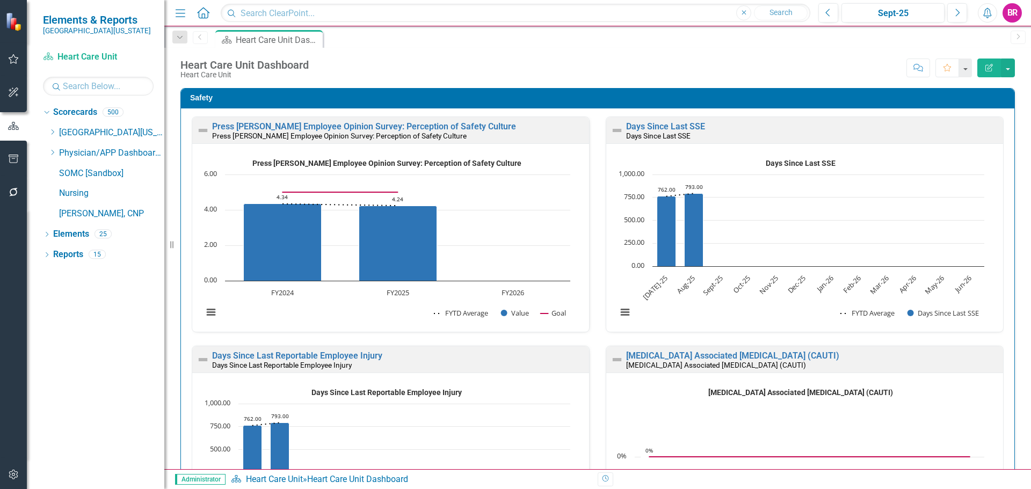
click at [46, 129] on div "Dropdown Scorecards 500 Dropdown Southern Ohio Medical Center Safety Quality Te…" at bounding box center [103, 165] width 121 height 122
click at [52, 129] on icon "Dropdown" at bounding box center [52, 132] width 8 height 6
click at [53, 136] on div "Dropdown Southern Ohio Medical Center" at bounding box center [106, 133] width 116 height 18
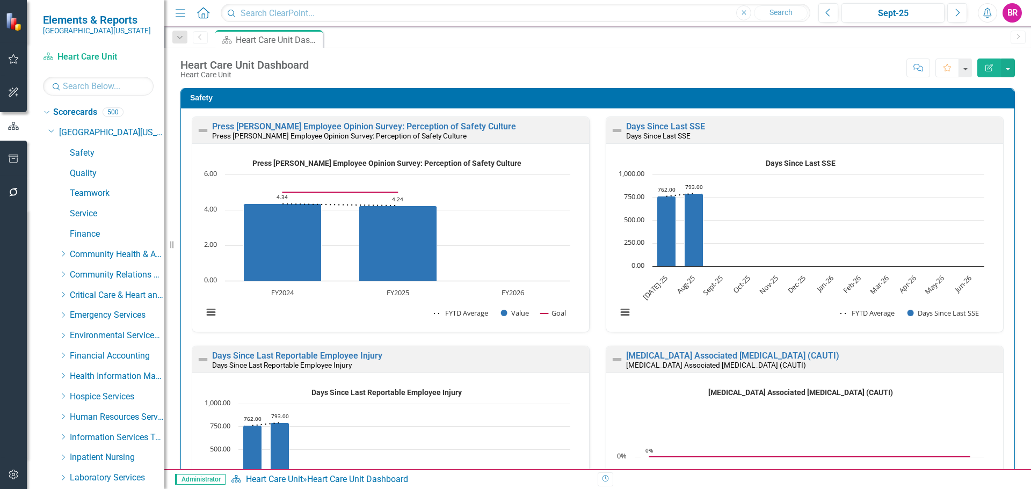
scroll to position [215, 0]
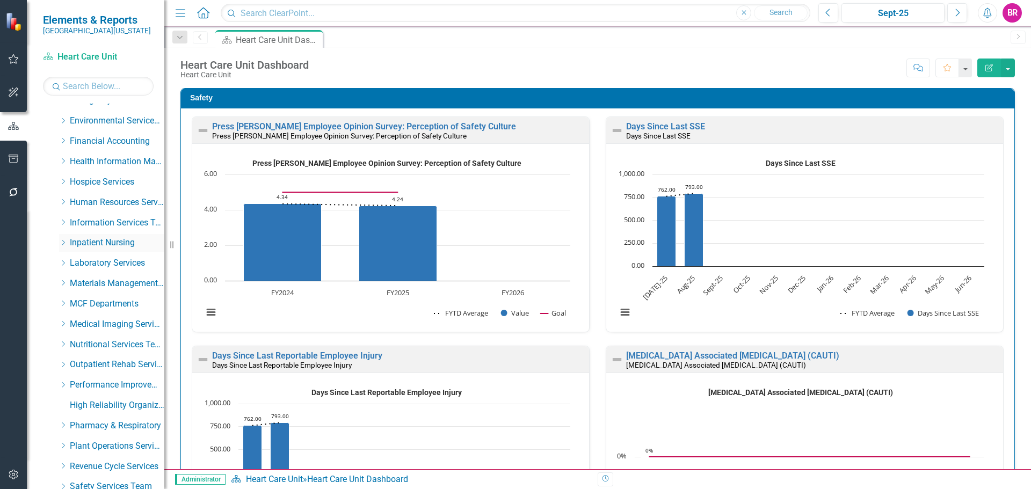
drag, startPoint x: 65, startPoint y: 245, endPoint x: 75, endPoint y: 249, distance: 11.1
click at [65, 245] on icon "Dropdown" at bounding box center [63, 243] width 8 height 6
click at [100, 265] on link "Maternity" at bounding box center [123, 263] width 84 height 12
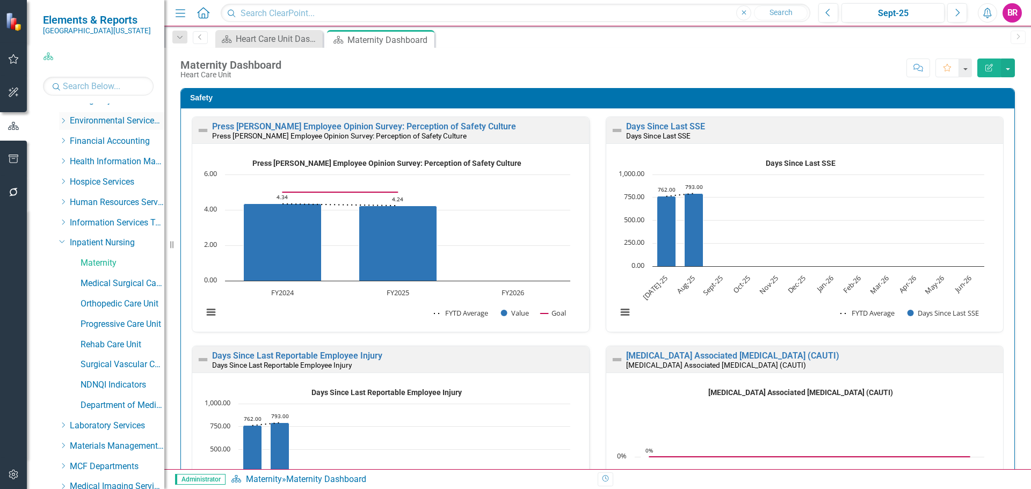
click at [0, 0] on icon "Close" at bounding box center [0, 0] width 0 height 0
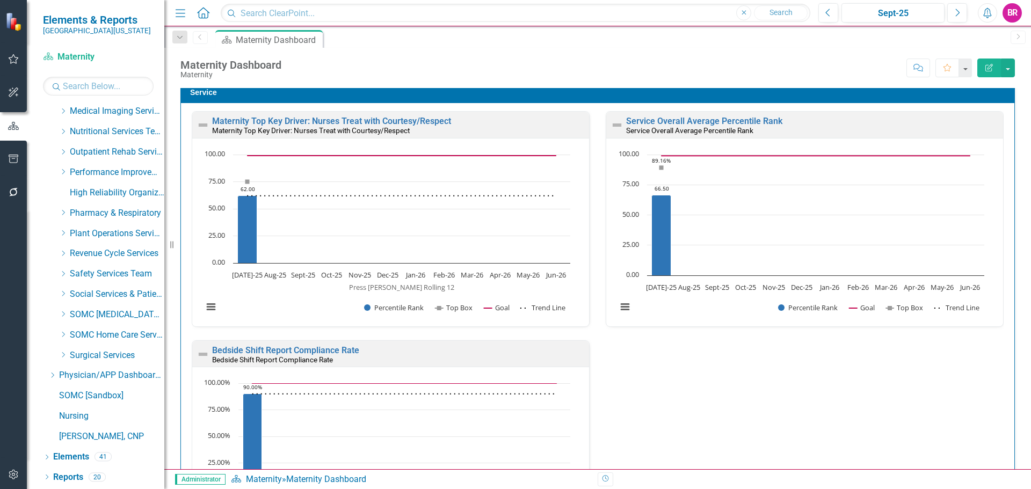
scroll to position [2417, 0]
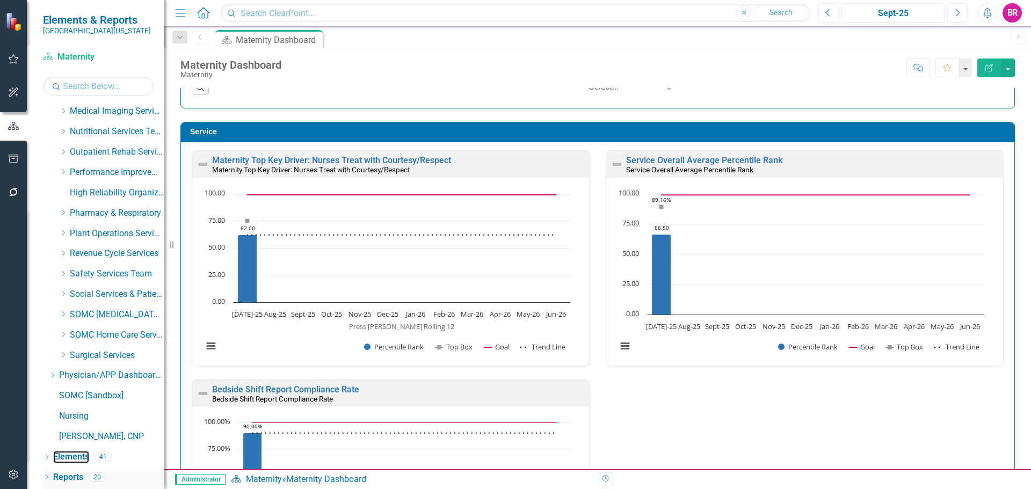
drag, startPoint x: 82, startPoint y: 455, endPoint x: 109, endPoint y: 473, distance: 32.5
click at [82, 455] on link "Elements" at bounding box center [71, 457] width 36 height 12
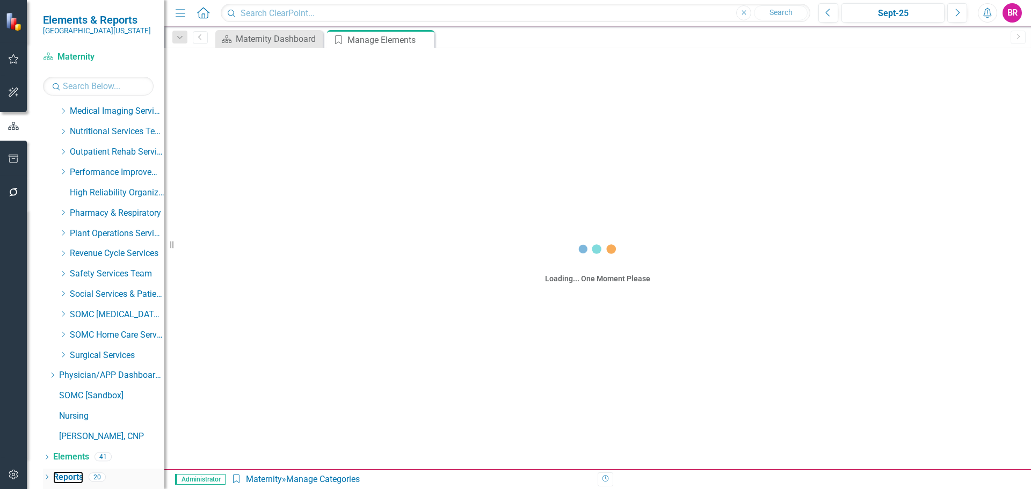
click at [68, 476] on link "Reports" at bounding box center [68, 478] width 30 height 12
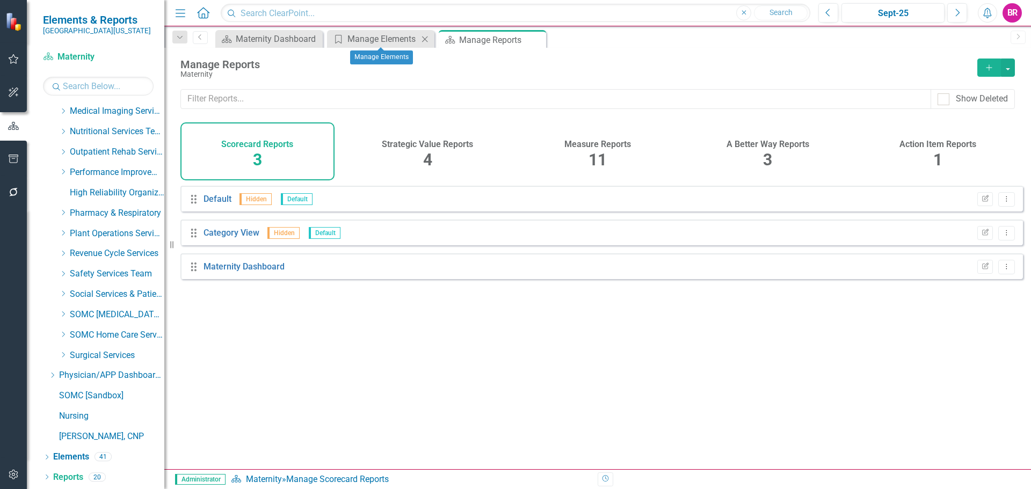
click at [428, 40] on icon "Close" at bounding box center [425, 39] width 11 height 9
click at [608, 154] on div "Measure Reports 11" at bounding box center [598, 151] width 154 height 58
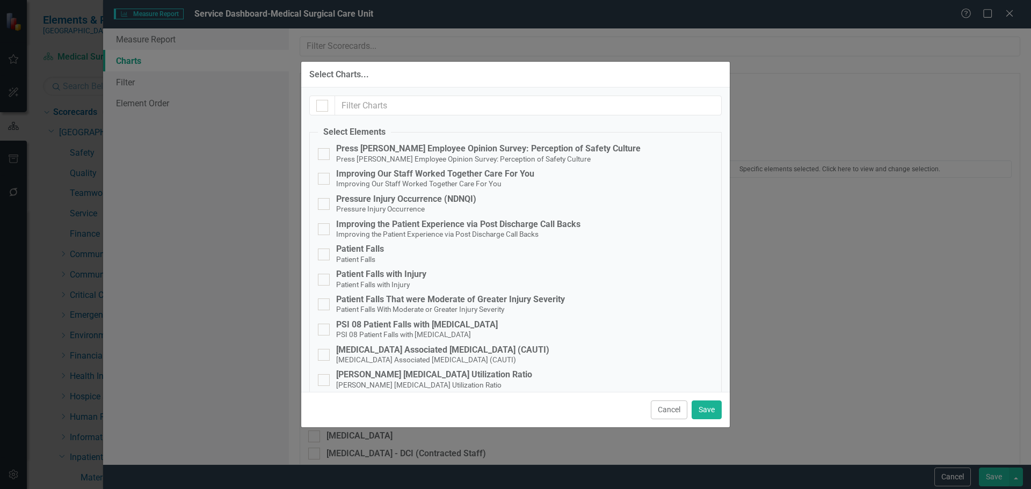
scroll to position [539, 0]
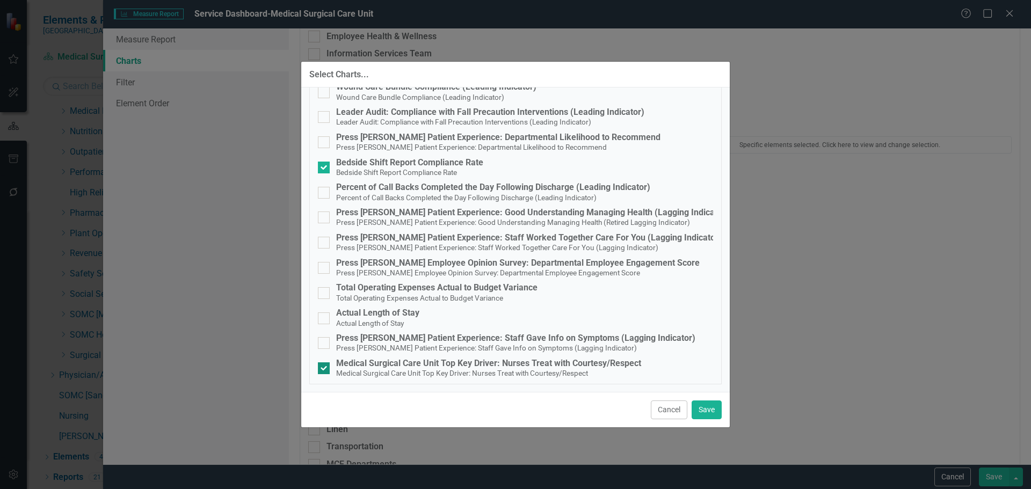
click at [569, 359] on div "Medical Surgical Care Unit Top Key Driver: Nurses Treat with Courtesy/Respect" at bounding box center [488, 364] width 305 height 10
click at [325, 363] on input "Medical Surgical Care Unit Top Key Driver: Nurses Treat with Courtesy/Respect M…" at bounding box center [321, 366] width 7 height 7
checkbox input "false"
click at [699, 409] on button "Save" at bounding box center [707, 410] width 30 height 19
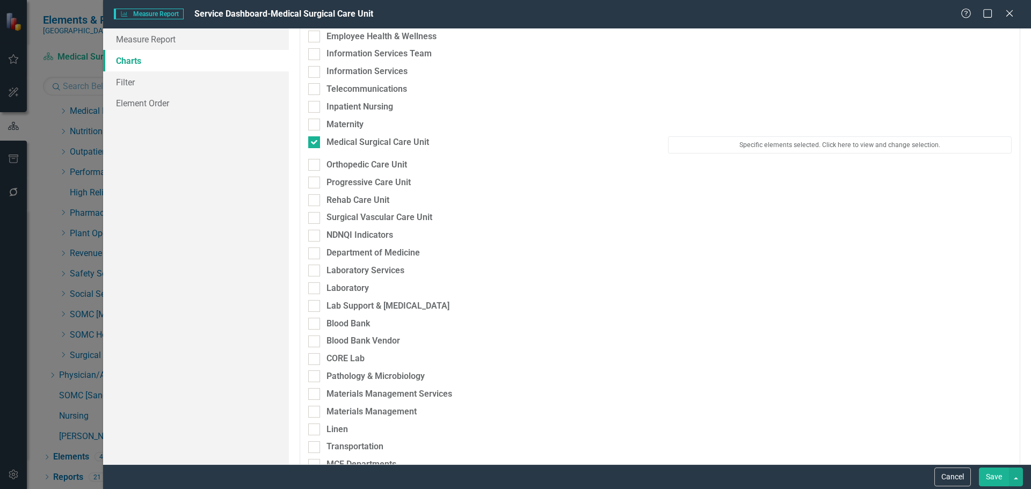
click at [1000, 481] on button "Save" at bounding box center [994, 477] width 30 height 19
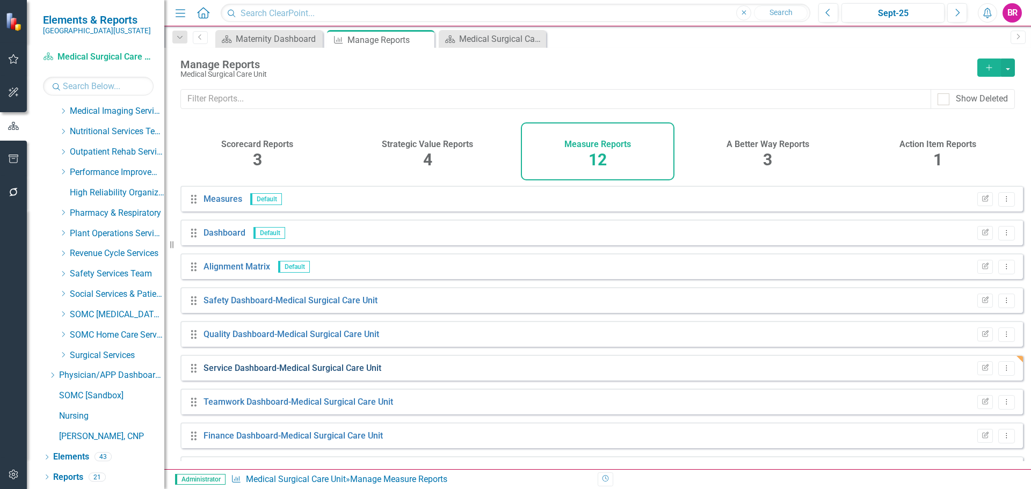
click at [337, 373] on link "Service Dashboard-Medical Surgical Care Unit" at bounding box center [293, 368] width 178 height 10
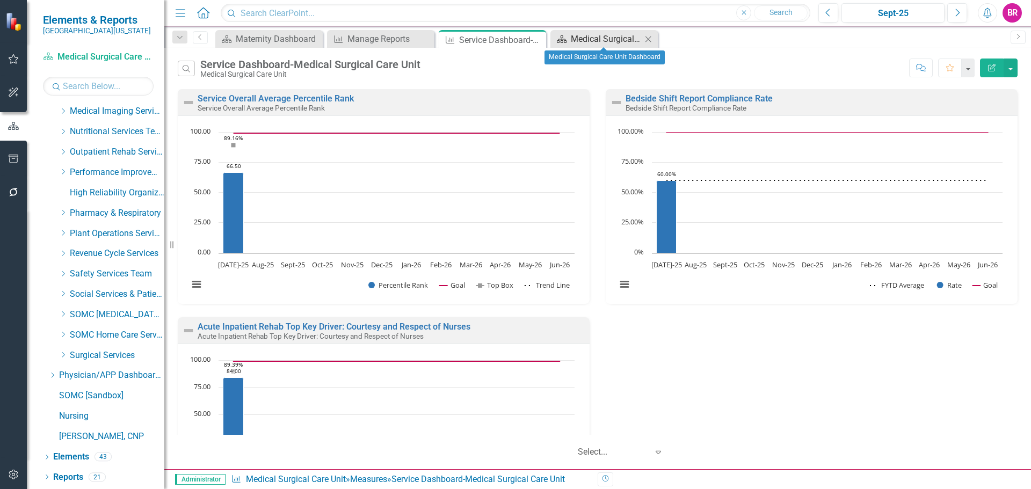
click at [599, 39] on div "Medical Surgical Care Unit Dashboard" at bounding box center [606, 38] width 71 height 13
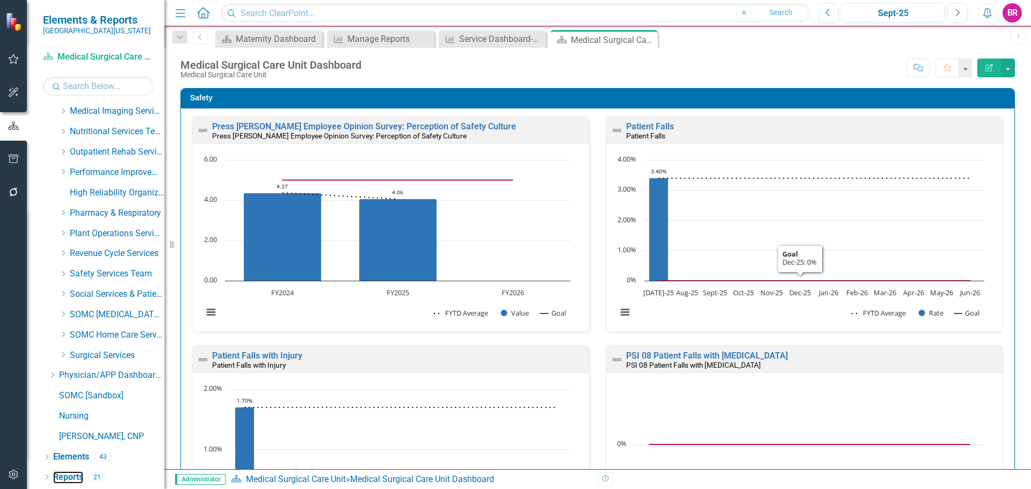
click at [76, 476] on link "Reports" at bounding box center [68, 478] width 30 height 12
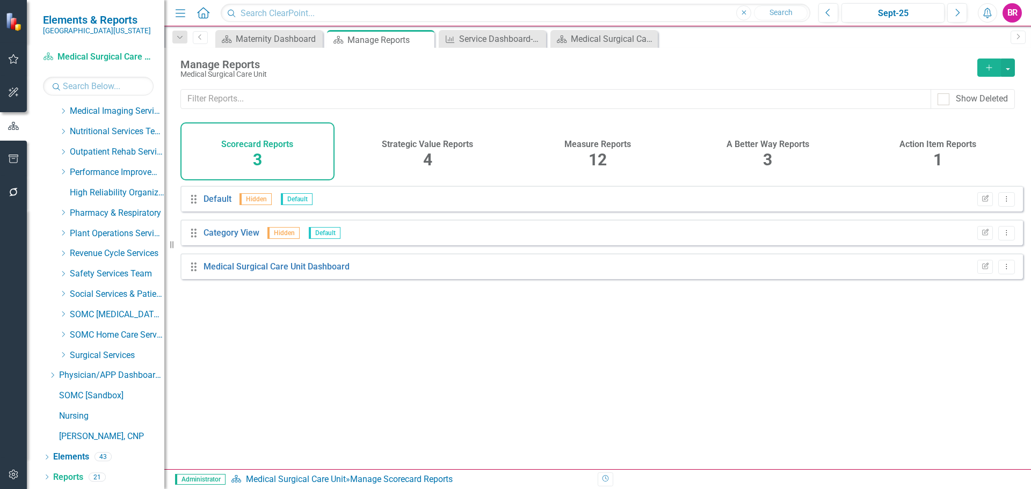
click at [607, 151] on span "12" at bounding box center [598, 159] width 18 height 19
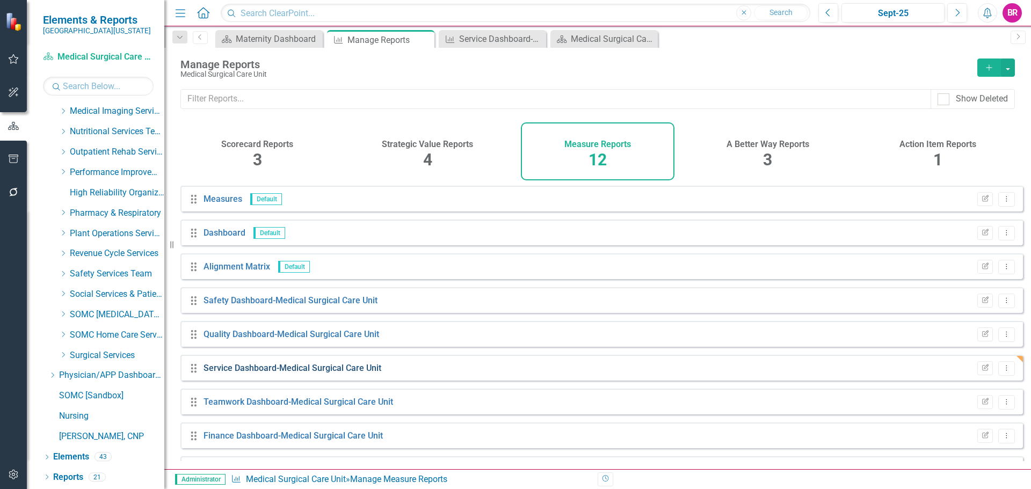
click at [342, 373] on link "Service Dashboard-Medical Surgical Care Unit" at bounding box center [293, 368] width 178 height 10
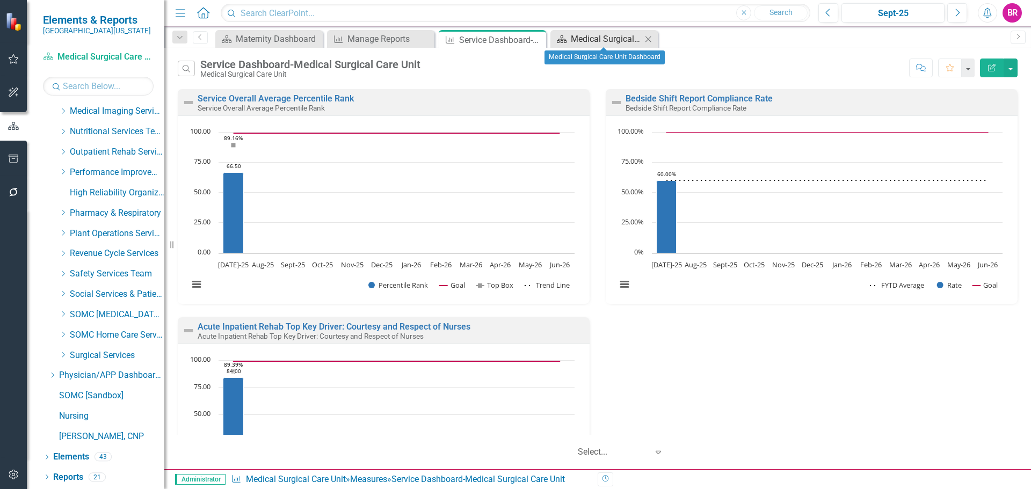
click at [590, 40] on div "Medical Surgical Care Unit Dashboard" at bounding box center [606, 38] width 71 height 13
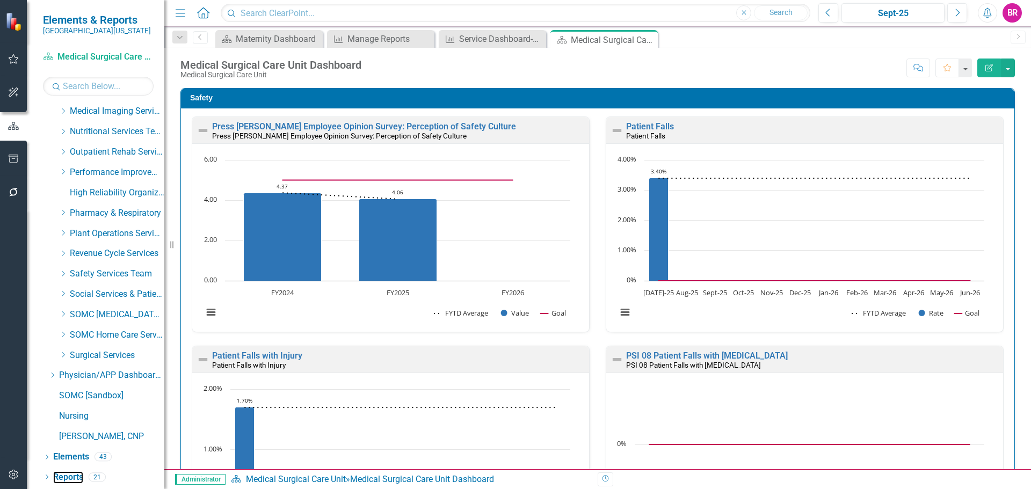
click at [73, 474] on link "Reports" at bounding box center [68, 478] width 30 height 12
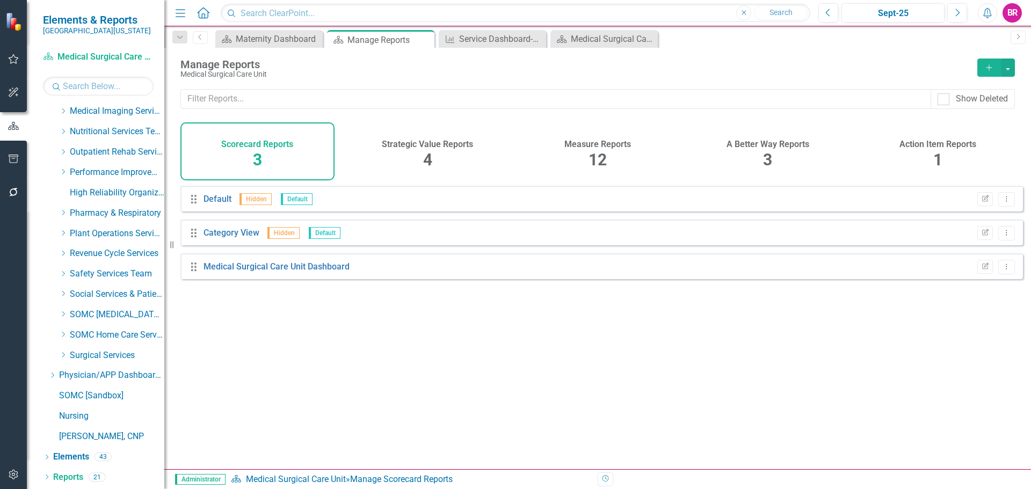
drag, startPoint x: 591, startPoint y: 147, endPoint x: 597, endPoint y: 151, distance: 7.3
click at [592, 148] on h4 "Measure Reports" at bounding box center [598, 145] width 67 height 10
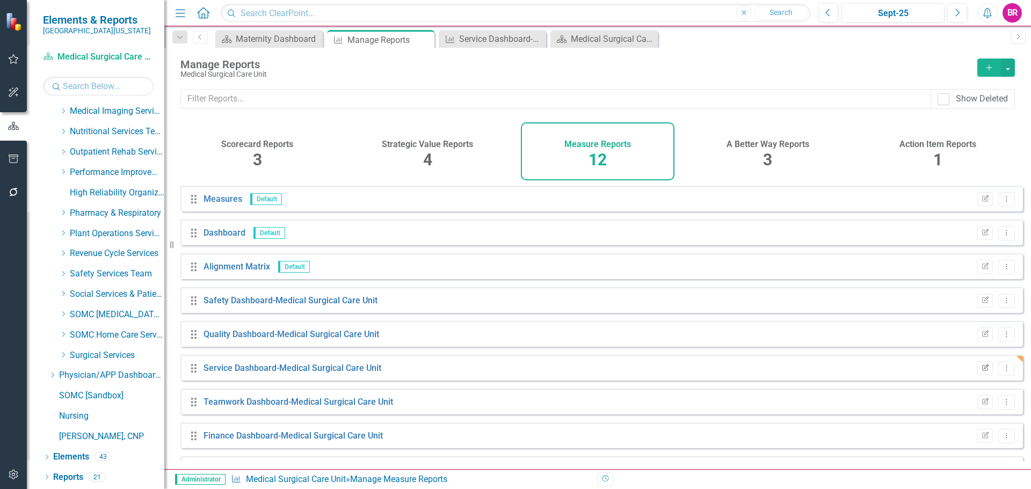
click at [978, 374] on button "Edit Report" at bounding box center [986, 368] width 16 height 14
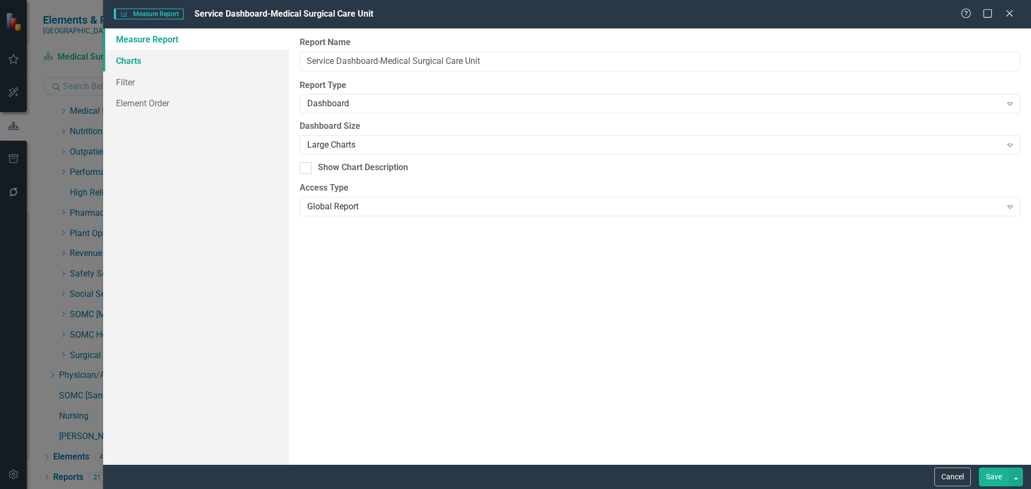
click at [140, 61] on link "Charts" at bounding box center [196, 60] width 186 height 21
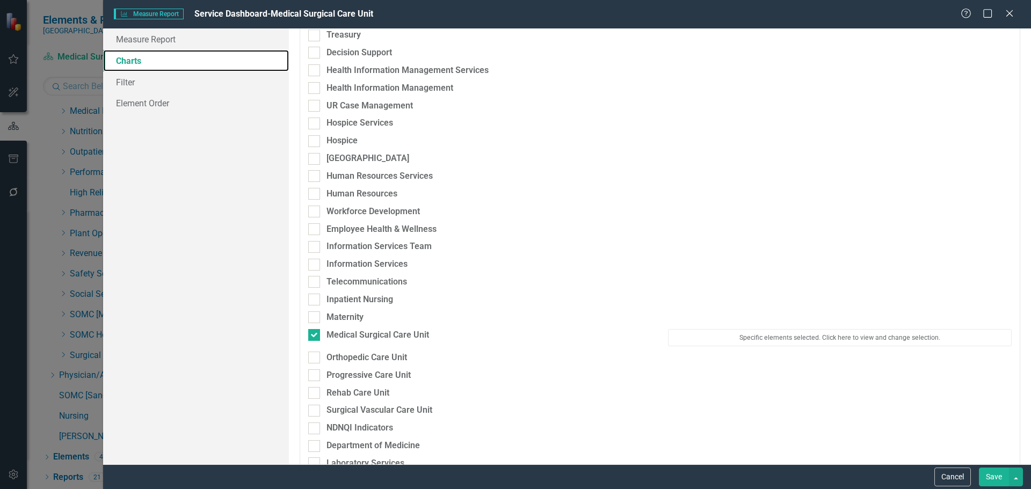
scroll to position [698, 0]
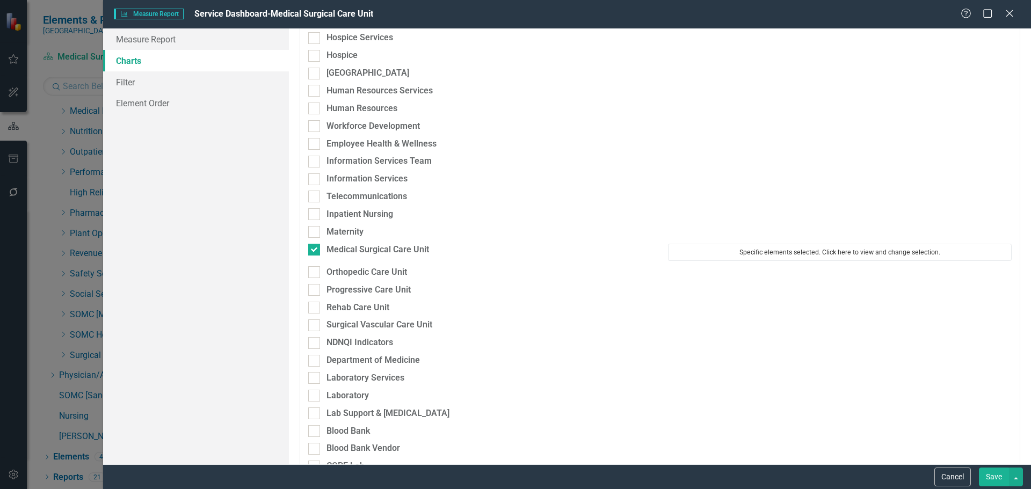
click at [843, 244] on button "Specific elements selected. Click here to view and change selection." at bounding box center [840, 252] width 344 height 17
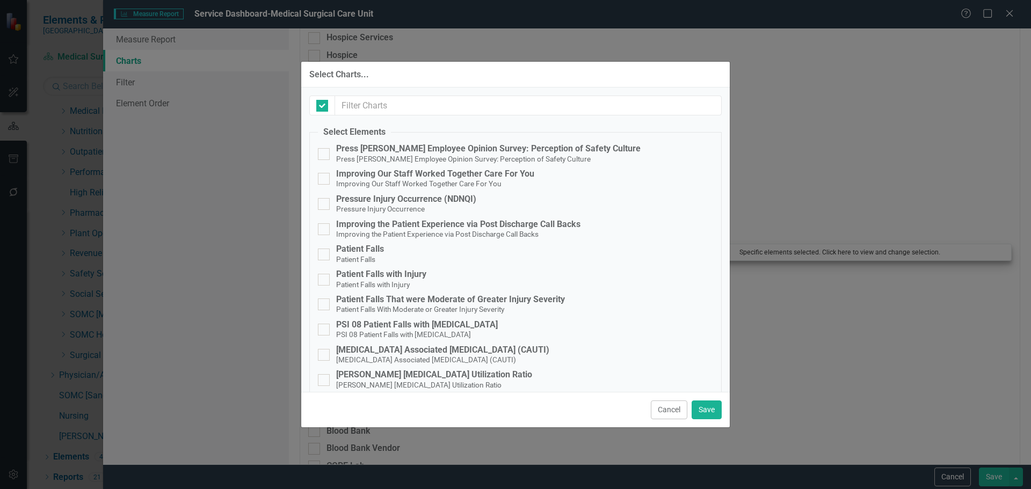
checkbox input "false"
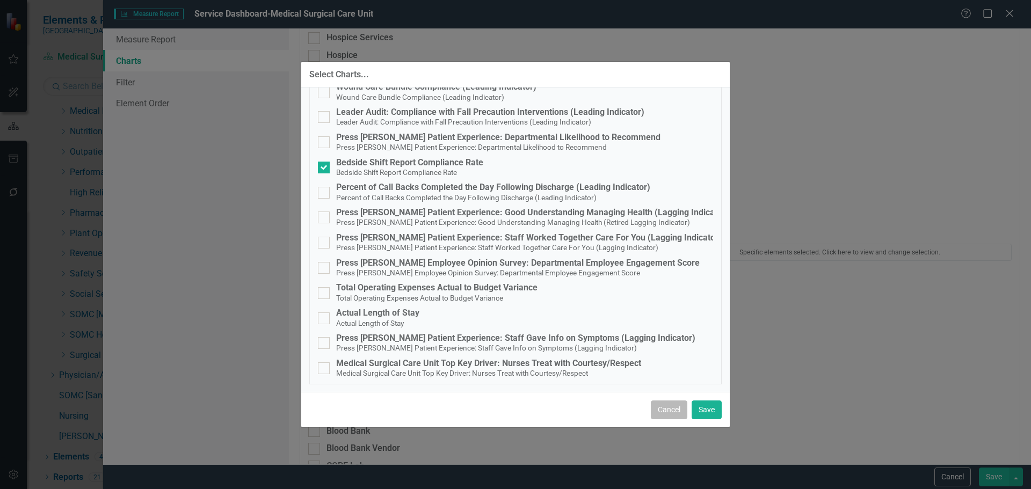
click at [669, 405] on button "Cancel" at bounding box center [669, 410] width 37 height 19
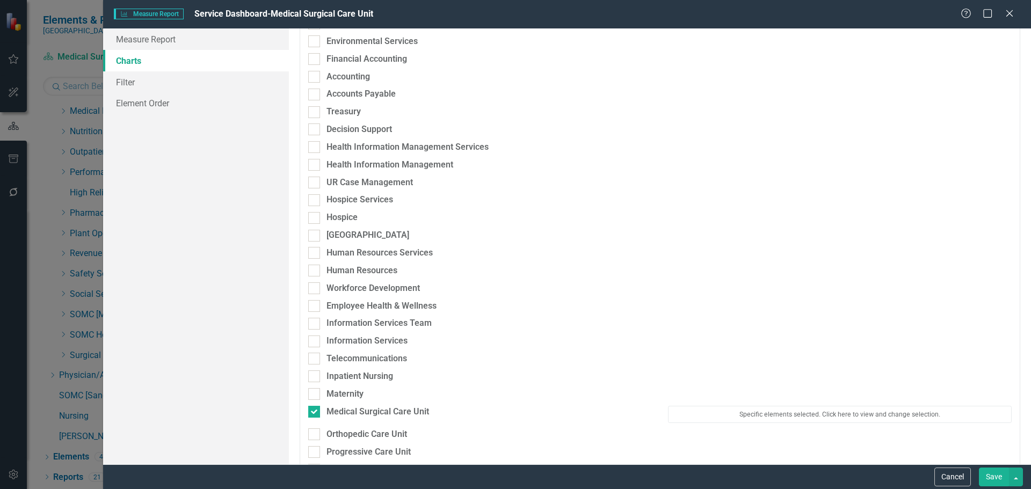
scroll to position [537, 0]
click at [955, 474] on button "Cancel" at bounding box center [953, 477] width 37 height 19
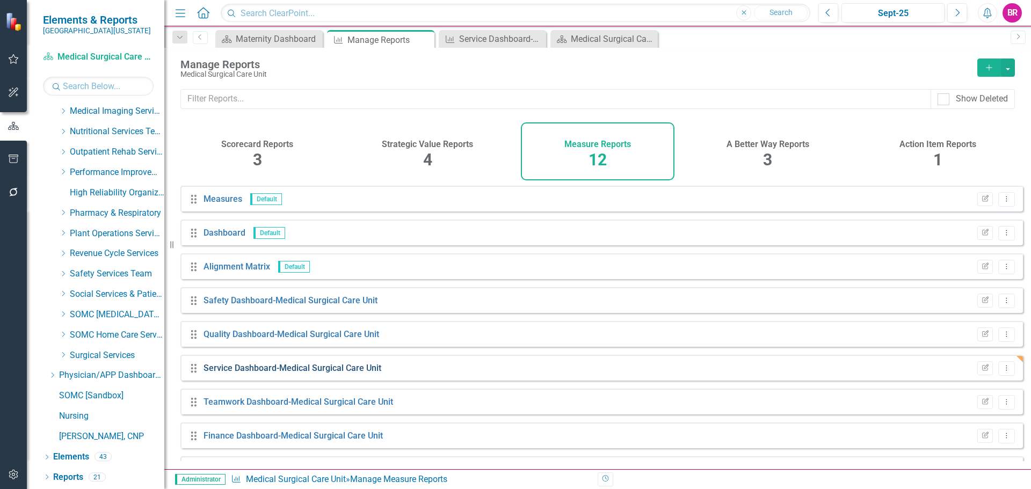
click at [304, 373] on link "Service Dashboard-Medical Surgical Care Unit" at bounding box center [293, 368] width 178 height 10
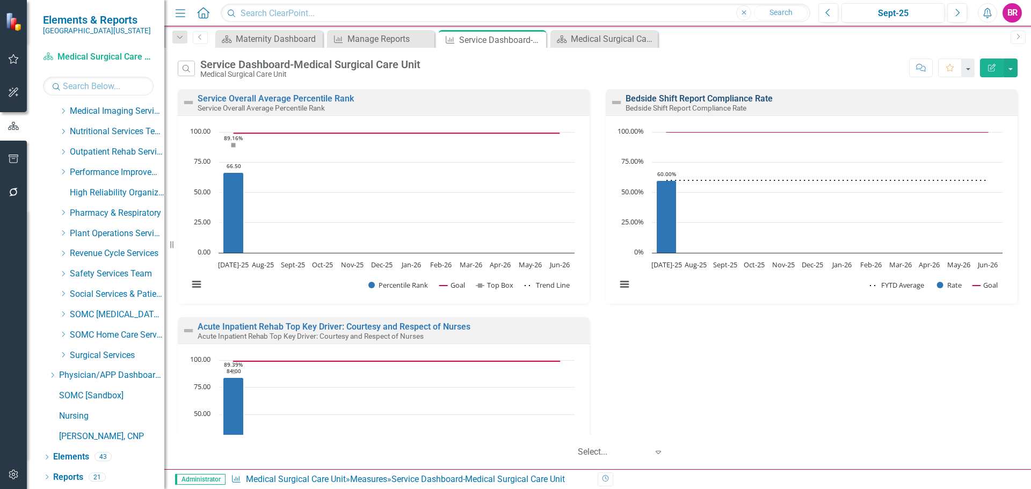
click at [694, 100] on link "Bedside Shift Report Compliance Rate" at bounding box center [699, 98] width 147 height 10
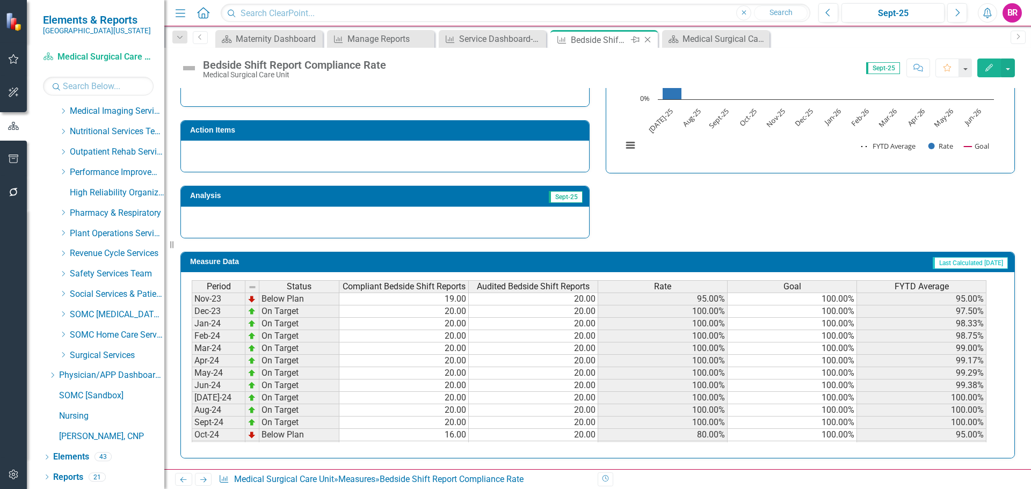
click at [648, 40] on icon "Close" at bounding box center [647, 39] width 11 height 9
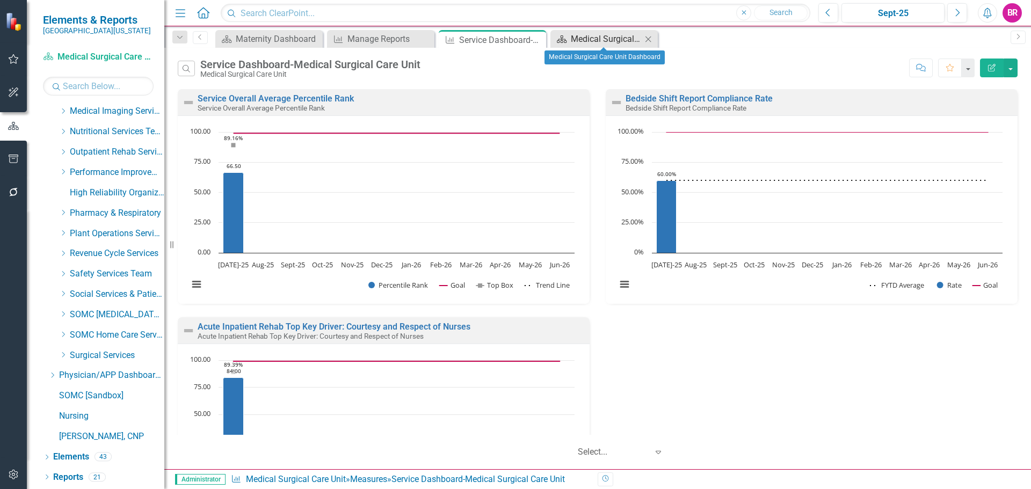
click at [607, 37] on div "Medical Surgical Care Unit Dashboard" at bounding box center [606, 38] width 71 height 13
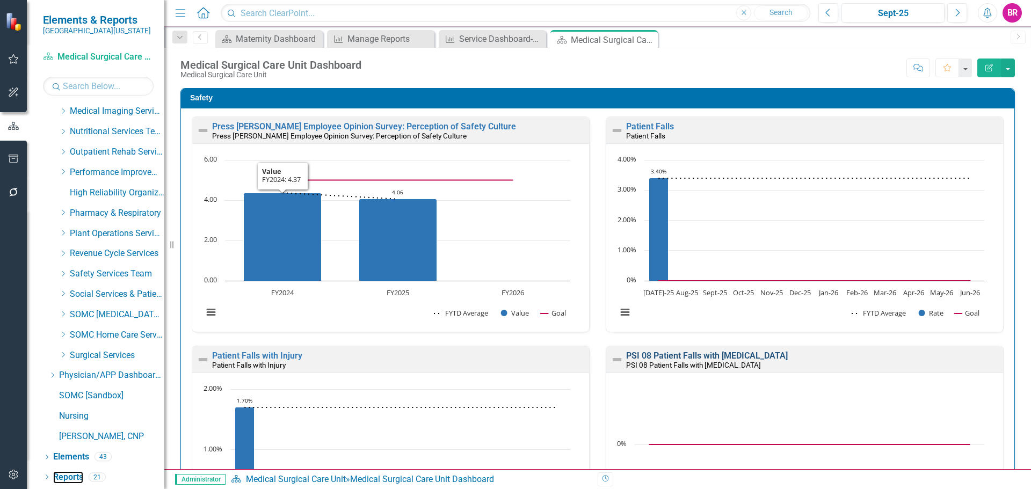
click at [59, 480] on link "Reports" at bounding box center [68, 478] width 30 height 12
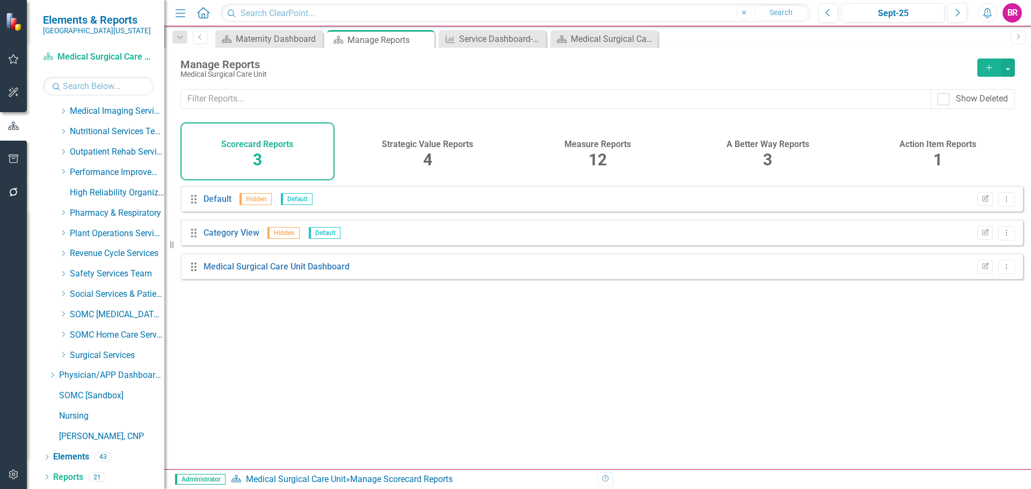
click at [604, 160] on span "12" at bounding box center [598, 159] width 18 height 19
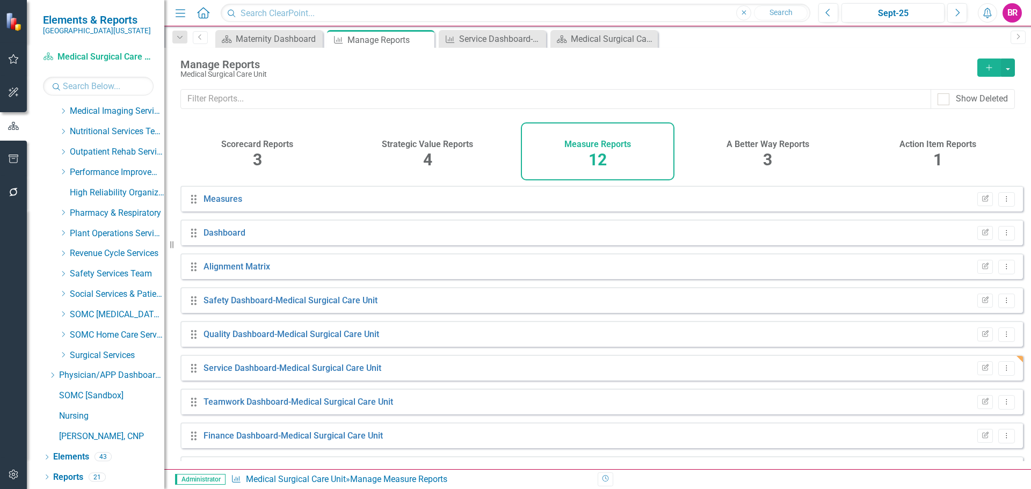
scroll to position [54, 0]
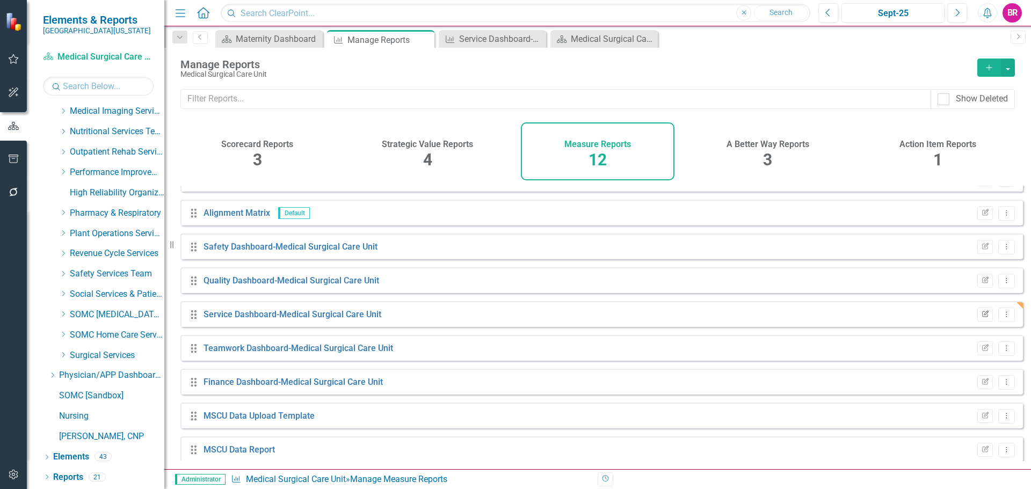
click at [981, 318] on icon "Edit Report" at bounding box center [985, 315] width 8 height 6
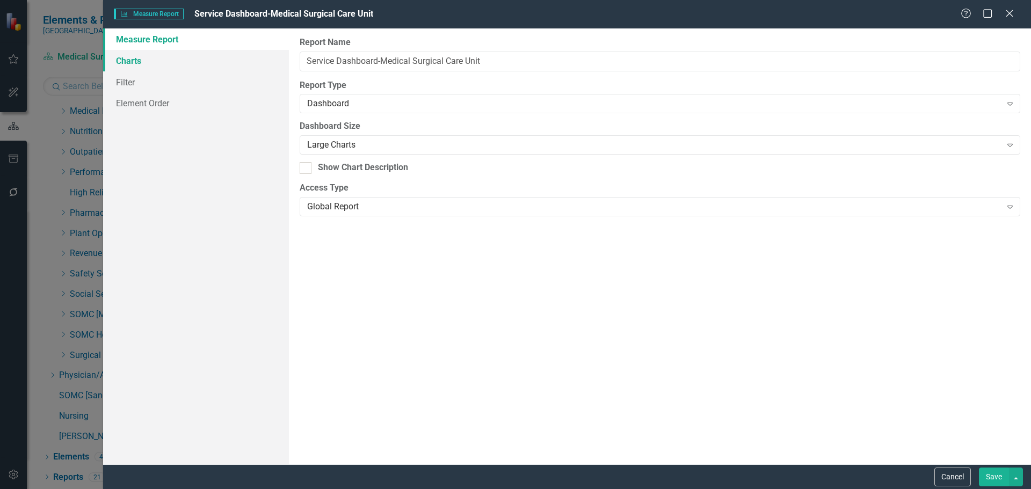
click at [150, 64] on link "Charts" at bounding box center [196, 60] width 186 height 21
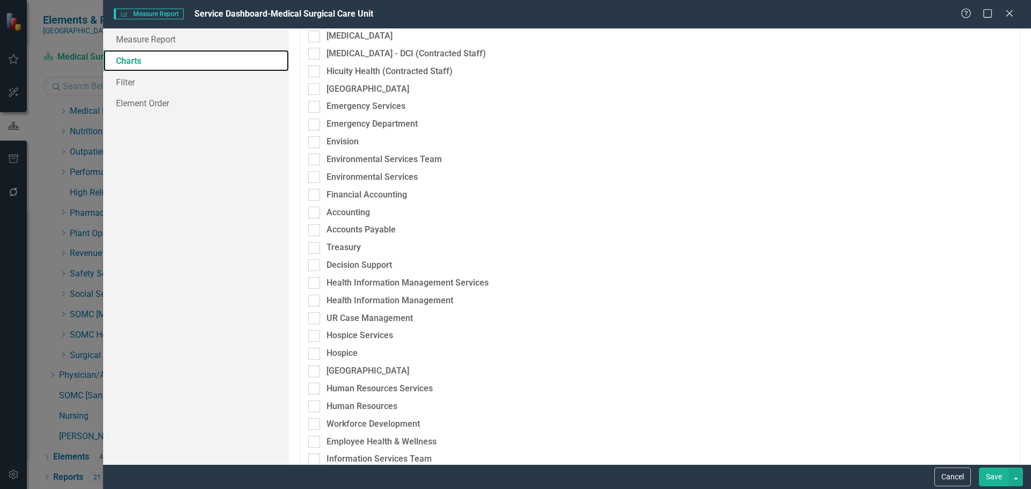
scroll to position [591, 0]
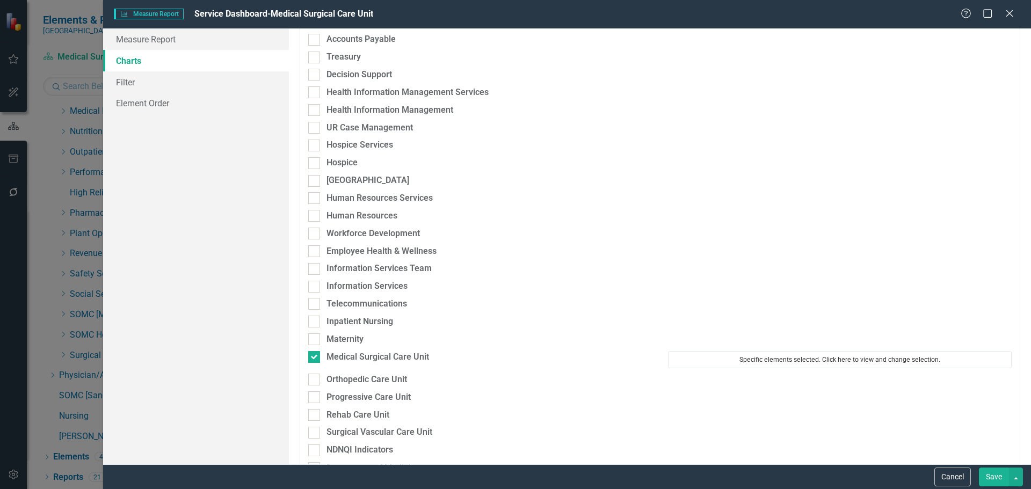
click at [755, 356] on button "Specific elements selected. Click here to view and change selection." at bounding box center [840, 359] width 344 height 17
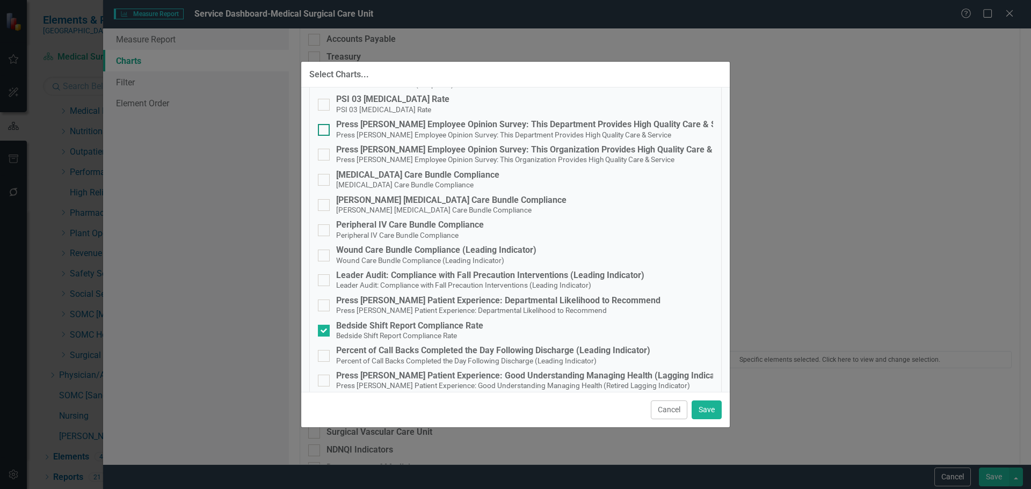
scroll to position [539, 0]
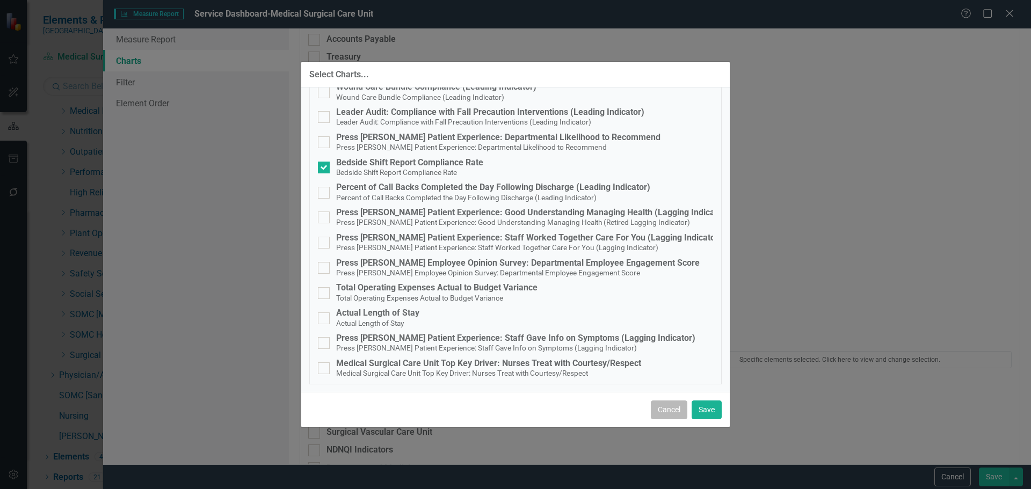
click at [660, 408] on button "Cancel" at bounding box center [669, 410] width 37 height 19
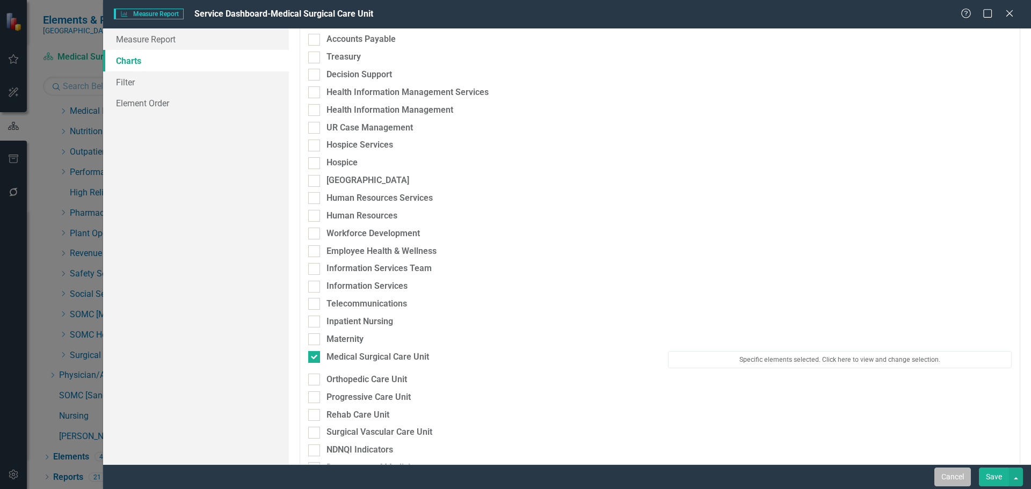
click at [945, 472] on button "Cancel" at bounding box center [953, 477] width 37 height 19
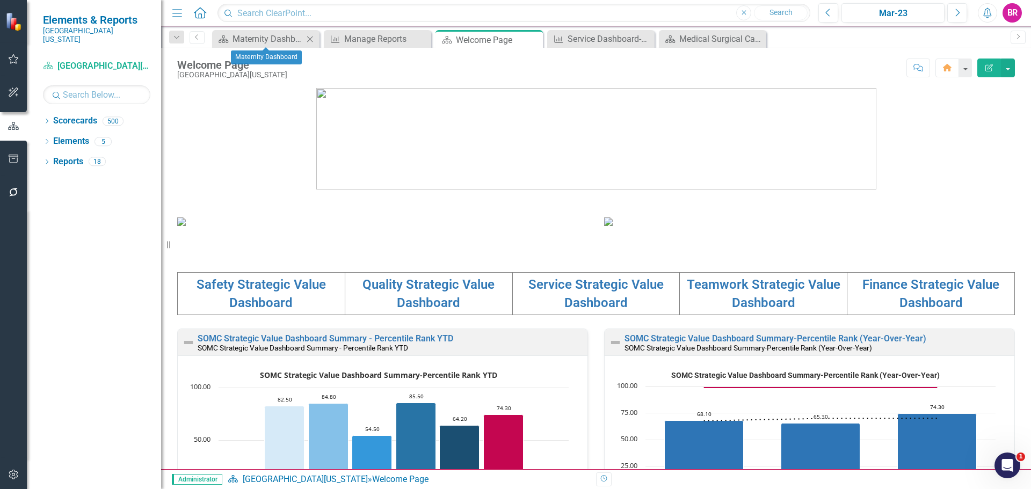
click at [312, 41] on icon "Close" at bounding box center [310, 39] width 11 height 9
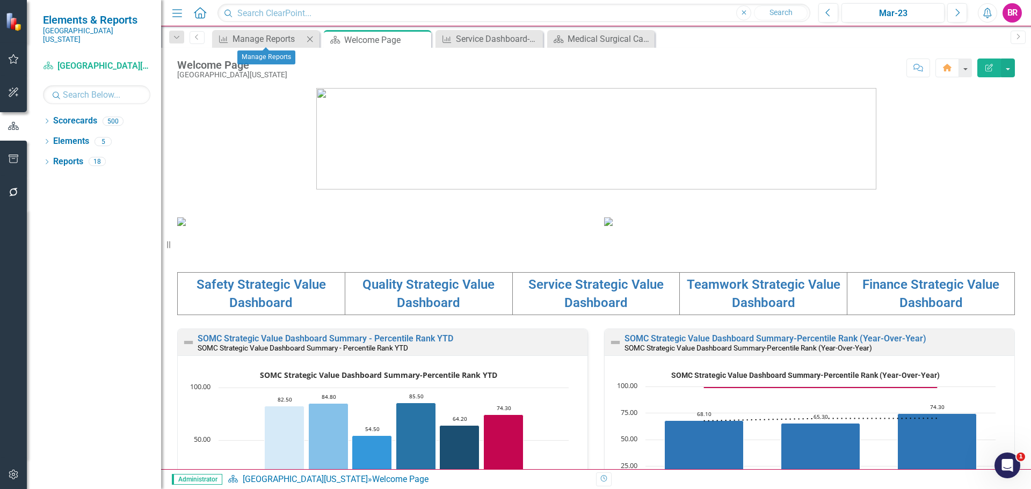
click at [312, 41] on icon at bounding box center [310, 39] width 6 height 6
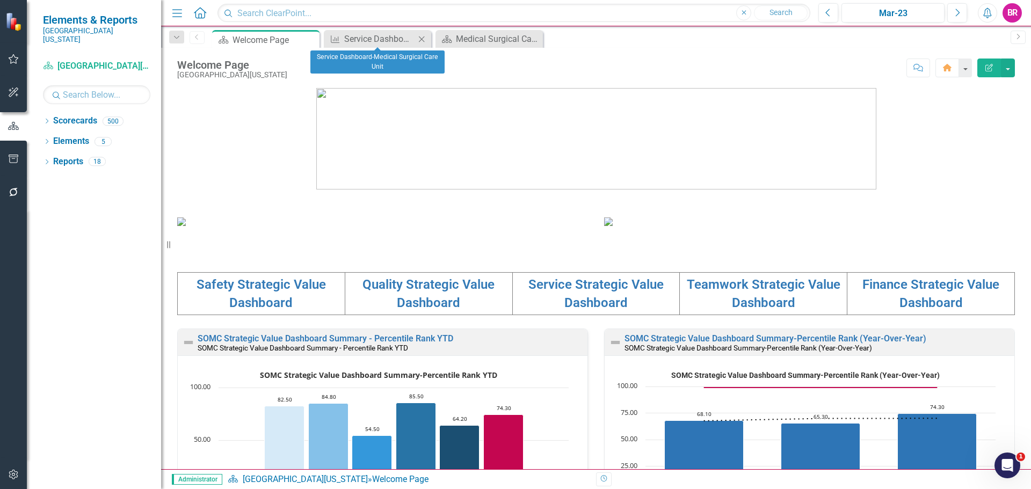
click at [419, 40] on icon "Close" at bounding box center [421, 39] width 11 height 9
click at [0, 0] on icon "Close" at bounding box center [0, 0] width 0 height 0
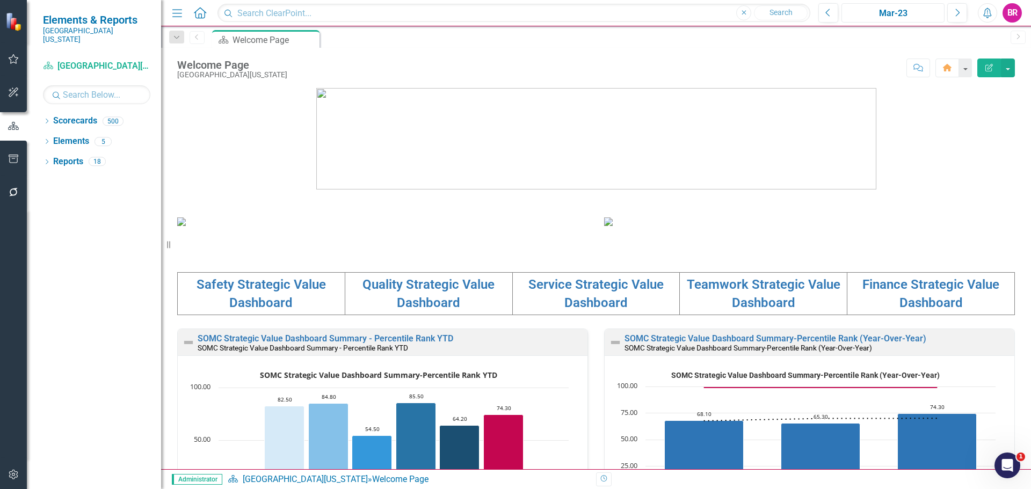
click at [878, 6] on button "Mar-23" at bounding box center [893, 12] width 103 height 19
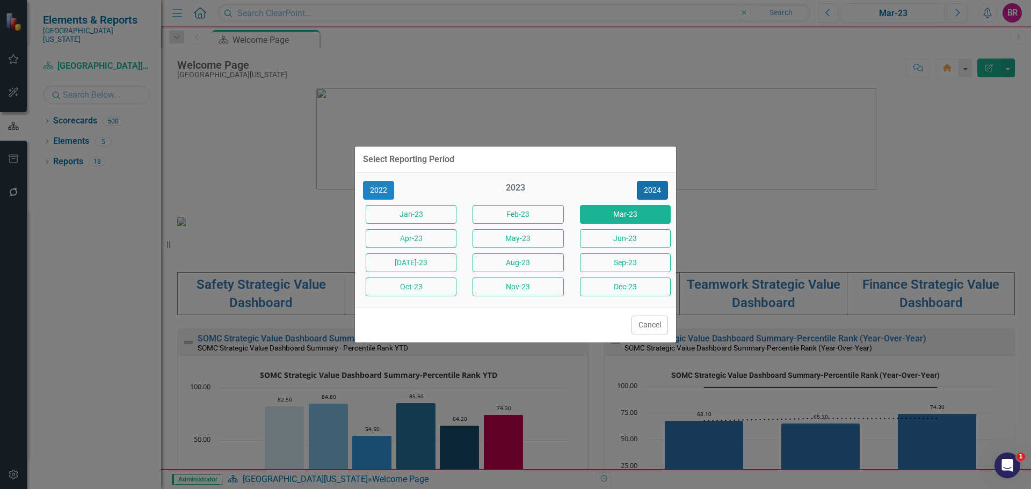
click at [642, 185] on button "2024" at bounding box center [652, 190] width 31 height 19
click at [642, 185] on button "2025" at bounding box center [652, 190] width 31 height 19
click at [623, 266] on button "Sept-25" at bounding box center [625, 263] width 91 height 19
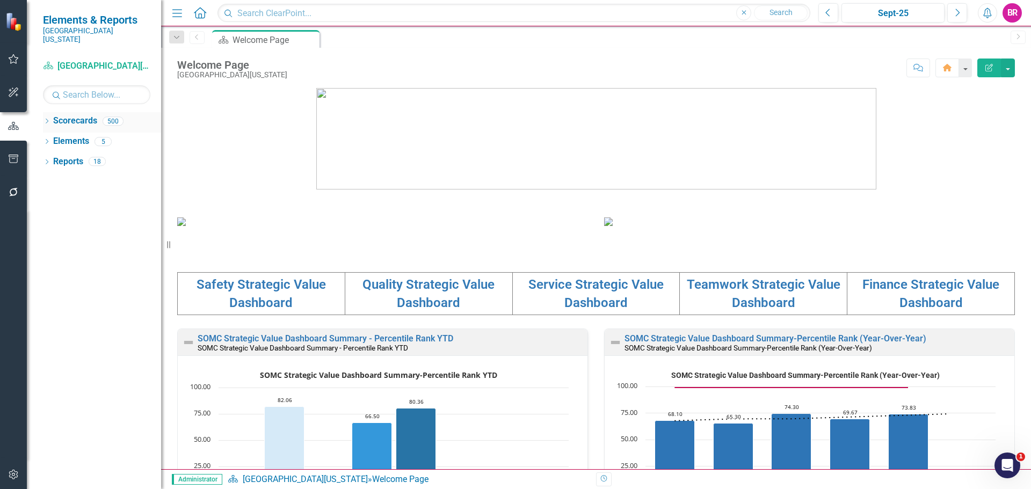
click at [44, 119] on icon "Dropdown" at bounding box center [47, 122] width 8 height 6
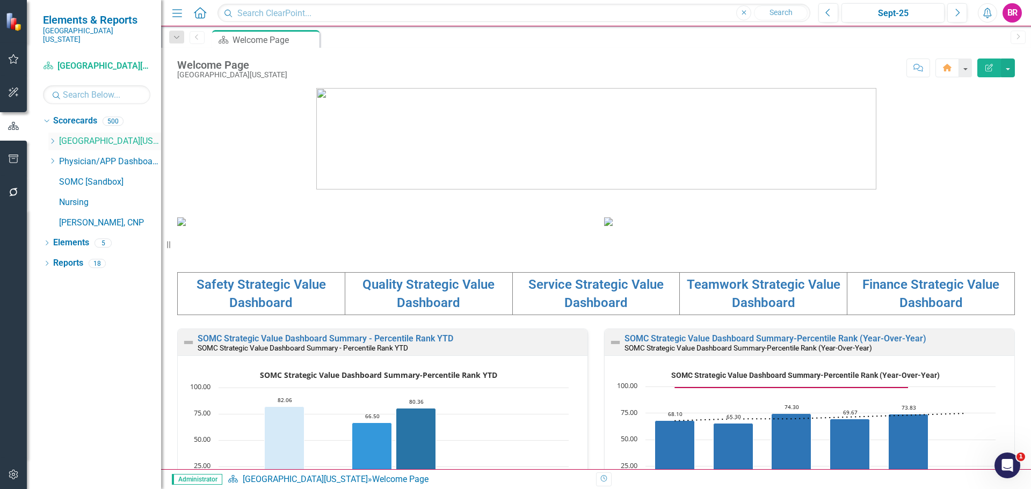
click at [54, 137] on div "Dropdown" at bounding box center [52, 141] width 8 height 9
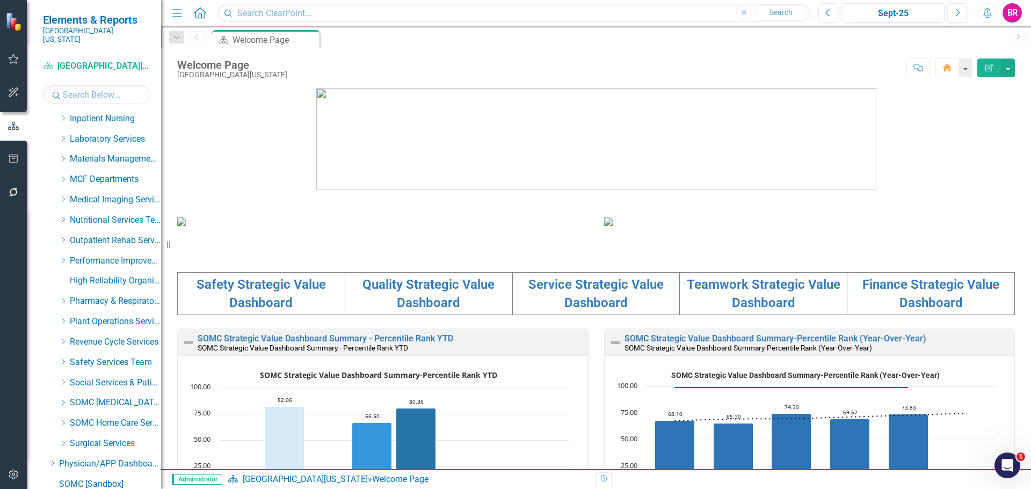
scroll to position [322, 0]
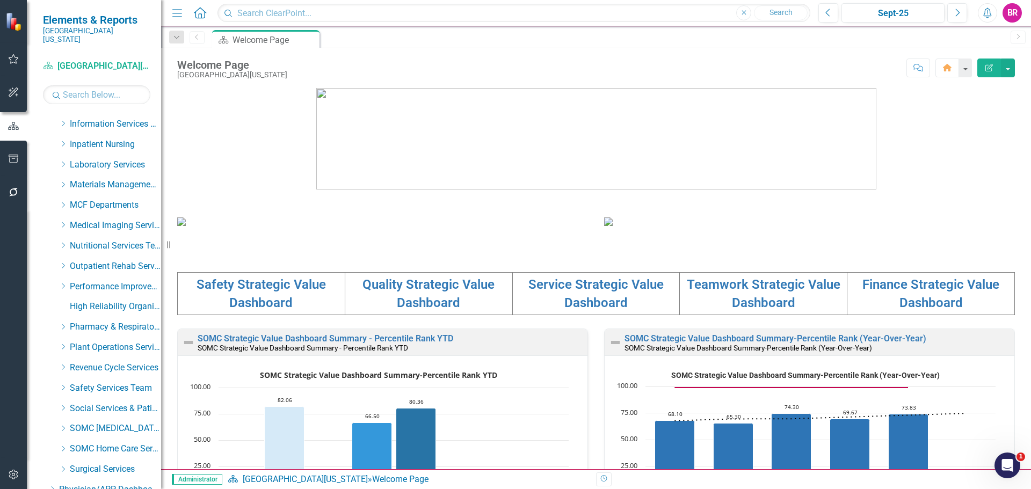
click at [58, 138] on div "Dropdown Inpatient Nursing" at bounding box center [104, 146] width 113 height 20
click at [61, 141] on icon "Dropdown" at bounding box center [63, 144] width 8 height 6
click at [91, 179] on link "Medical Surgical Care Unit" at bounding box center [121, 185] width 81 height 12
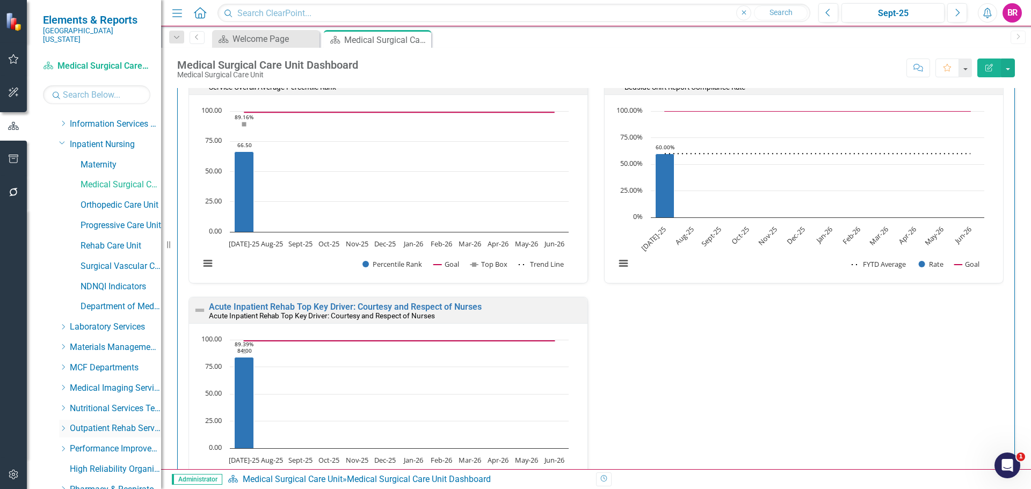
scroll to position [590, 0]
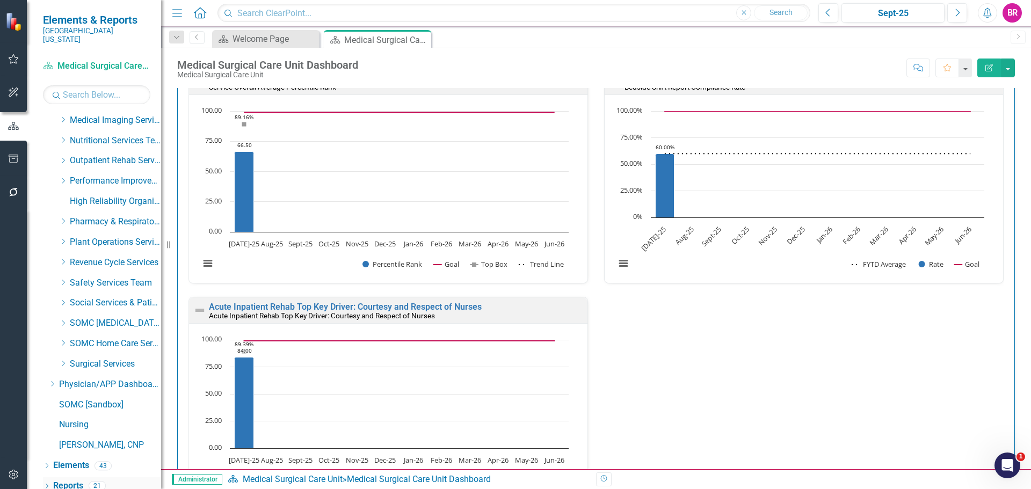
click at [67, 481] on link "Reports" at bounding box center [68, 486] width 30 height 12
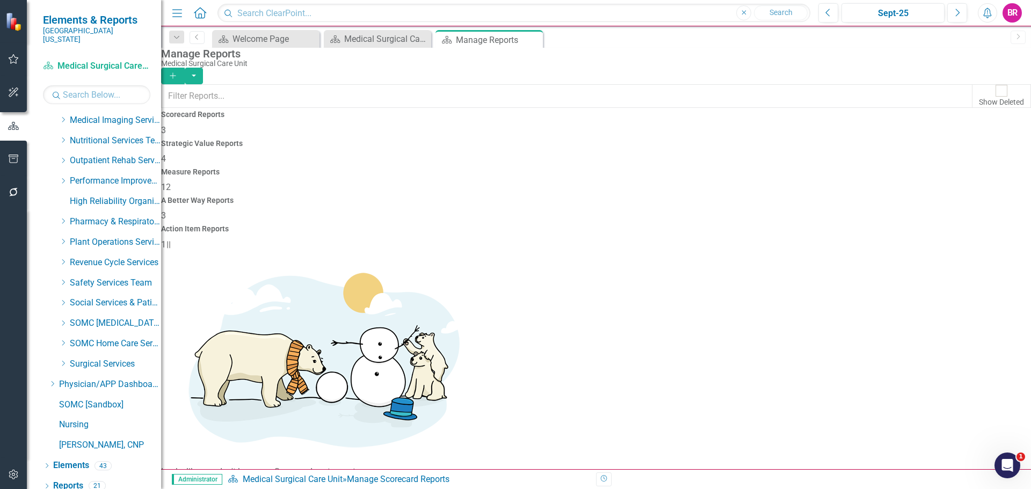
click at [171, 182] on span "12" at bounding box center [166, 187] width 10 height 10
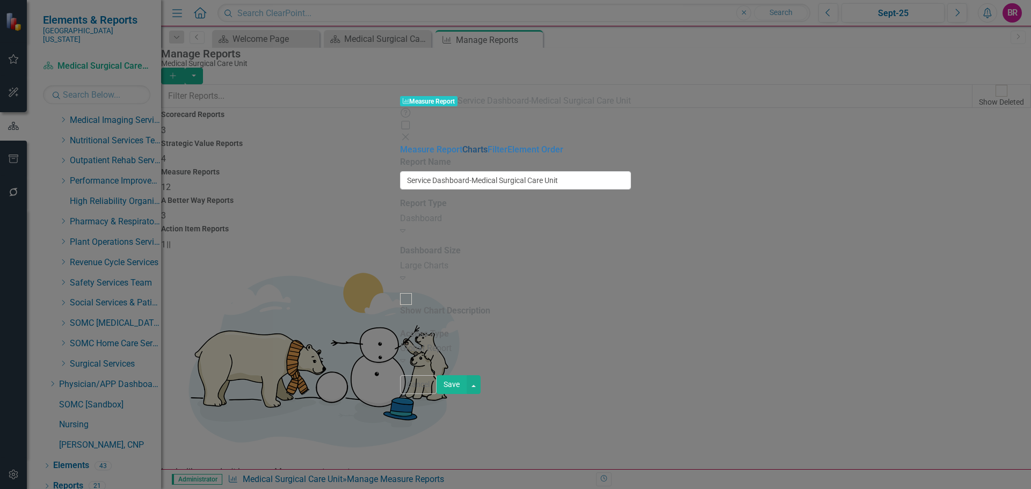
click at [462, 144] on link "Charts" at bounding box center [474, 149] width 25 height 10
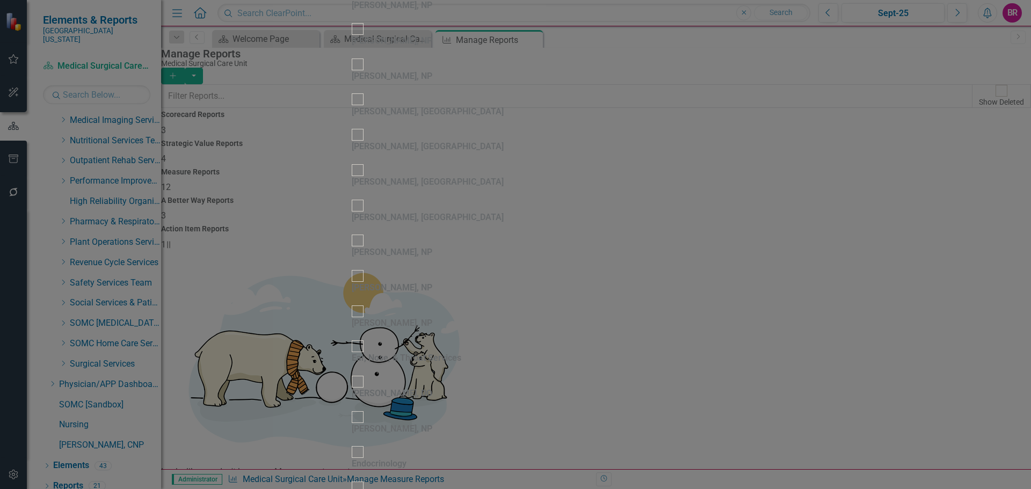
scroll to position [645, 0]
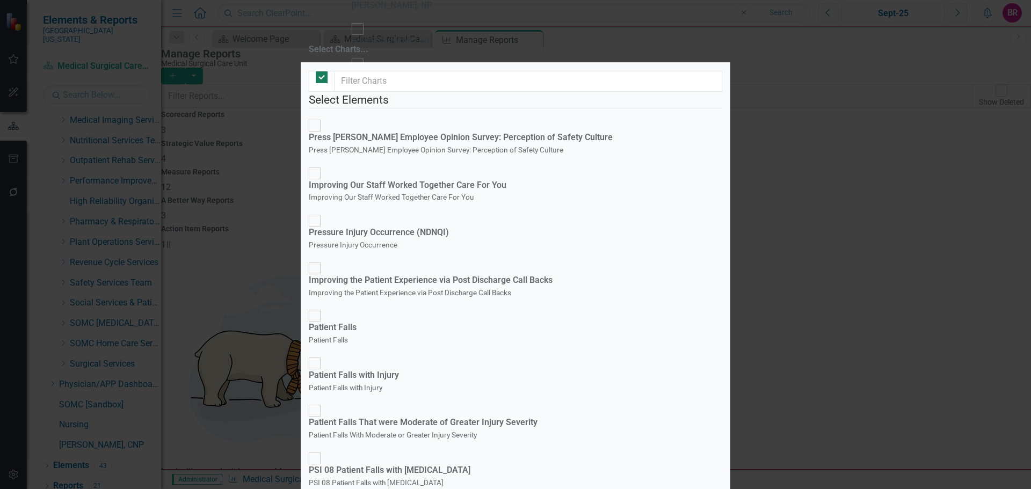
checkbox input "false"
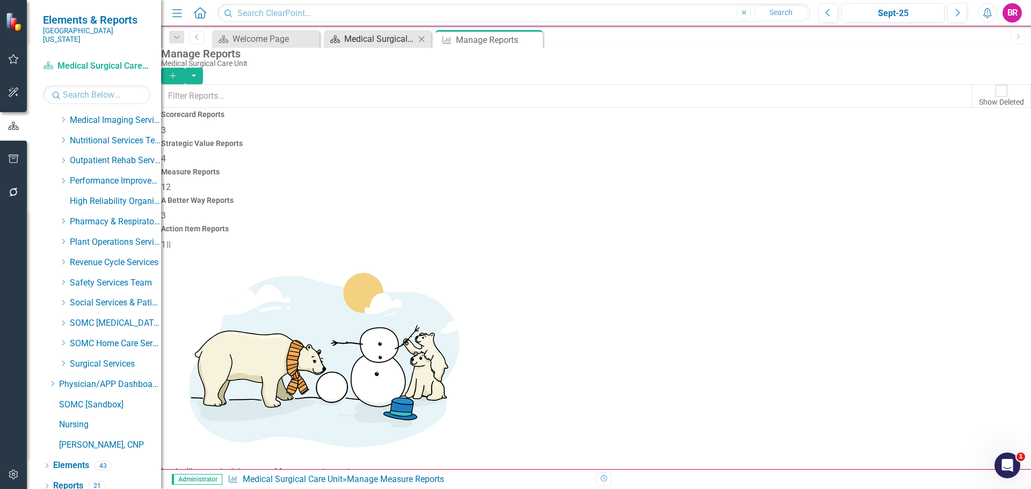
click at [353, 44] on div "Medical Surgical Care Unit Dashboard" at bounding box center [379, 38] width 71 height 13
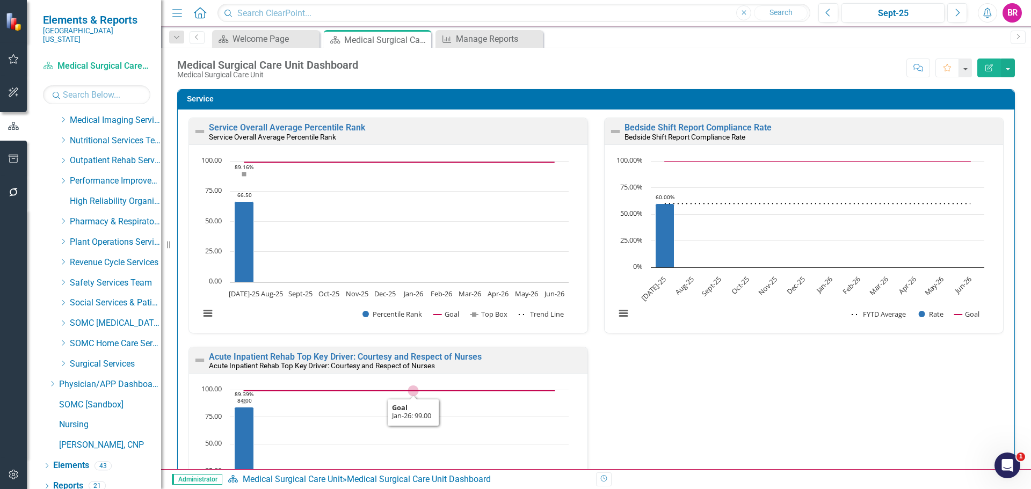
scroll to position [1987, 0]
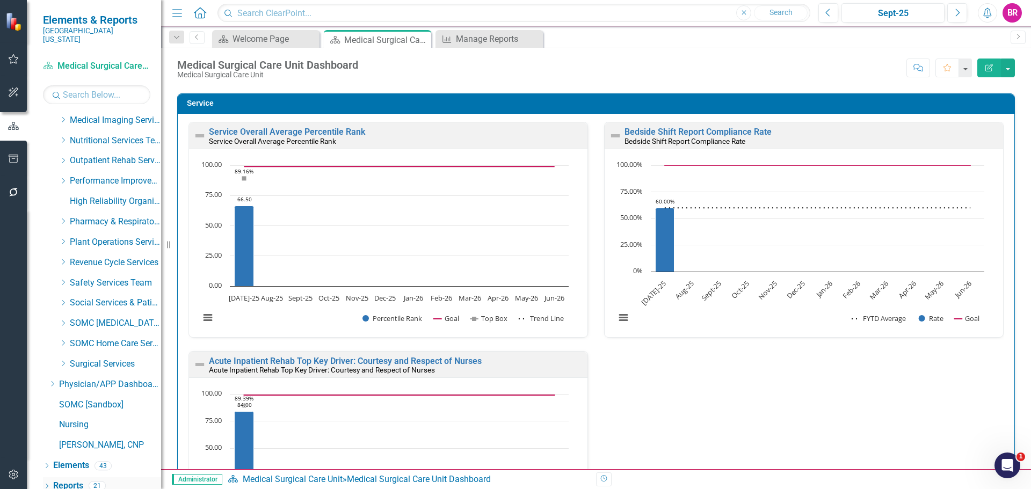
click at [76, 480] on link "Reports" at bounding box center [68, 486] width 30 height 12
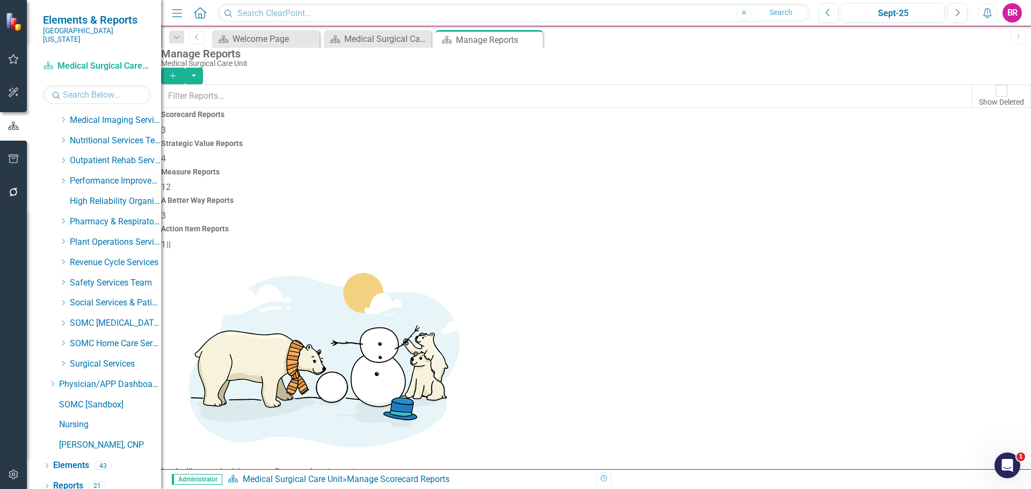
click at [603, 182] on div "12" at bounding box center [596, 188] width 870 height 12
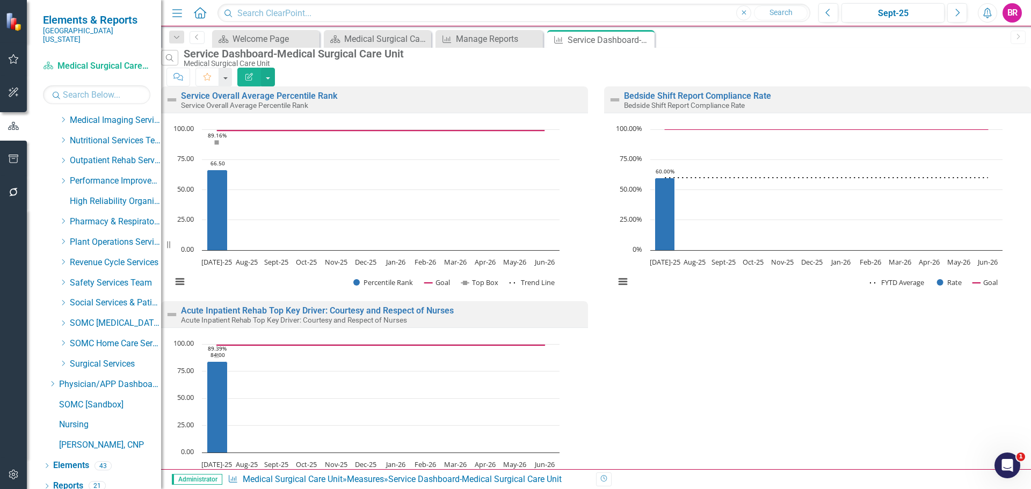
click at [253, 73] on icon "button" at bounding box center [249, 77] width 8 height 8
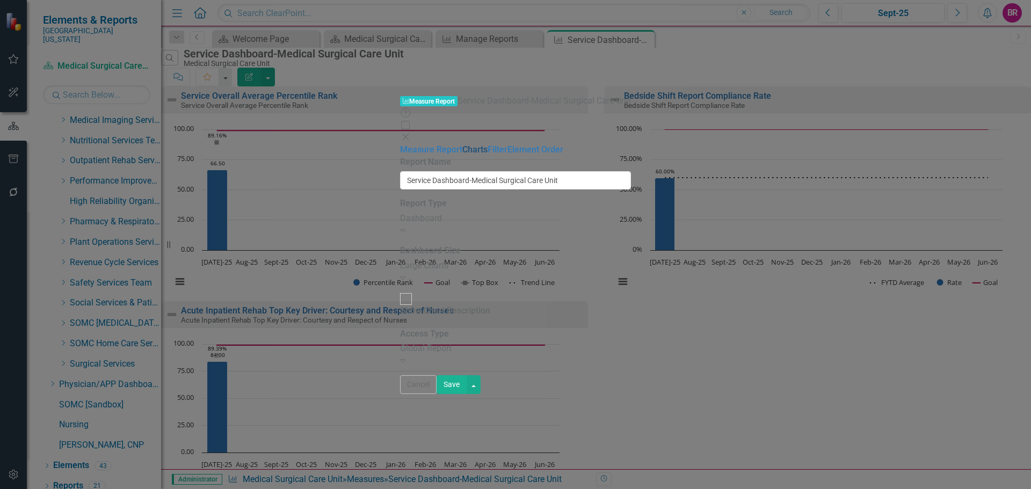
click at [462, 144] on link "Charts" at bounding box center [474, 149] width 25 height 10
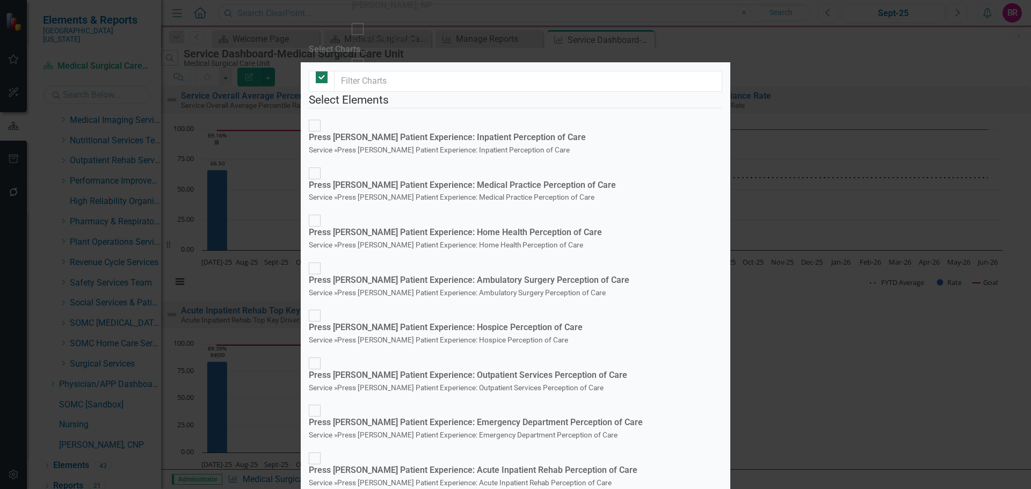
checkbox input "false"
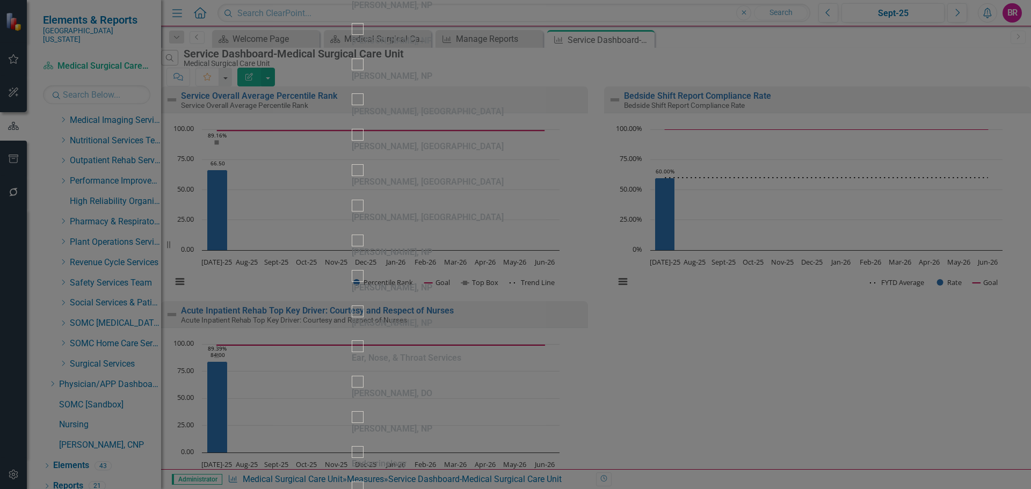
scroll to position [645, 0]
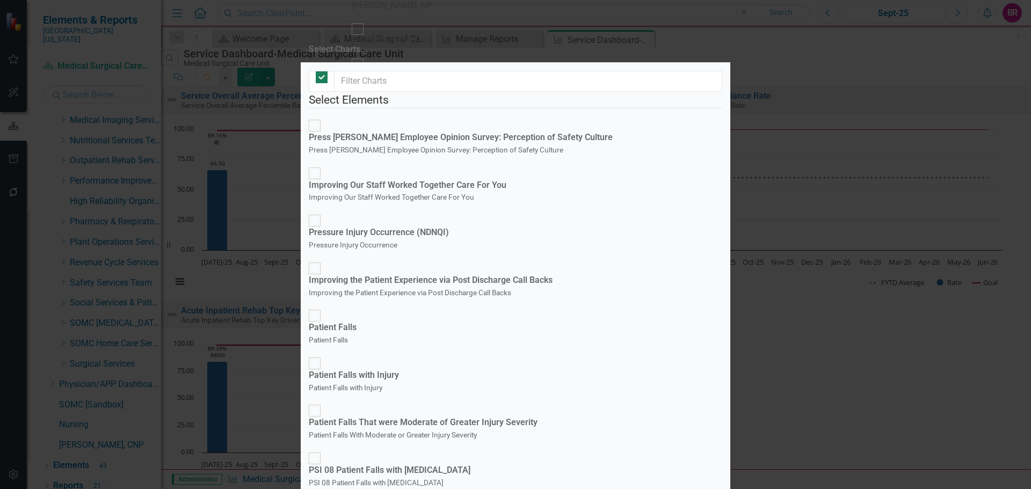
checkbox input "false"
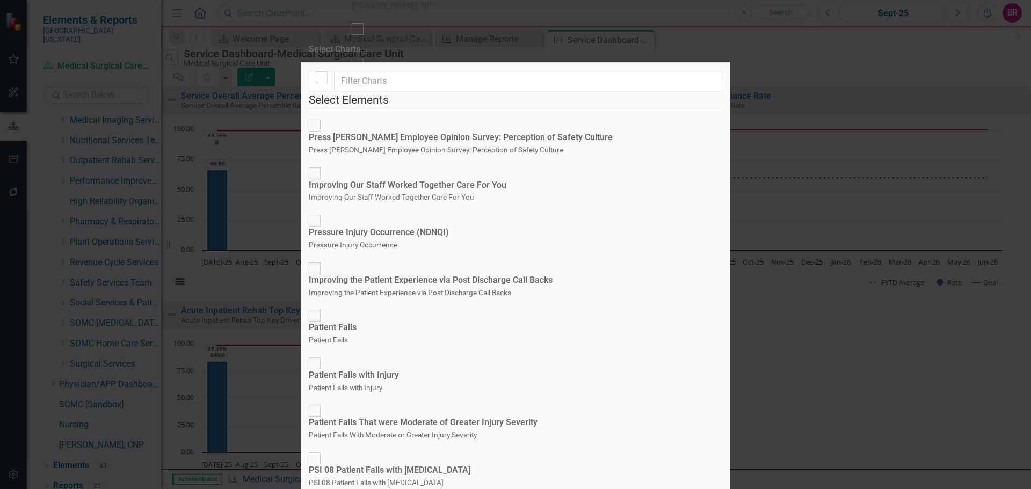
checkbox input "false"
checkbox input "true"
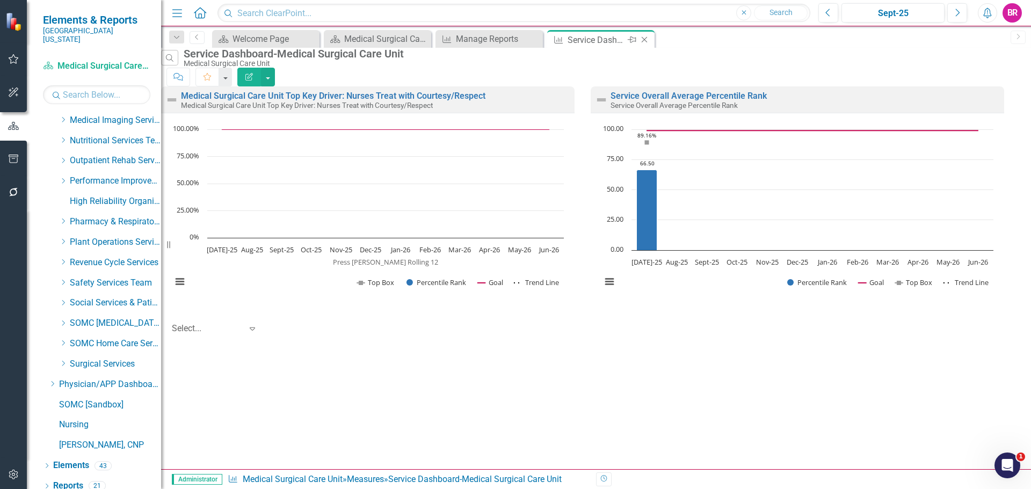
click at [644, 38] on icon "Close" at bounding box center [644, 39] width 11 height 9
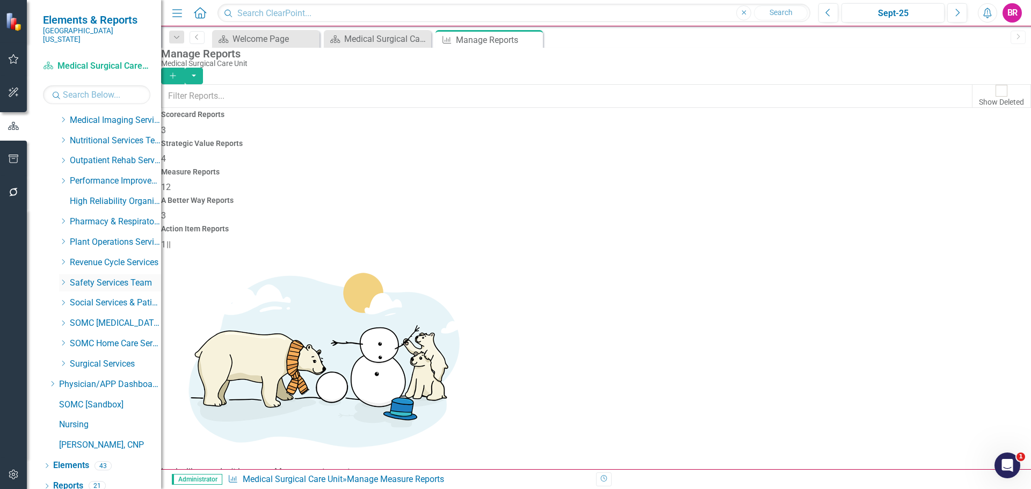
scroll to position [322, 0]
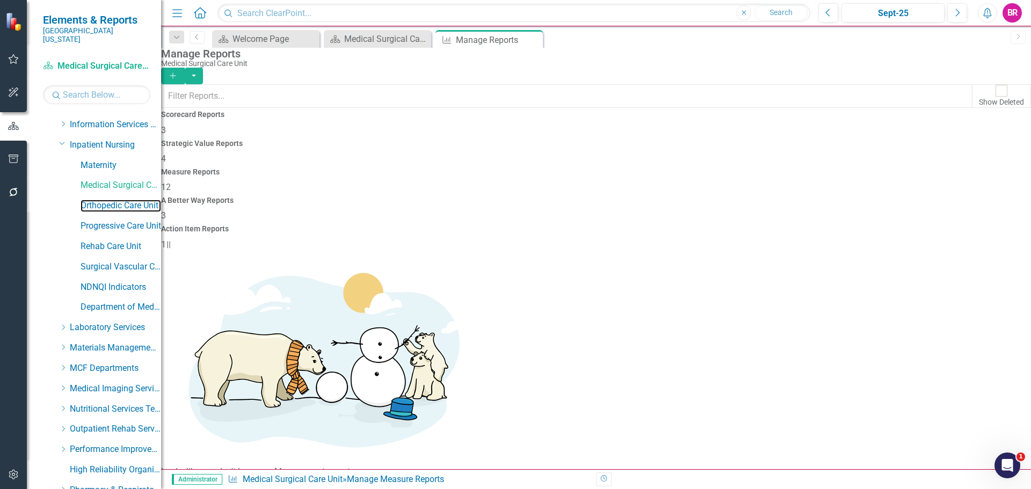
drag, startPoint x: 109, startPoint y: 195, endPoint x: 162, endPoint y: 162, distance: 62.0
click at [109, 200] on link "Orthopedic Care Unit" at bounding box center [121, 206] width 81 height 12
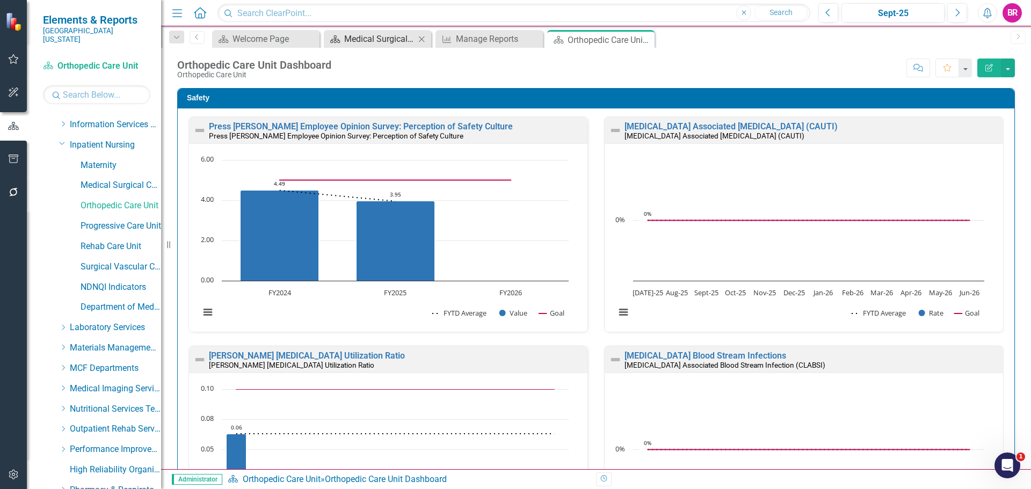
click at [361, 29] on div "Dropdown Search Scorecard Welcome Page Close Scorecard Medical Surgical Care Un…" at bounding box center [596, 36] width 870 height 21
click at [374, 37] on div "Medical Surgical Care Unit Dashboard" at bounding box center [379, 38] width 71 height 13
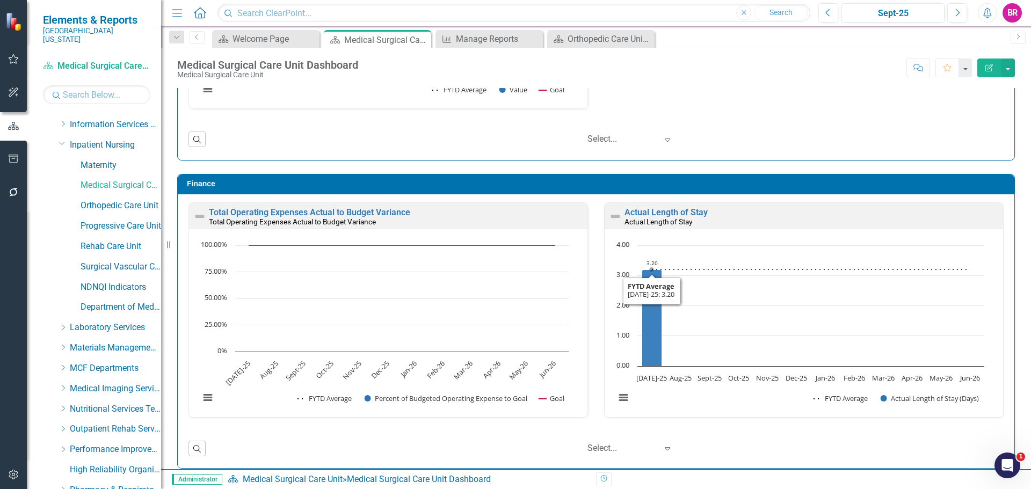
scroll to position [1, 0]
click at [113, 200] on link "Orthopedic Care Unit" at bounding box center [121, 206] width 81 height 12
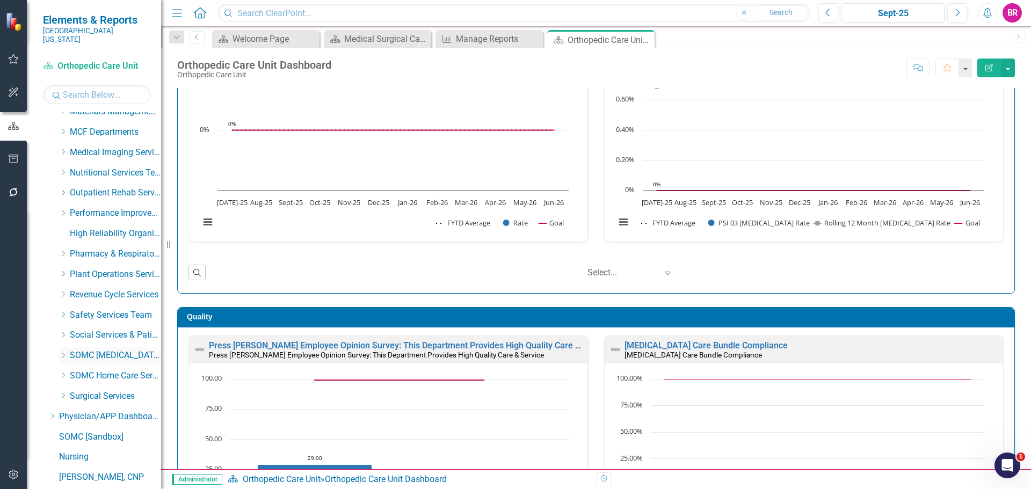
scroll to position [590, 0]
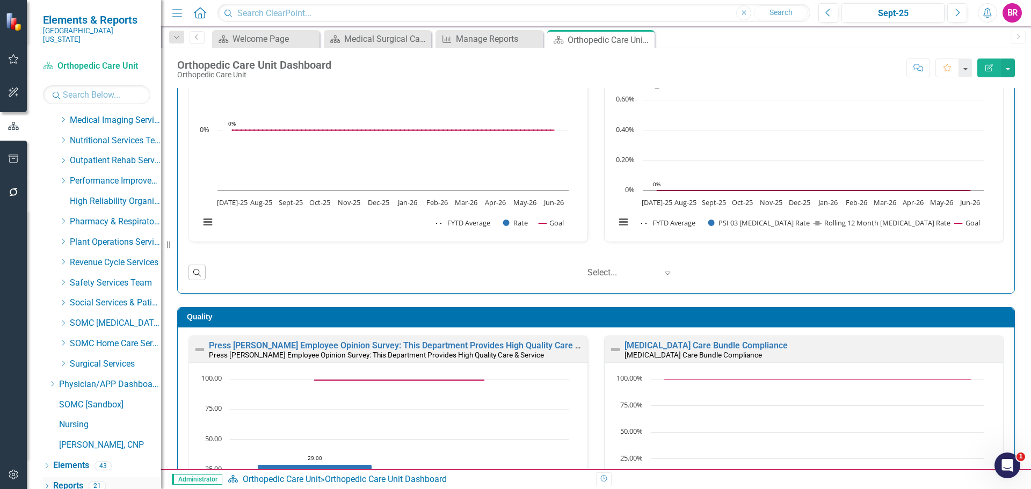
click at [71, 480] on link "Reports" at bounding box center [68, 486] width 30 height 12
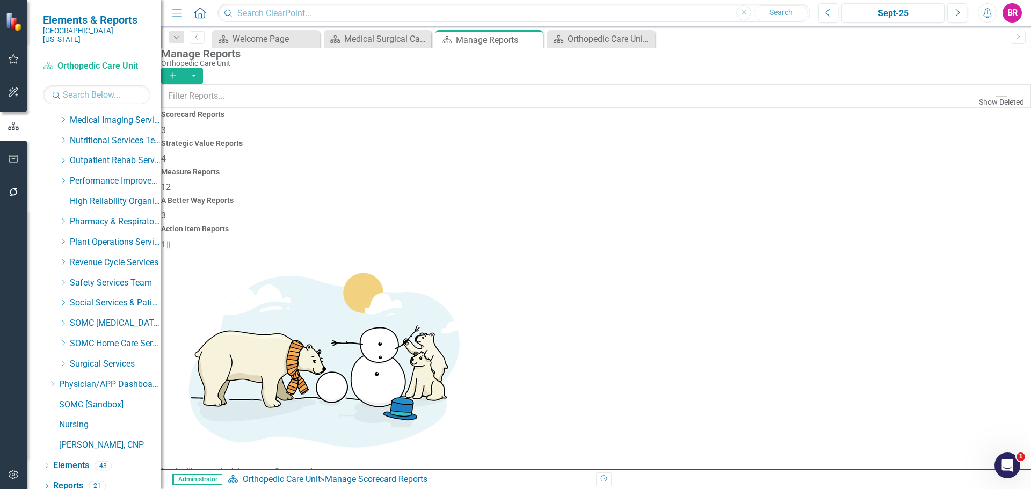
click at [171, 182] on span "12" at bounding box center [166, 187] width 10 height 10
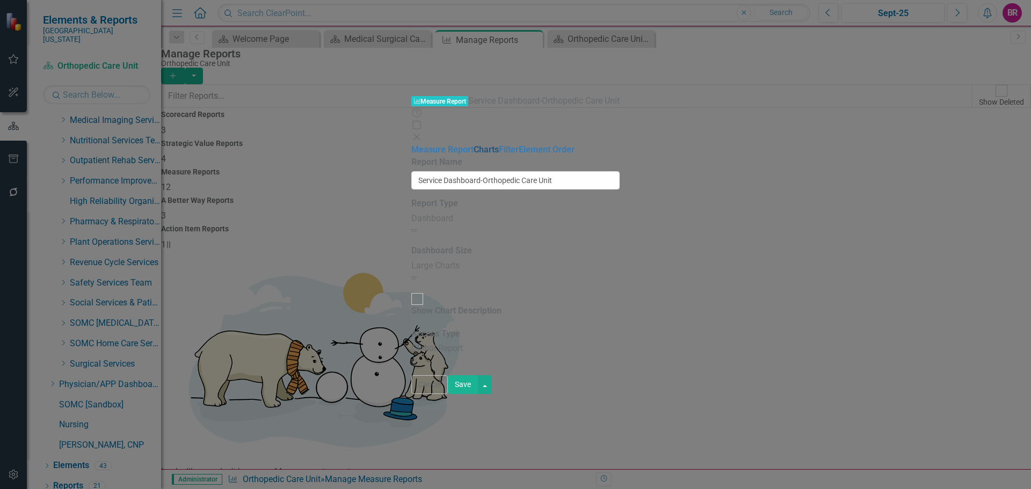
click at [474, 144] on link "Charts" at bounding box center [486, 149] width 25 height 10
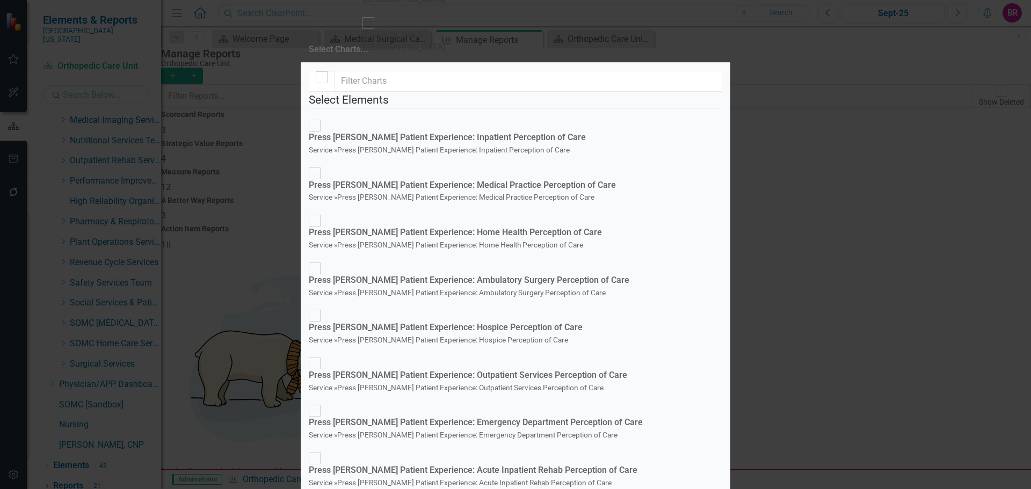
scroll to position [238, 0]
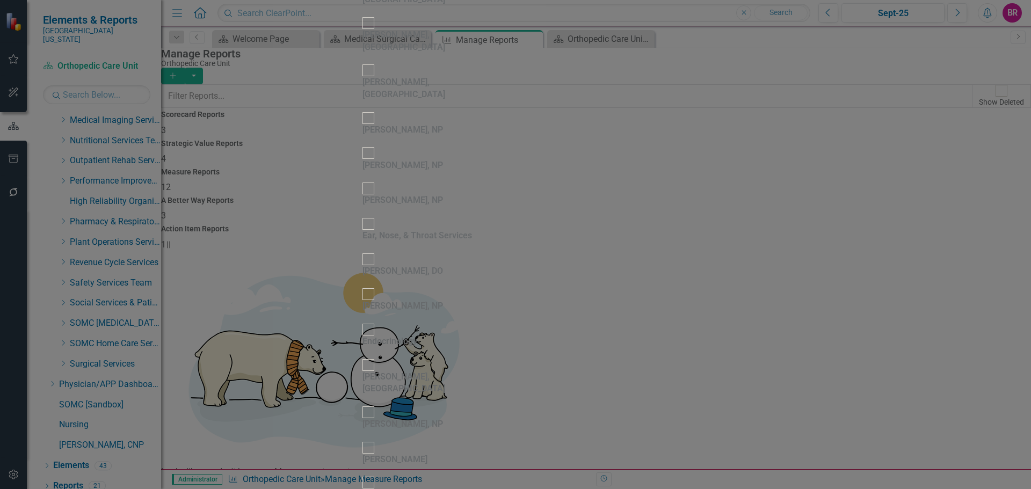
scroll to position [645, 0]
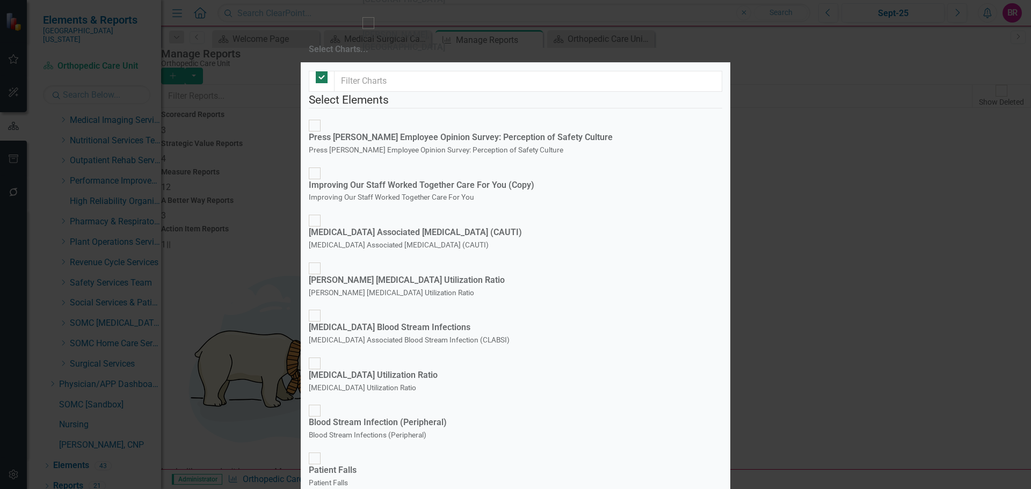
checkbox input "false"
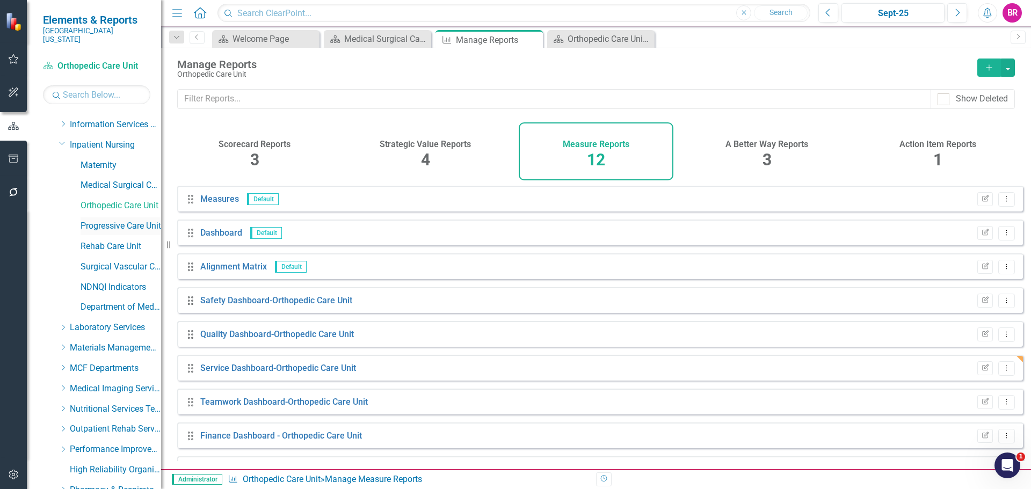
scroll to position [268, 0]
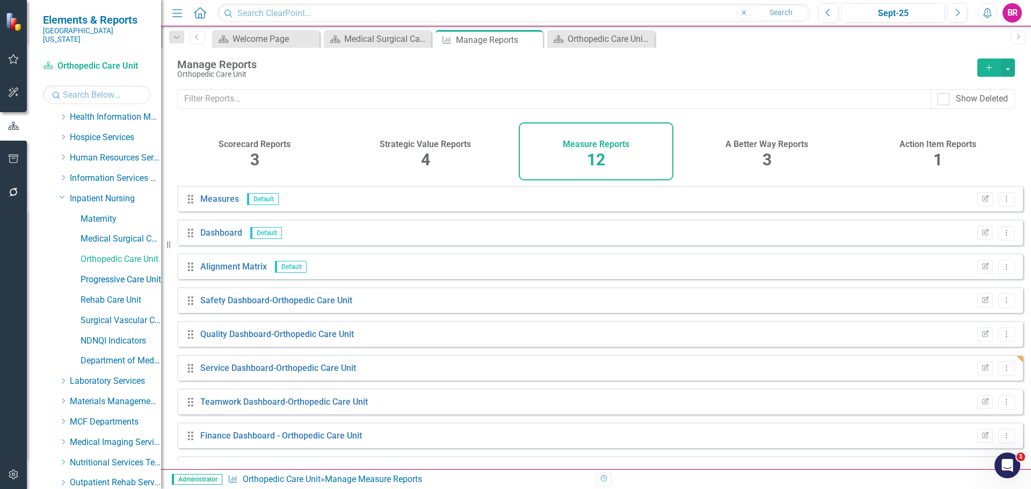
click at [125, 276] on link "Progressive Care Unit" at bounding box center [121, 280] width 81 height 12
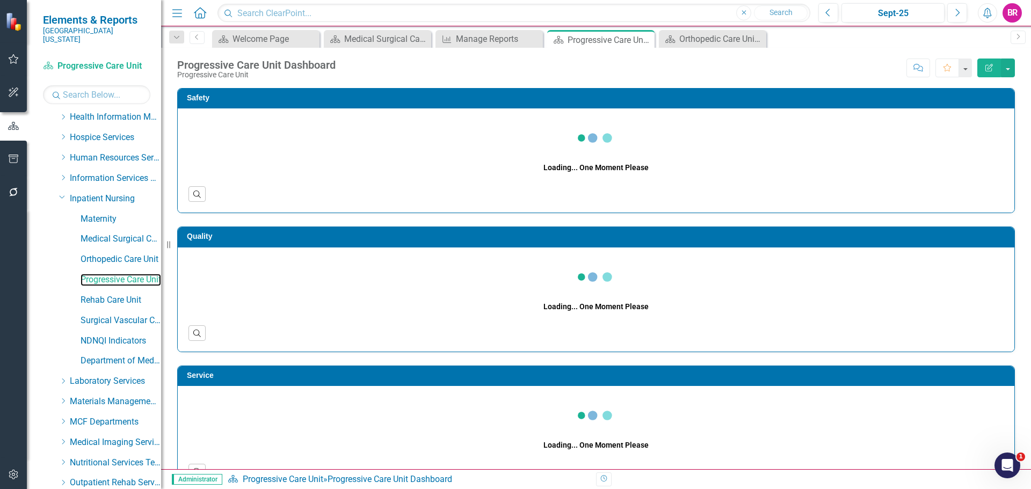
scroll to position [590, 0]
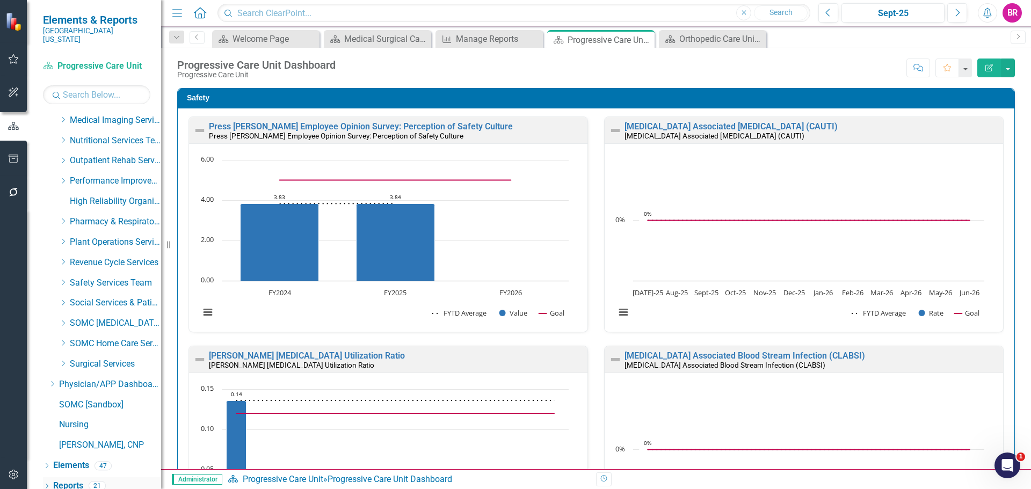
click at [66, 480] on link "Reports" at bounding box center [68, 486] width 30 height 12
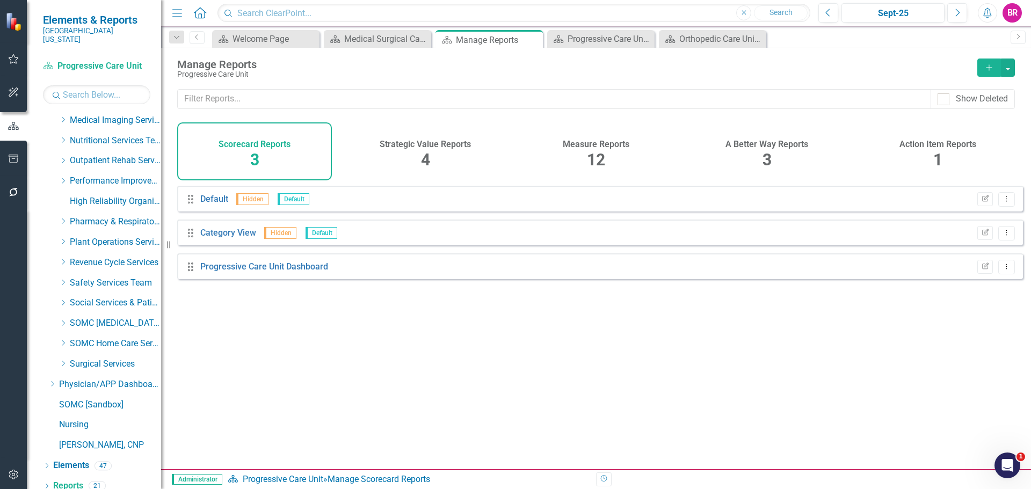
click at [597, 156] on span "12" at bounding box center [596, 159] width 18 height 19
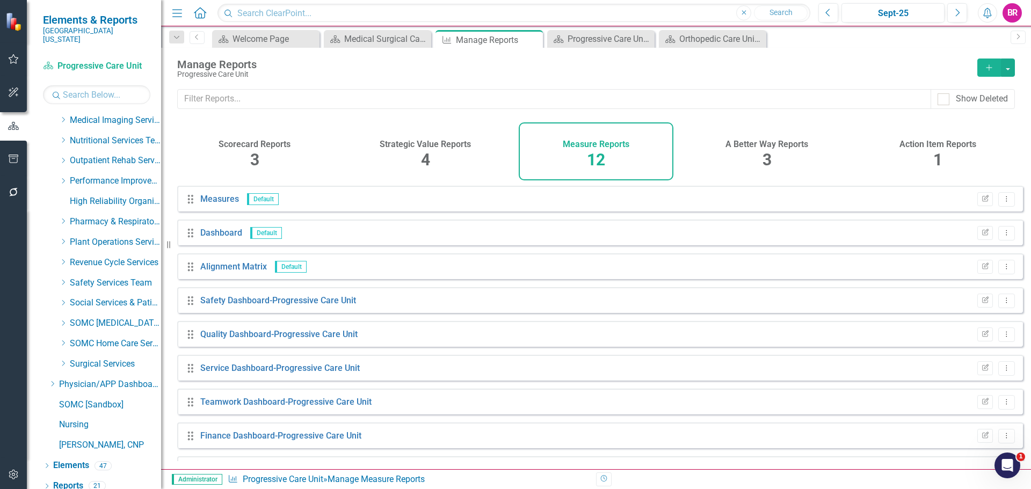
scroll to position [131, 0]
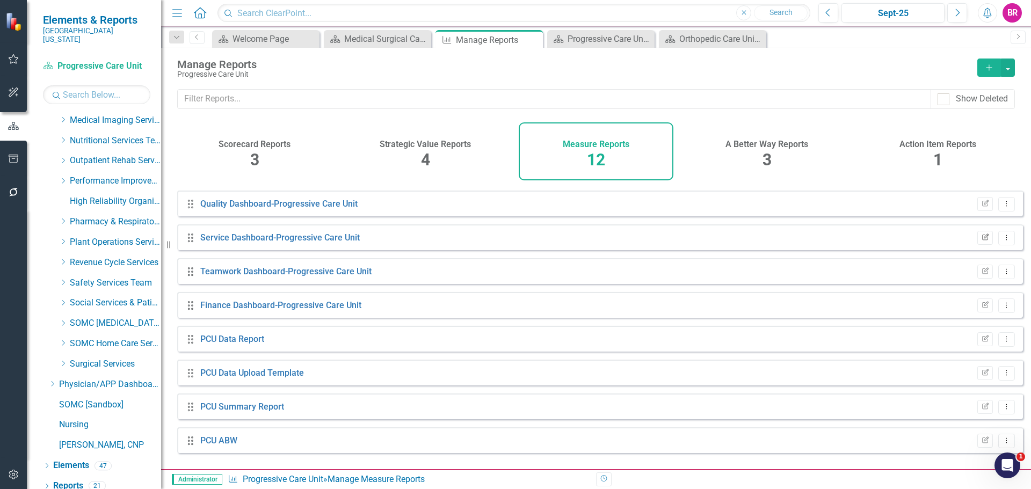
click at [981, 241] on icon "Edit Report" at bounding box center [985, 238] width 8 height 6
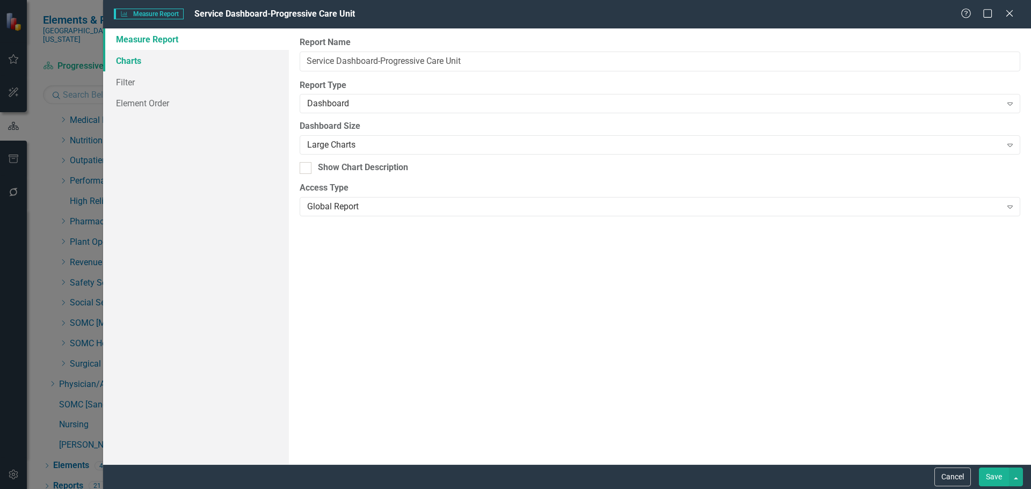
click at [140, 57] on link "Charts" at bounding box center [196, 60] width 186 height 21
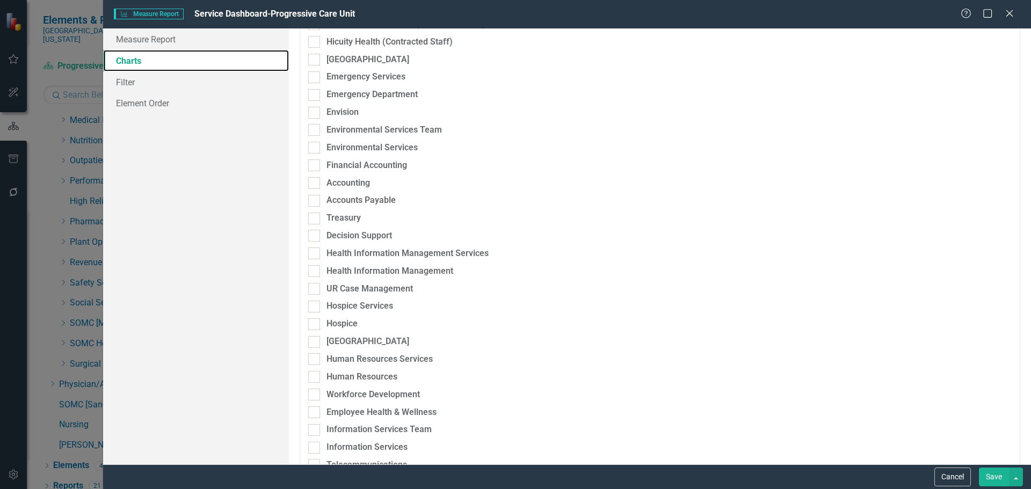
scroll to position [752, 0]
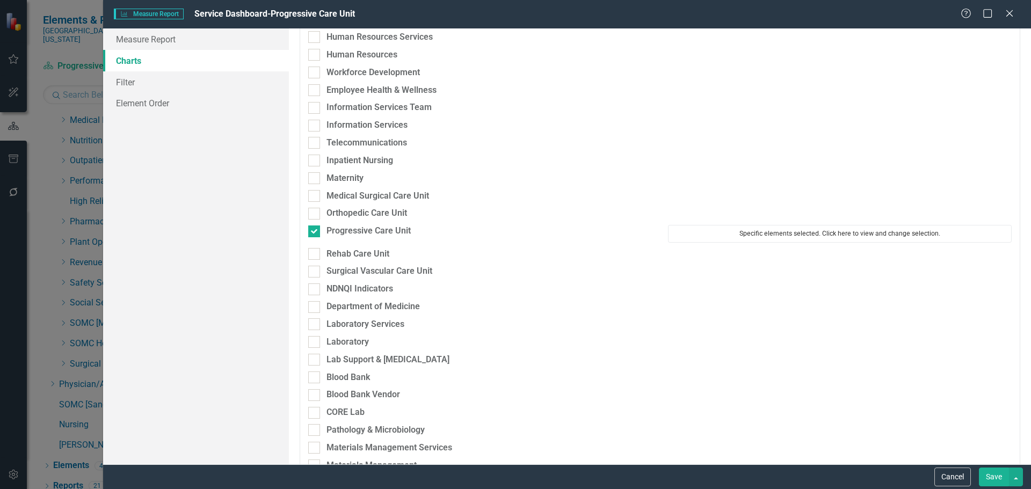
click at [798, 229] on button "Specific elements selected. Click here to view and change selection." at bounding box center [840, 233] width 344 height 17
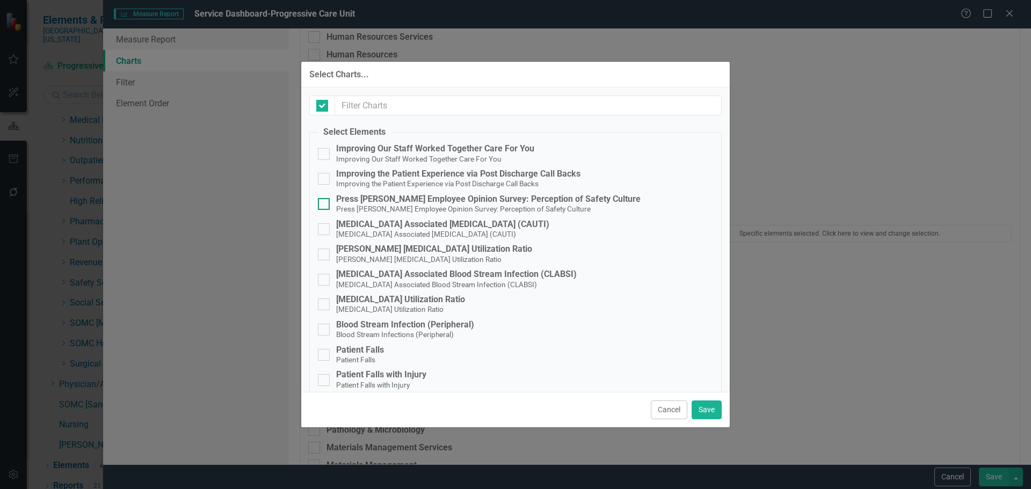
checkbox input "false"
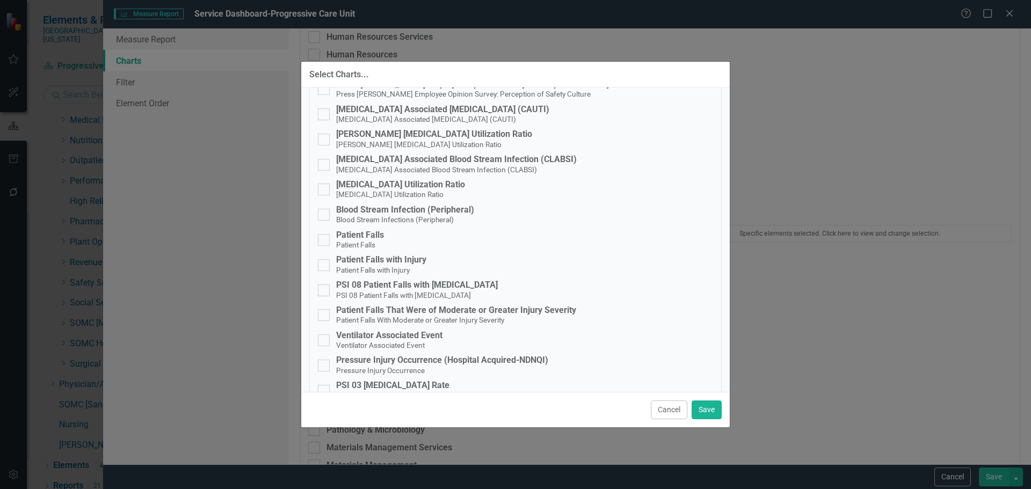
scroll to position [376, 0]
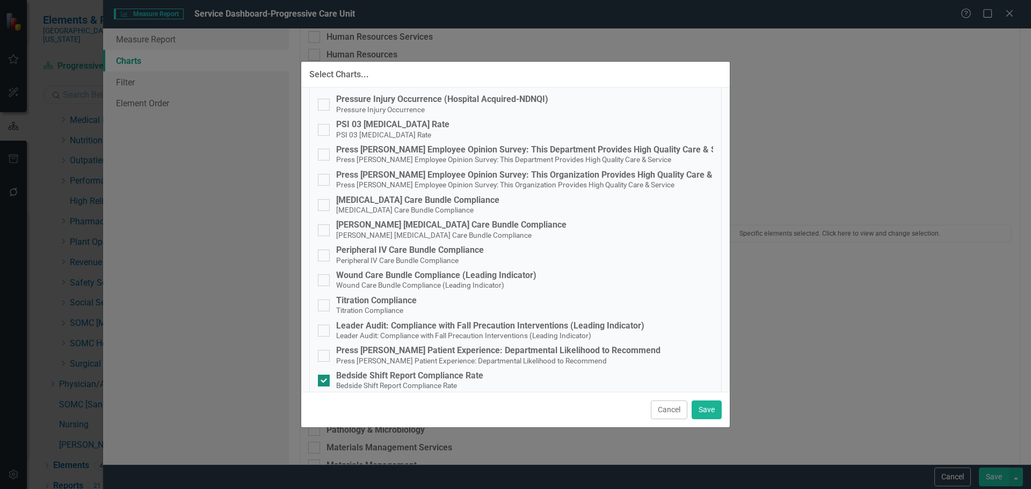
click at [423, 379] on div "Bedside Shift Report Compliance Rate" at bounding box center [409, 376] width 147 height 10
click at [325, 379] on input "Bedside Shift Report Compliance Rate Bedside Shift Report Compliance Rate" at bounding box center [321, 378] width 7 height 7
checkbox input "false"
click at [717, 410] on button "Save" at bounding box center [707, 410] width 30 height 19
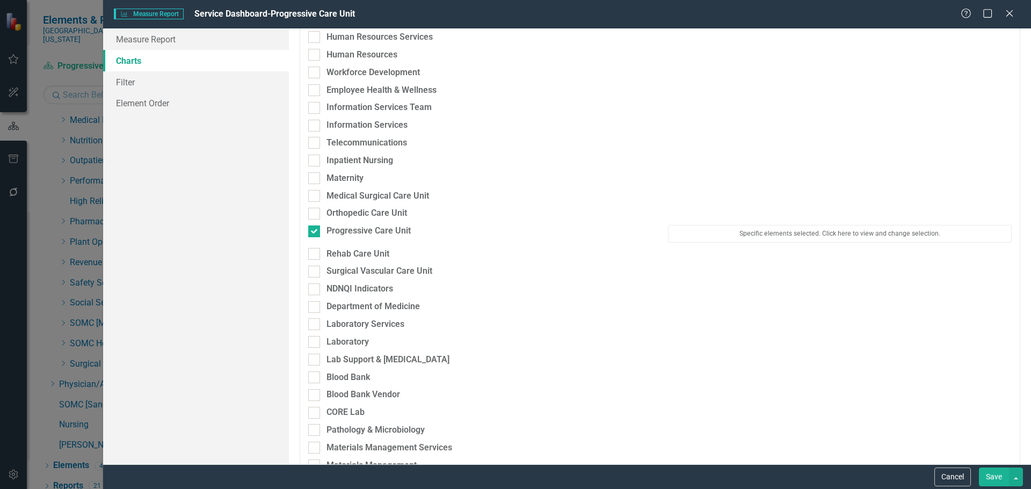
click at [987, 475] on button "Save" at bounding box center [994, 477] width 30 height 19
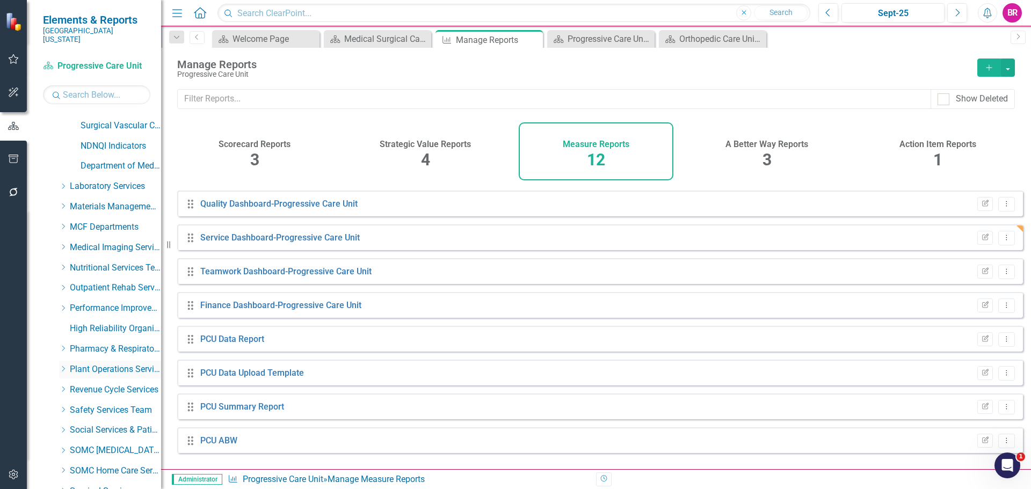
scroll to position [429, 0]
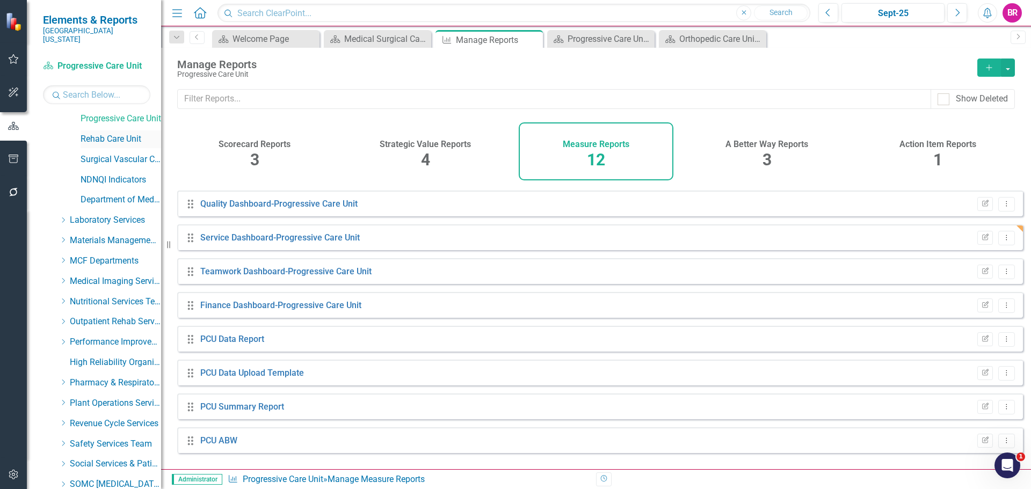
drag, startPoint x: 122, startPoint y: 129, endPoint x: 284, endPoint y: 179, distance: 169.2
click at [122, 133] on link "Rehab Care Unit" at bounding box center [121, 139] width 81 height 12
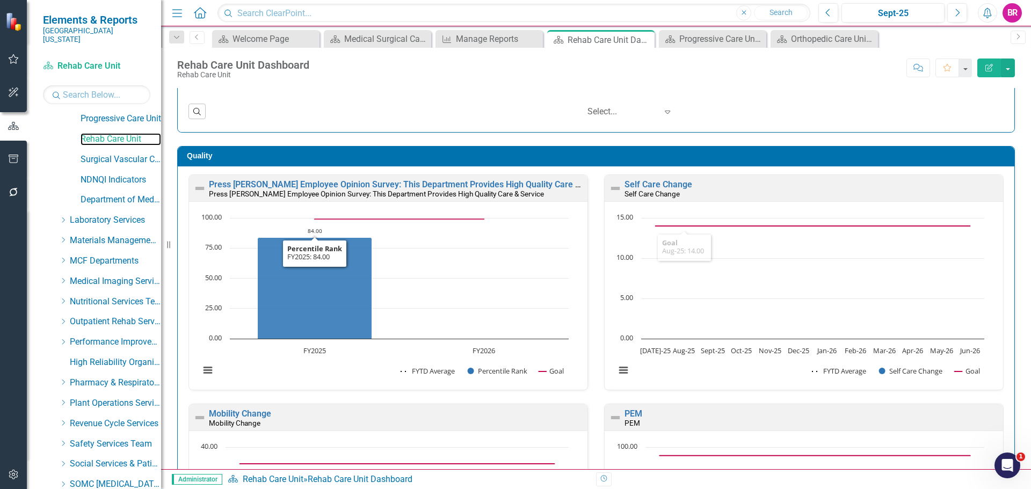
scroll to position [590, 0]
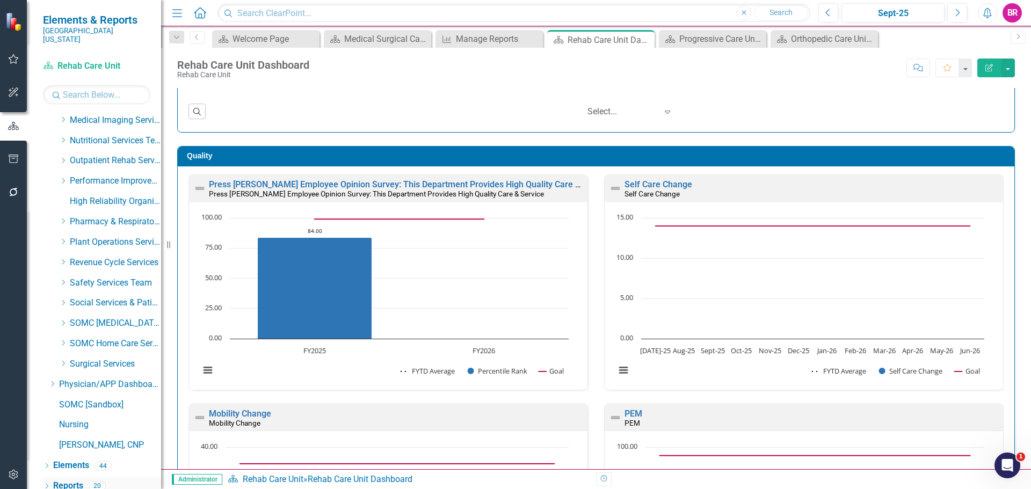
click at [68, 480] on link "Reports" at bounding box center [68, 486] width 30 height 12
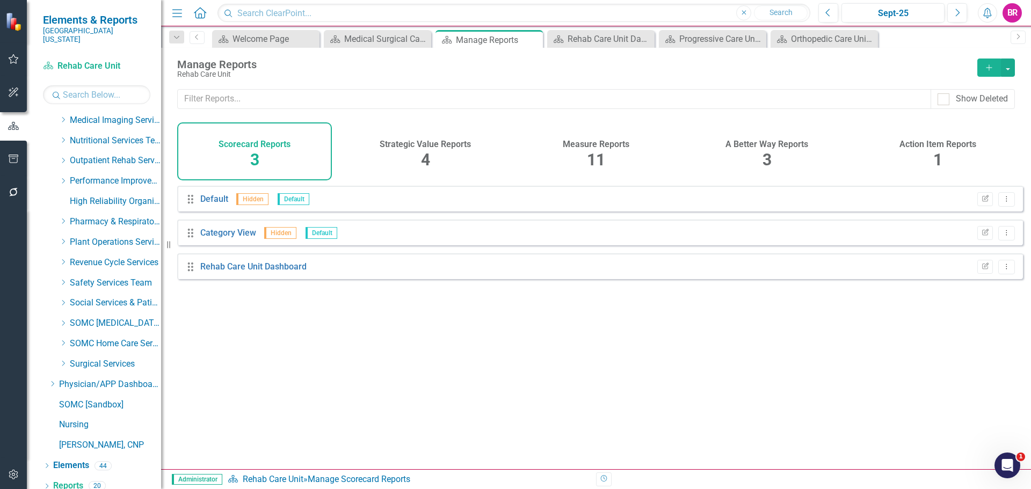
click at [601, 162] on span "11" at bounding box center [596, 159] width 18 height 19
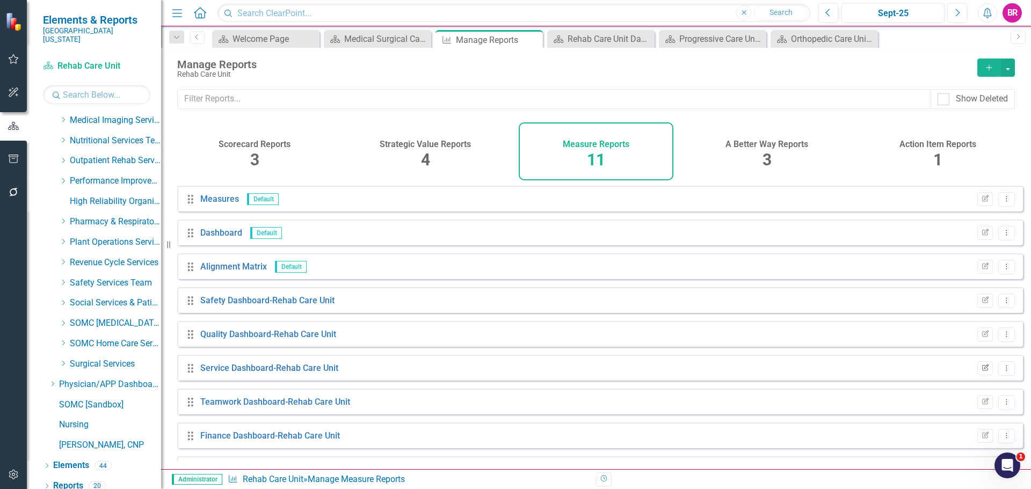
click at [981, 372] on icon "Edit Report" at bounding box center [985, 368] width 8 height 6
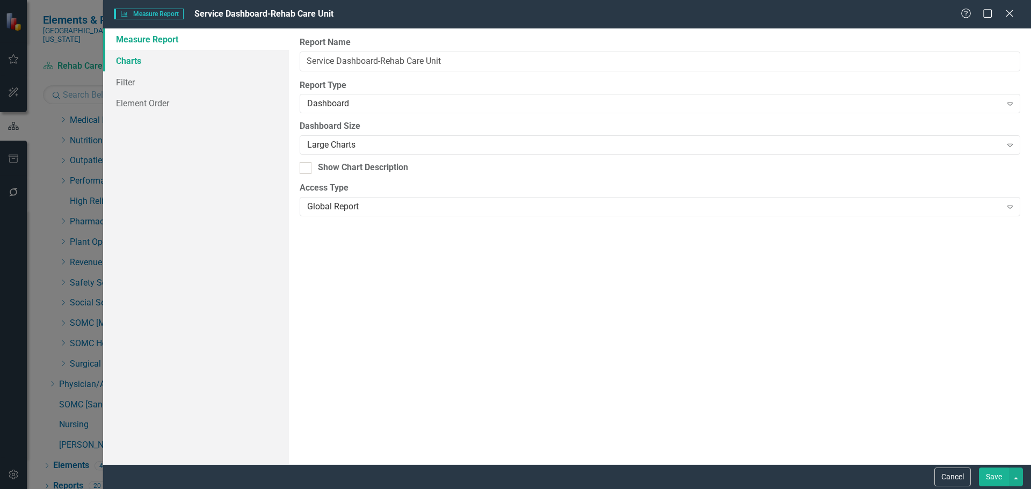
click at [137, 64] on link "Charts" at bounding box center [196, 60] width 186 height 21
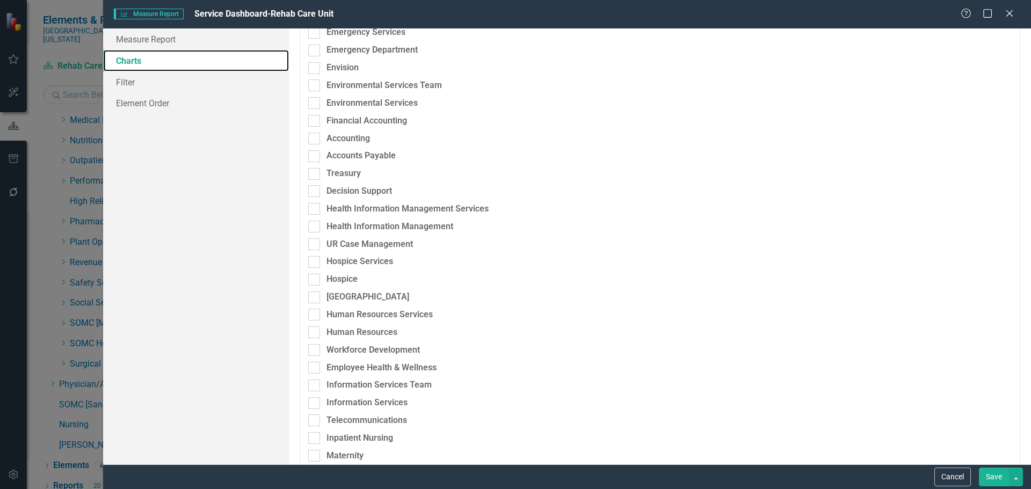
scroll to position [645, 0]
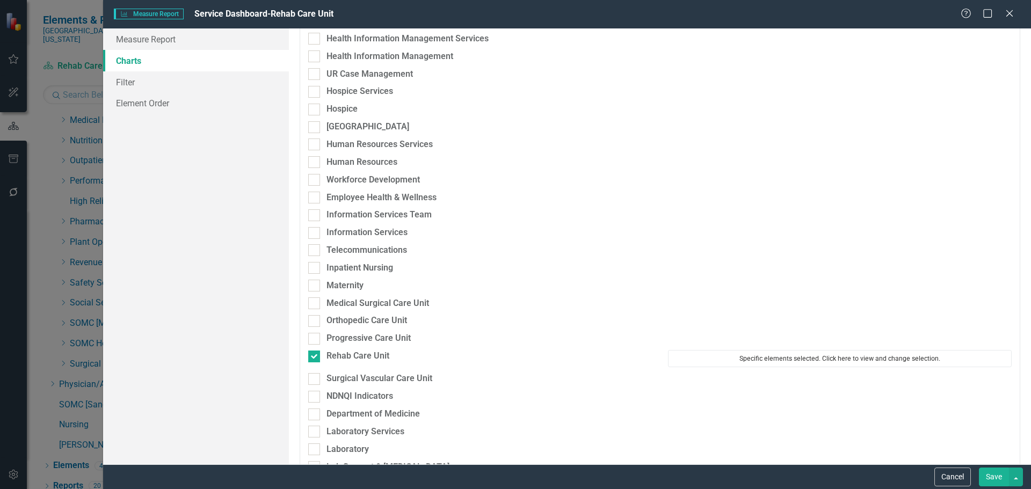
click at [777, 364] on button "Specific elements selected. Click here to view and change selection." at bounding box center [840, 358] width 344 height 17
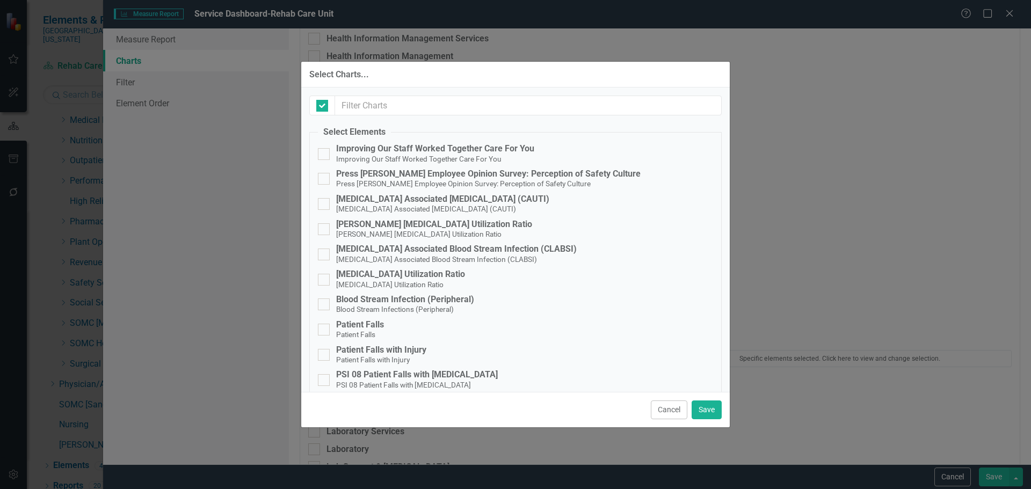
checkbox input "false"
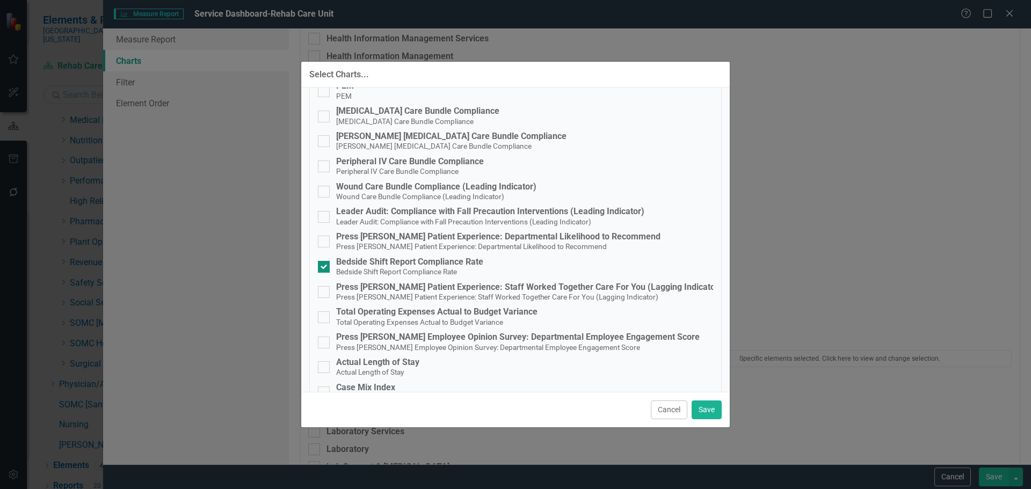
scroll to position [565, 0]
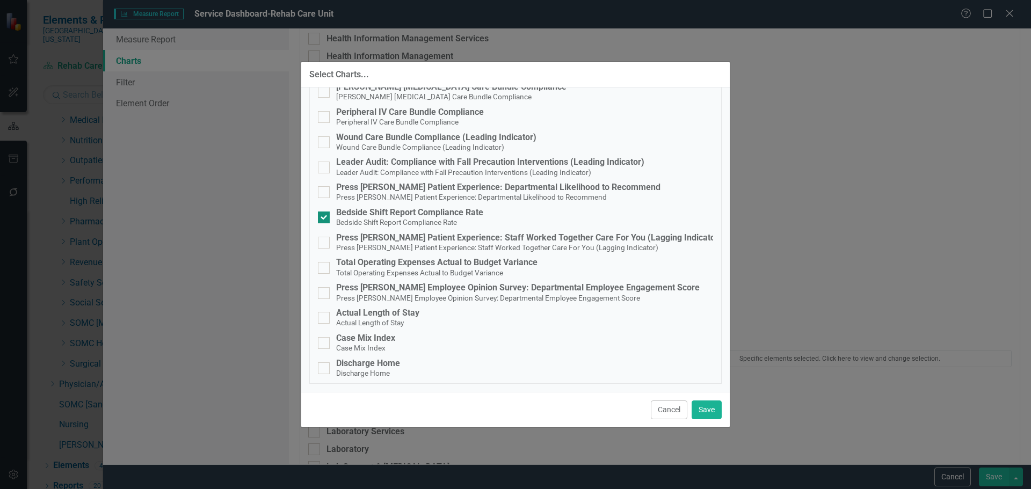
click at [415, 220] on small "Bedside Shift Report Compliance Rate" at bounding box center [396, 222] width 121 height 9
click at [325, 219] on input "Bedside Shift Report Compliance Rate Bedside Shift Report Compliance Rate" at bounding box center [321, 215] width 7 height 7
checkbox input "false"
click at [704, 409] on button "Save" at bounding box center [707, 410] width 30 height 19
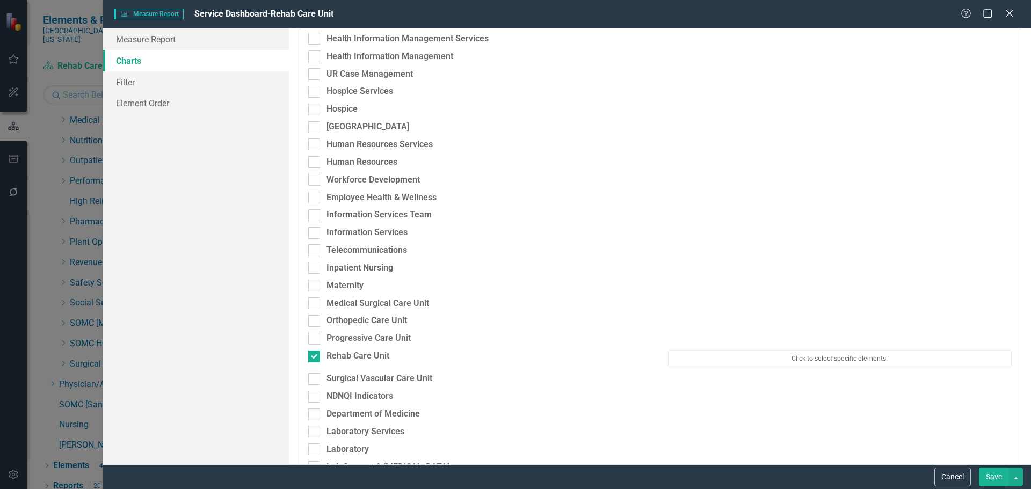
click at [996, 484] on button "Save" at bounding box center [994, 477] width 30 height 19
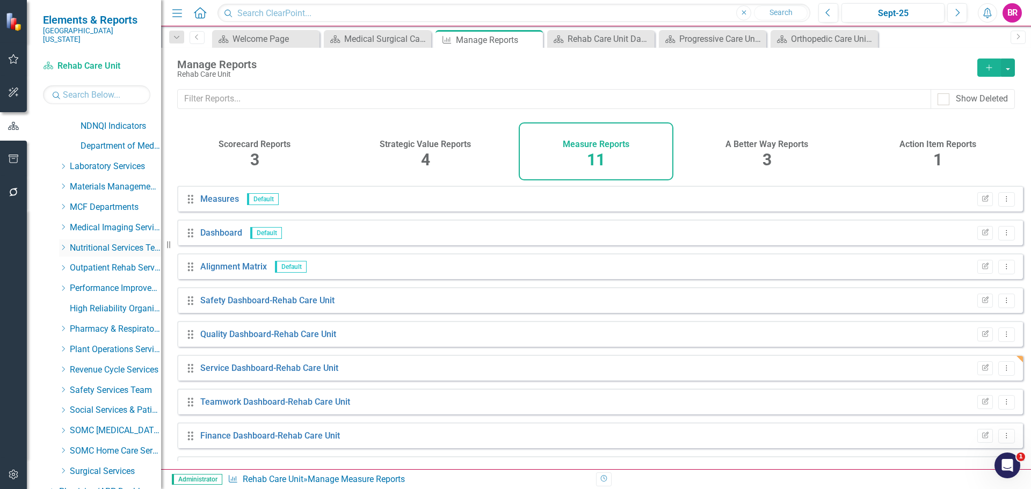
scroll to position [375, 0]
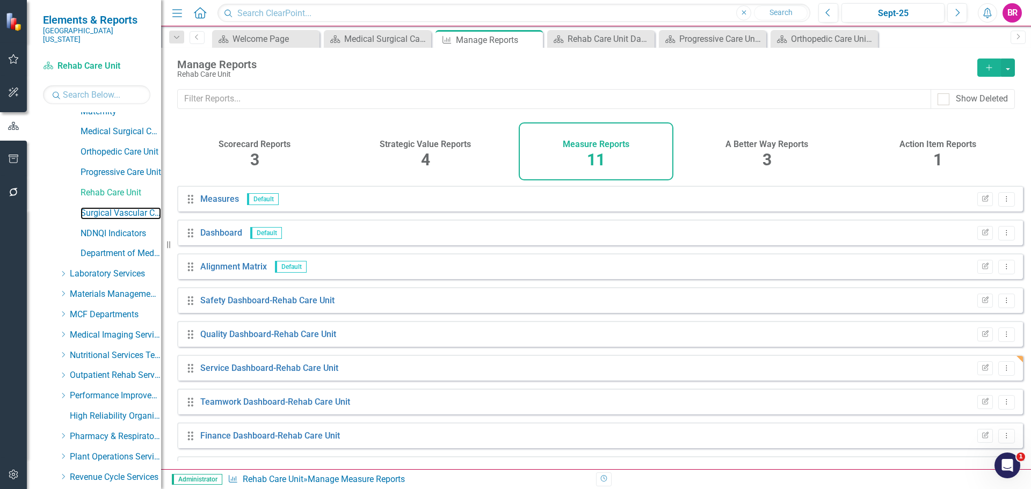
drag, startPoint x: 119, startPoint y: 204, endPoint x: 218, endPoint y: 232, distance: 102.6
click at [119, 207] on link "Surgical Vascular Care Unit" at bounding box center [121, 213] width 81 height 12
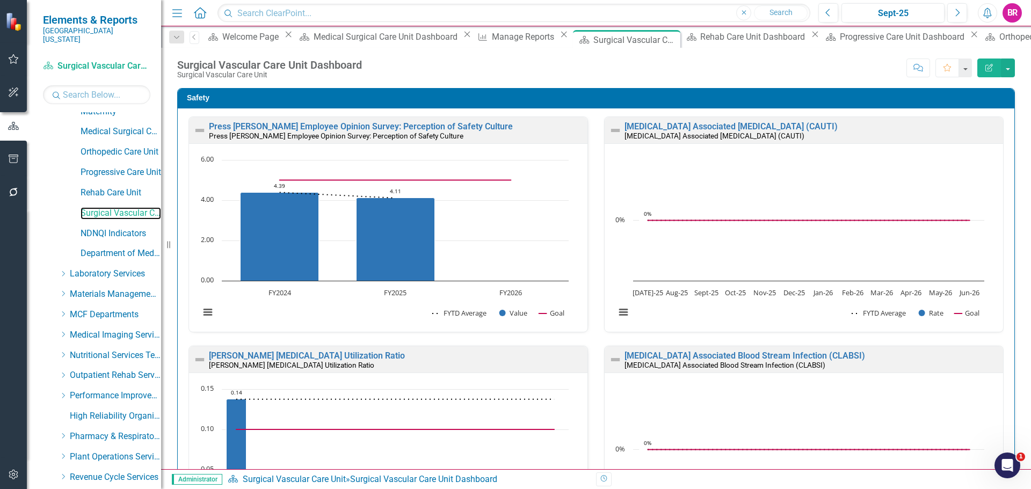
scroll to position [1247, 0]
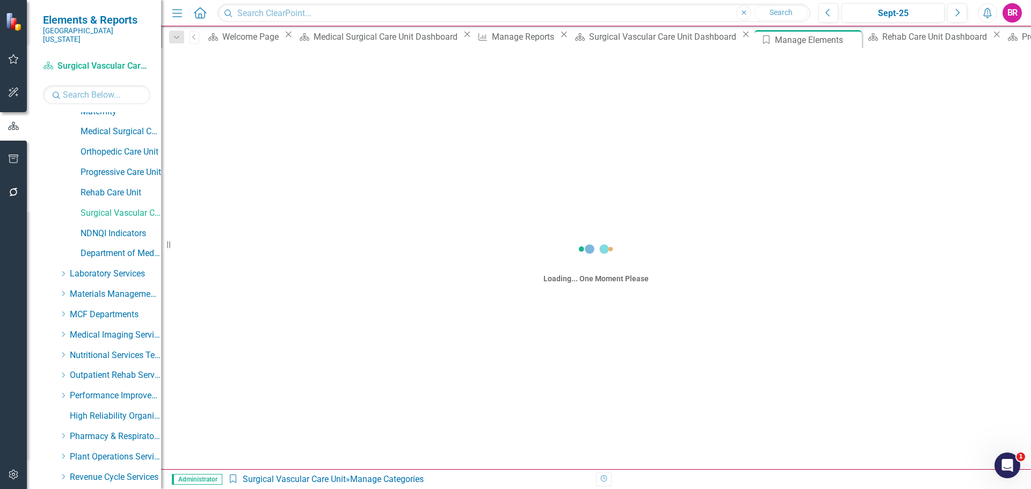
scroll to position [590, 0]
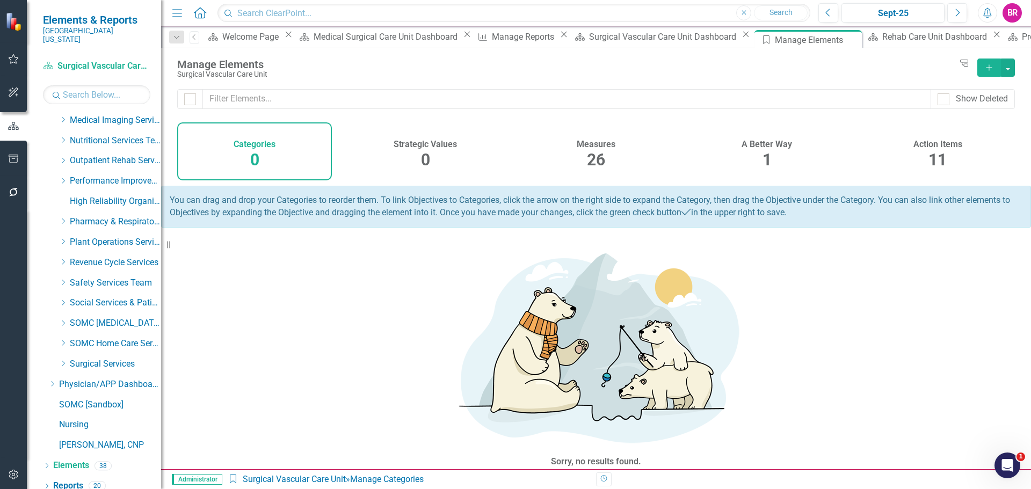
click at [599, 157] on span "26" at bounding box center [596, 159] width 18 height 19
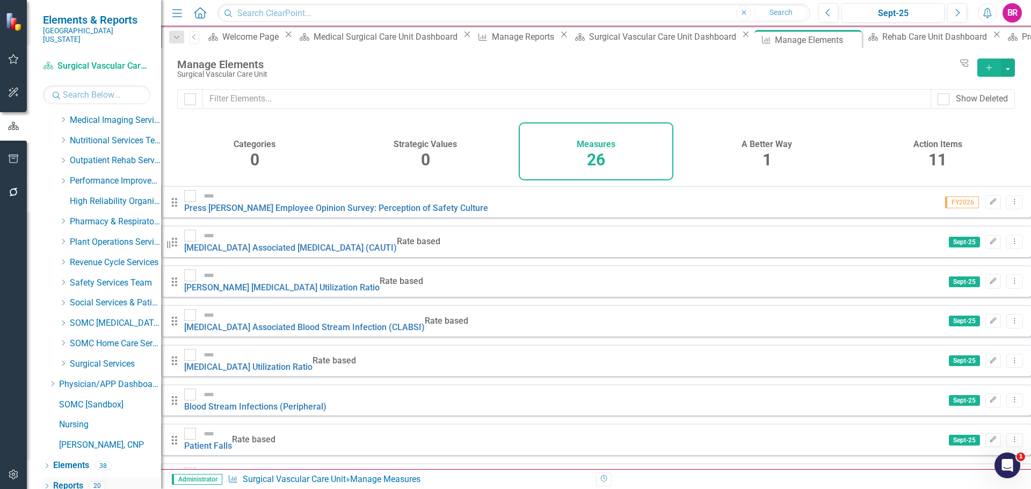
click at [58, 480] on link "Reports" at bounding box center [68, 486] width 30 height 12
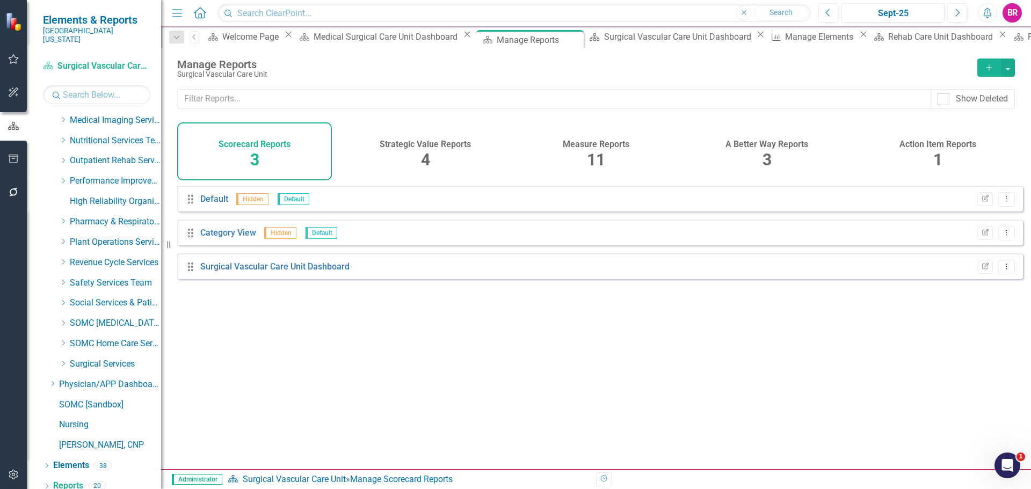
click at [589, 153] on span "11" at bounding box center [596, 159] width 18 height 19
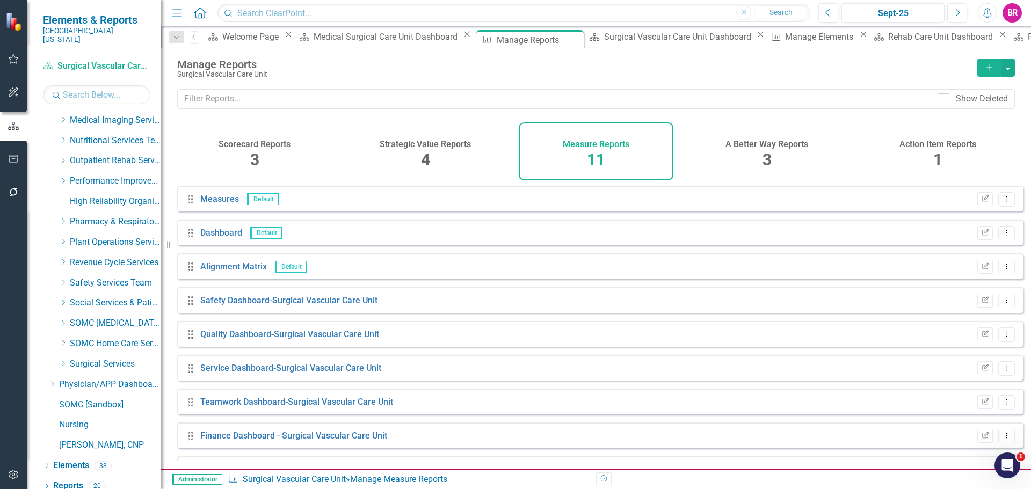
scroll to position [97, 0]
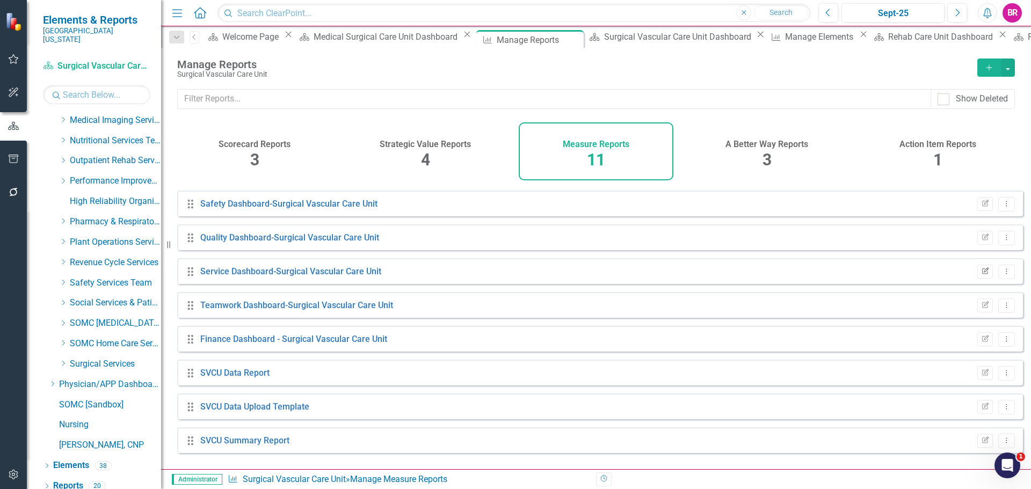
click at [981, 275] on icon "Edit Report" at bounding box center [985, 272] width 8 height 6
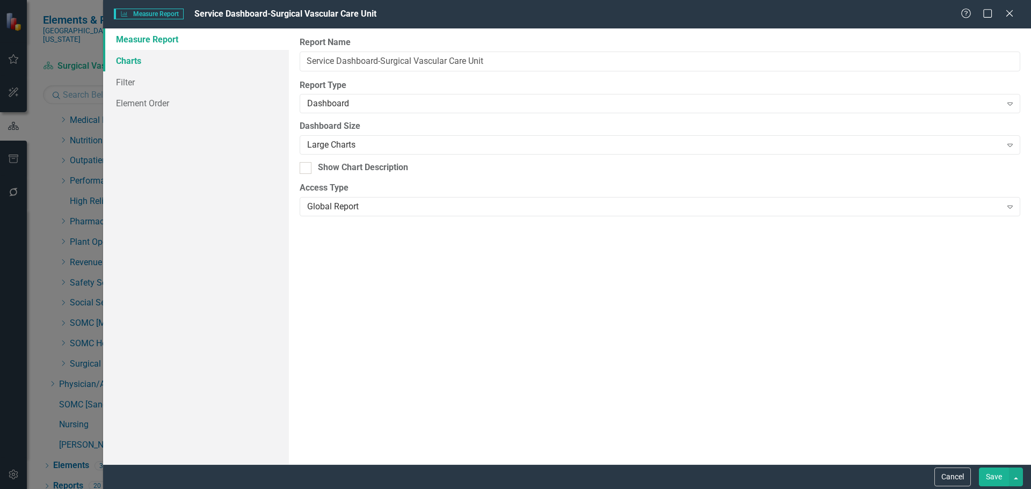
click at [117, 59] on link "Charts" at bounding box center [196, 60] width 186 height 21
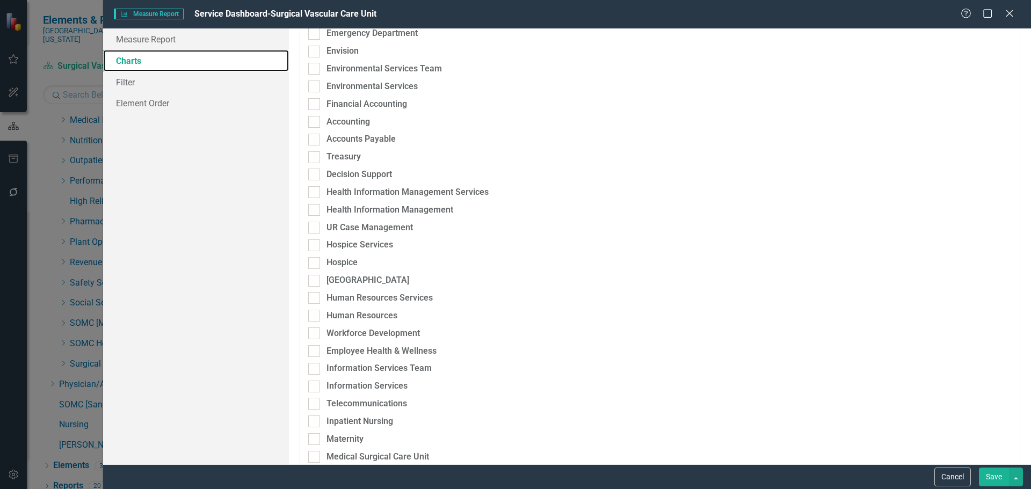
scroll to position [698, 0]
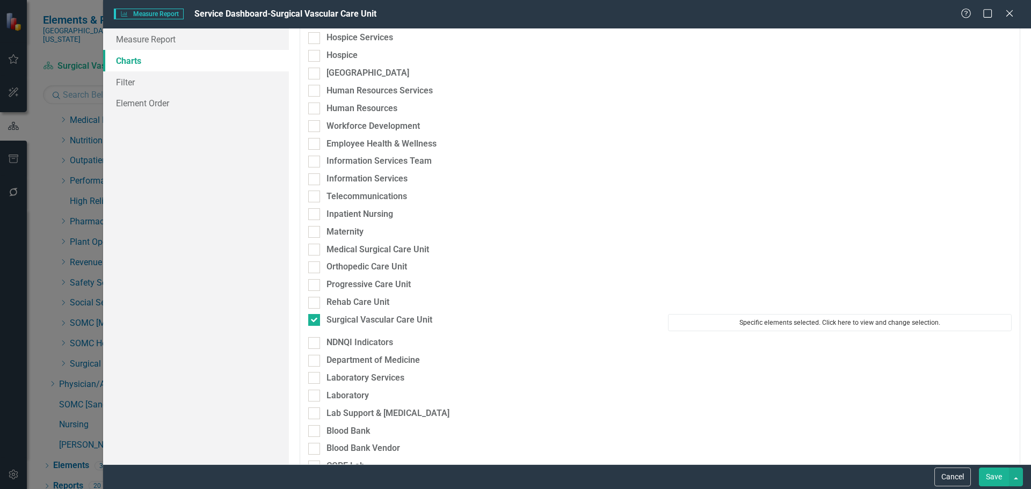
click at [731, 319] on button "Specific elements selected. Click here to view and change selection." at bounding box center [840, 322] width 344 height 17
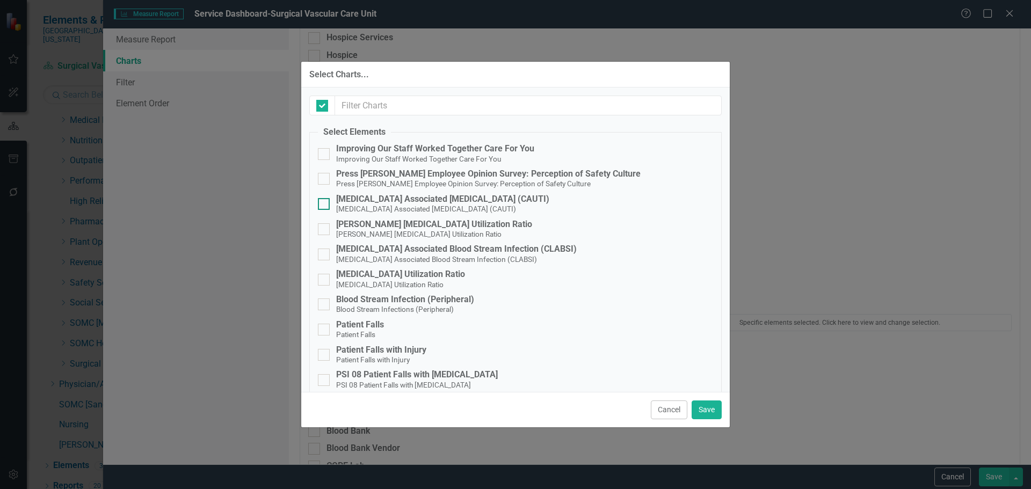
checkbox input "false"
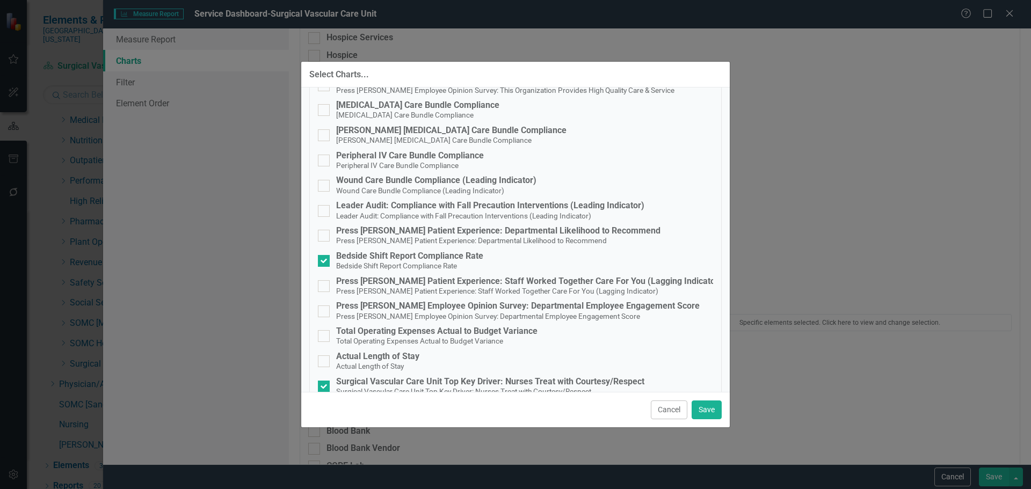
scroll to position [430, 0]
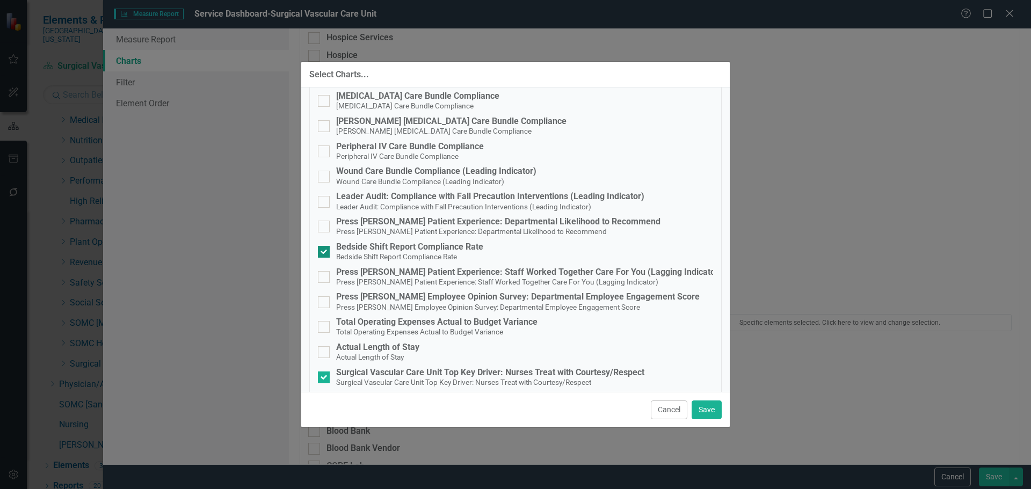
click at [430, 254] on small "Bedside Shift Report Compliance Rate" at bounding box center [396, 256] width 121 height 9
click at [325, 253] on input "Bedside Shift Report Compliance Rate Bedside Shift Report Compliance Rate" at bounding box center [321, 249] width 7 height 7
checkbox input "false"
click at [714, 412] on button "Save" at bounding box center [707, 410] width 30 height 19
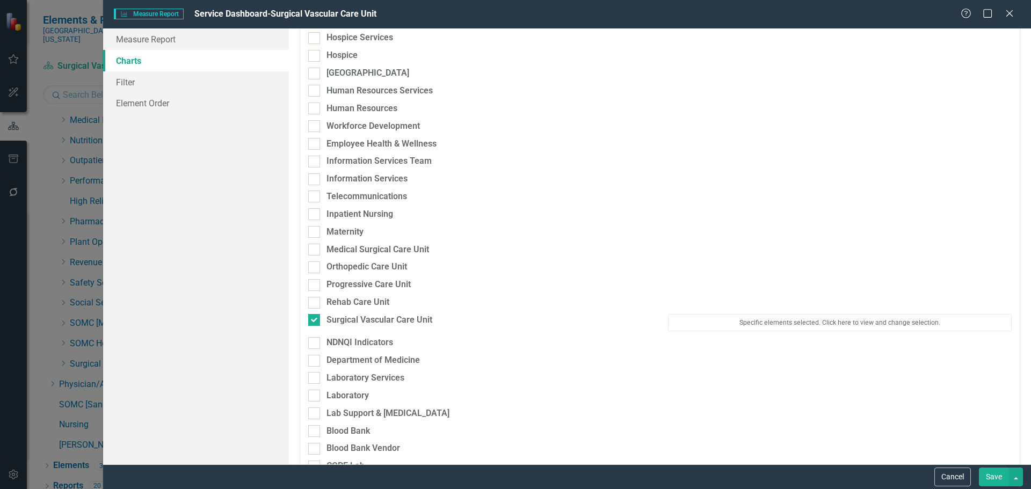
click at [992, 474] on button "Save" at bounding box center [994, 477] width 30 height 19
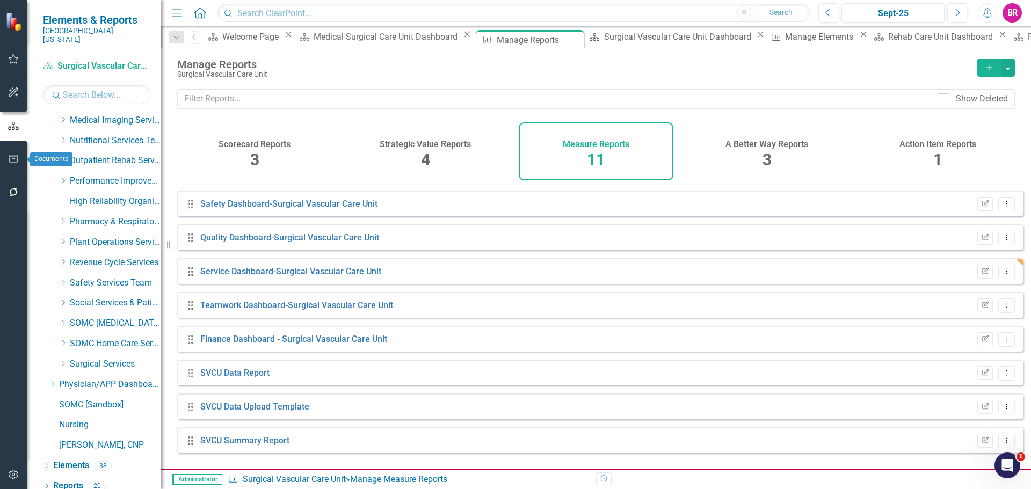
click at [18, 160] on icon "button" at bounding box center [13, 159] width 11 height 9
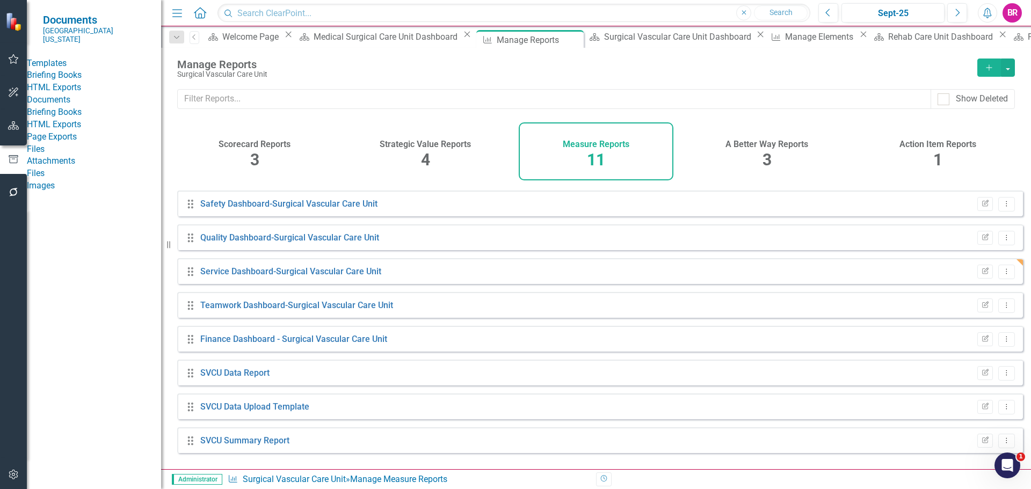
click at [86, 131] on link "HTML Exports" at bounding box center [94, 125] width 134 height 12
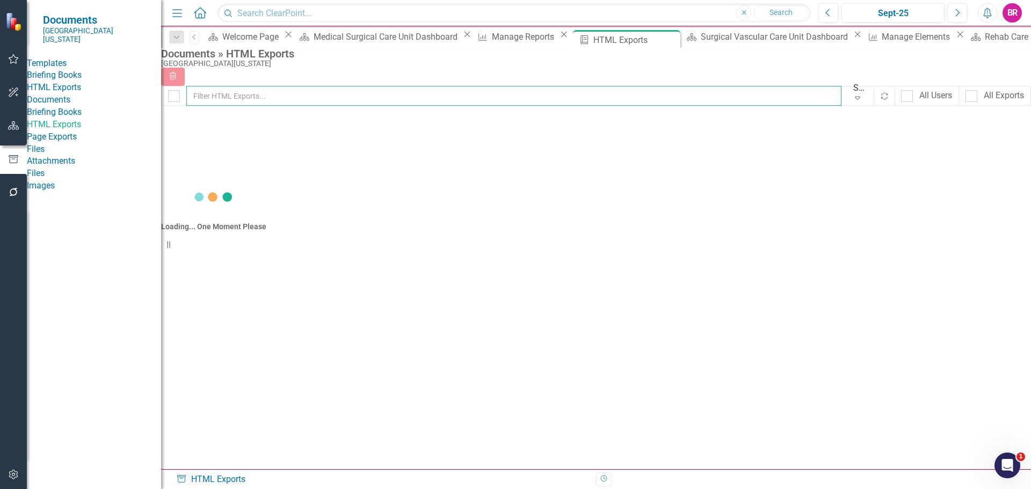
click at [346, 99] on input "text" at bounding box center [513, 96] width 655 height 20
type input "inp"
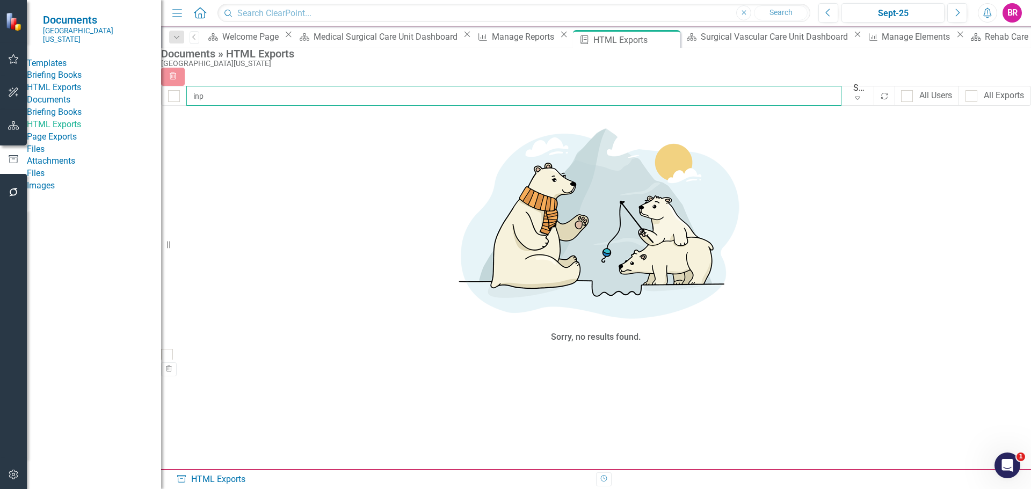
checkbox input "false"
type input "inp"
click at [88, 94] on link "HTML Exports" at bounding box center [94, 88] width 134 height 12
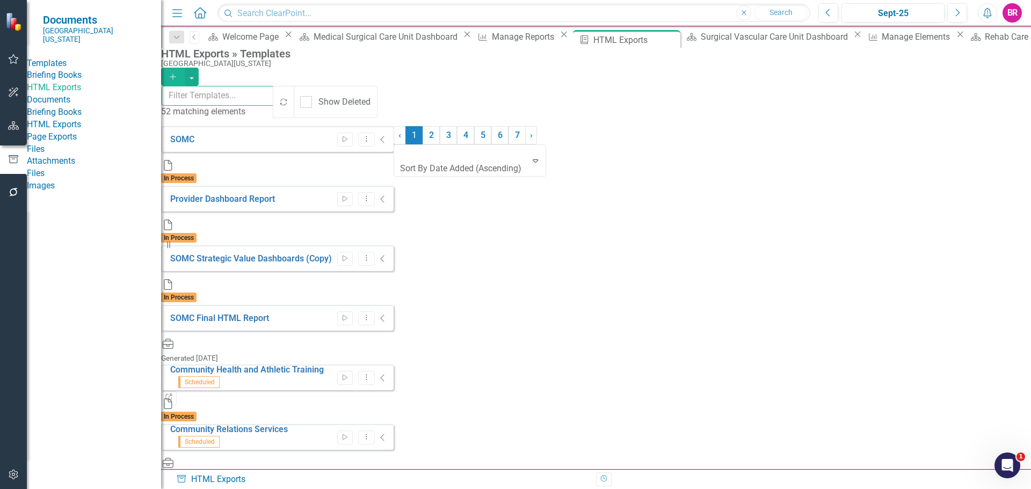
click at [272, 97] on input "text" at bounding box center [218, 96] width 113 height 20
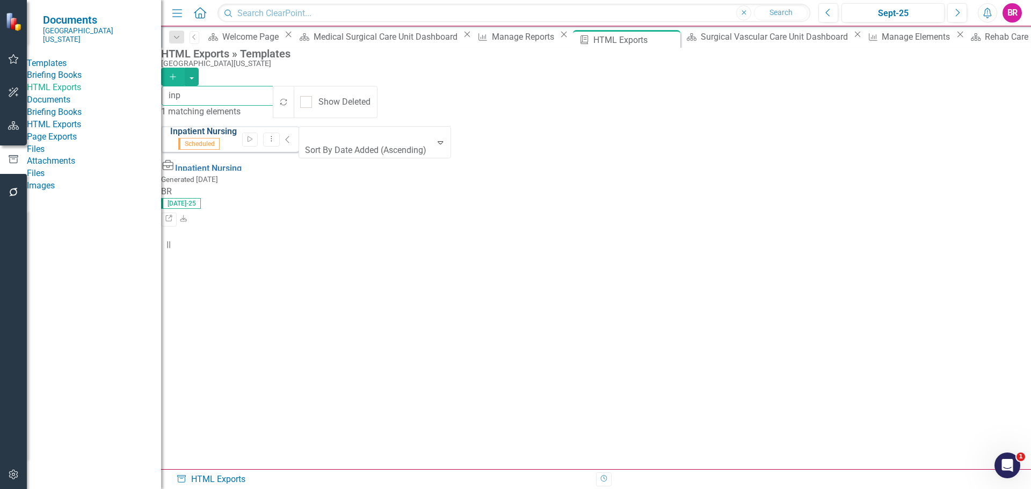
type input "inp"
click at [231, 132] on link "Inpatient Nursing" at bounding box center [203, 131] width 67 height 10
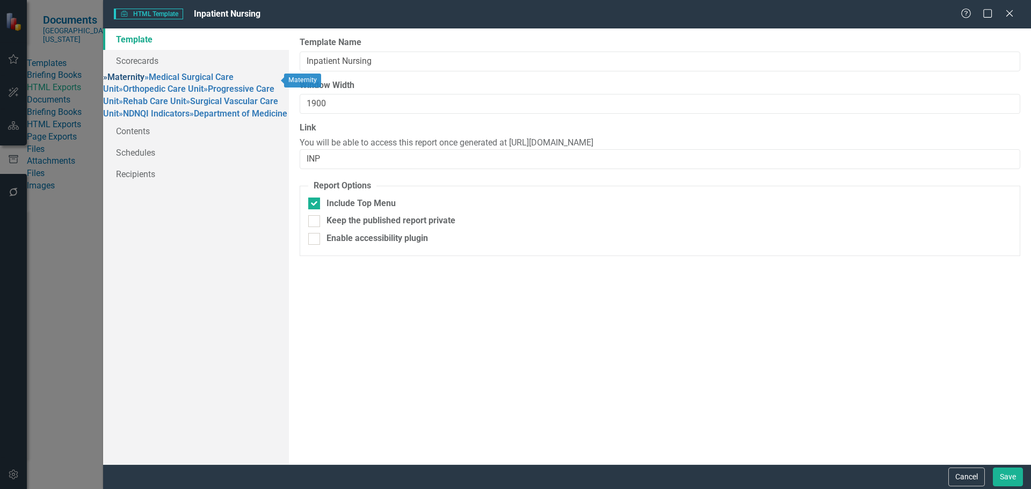
click at [144, 82] on link "» Maternity" at bounding box center [123, 77] width 41 height 10
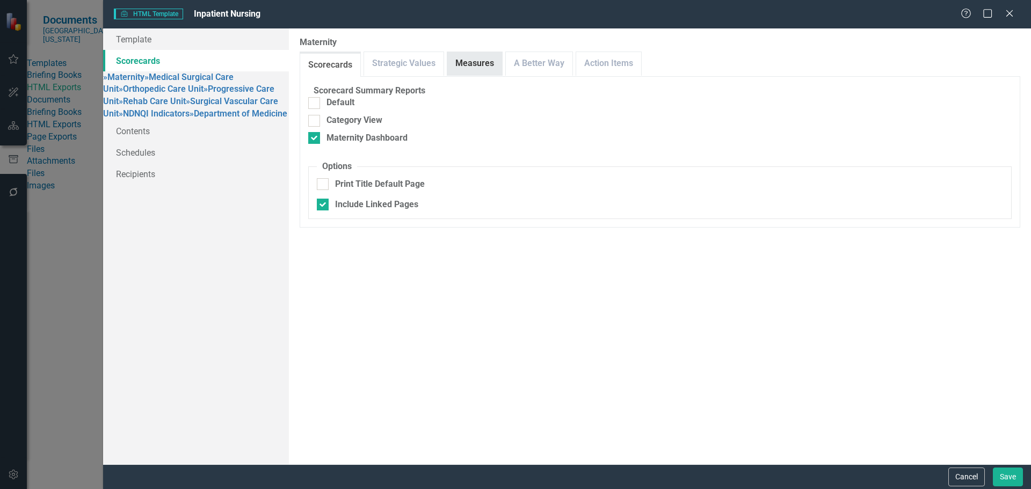
click at [489, 64] on link "Measures" at bounding box center [474, 63] width 55 height 23
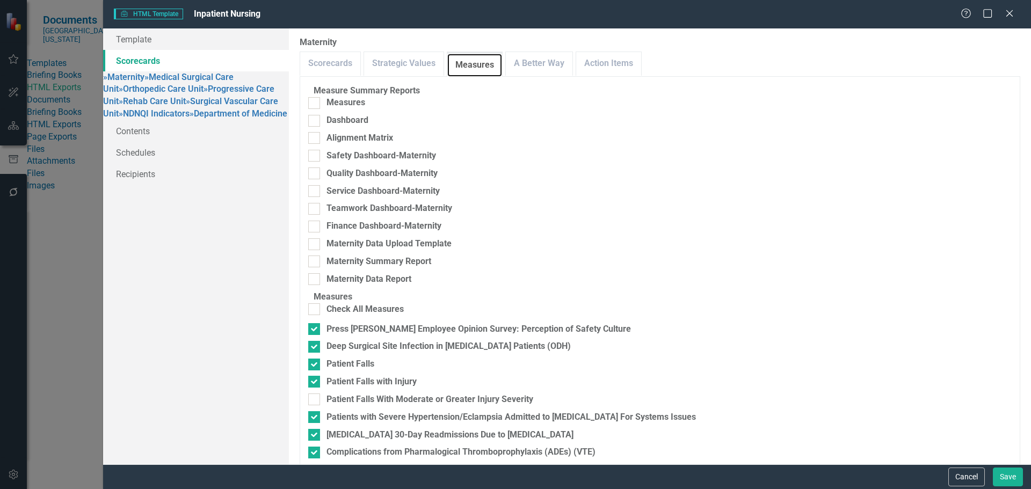
scroll to position [405, 0]
checkbox input "false"
click at [163, 95] on link "» Medical Surgical Care Unit" at bounding box center [168, 83] width 131 height 23
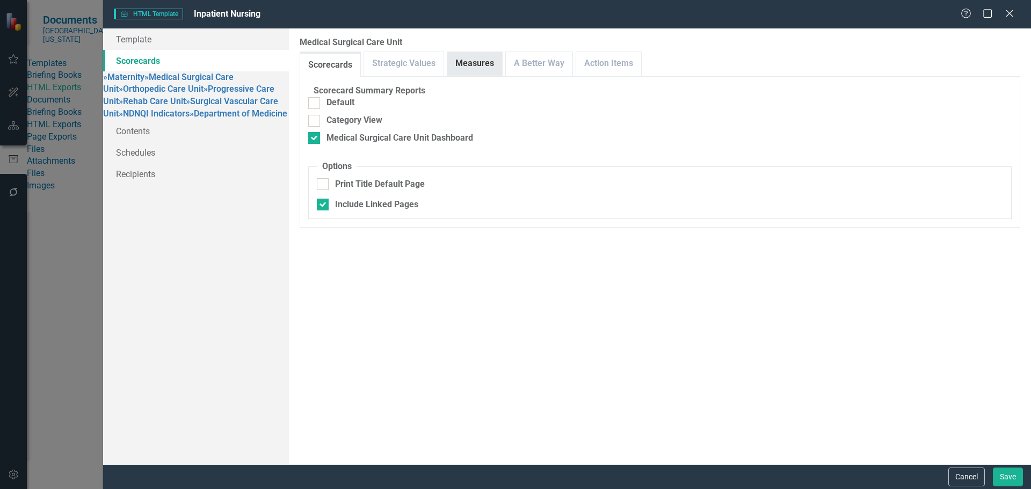
click at [489, 63] on link "Measures" at bounding box center [474, 63] width 55 height 23
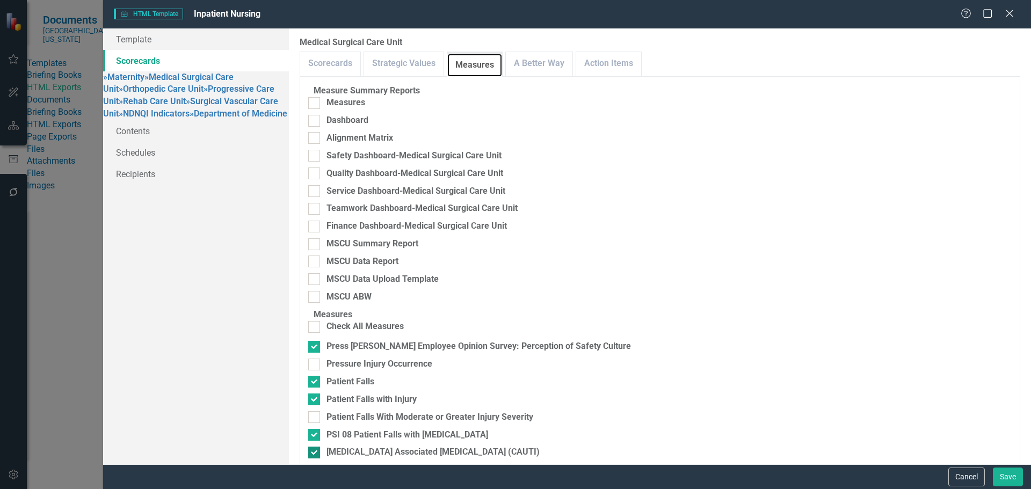
scroll to position [440, 0]
checkbox input "false"
click at [190, 94] on link "» Orthopedic Care Unit" at bounding box center [161, 89] width 85 height 10
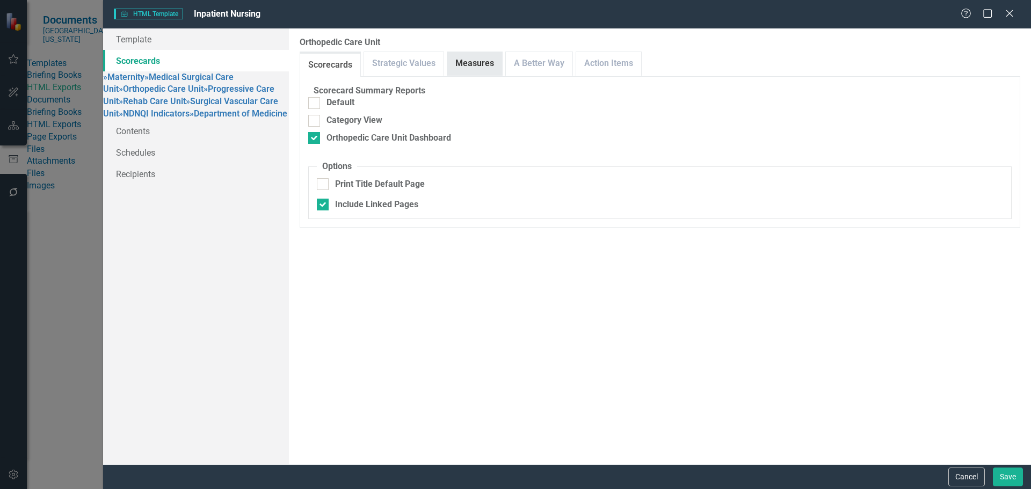
click at [472, 69] on link "Measures" at bounding box center [474, 63] width 55 height 23
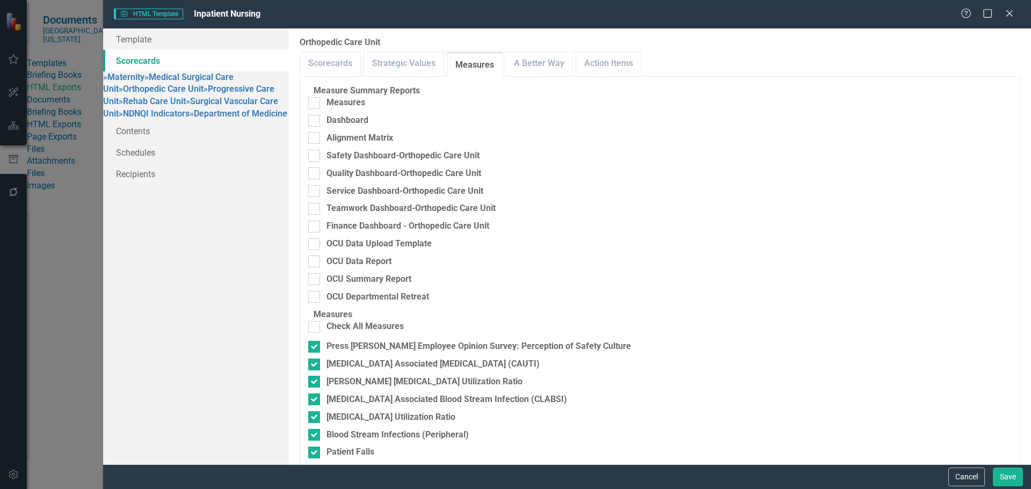
scroll to position [423, 0]
checkbox input "false"
click at [173, 106] on link "» Progressive Care Unit" at bounding box center [188, 95] width 171 height 23
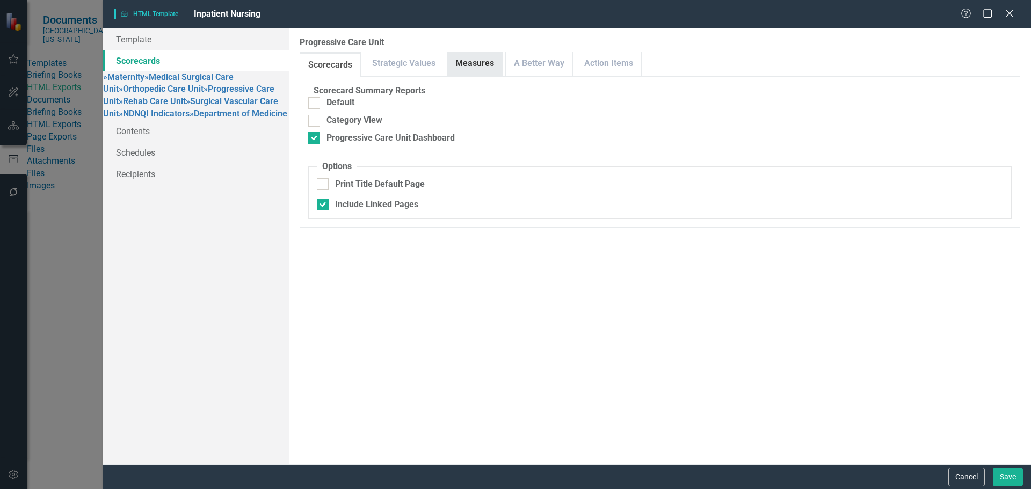
click at [472, 67] on link "Measures" at bounding box center [474, 63] width 55 height 23
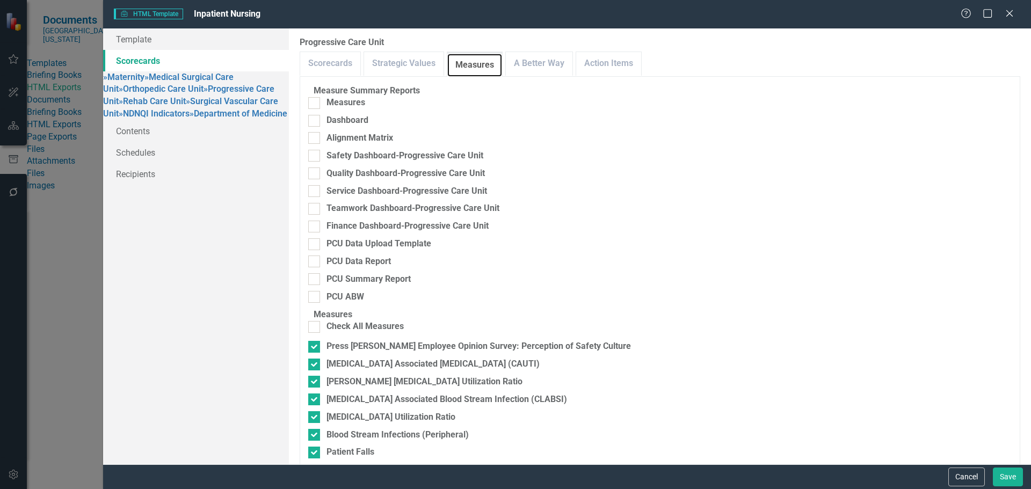
scroll to position [476, 0]
checkbox input "false"
click at [162, 106] on link "» Rehab Care Unit" at bounding box center [152, 101] width 67 height 10
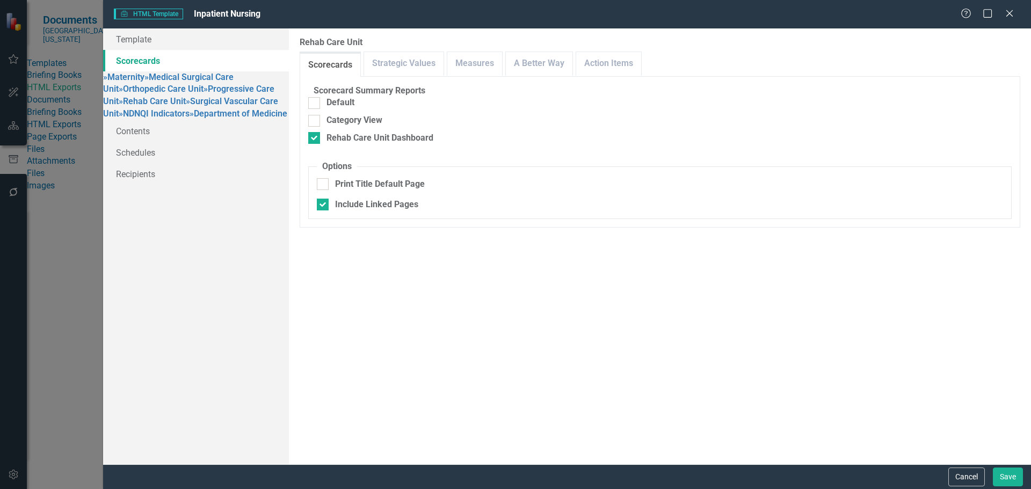
click at [462, 76] on div "Scorecard Summary Reports Default Category View Rehab Care Unit Dashboard Optio…" at bounding box center [660, 152] width 721 height 152
click at [467, 70] on link "Measures" at bounding box center [474, 63] width 55 height 23
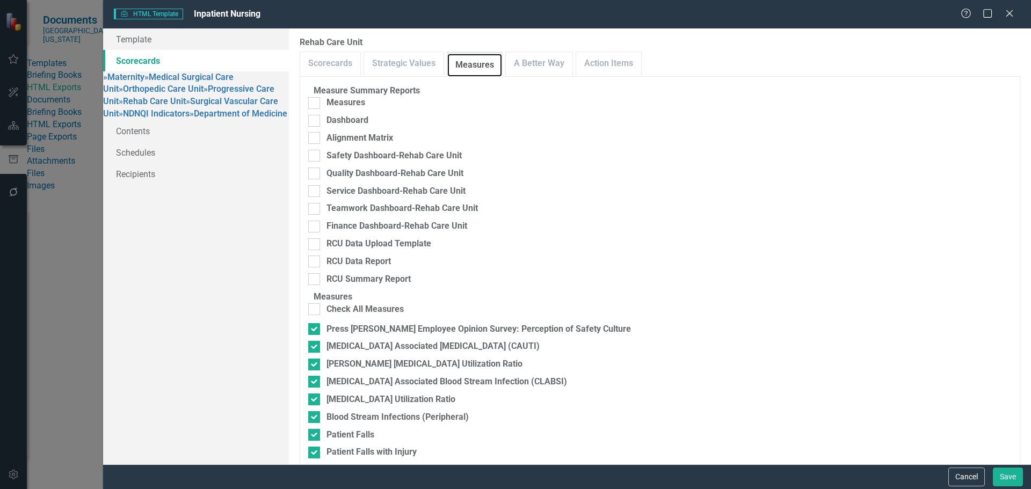
scroll to position [458, 0]
checkbox input "false"
click at [162, 119] on link "» Surgical Vascular Care Unit" at bounding box center [190, 107] width 175 height 23
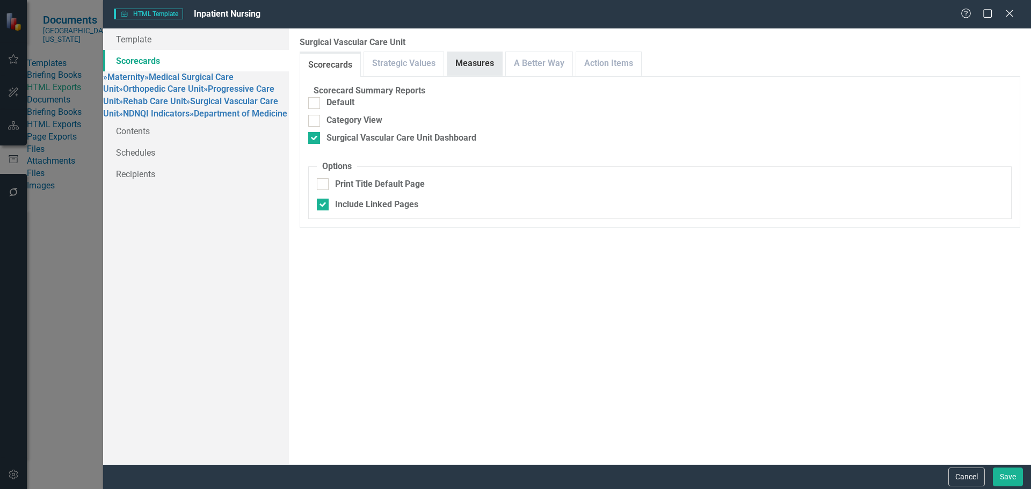
click at [493, 59] on link "Measures" at bounding box center [474, 63] width 55 height 23
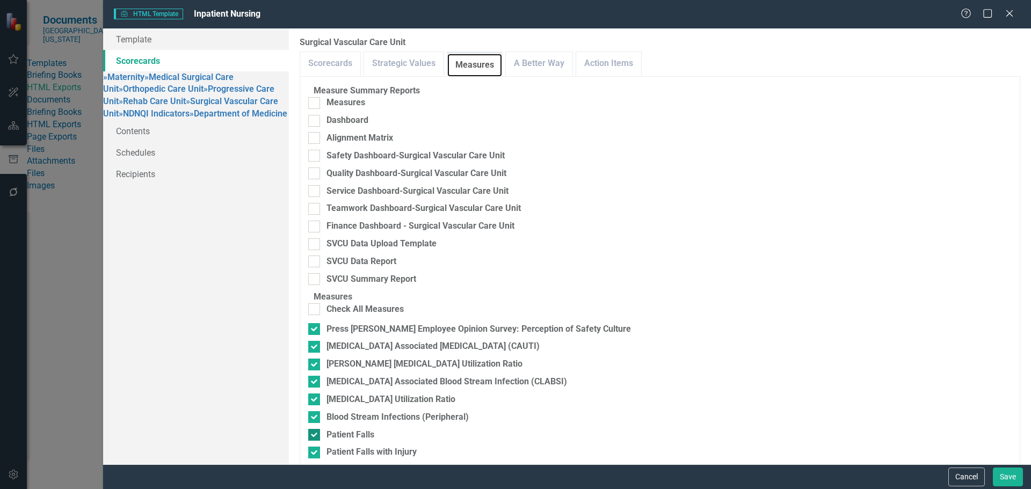
scroll to position [370, 0]
checkbox input "false"
click at [1013, 475] on button "Save" at bounding box center [1008, 477] width 30 height 19
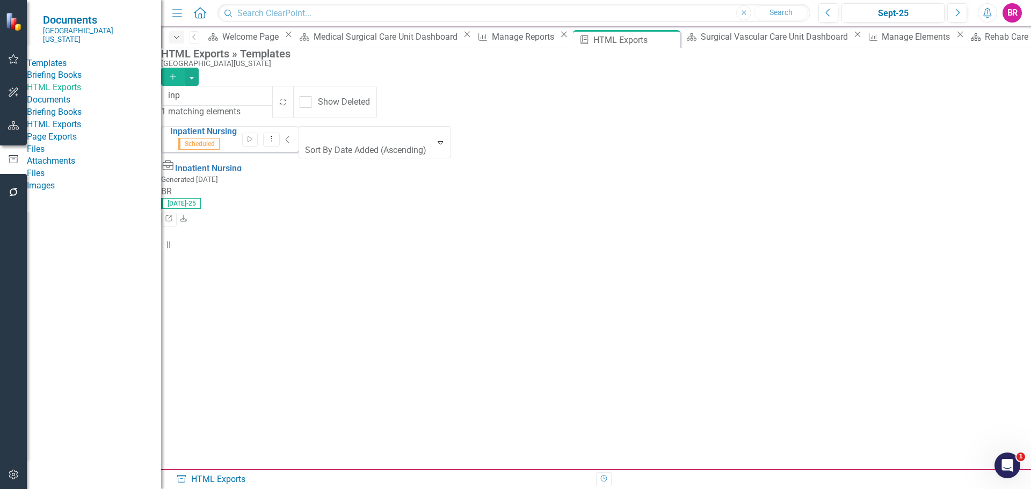
click at [173, 36] on icon "Dropdown" at bounding box center [177, 38] width 10 height 8
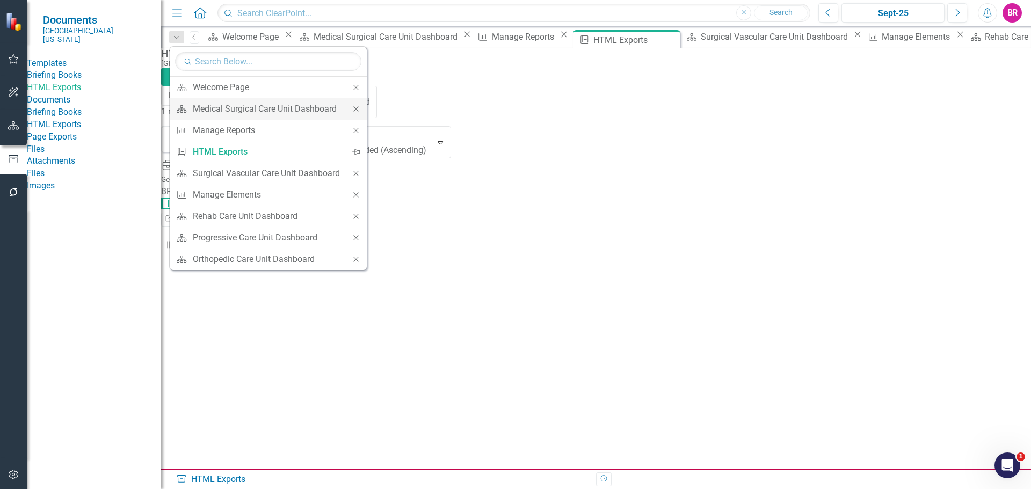
click at [352, 110] on icon "Close" at bounding box center [356, 109] width 10 height 8
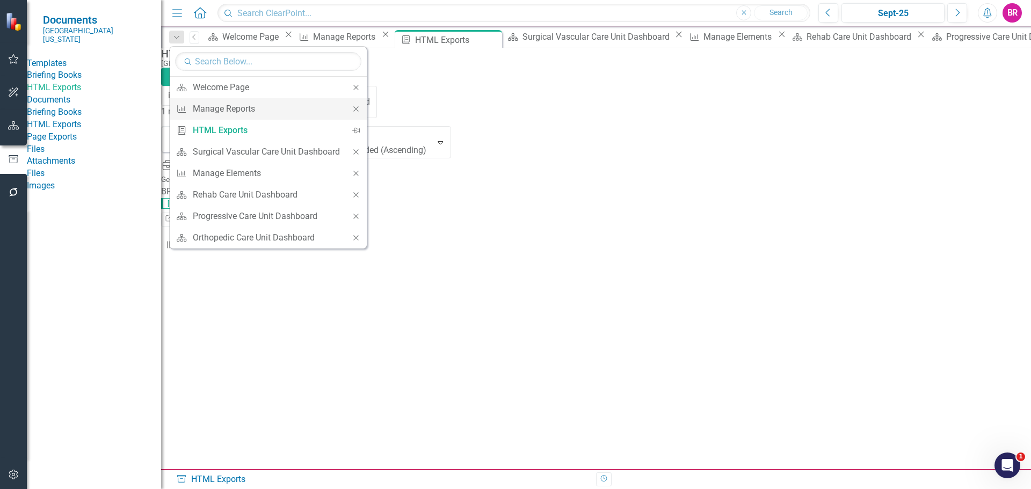
click at [355, 109] on icon "Close" at bounding box center [356, 109] width 10 height 8
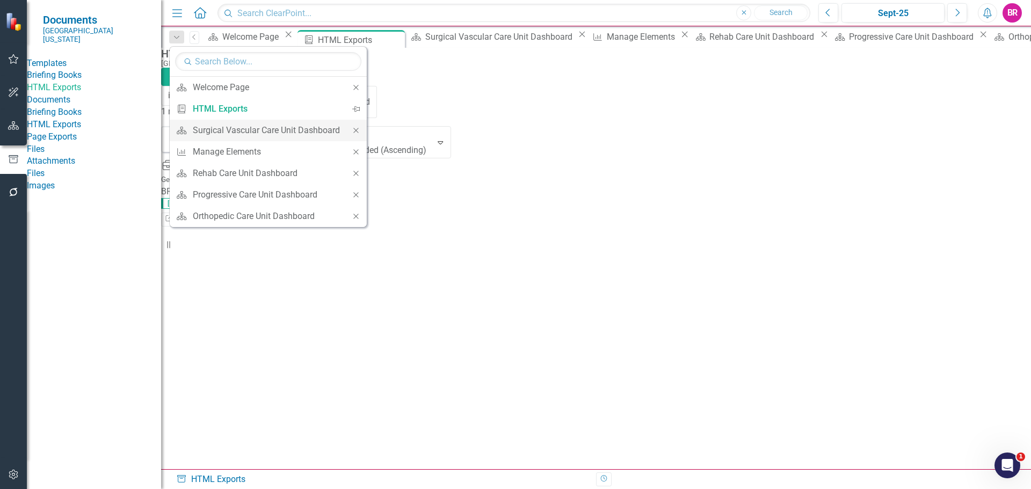
click at [356, 132] on icon "Close" at bounding box center [356, 131] width 10 height 8
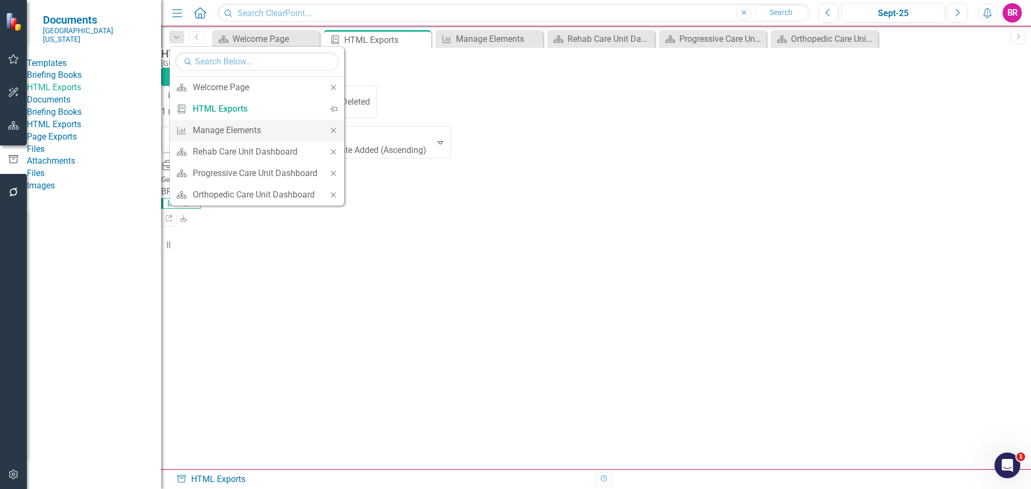
click at [333, 130] on icon "Close" at bounding box center [334, 131] width 10 height 8
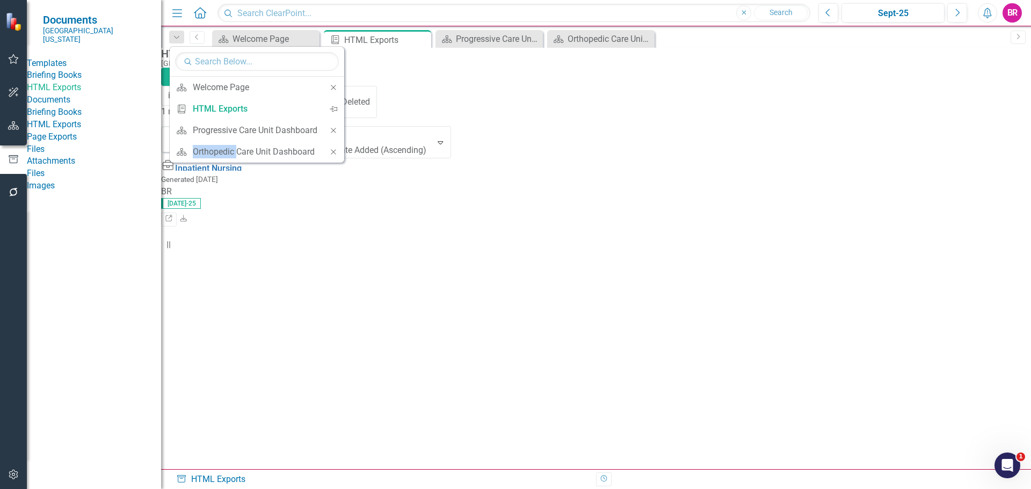
click at [333, 130] on icon "Close" at bounding box center [334, 131] width 10 height 8
click at [333, 130] on icon at bounding box center [332, 130] width 5 height 5
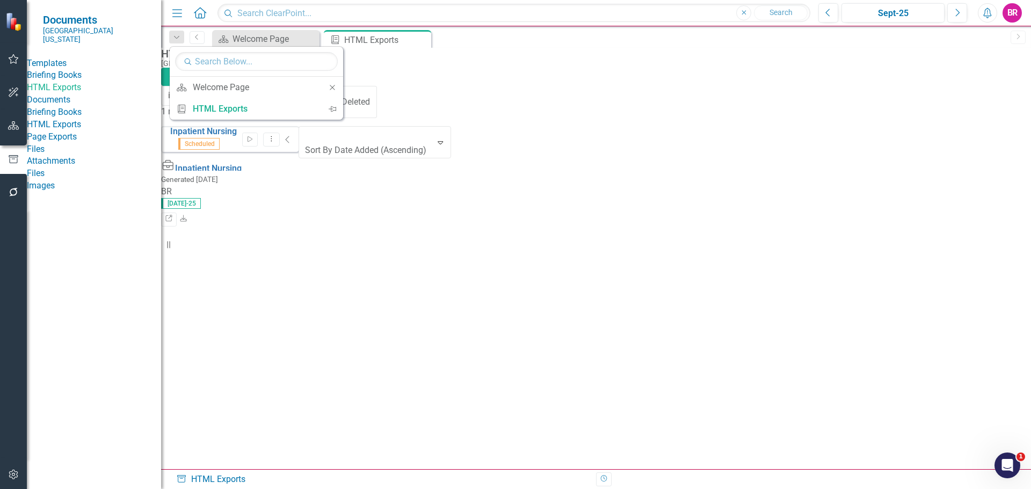
click at [299, 186] on div "Inpatient Nursing Scheduled Start Dropdown Menu Collapse HTML Inpatient Nursing…" at bounding box center [230, 156] width 138 height 60
